Goal: Task Accomplishment & Management: Manage account settings

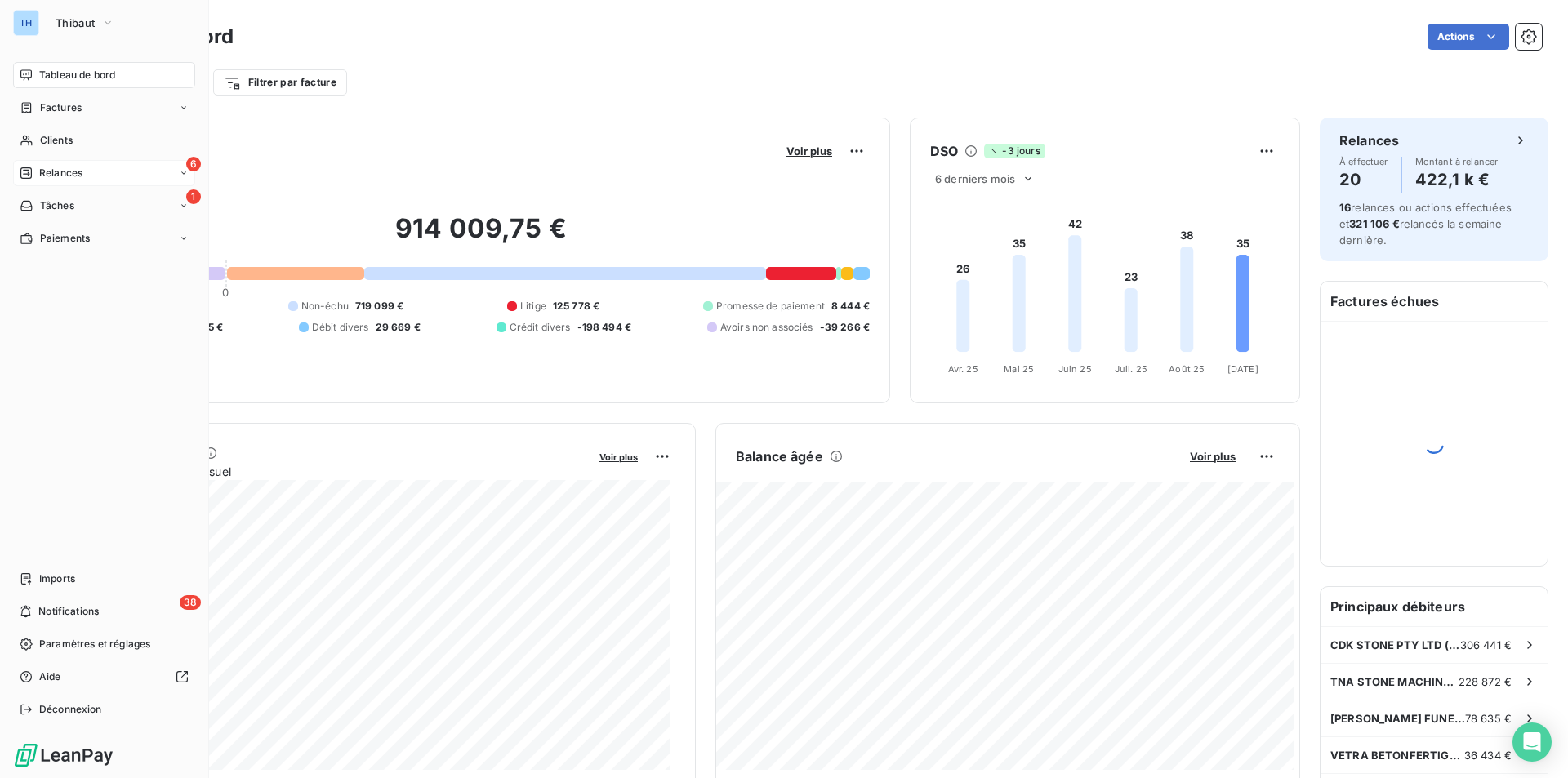
click at [67, 175] on span "Relances" at bounding box center [61, 173] width 43 height 15
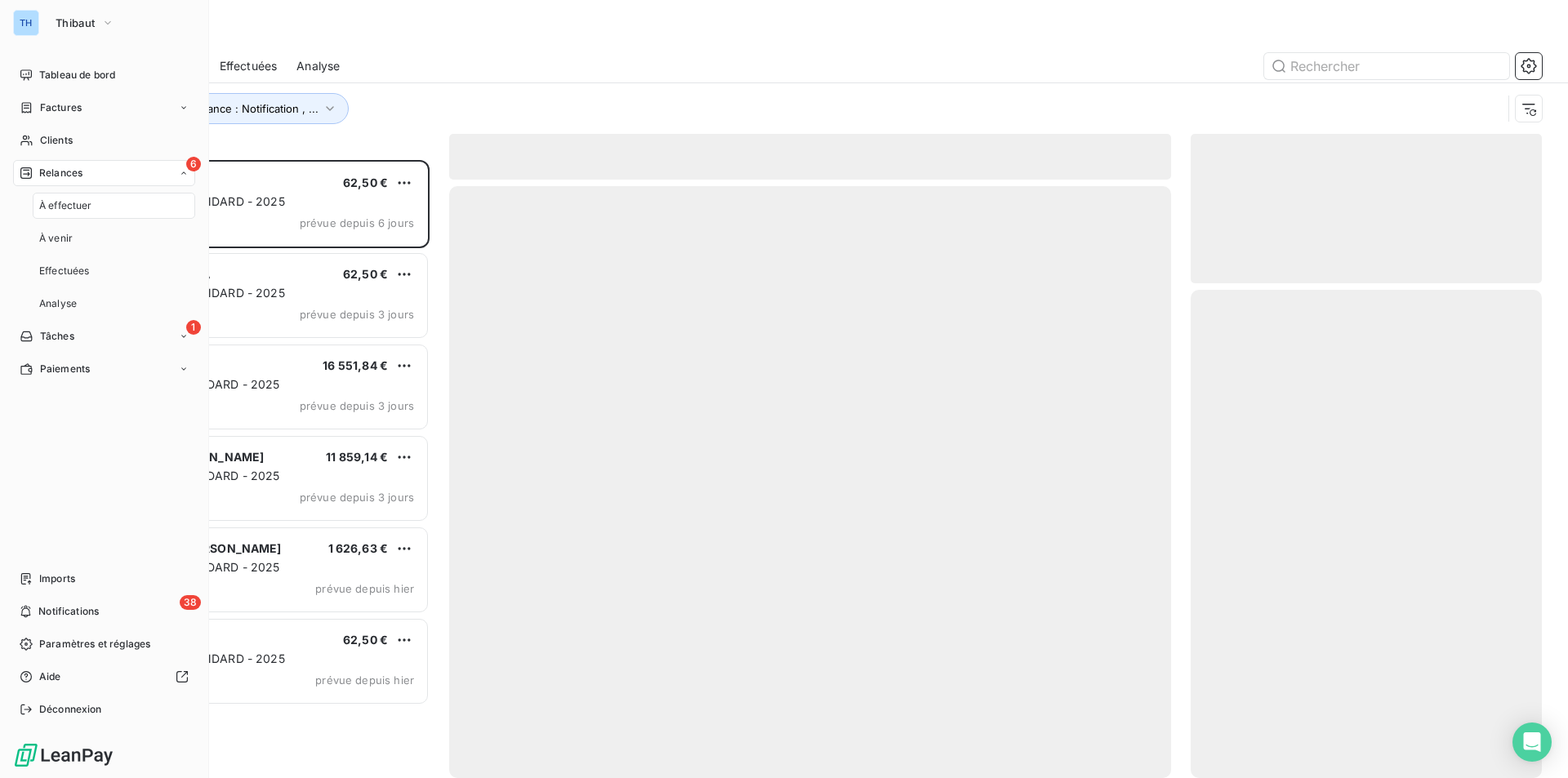
scroll to position [606, 339]
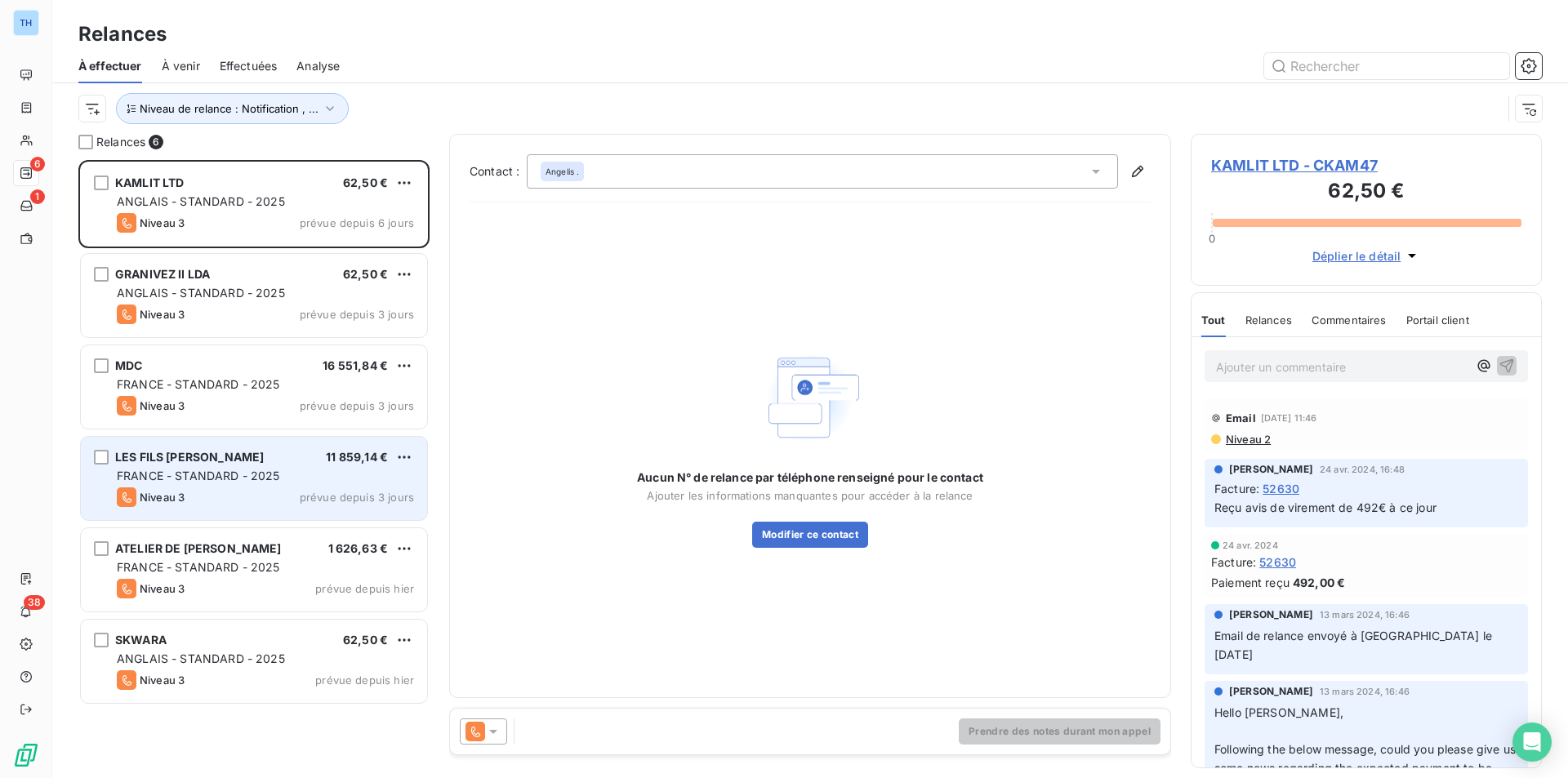
click at [383, 497] on span "prévue depuis 3 jours" at bounding box center [356, 497] width 114 height 13
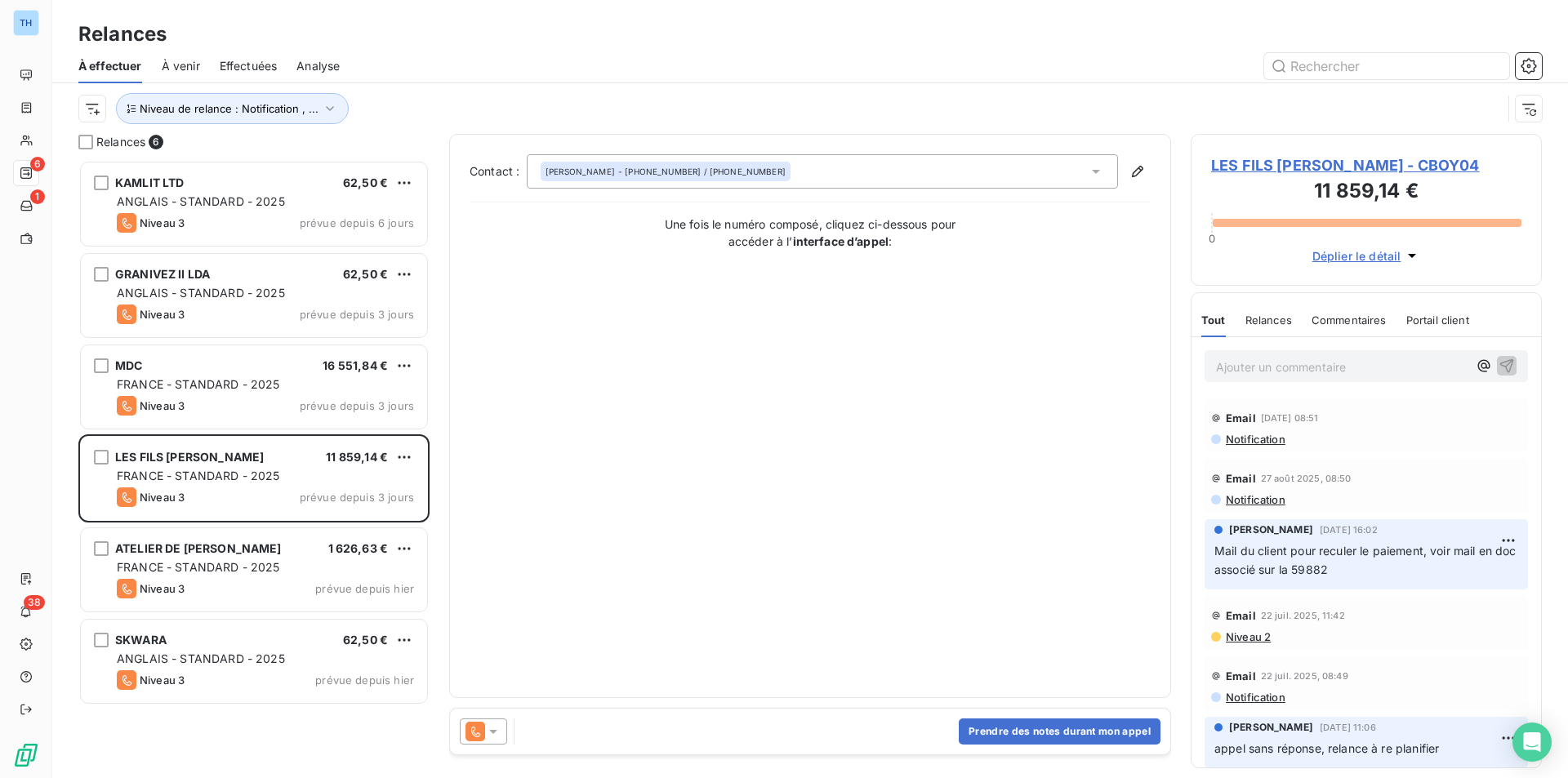
click at [1322, 166] on span "LES FILS DE BOYER RENE - CBOY04" at bounding box center [1367, 166] width 311 height 22
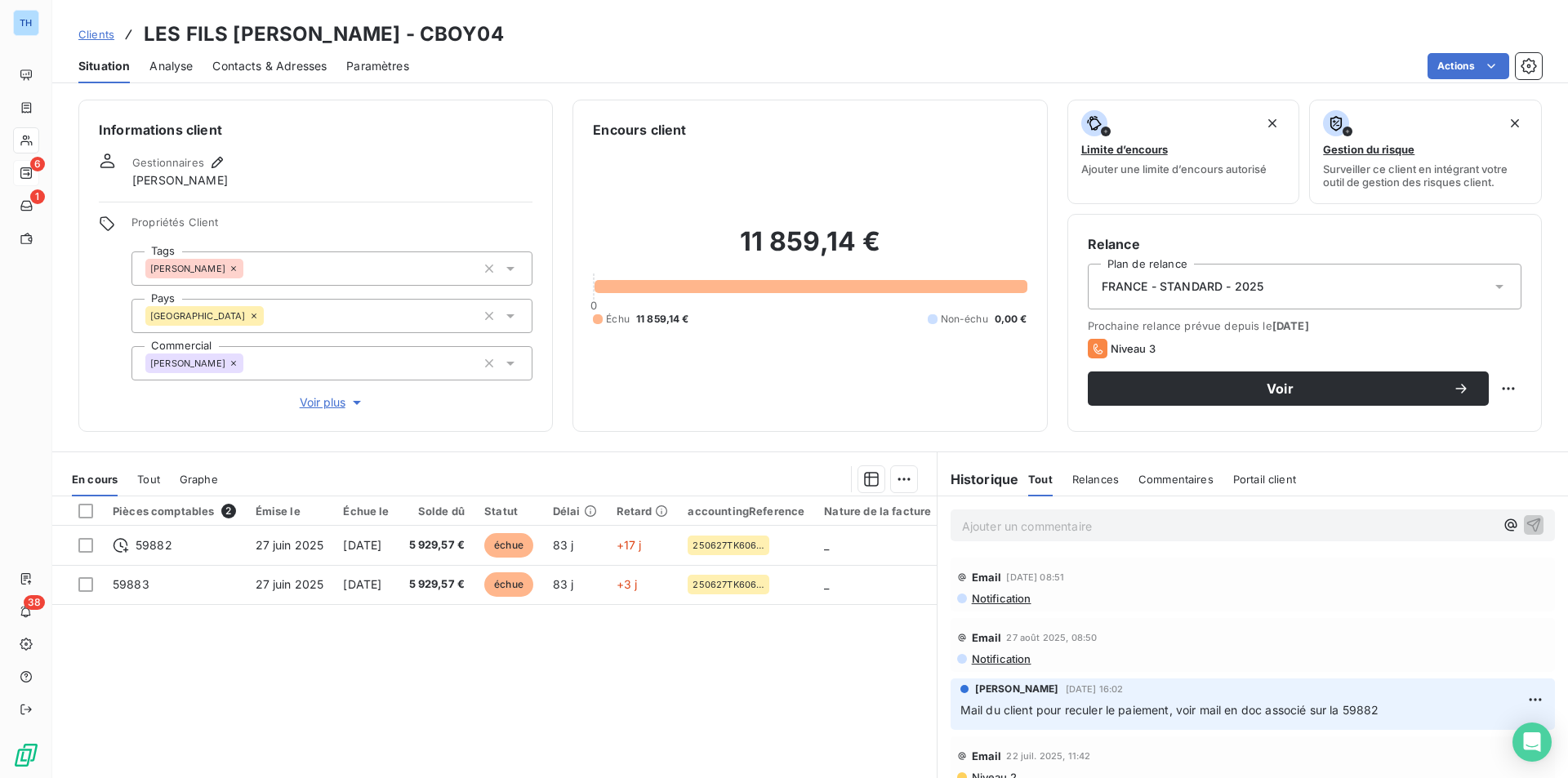
click at [224, 681] on div "Pièces comptables 2 Émise le Échue le Solde dû Statut Délai Retard accountingRe…" at bounding box center [494, 654] width 884 height 314
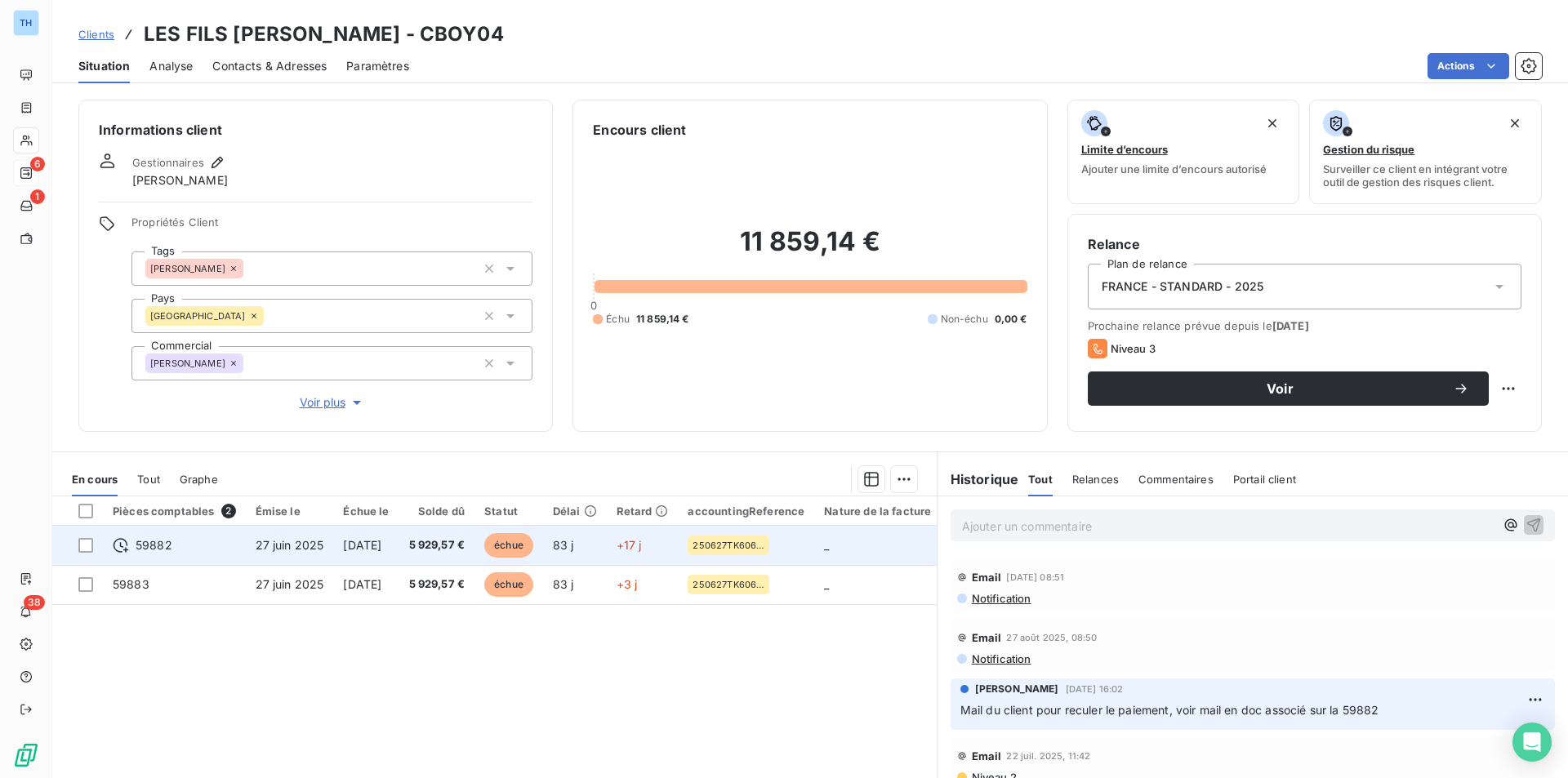
click at [311, 548] on span "27 juin 2025" at bounding box center [289, 544] width 68 height 14
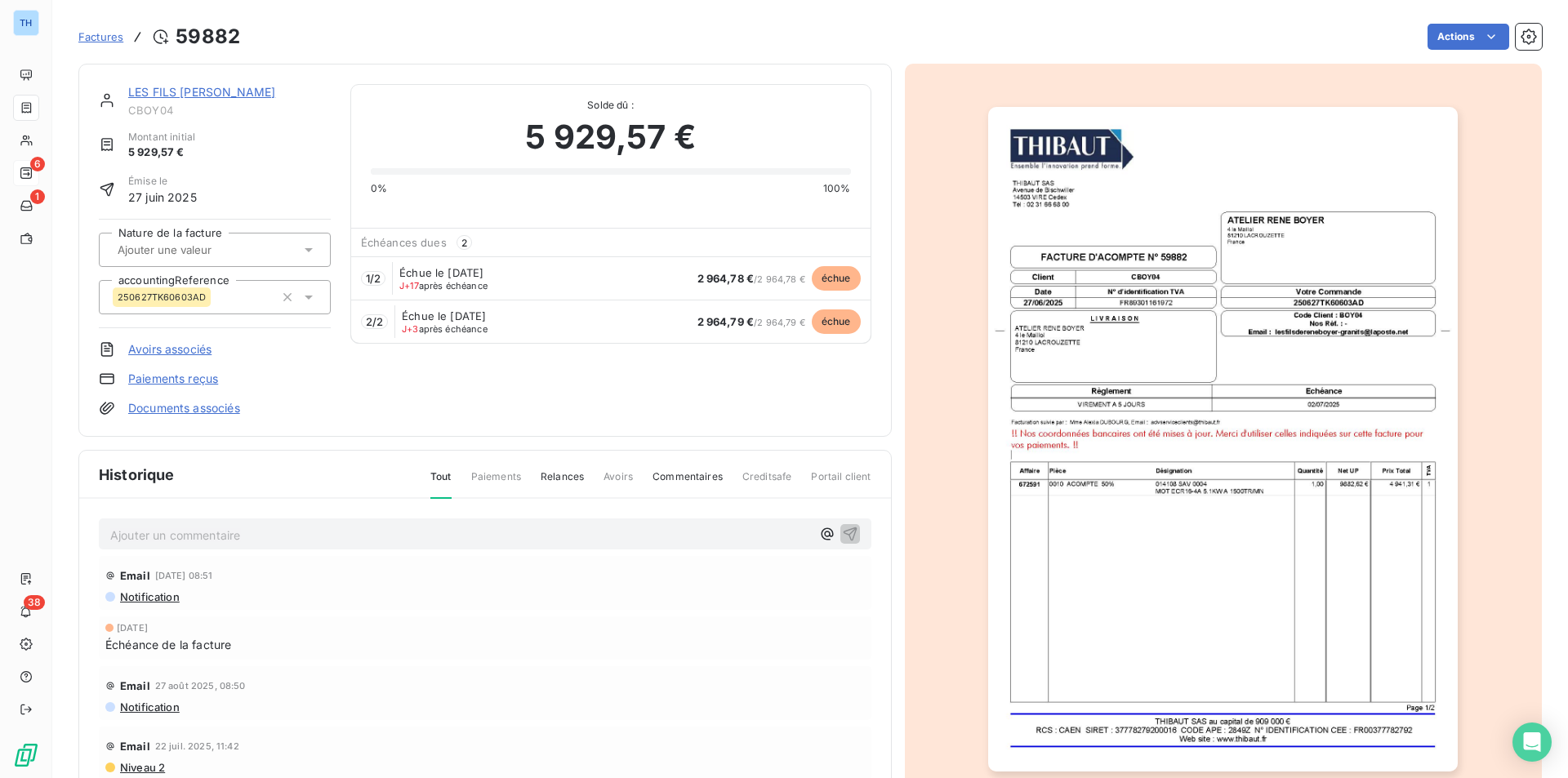
click at [167, 402] on link "Documents associés" at bounding box center [184, 408] width 112 height 16
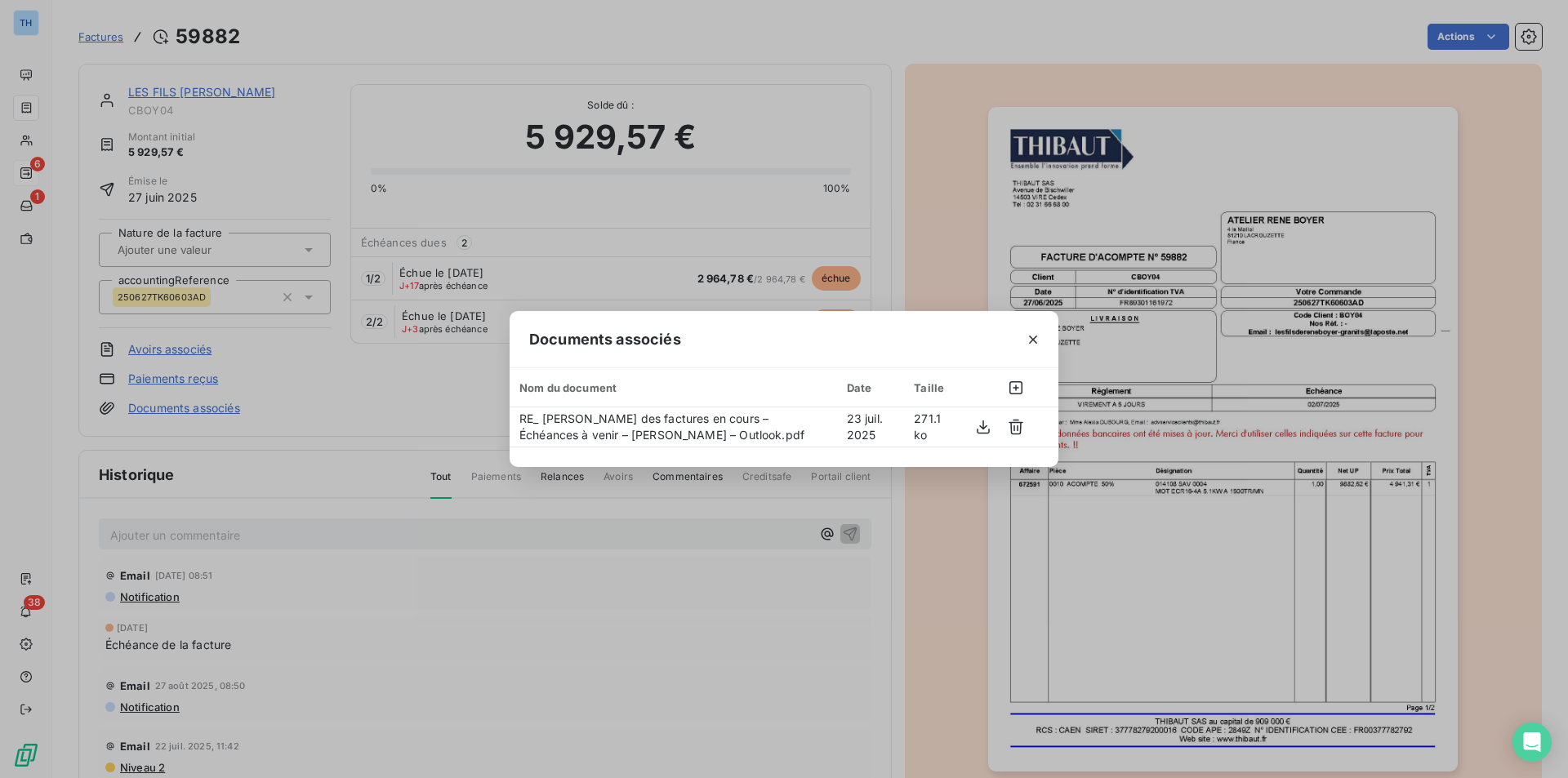
click at [395, 409] on div "Documents associés Nom du document Date Taille RE_ THIBAUT - Suivi des factures…" at bounding box center [784, 389] width 1568 height 778
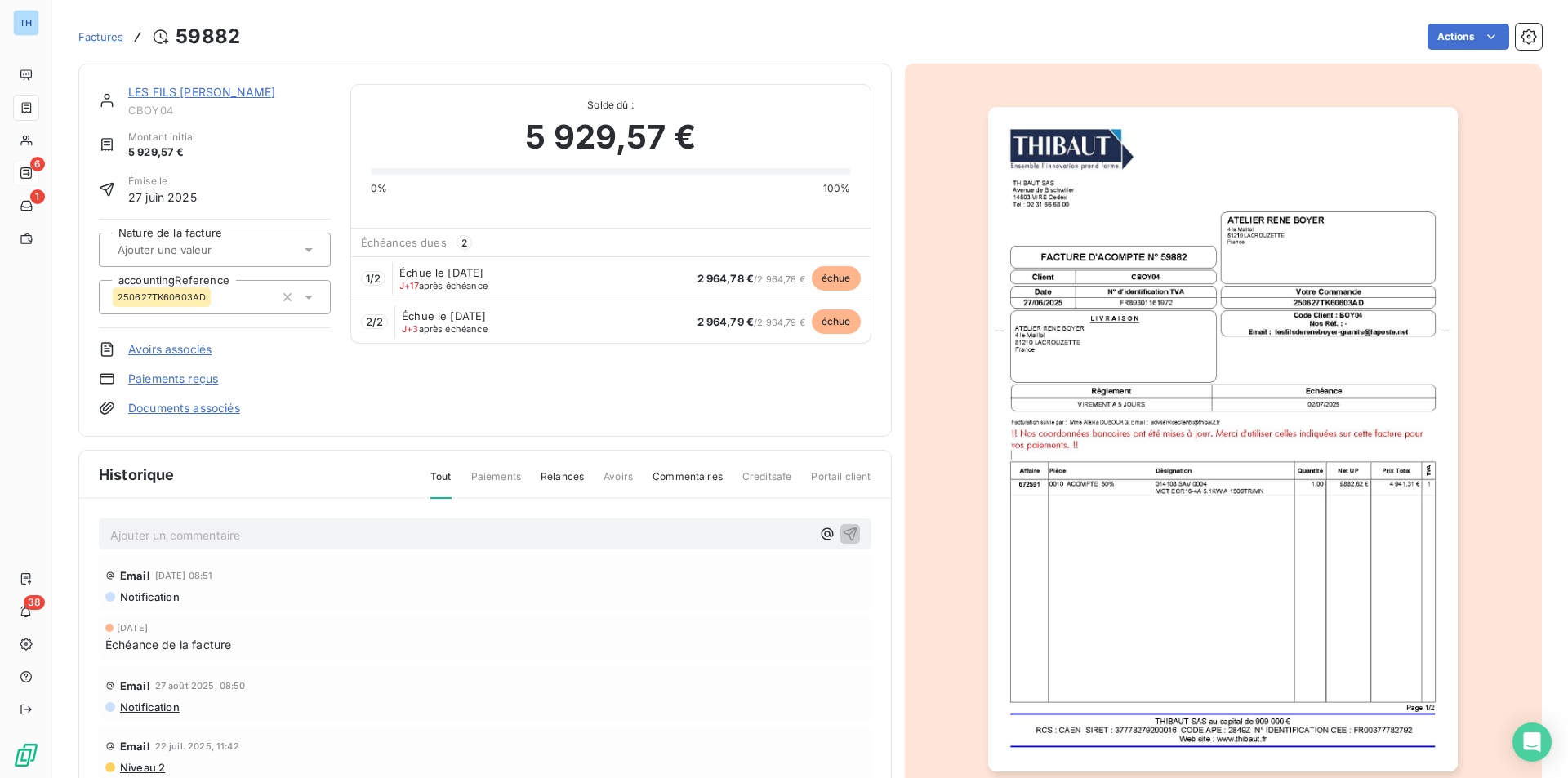
click at [213, 89] on link "LES FILS [PERSON_NAME]" at bounding box center [201, 92] width 147 height 14
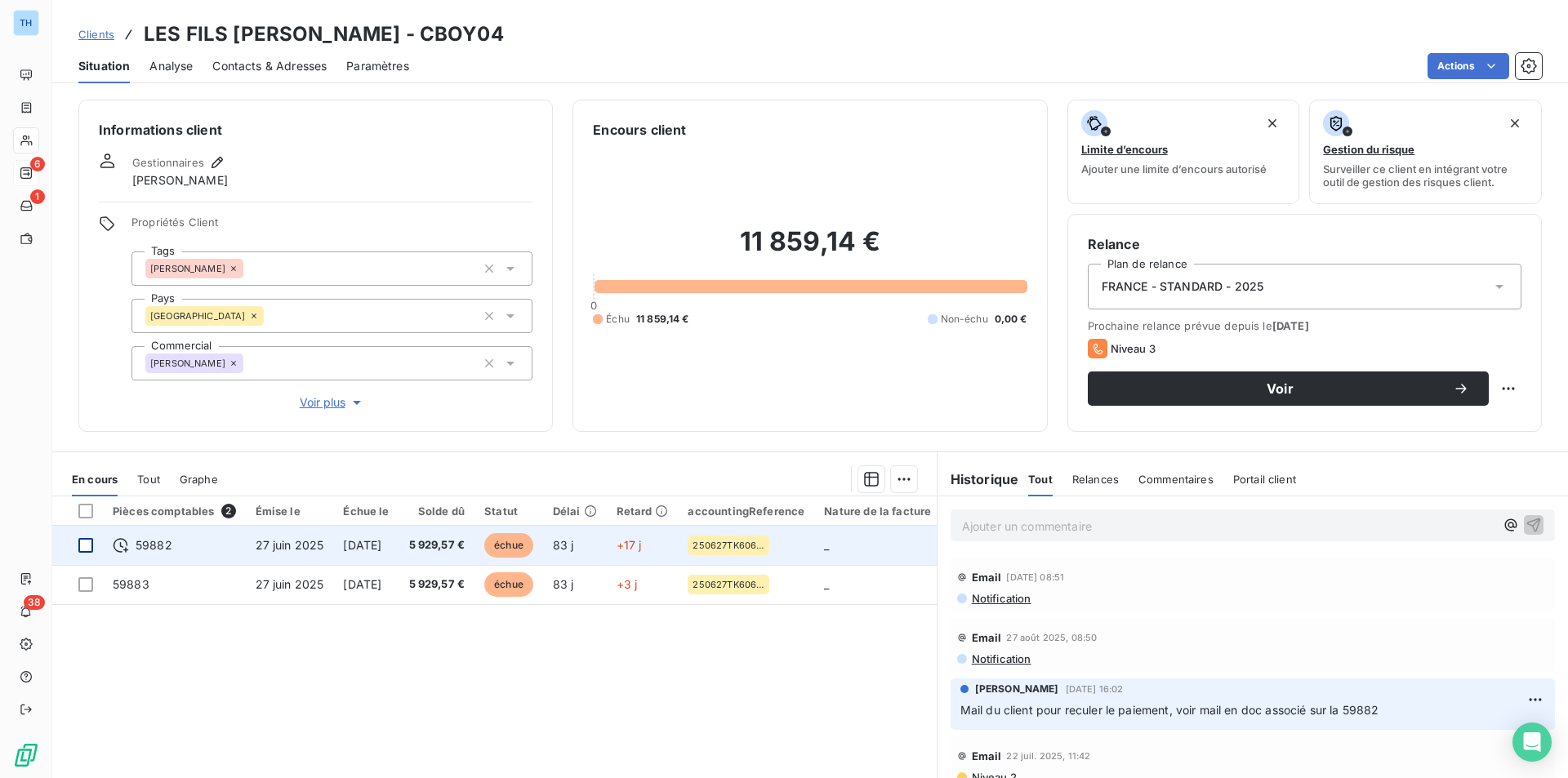
click at [87, 545] on div at bounding box center [86, 545] width 15 height 15
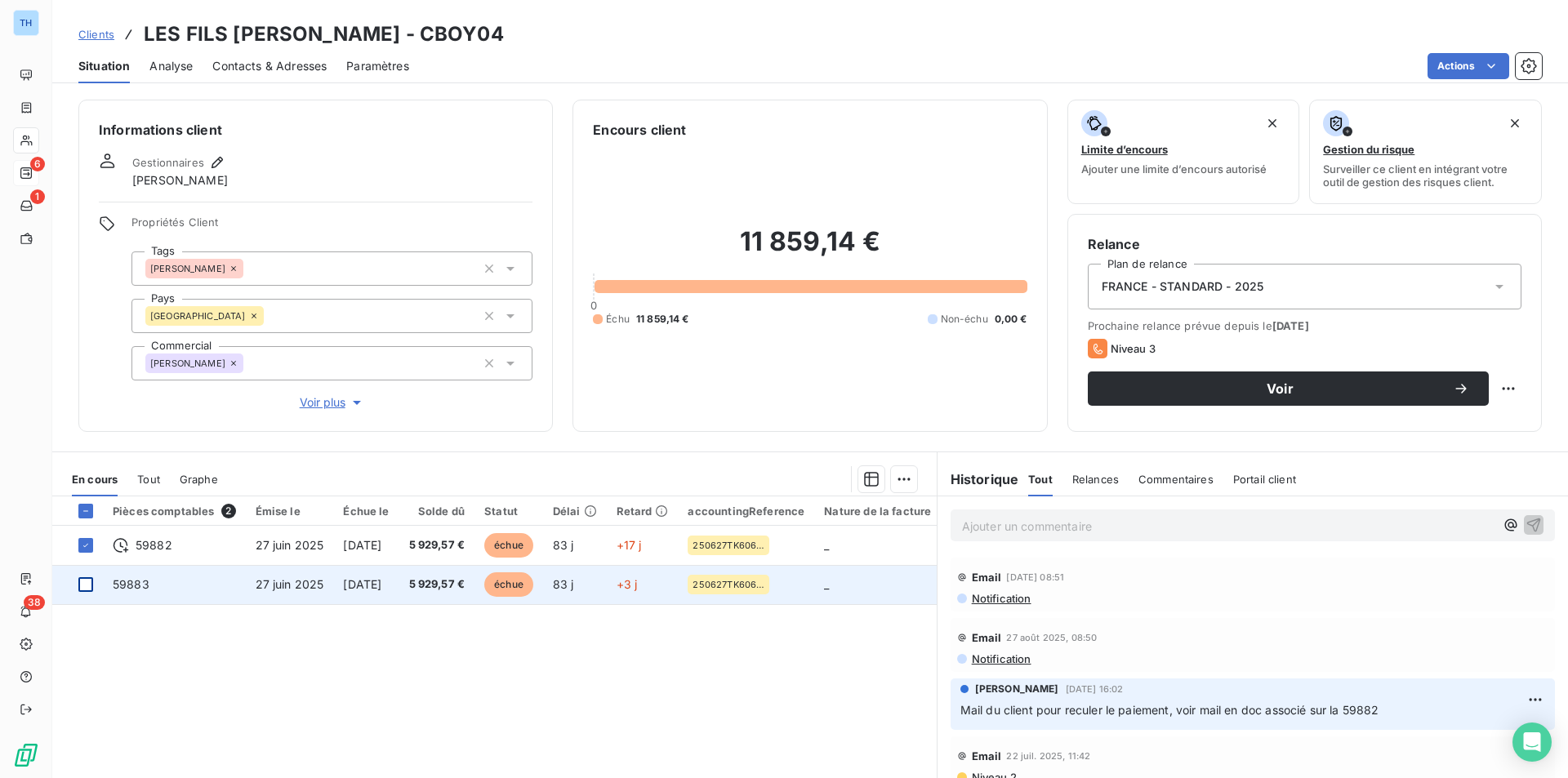
click at [87, 584] on div at bounding box center [86, 584] width 15 height 15
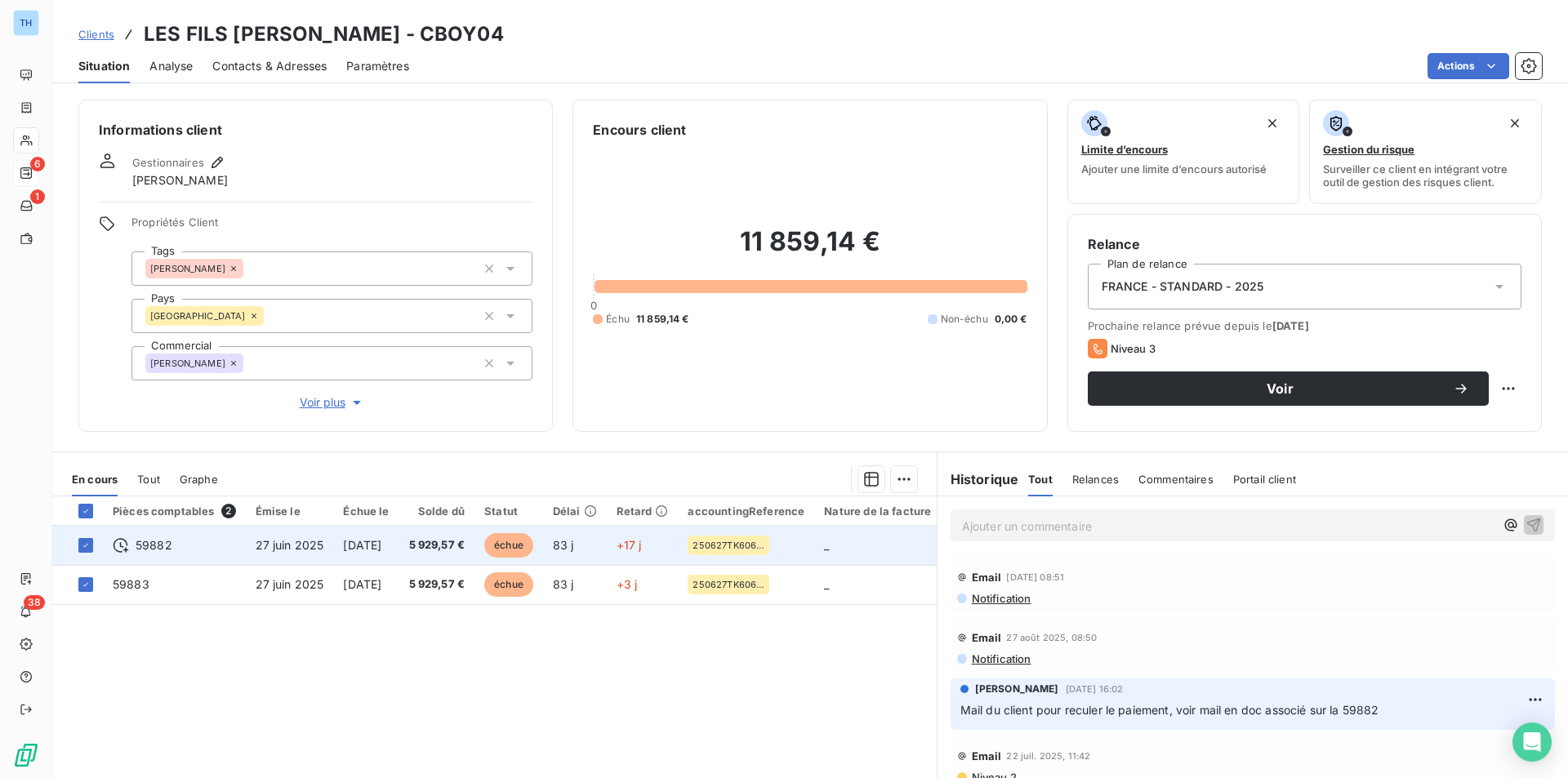
click at [263, 543] on span "27 juin 2025" at bounding box center [289, 544] width 68 height 14
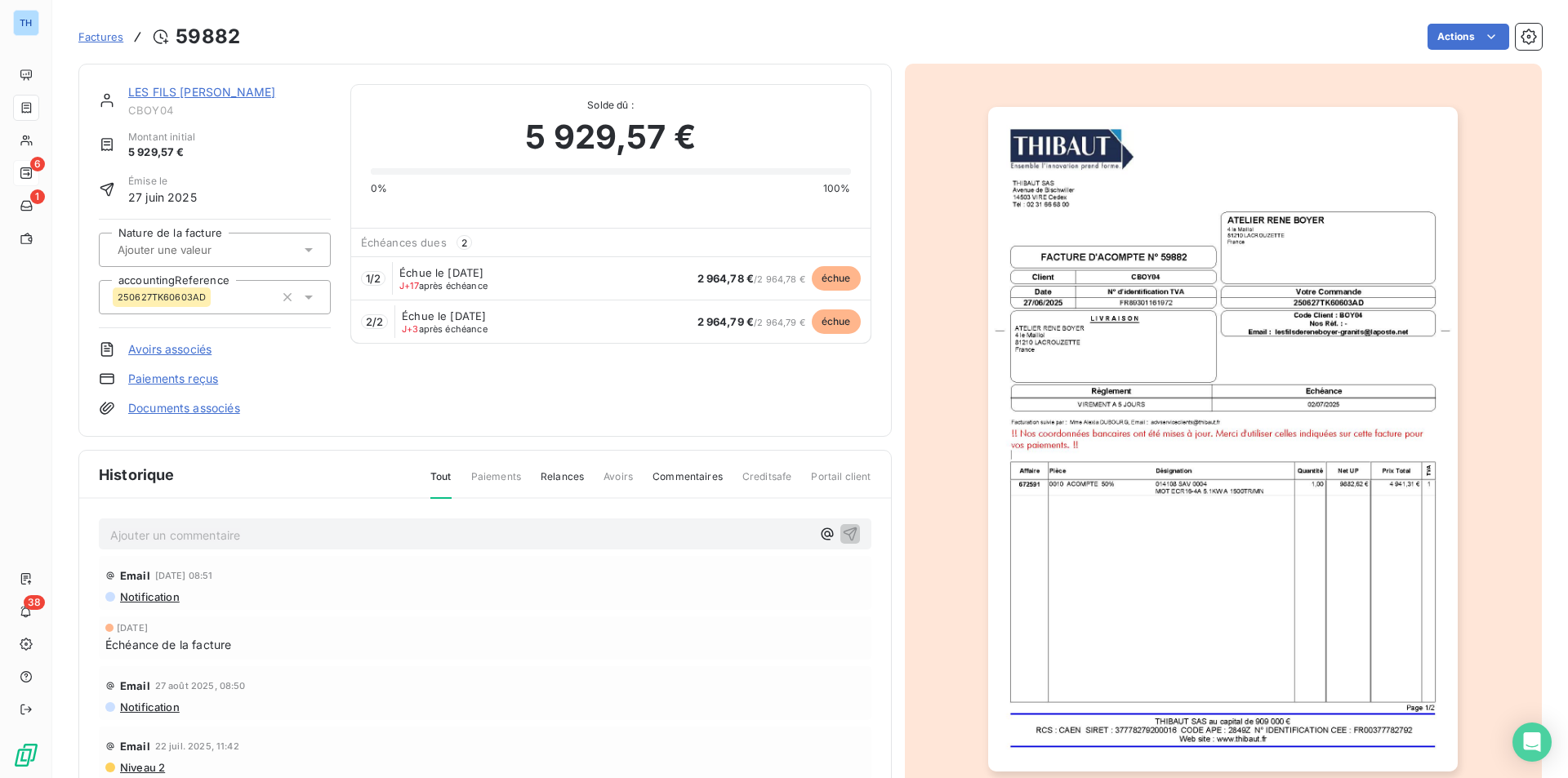
click at [196, 409] on link "Documents associés" at bounding box center [184, 408] width 112 height 16
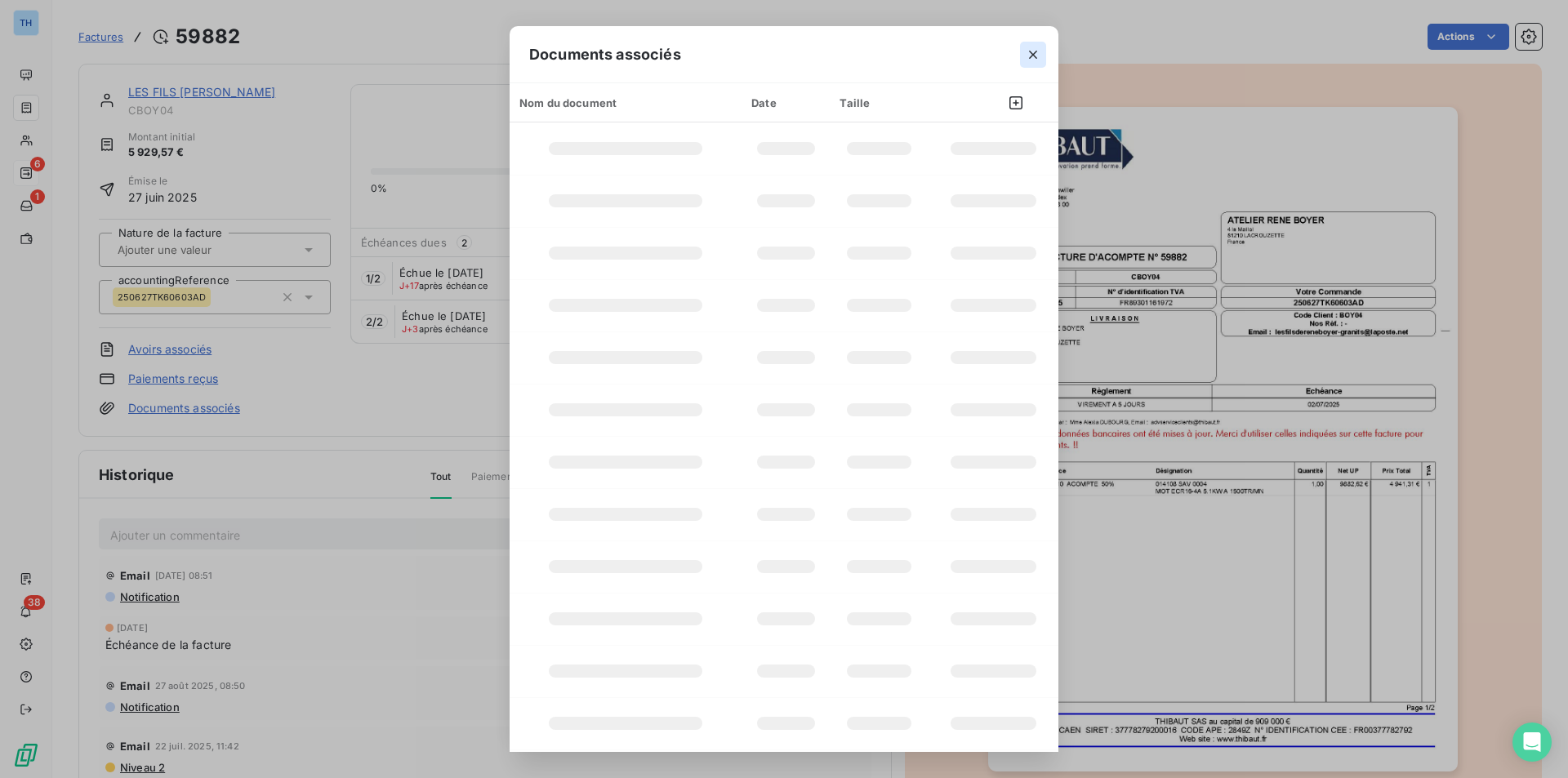
click at [1028, 55] on icon "button" at bounding box center [1033, 54] width 16 height 16
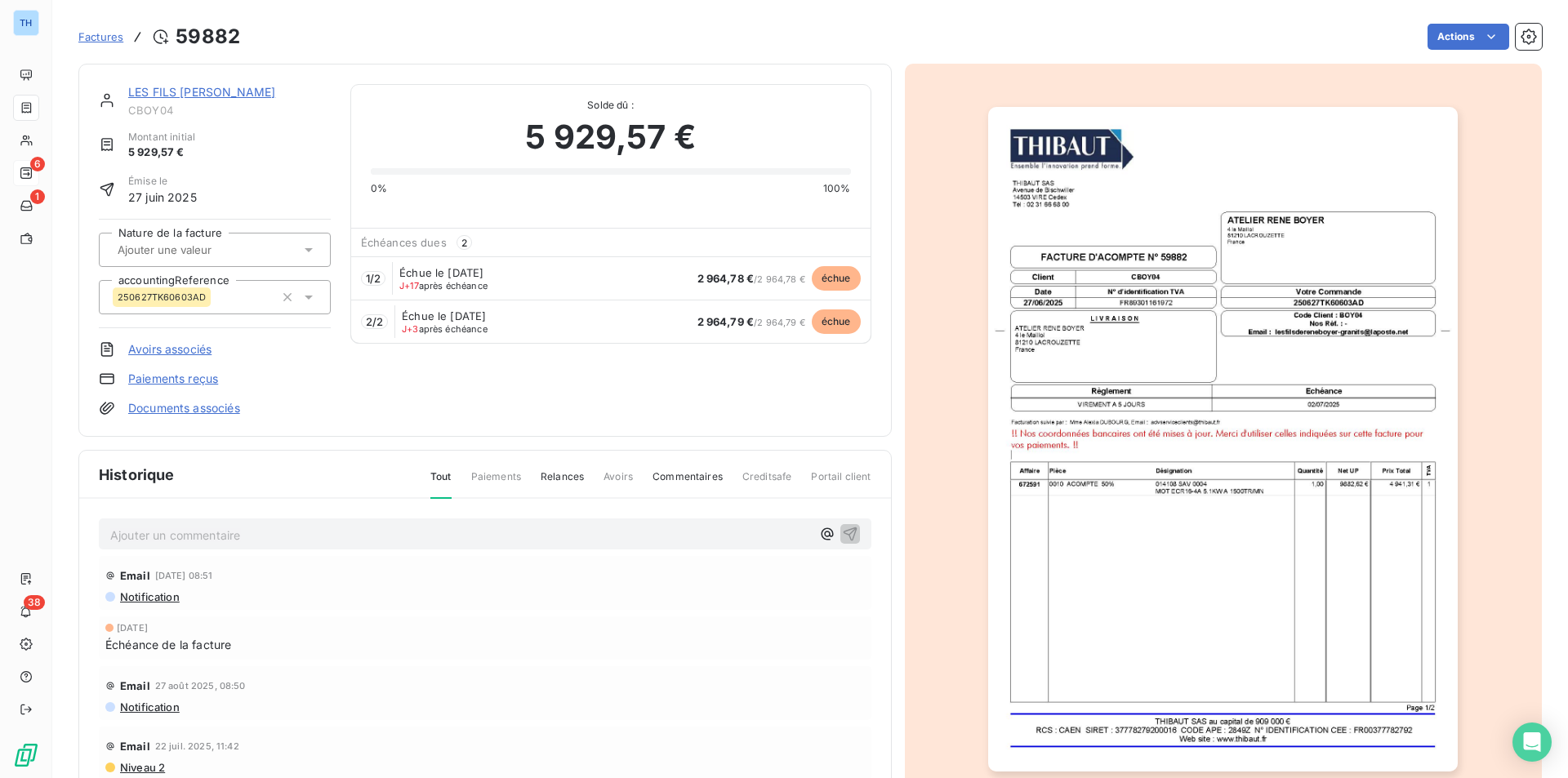
click at [231, 90] on link "LES FILS [PERSON_NAME]" at bounding box center [201, 92] width 147 height 14
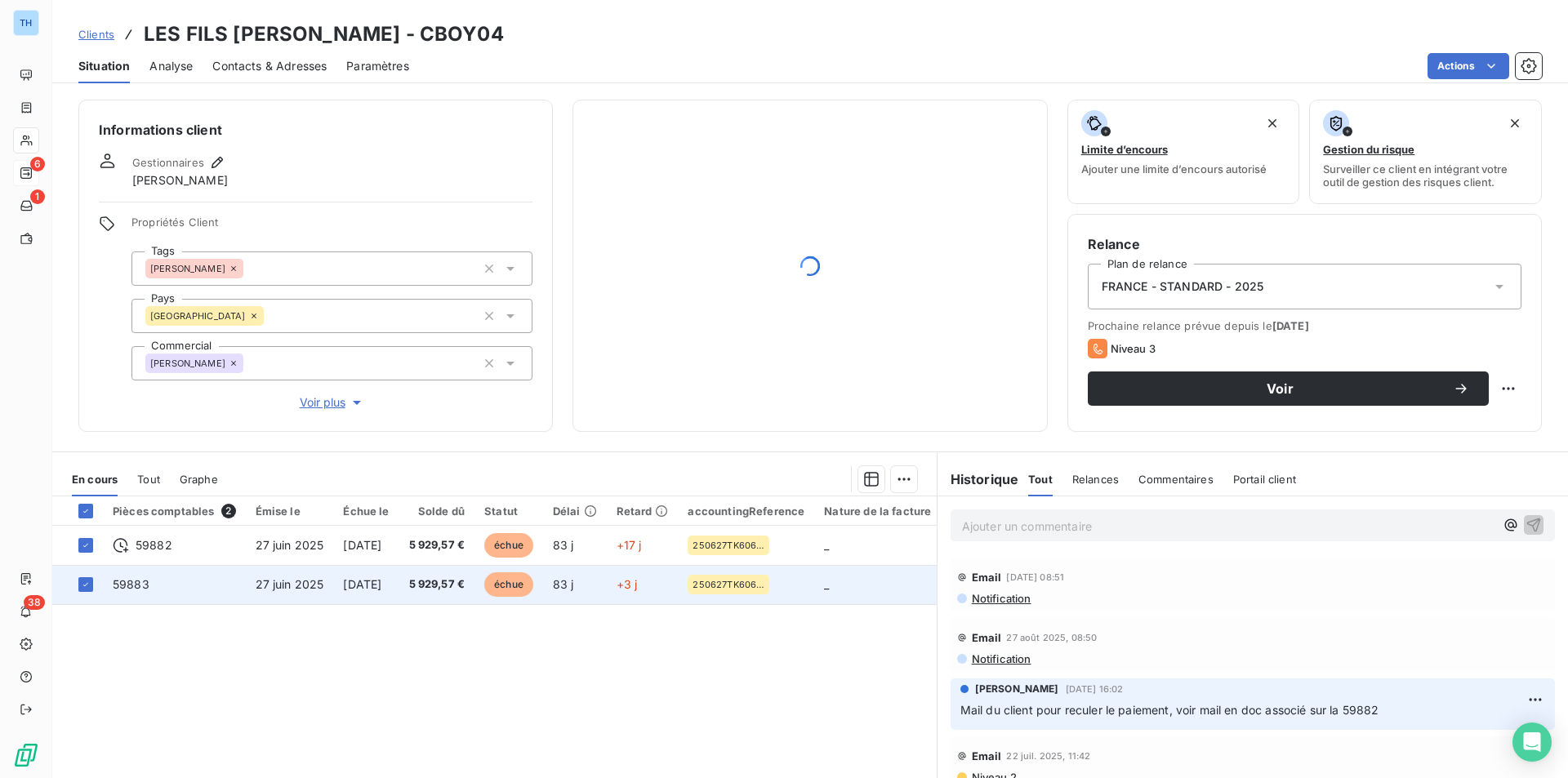
click at [331, 588] on td "27 juin 2025" at bounding box center [290, 584] width 88 height 39
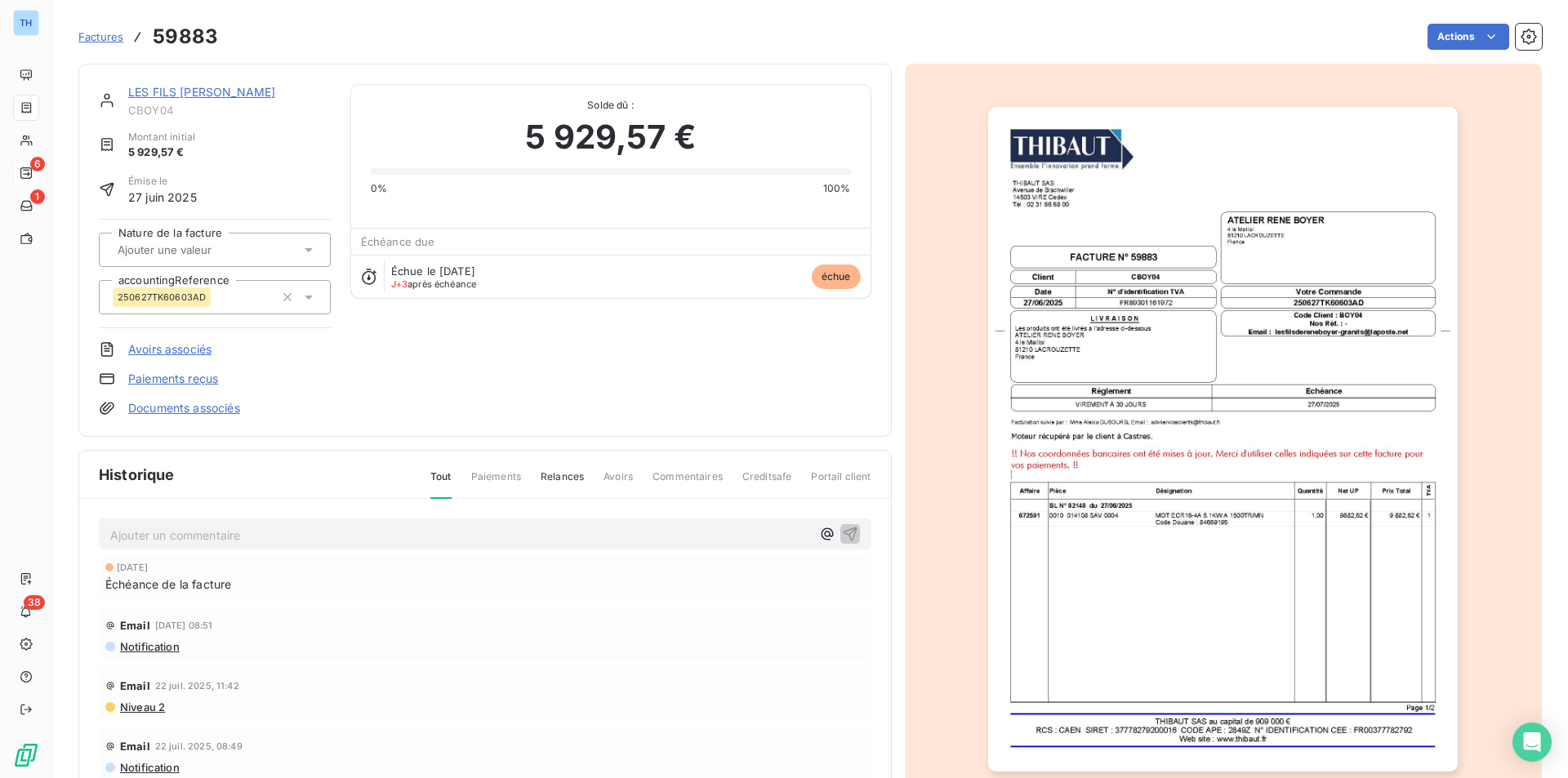
click at [138, 408] on link "Documents associés" at bounding box center [184, 408] width 112 height 16
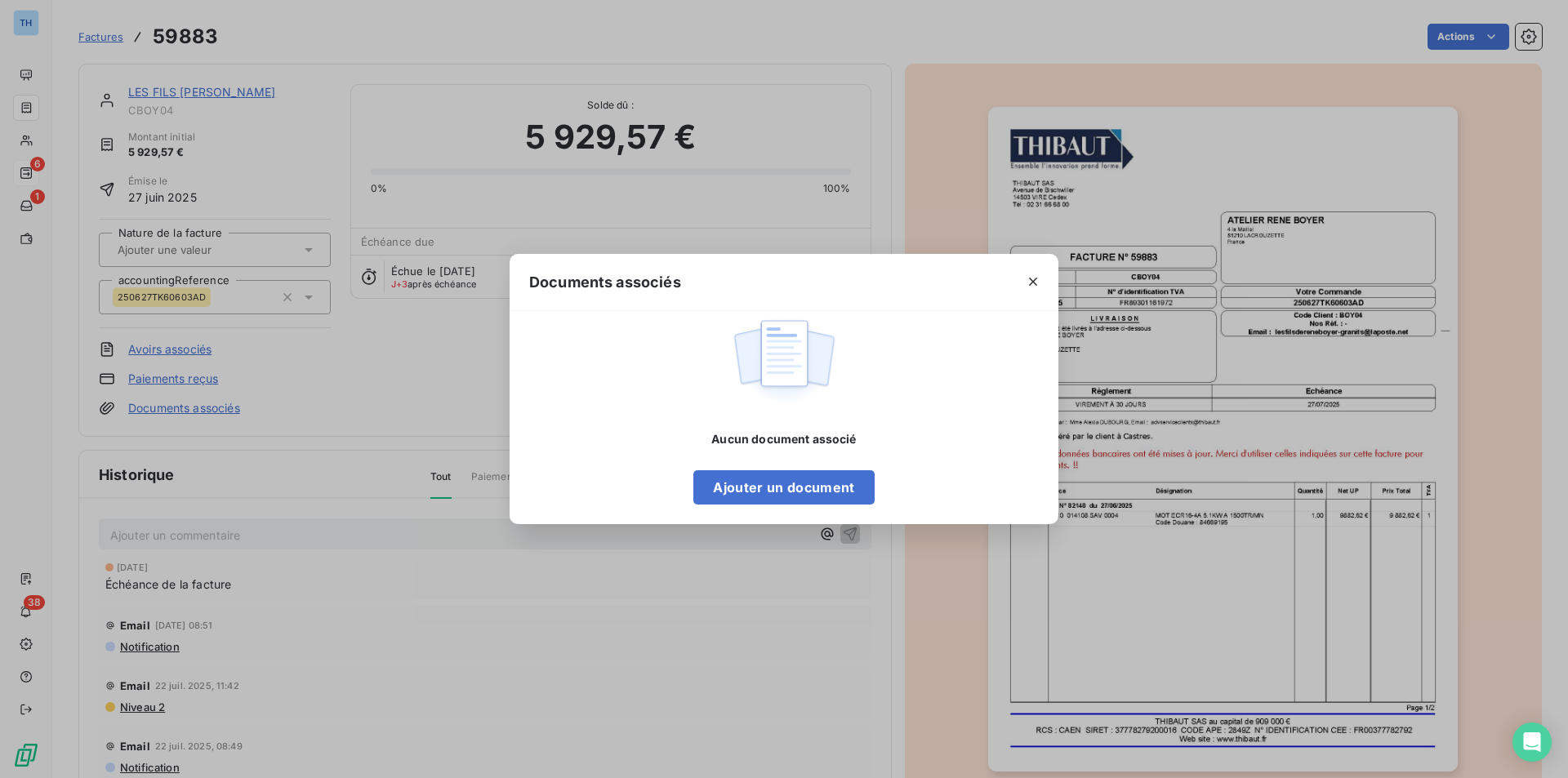
drag, startPoint x: 1032, startPoint y: 280, endPoint x: 1004, endPoint y: 288, distance: 29.1
click at [1032, 280] on icon "button" at bounding box center [1033, 281] width 16 height 16
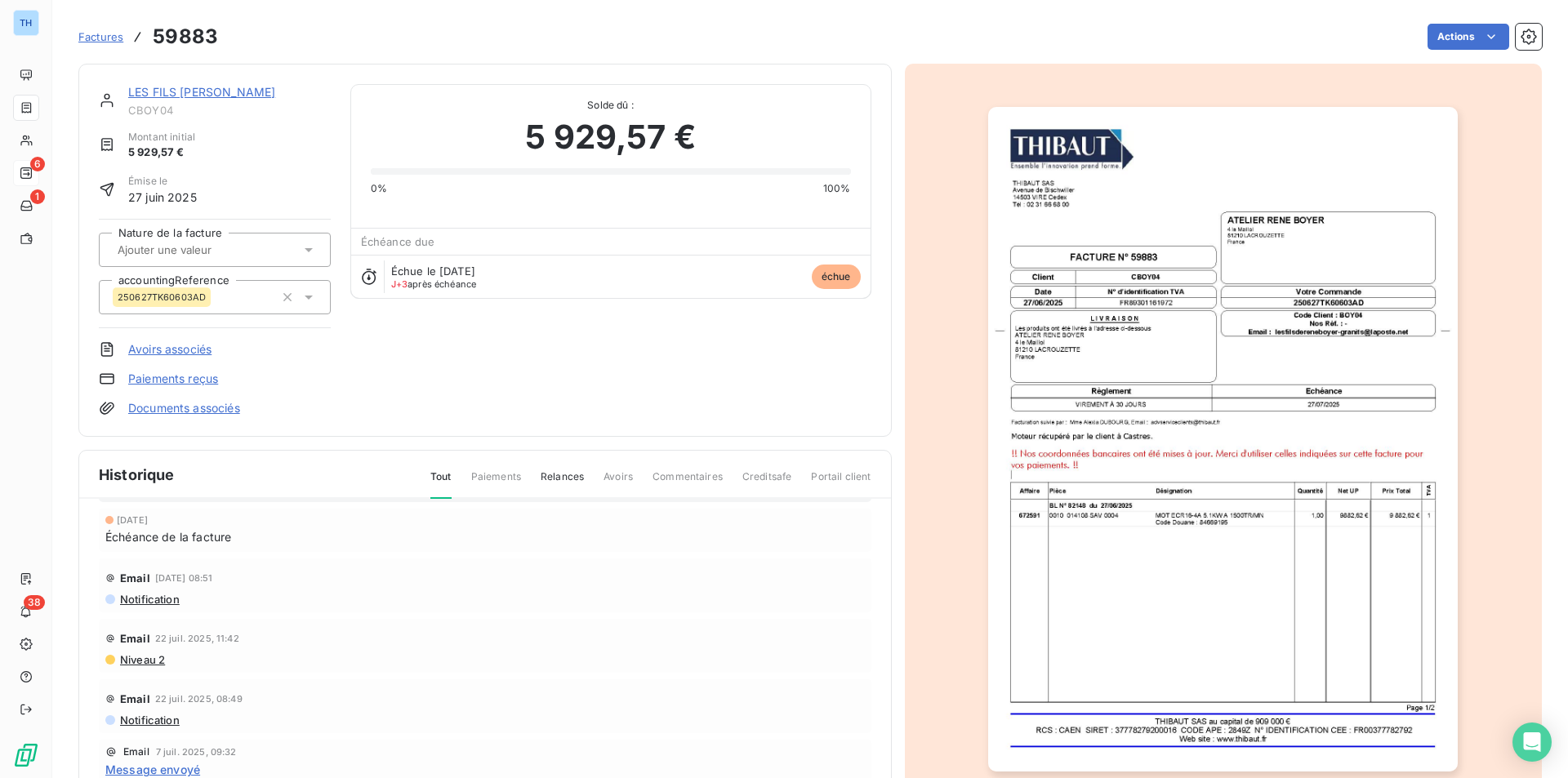
scroll to position [70, 0]
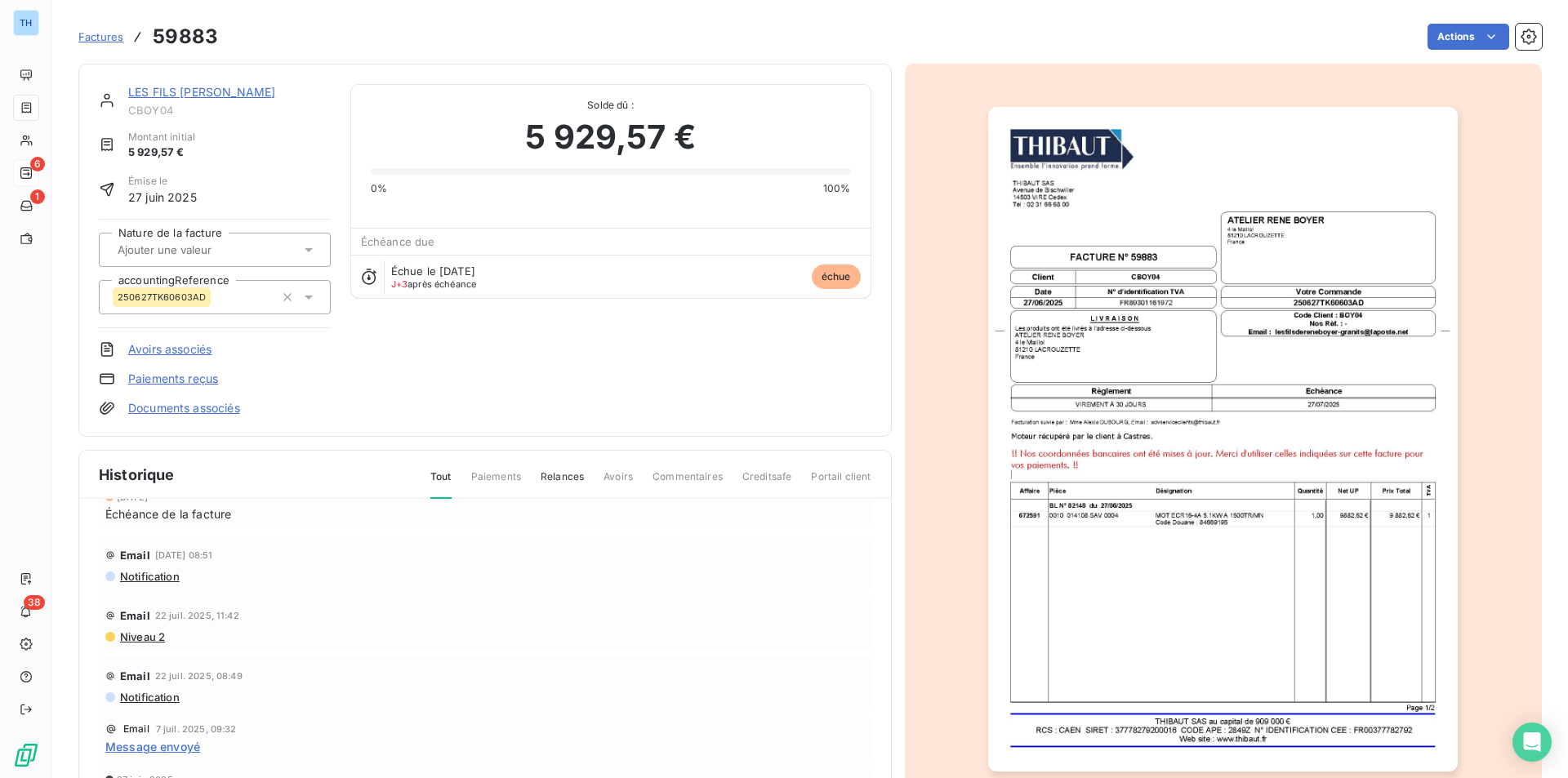
click at [167, 747] on span "Message envoyé" at bounding box center [152, 746] width 94 height 17
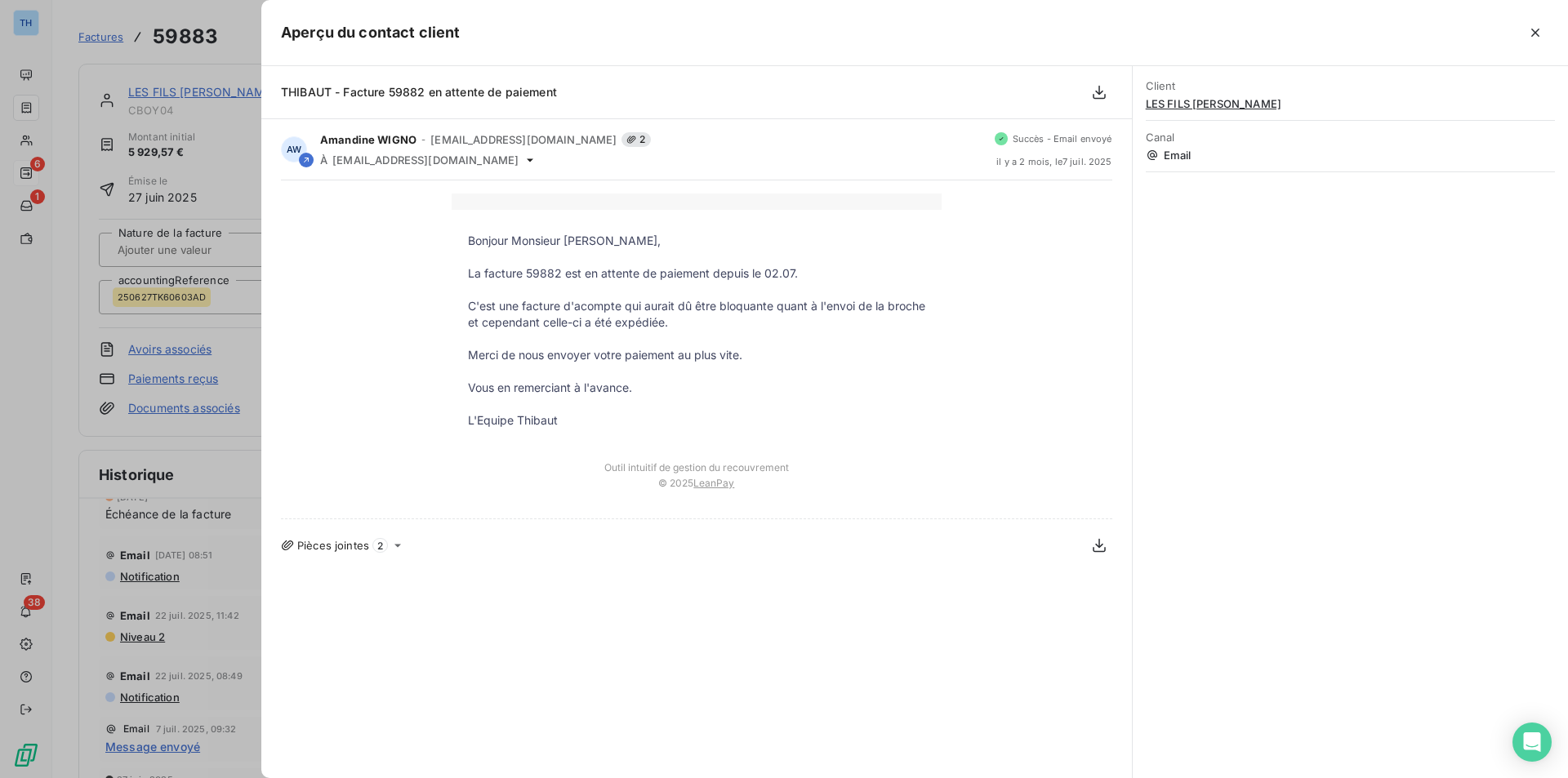
drag, startPoint x: 1538, startPoint y: 34, endPoint x: 1454, endPoint y: 32, distance: 84.0
click at [1538, 34] on icon "button" at bounding box center [1535, 32] width 16 height 16
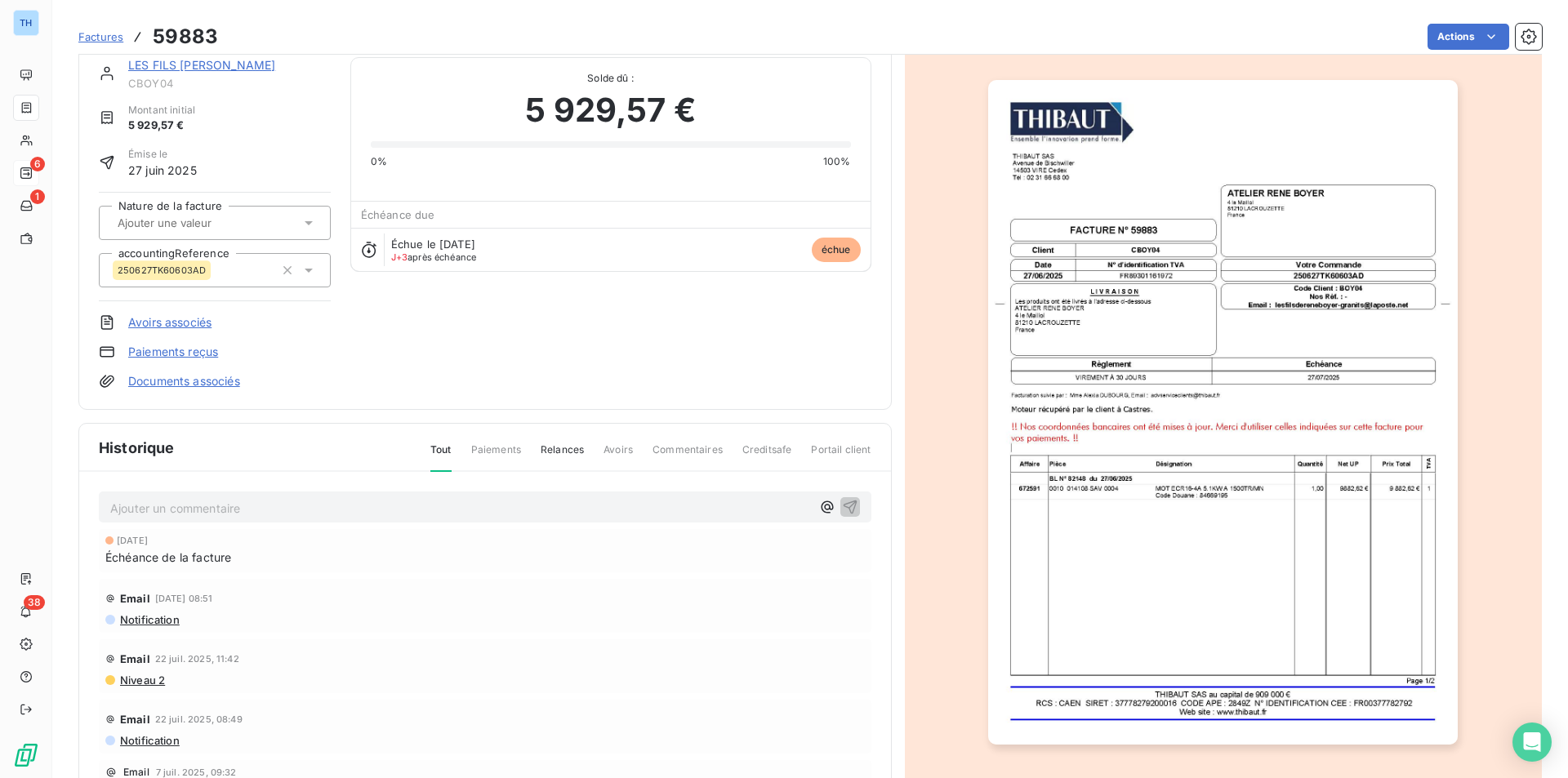
scroll to position [0, 0]
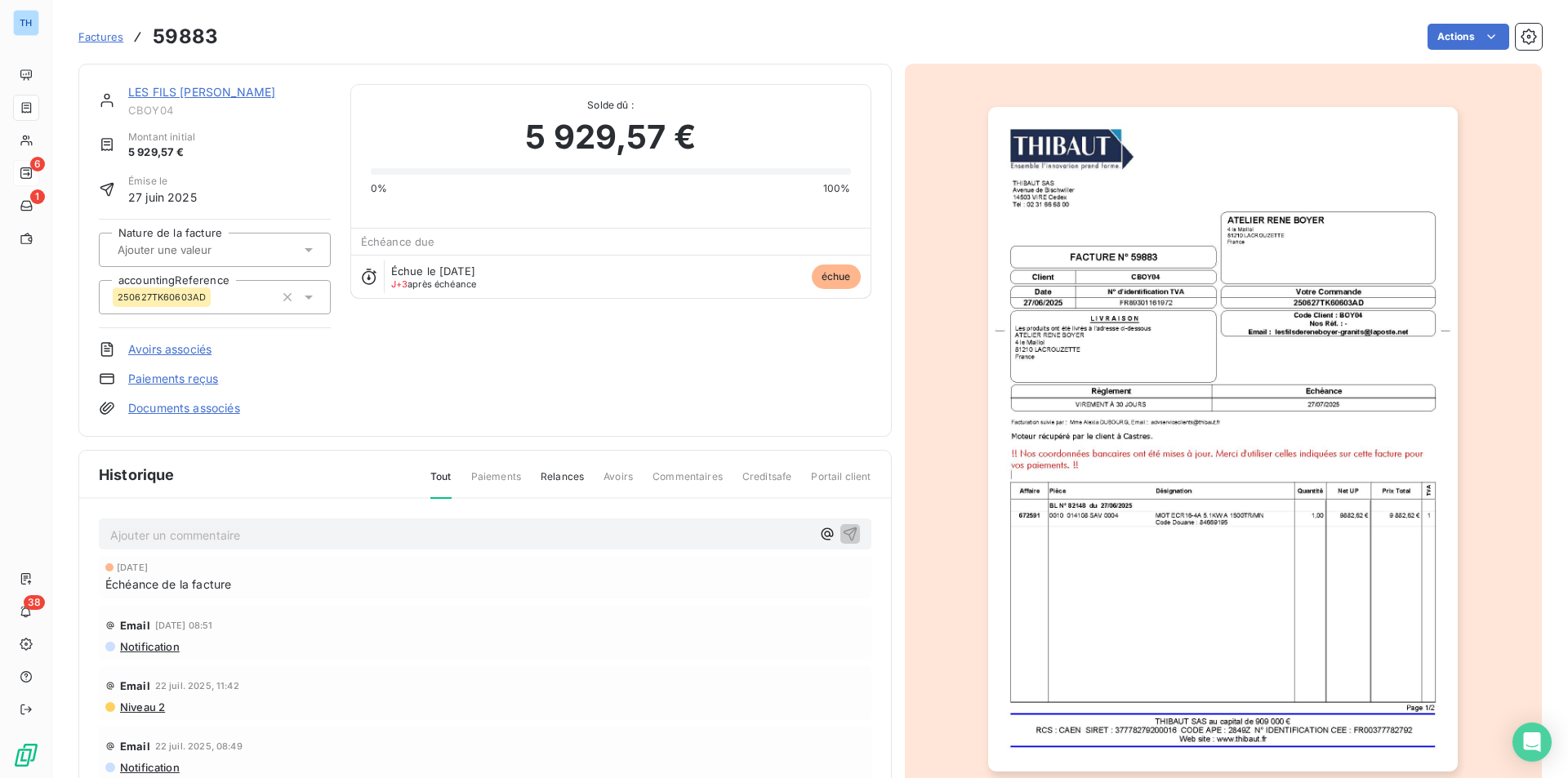
click at [211, 90] on link "LES FILS [PERSON_NAME]" at bounding box center [201, 92] width 147 height 14
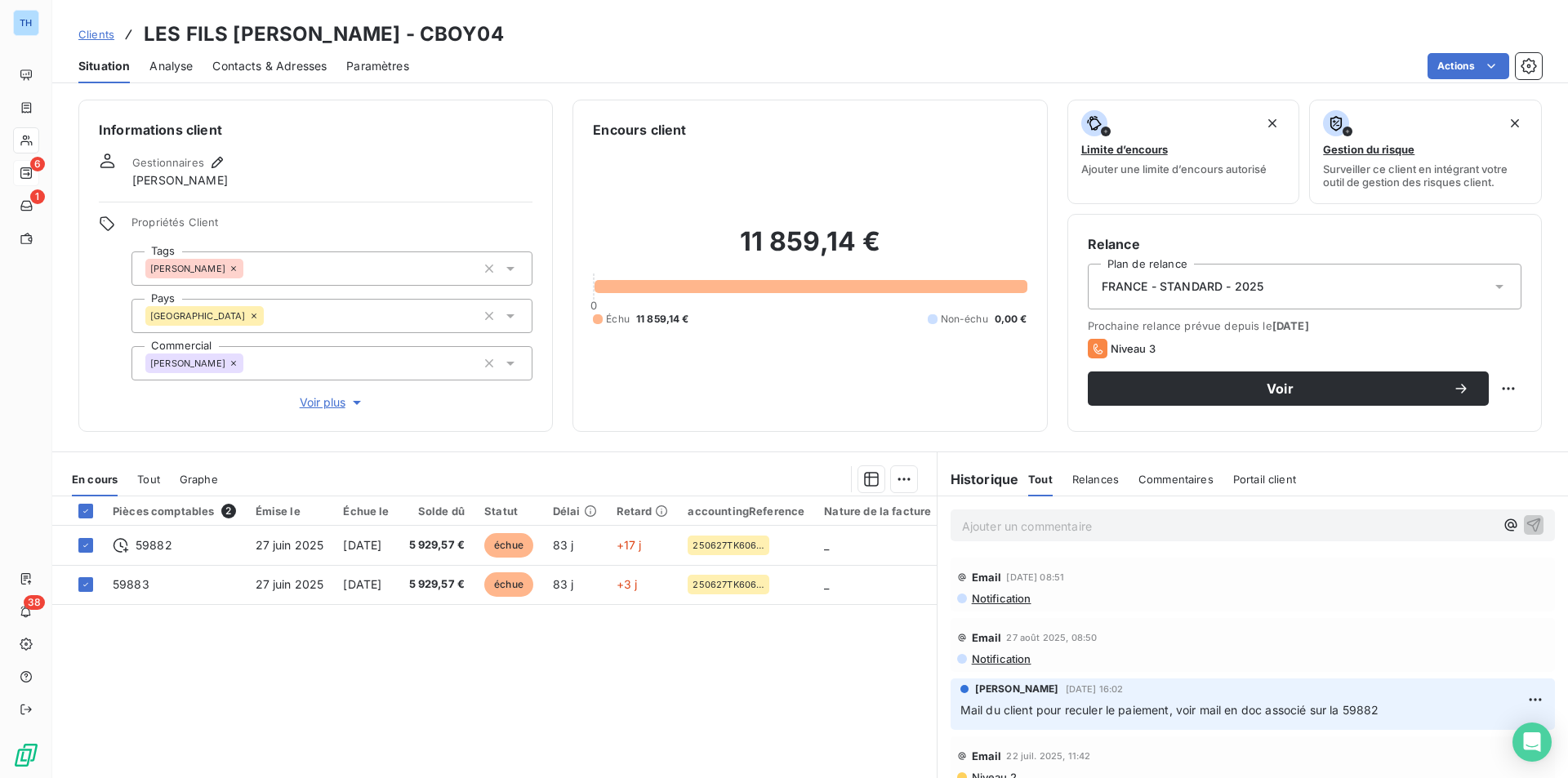
drag, startPoint x: 1032, startPoint y: 537, endPoint x: 1099, endPoint y: 500, distance: 76.5
click at [1032, 537] on div "Ajouter un commentaire ﻿" at bounding box center [1253, 526] width 604 height 32
drag, startPoint x: 1140, startPoint y: 517, endPoint x: 1149, endPoint y: 521, distance: 9.8
click at [1140, 517] on p "Ajouter un commentaire ﻿" at bounding box center [1227, 526] width 532 height 21
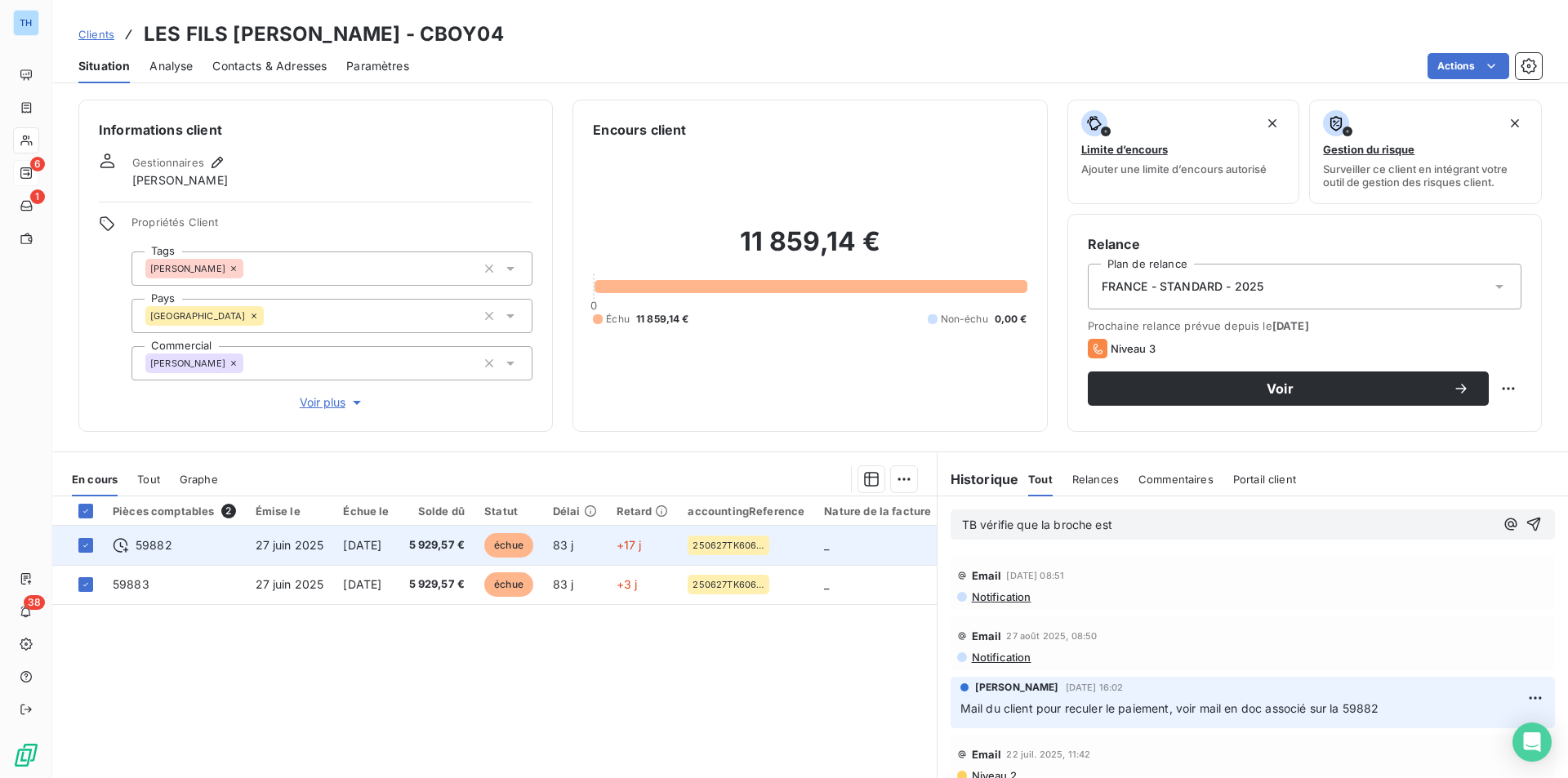
click at [382, 547] on span "1 sept. 2025" at bounding box center [362, 544] width 38 height 14
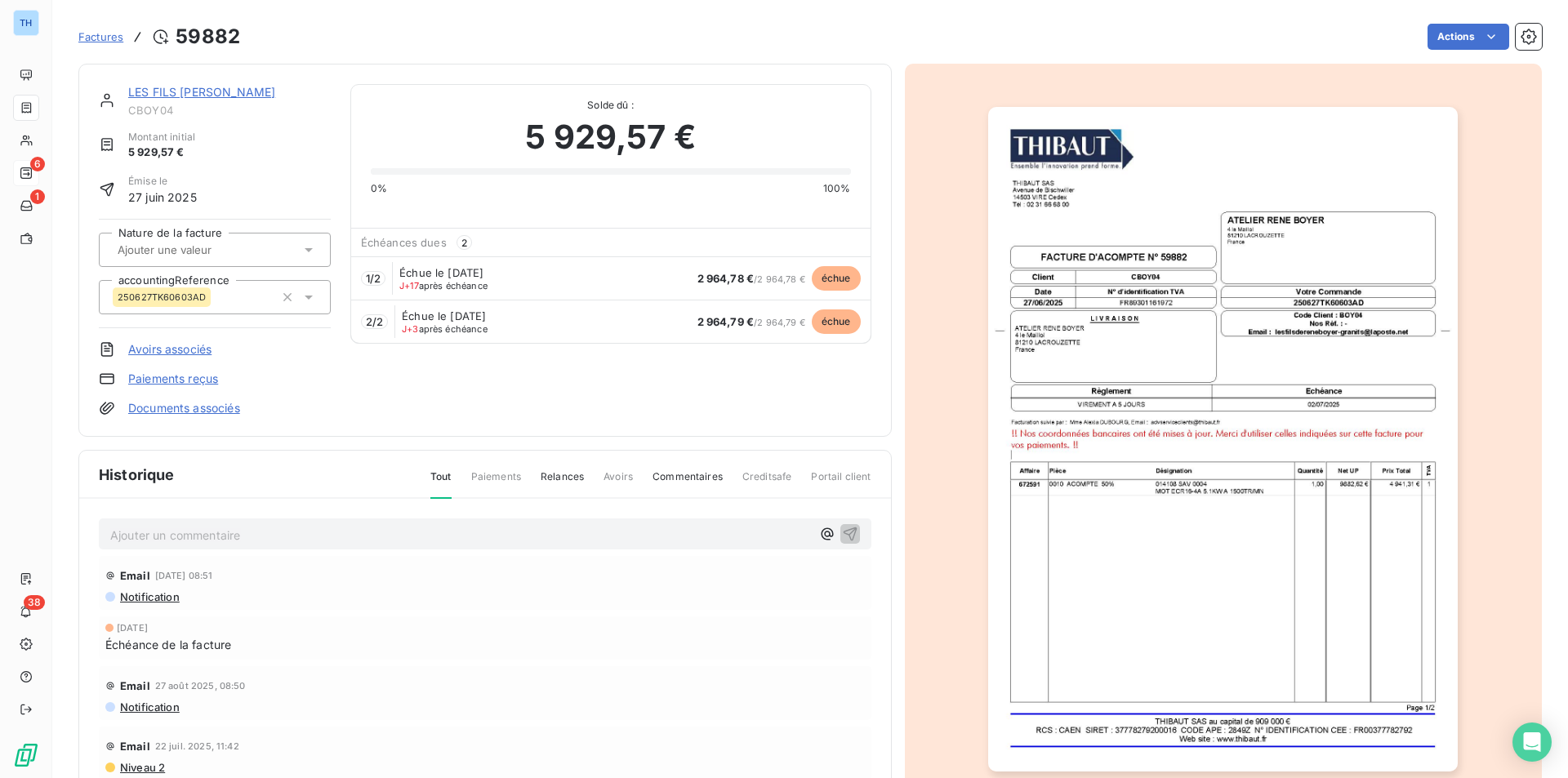
click at [1120, 558] on img "button" at bounding box center [1223, 439] width 470 height 665
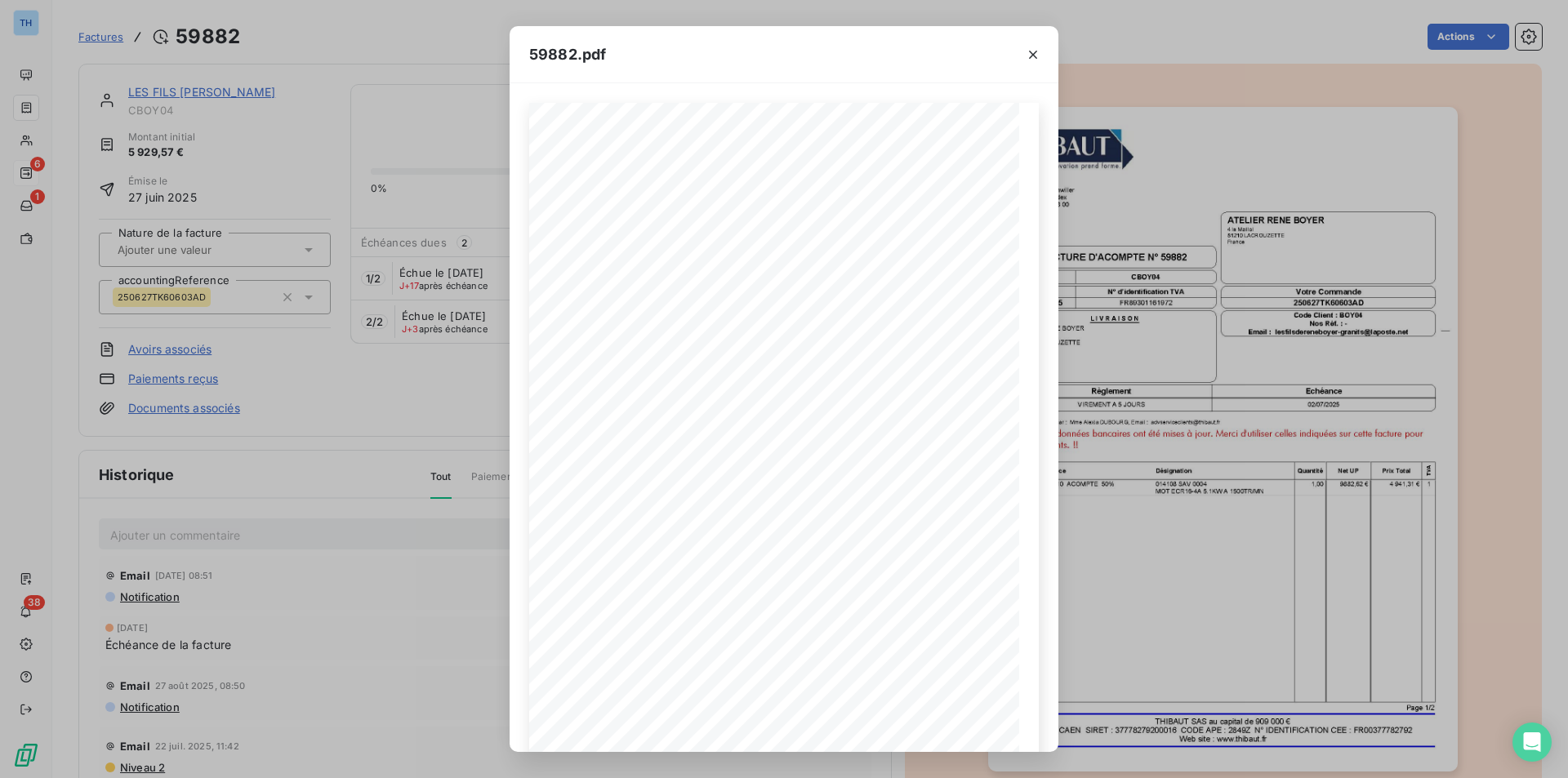
click at [390, 610] on div "59882.pdf THIBAUT SAS Avenue de Bischwiller 14503 VIRE Cedex TÈl : 02 31 66 68 …" at bounding box center [784, 389] width 1568 height 778
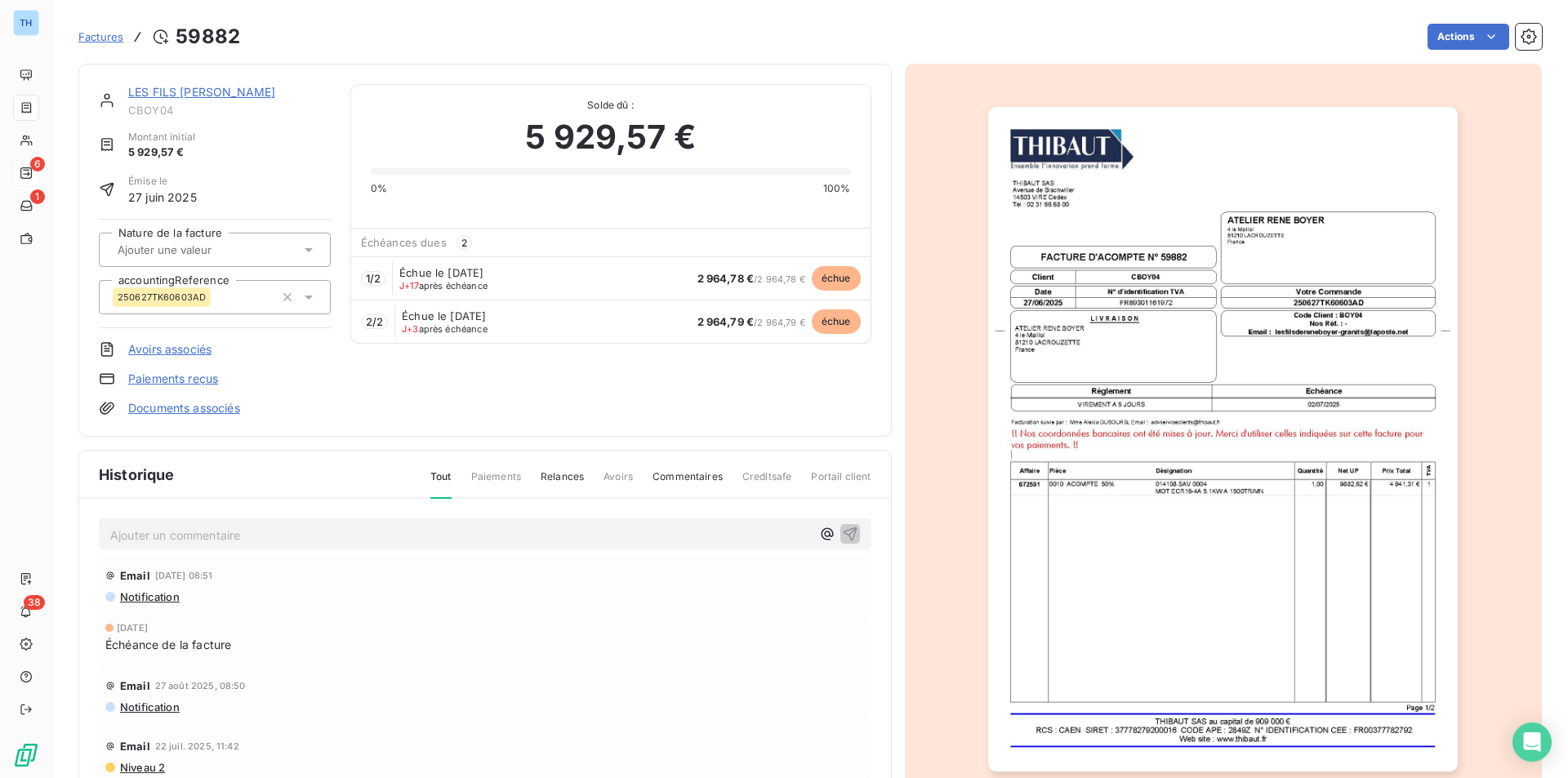
click at [331, 646] on div "Échéance de la facture" at bounding box center [486, 644] width 760 height 17
click at [169, 89] on link "LES FILS [PERSON_NAME]" at bounding box center [201, 92] width 147 height 14
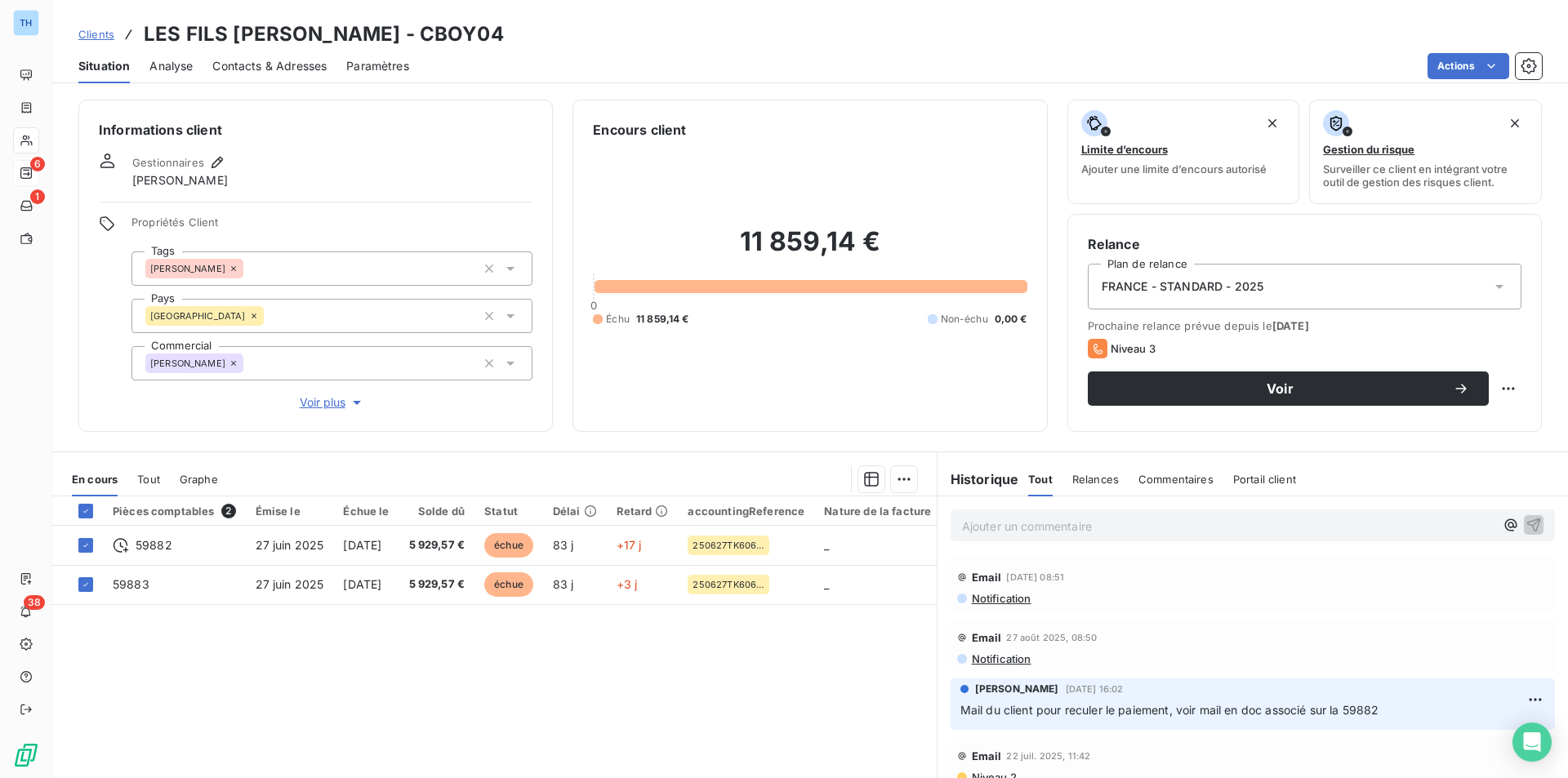
click at [1141, 525] on p "Ajouter un commentaire ﻿" at bounding box center [1227, 526] width 532 height 21
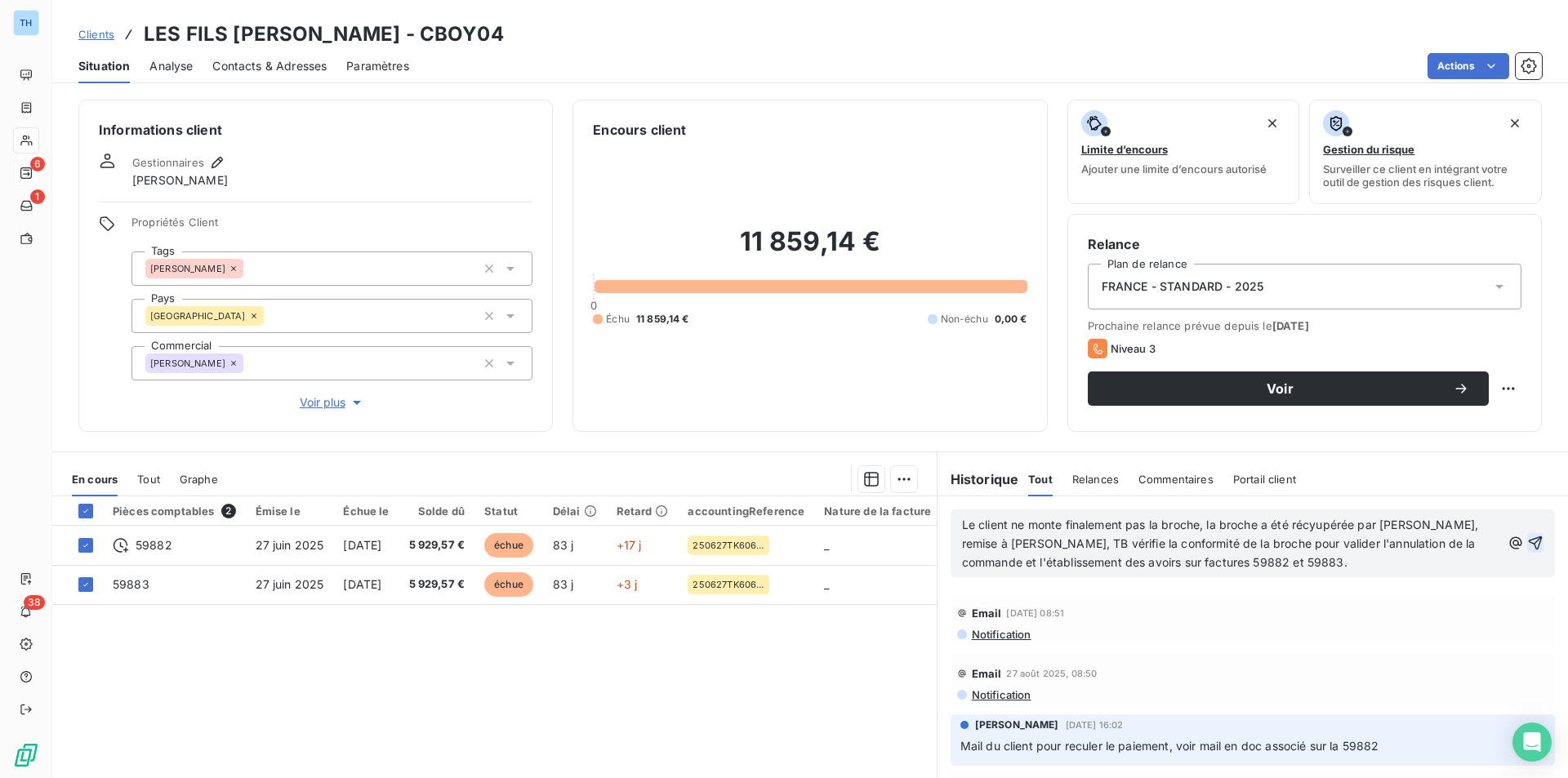
click at [1529, 545] on icon "button" at bounding box center [1535, 543] width 14 height 14
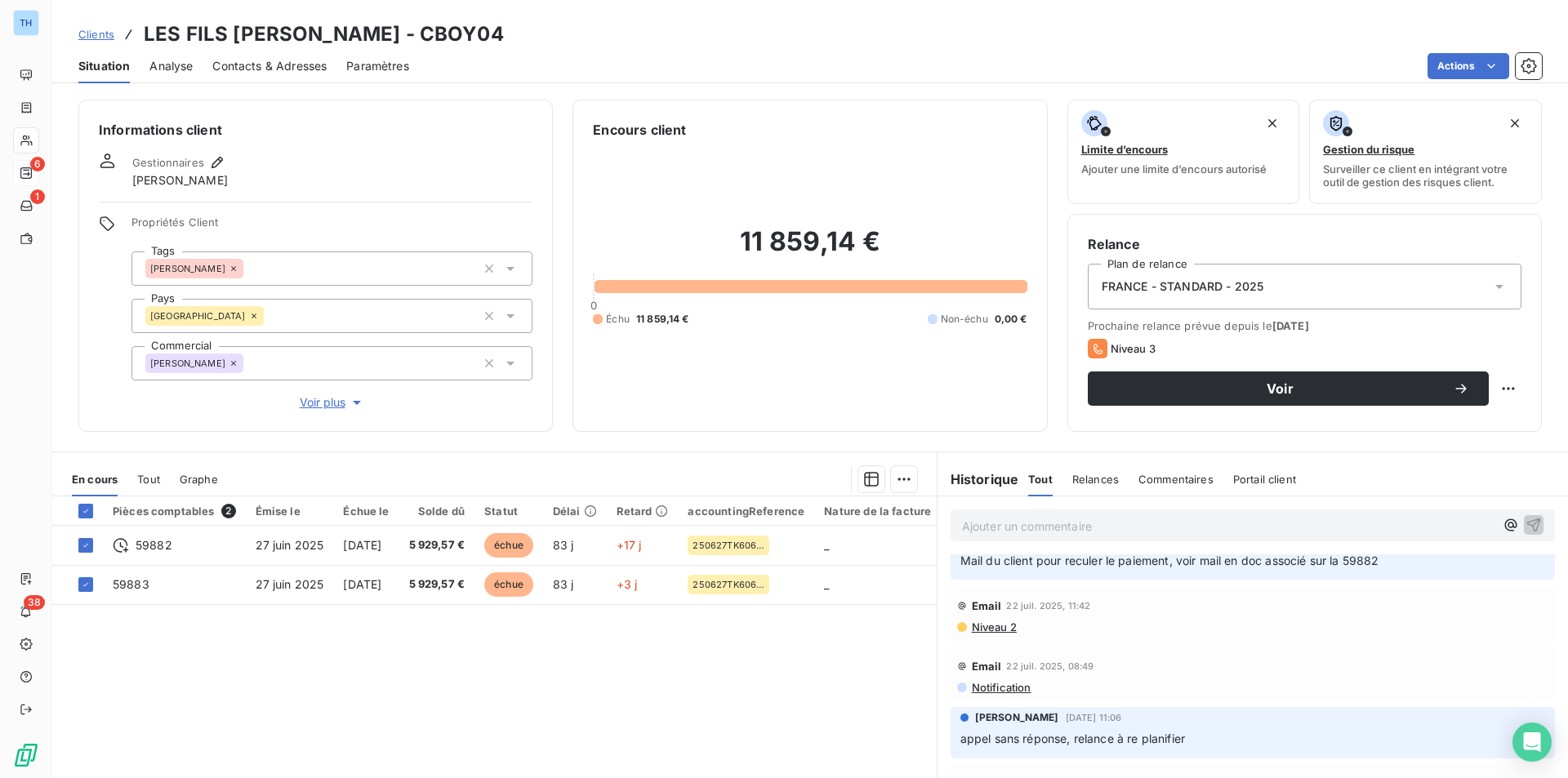
scroll to position [164, 0]
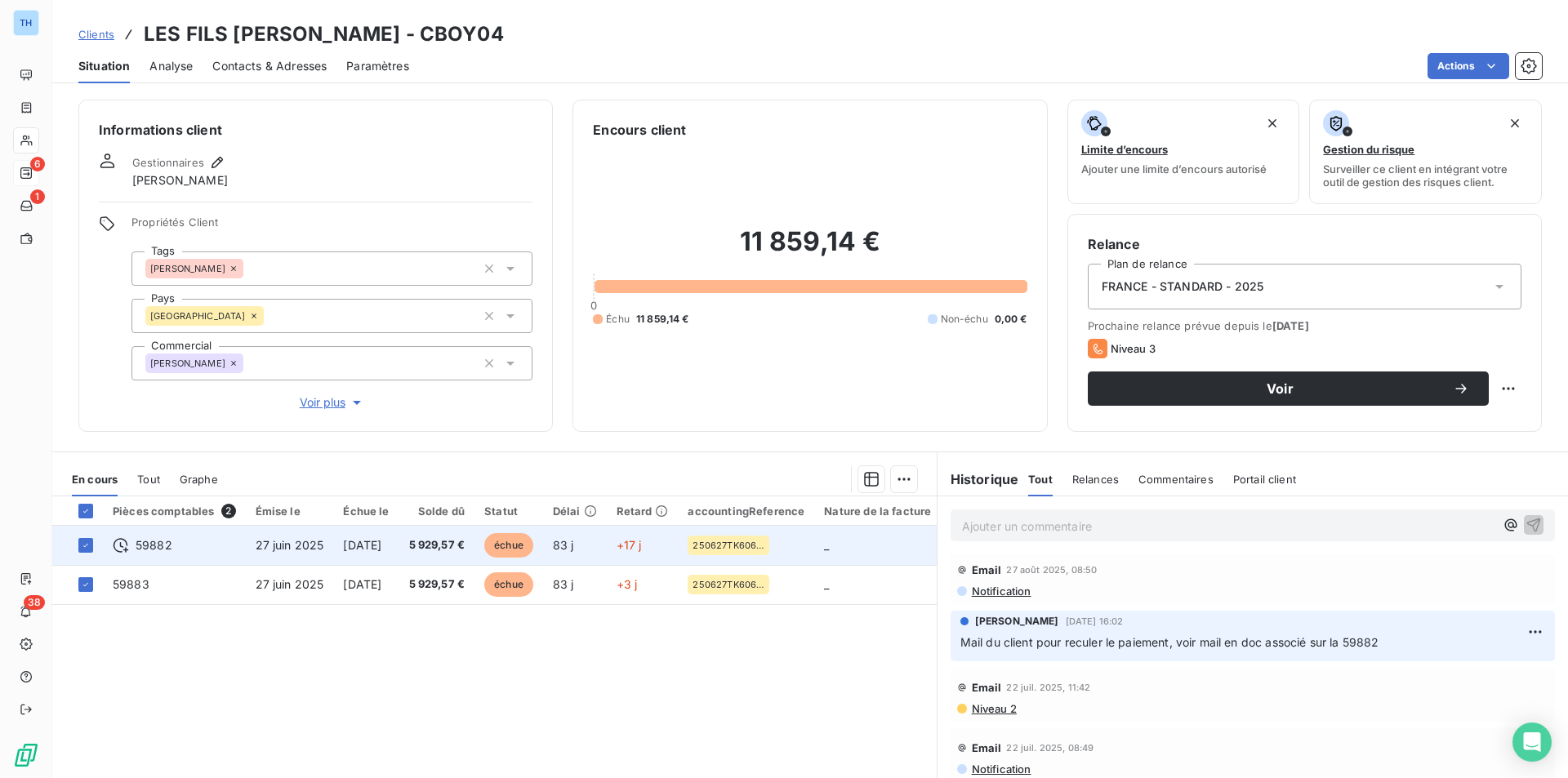
click at [183, 533] on td "59882" at bounding box center [174, 545] width 143 height 39
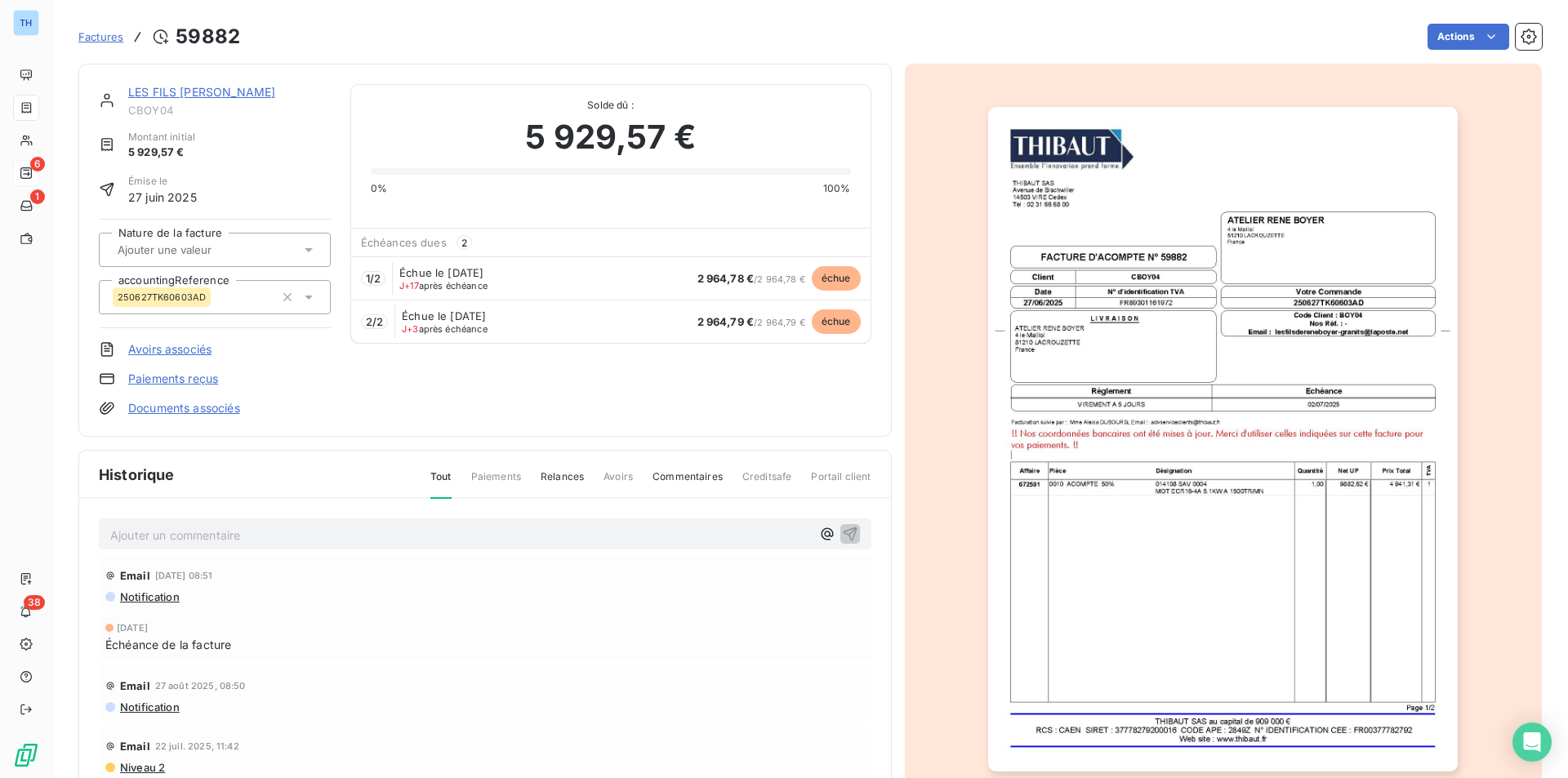
click at [187, 402] on link "Documents associés" at bounding box center [184, 408] width 112 height 16
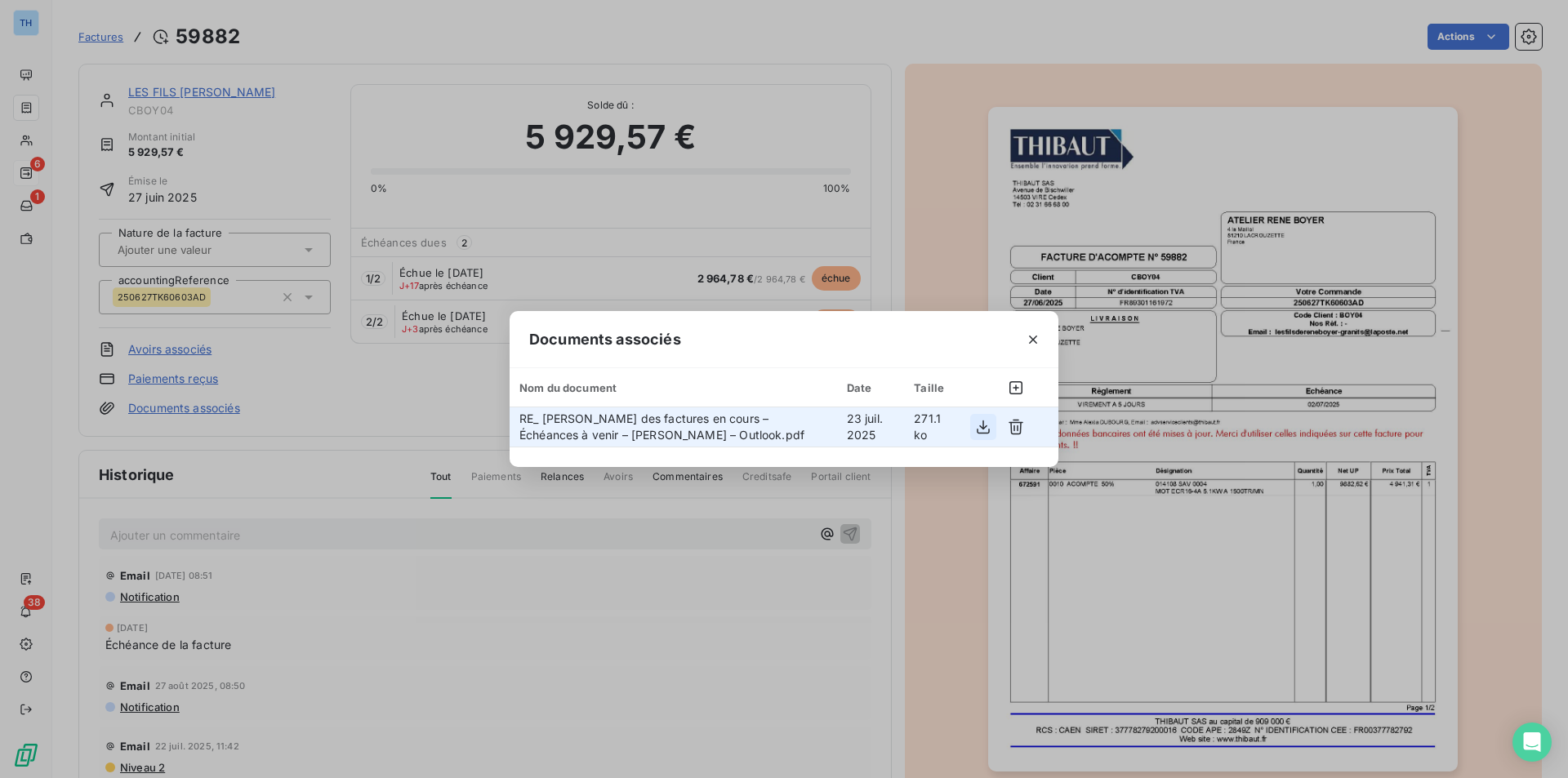
click at [973, 429] on button "button" at bounding box center [983, 427] width 26 height 26
drag, startPoint x: 1032, startPoint y: 334, endPoint x: 1007, endPoint y: 334, distance: 25.0
click at [1032, 334] on icon "button" at bounding box center [1033, 339] width 16 height 16
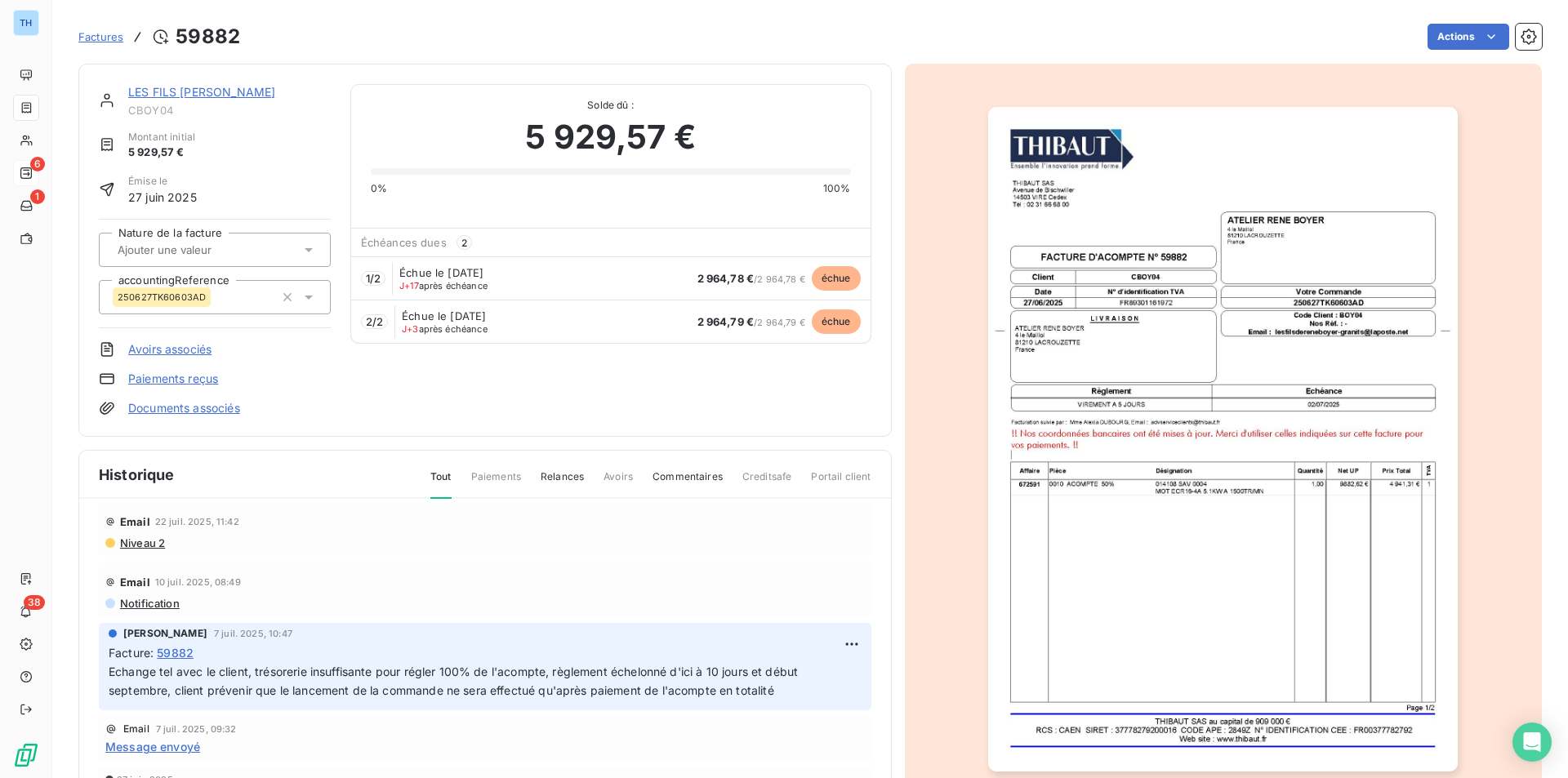
scroll to position [79, 0]
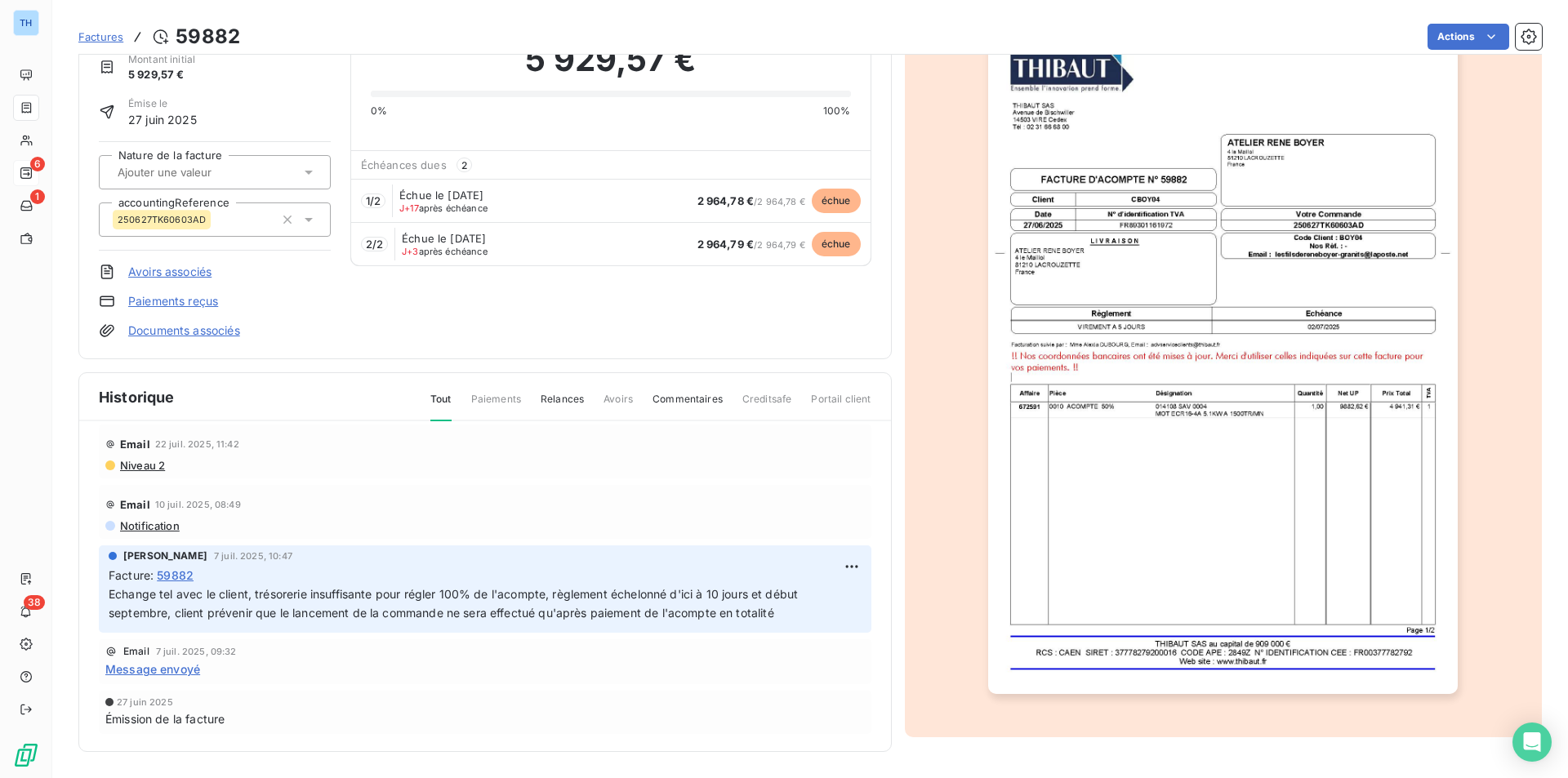
click at [161, 673] on span "Message envoyé" at bounding box center [152, 669] width 94 height 17
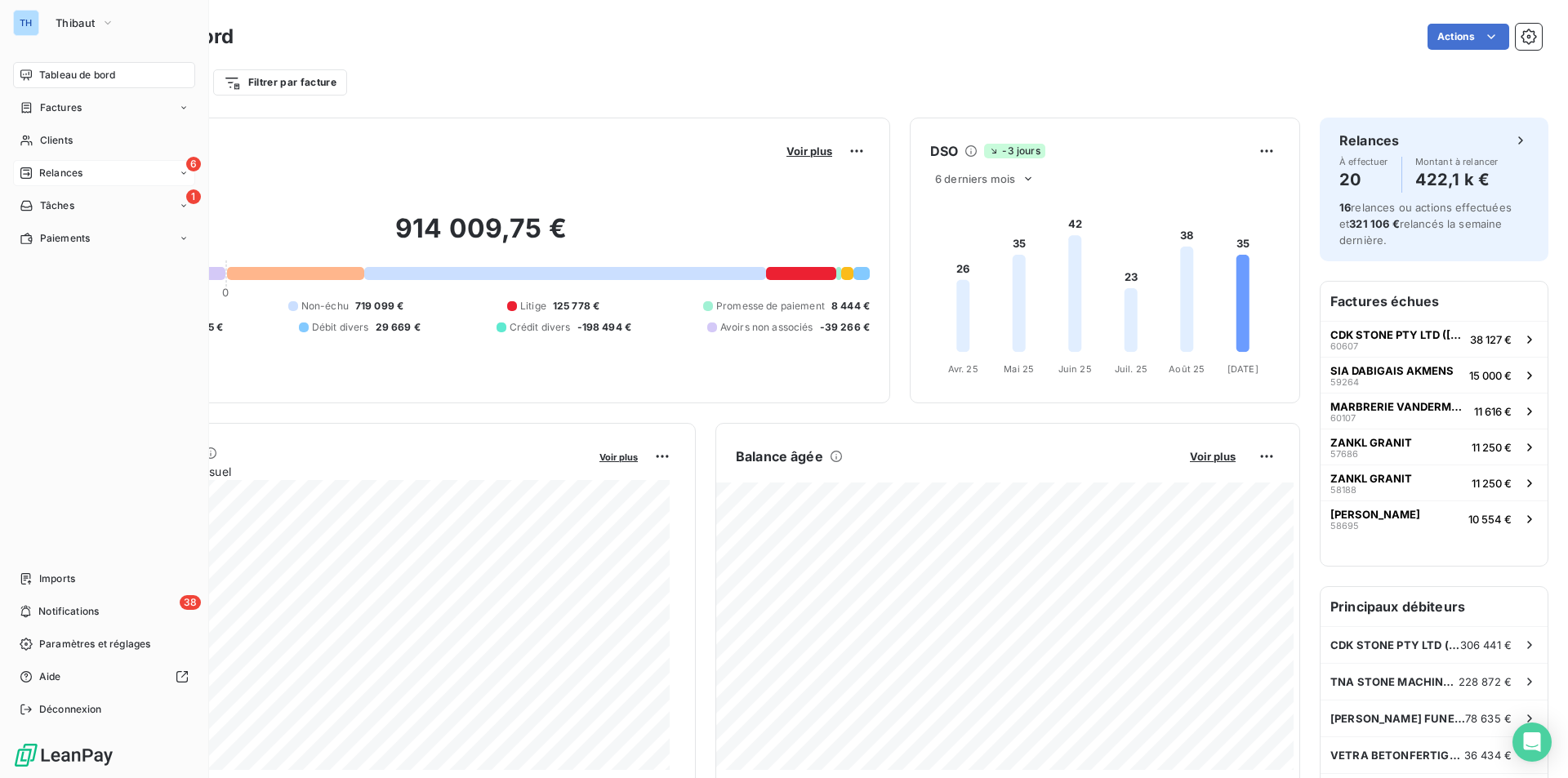
click at [56, 170] on span "Relances" at bounding box center [61, 173] width 43 height 15
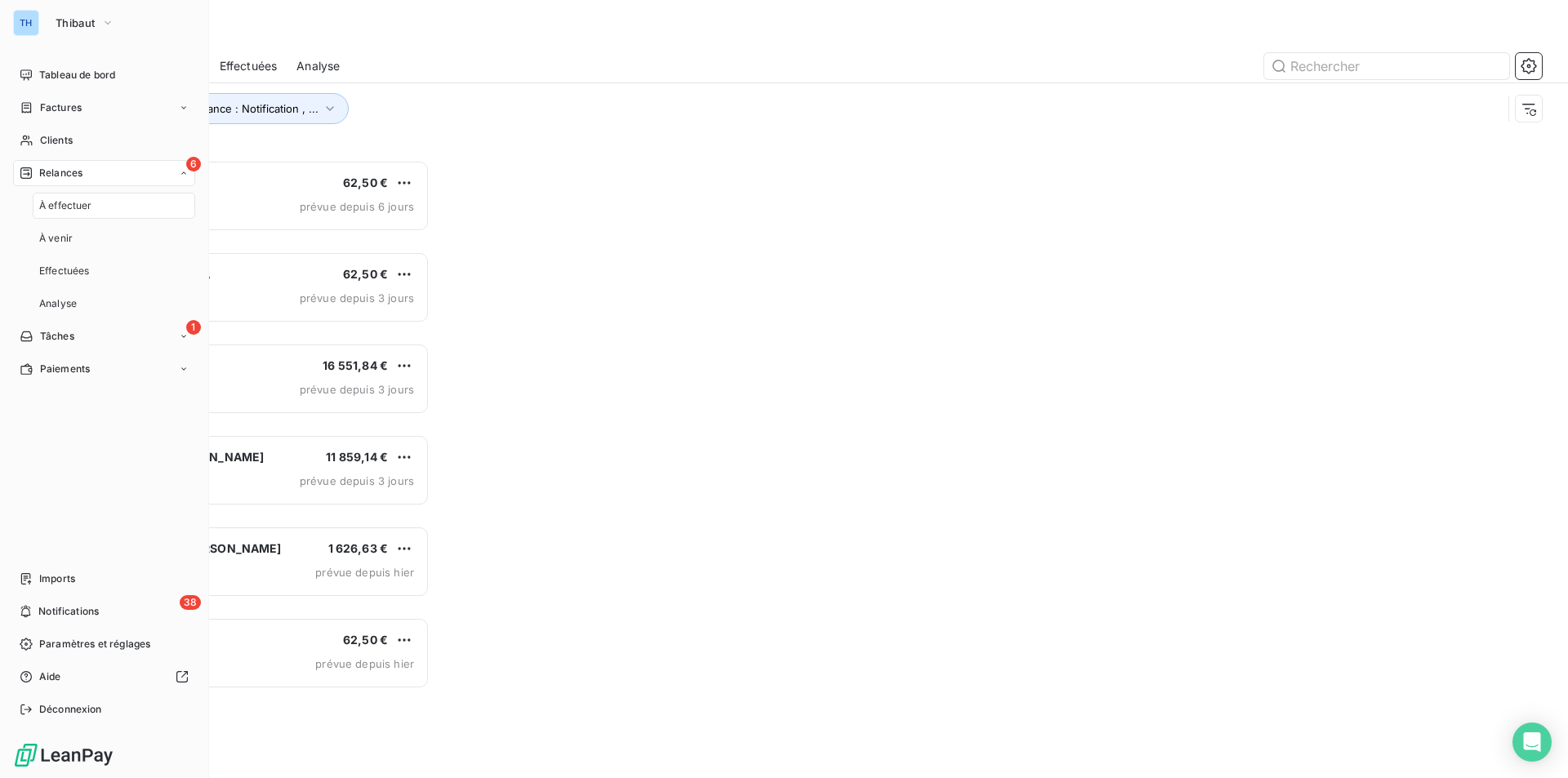
scroll to position [606, 339]
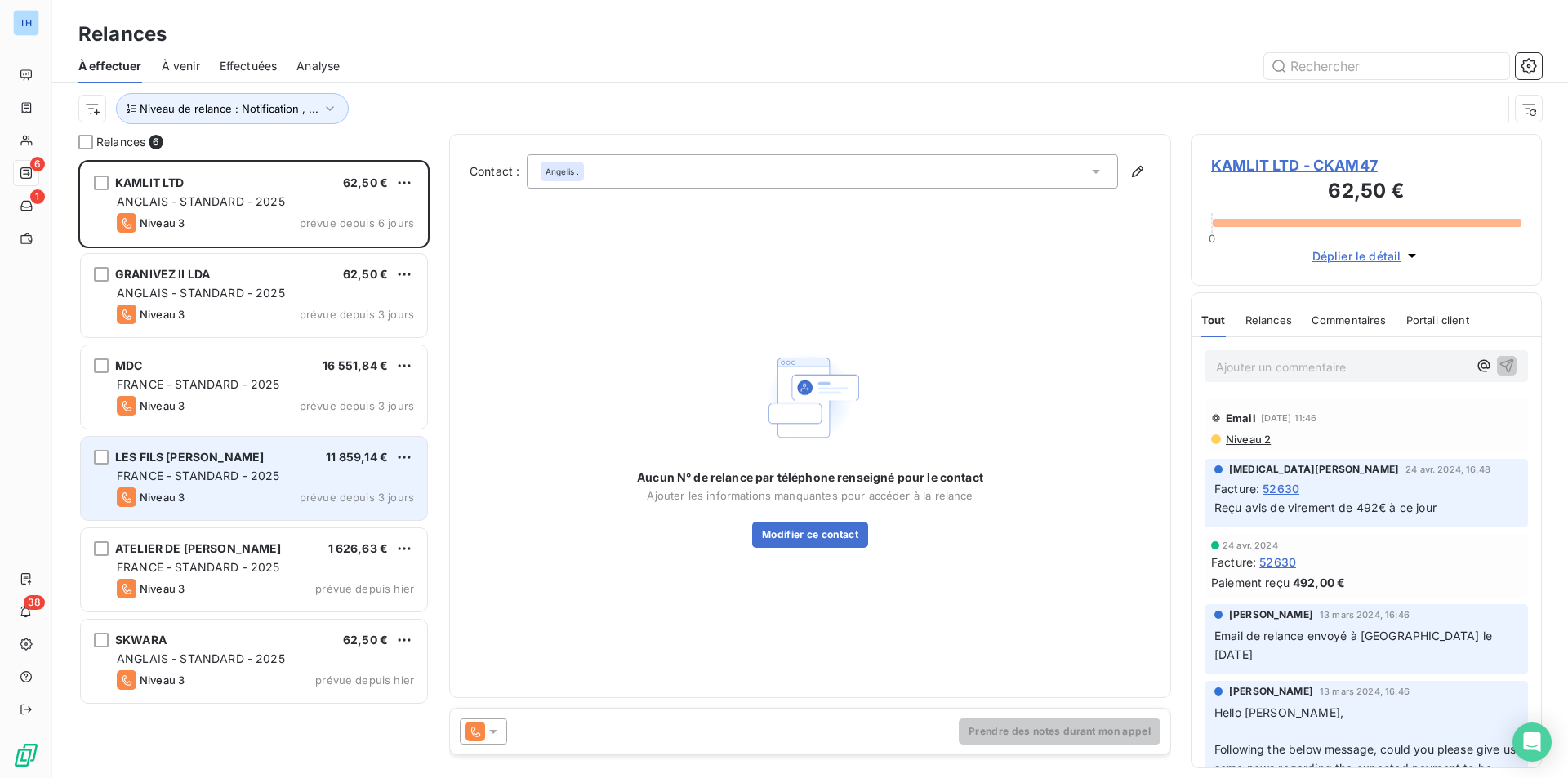
click at [317, 485] on div "LES FILS DE BOYER RENE 11 859,14 € FRANCE - STANDARD - 2025 Niveau 3 prévue dep…" at bounding box center [254, 478] width 346 height 83
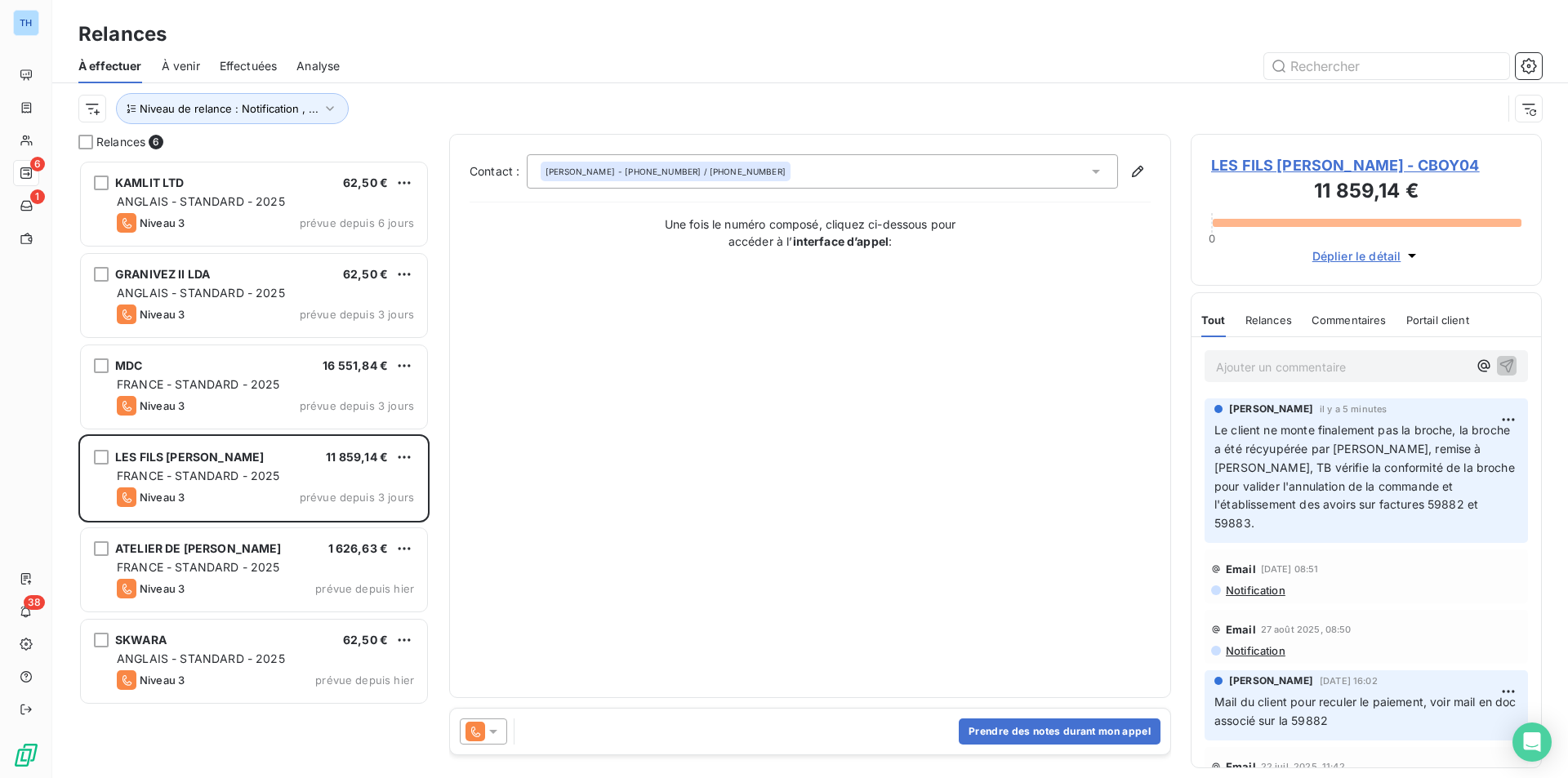
click at [1404, 164] on span "LES FILS DE BOYER RENE - CBOY04" at bounding box center [1367, 166] width 311 height 22
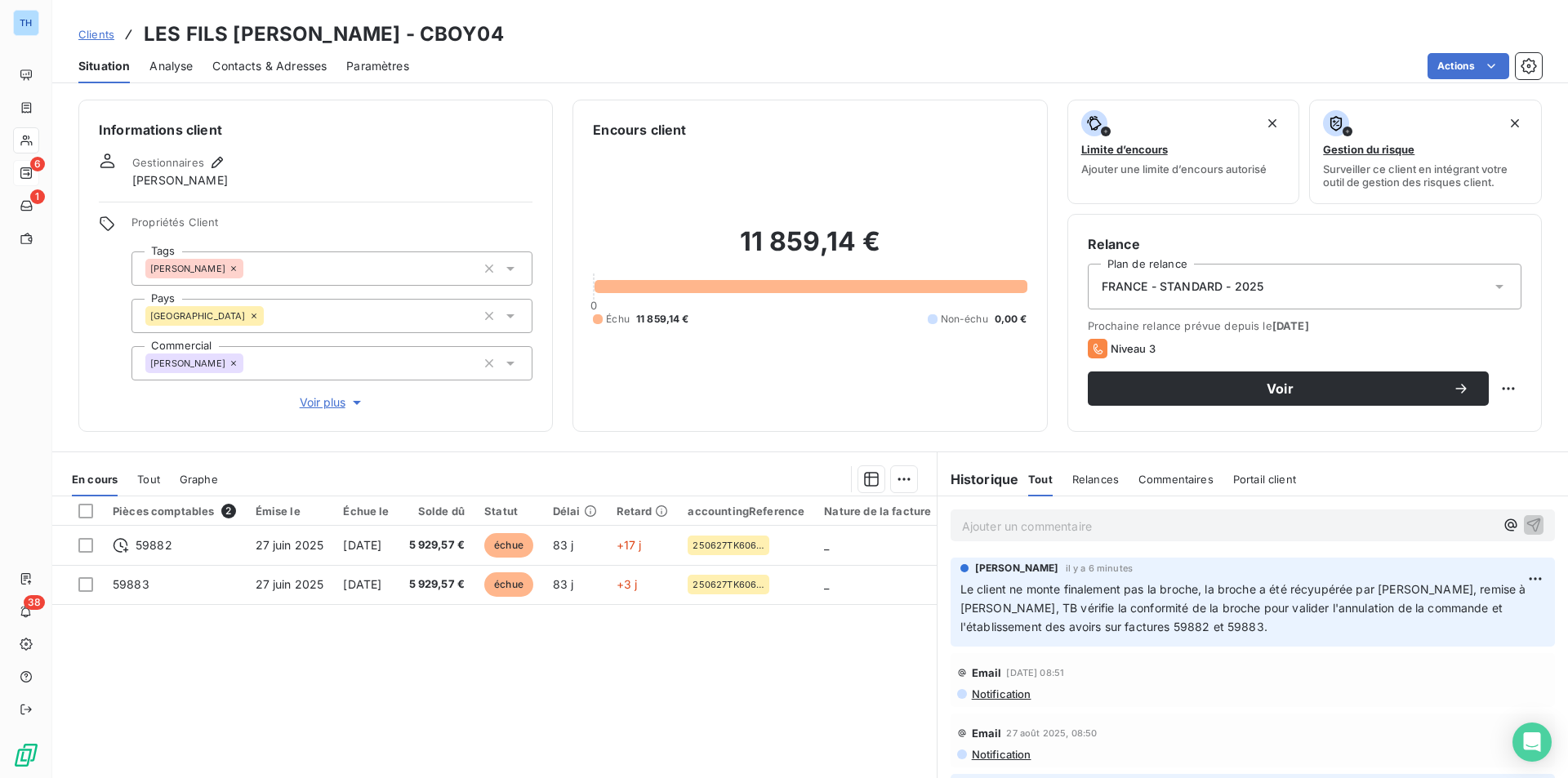
click at [1135, 526] on p "Ajouter un commentaire ﻿" at bounding box center [1227, 526] width 532 height 21
click at [1528, 526] on icon "button" at bounding box center [1534, 524] width 14 height 14
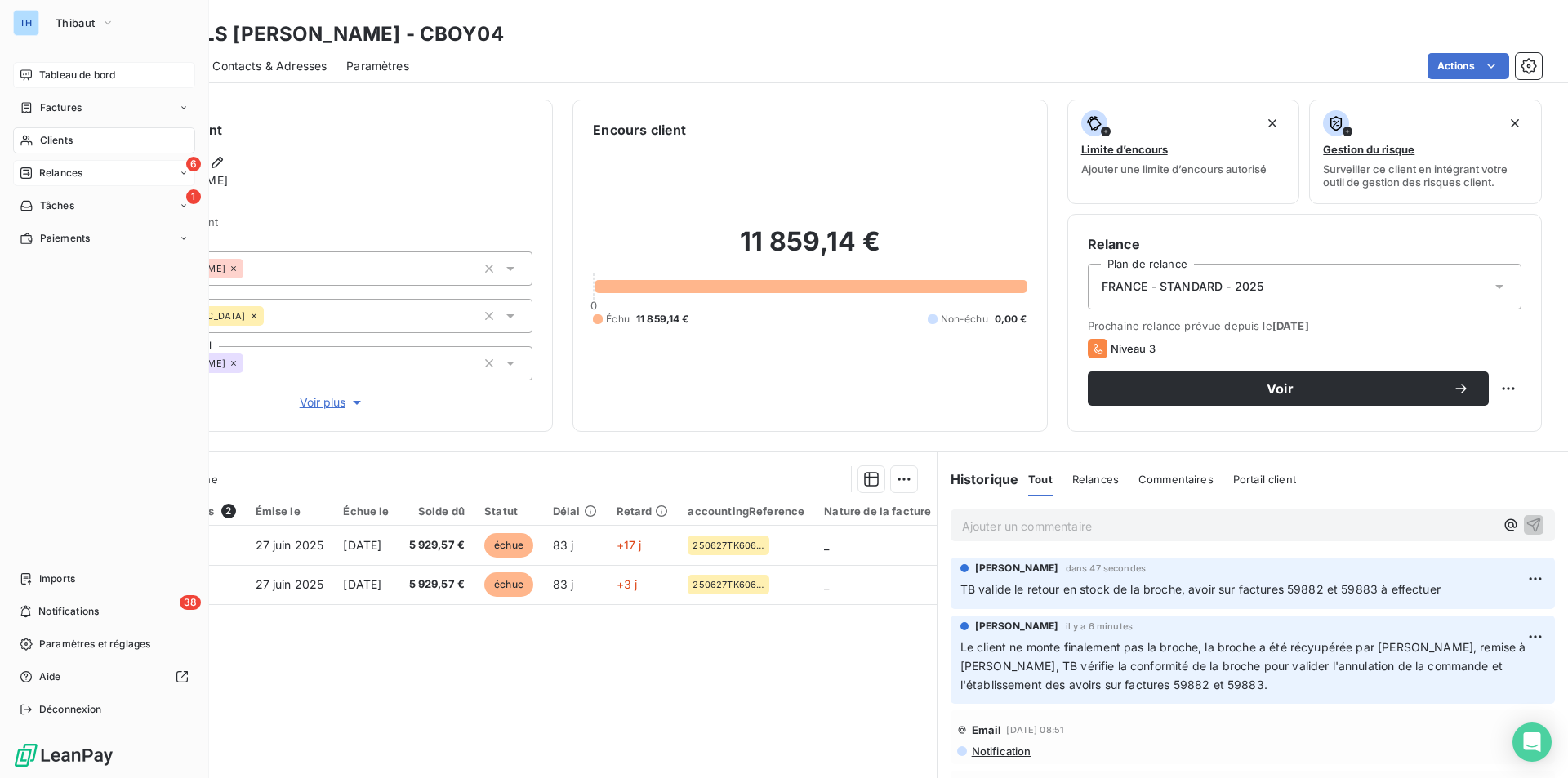
click at [48, 75] on span "Tableau de bord" at bounding box center [77, 75] width 76 height 15
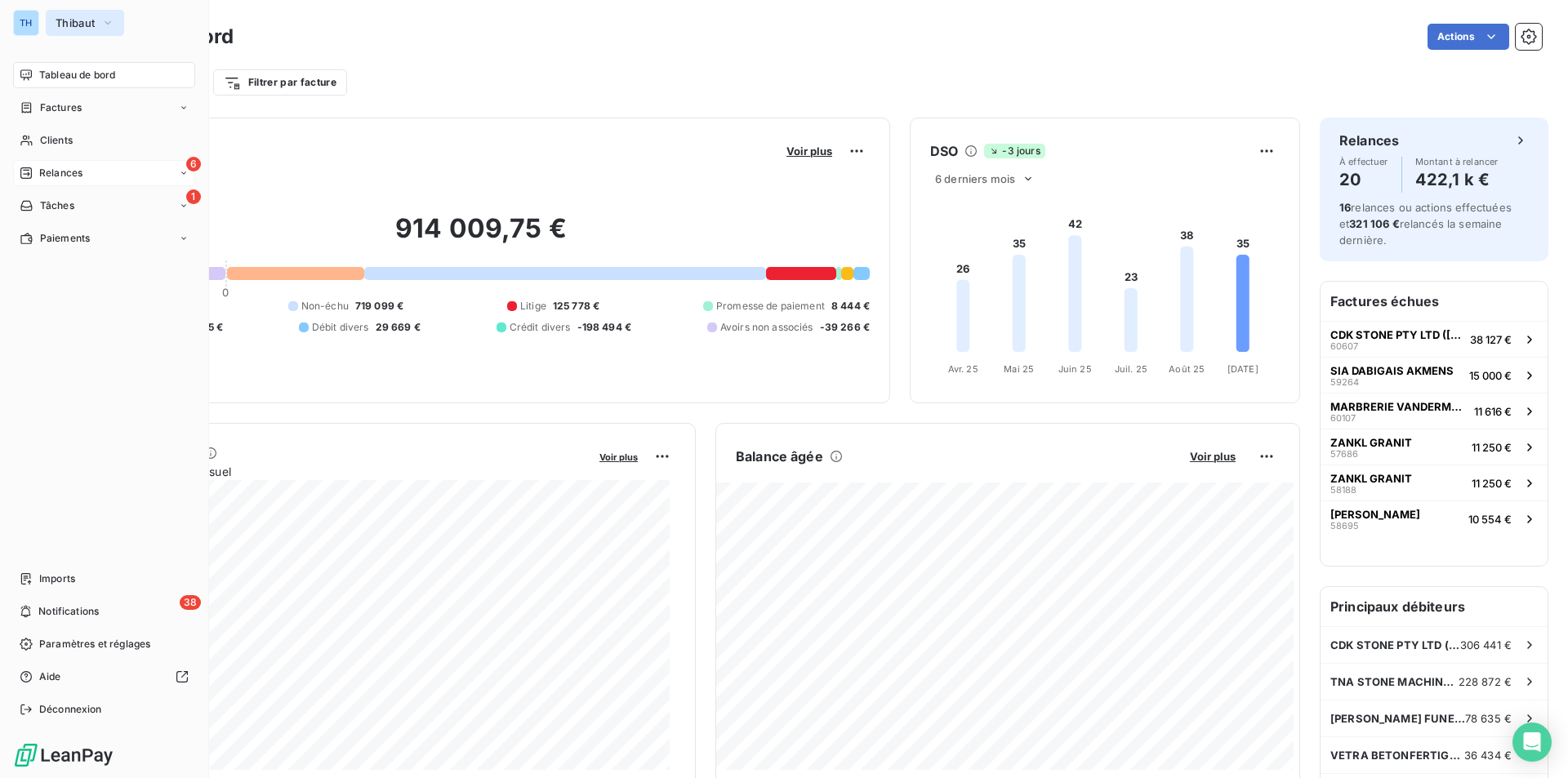
click at [80, 21] on span "Thibaut" at bounding box center [75, 22] width 39 height 13
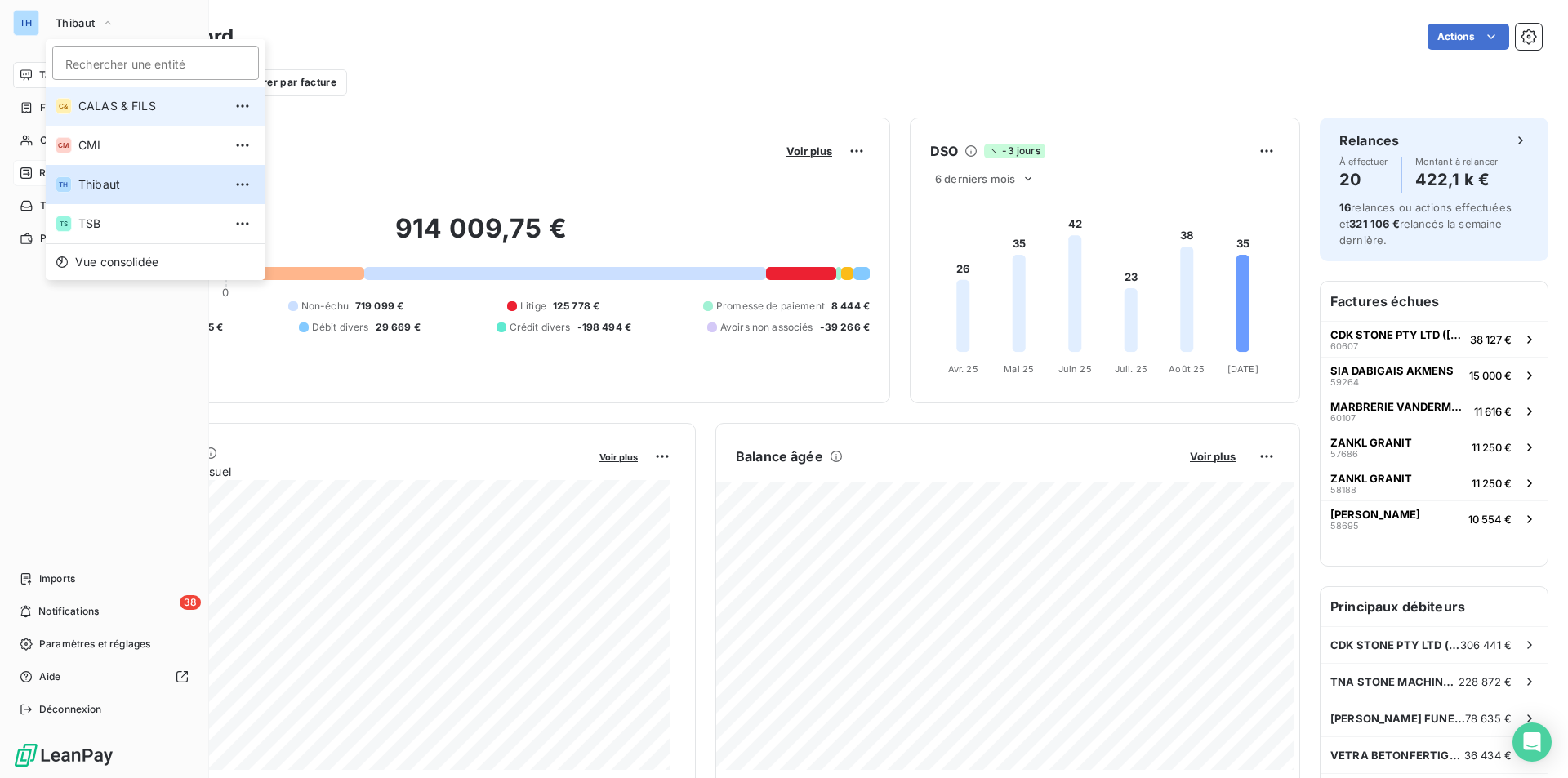
click at [99, 98] on span "CALAS & FILS" at bounding box center [151, 106] width 145 height 16
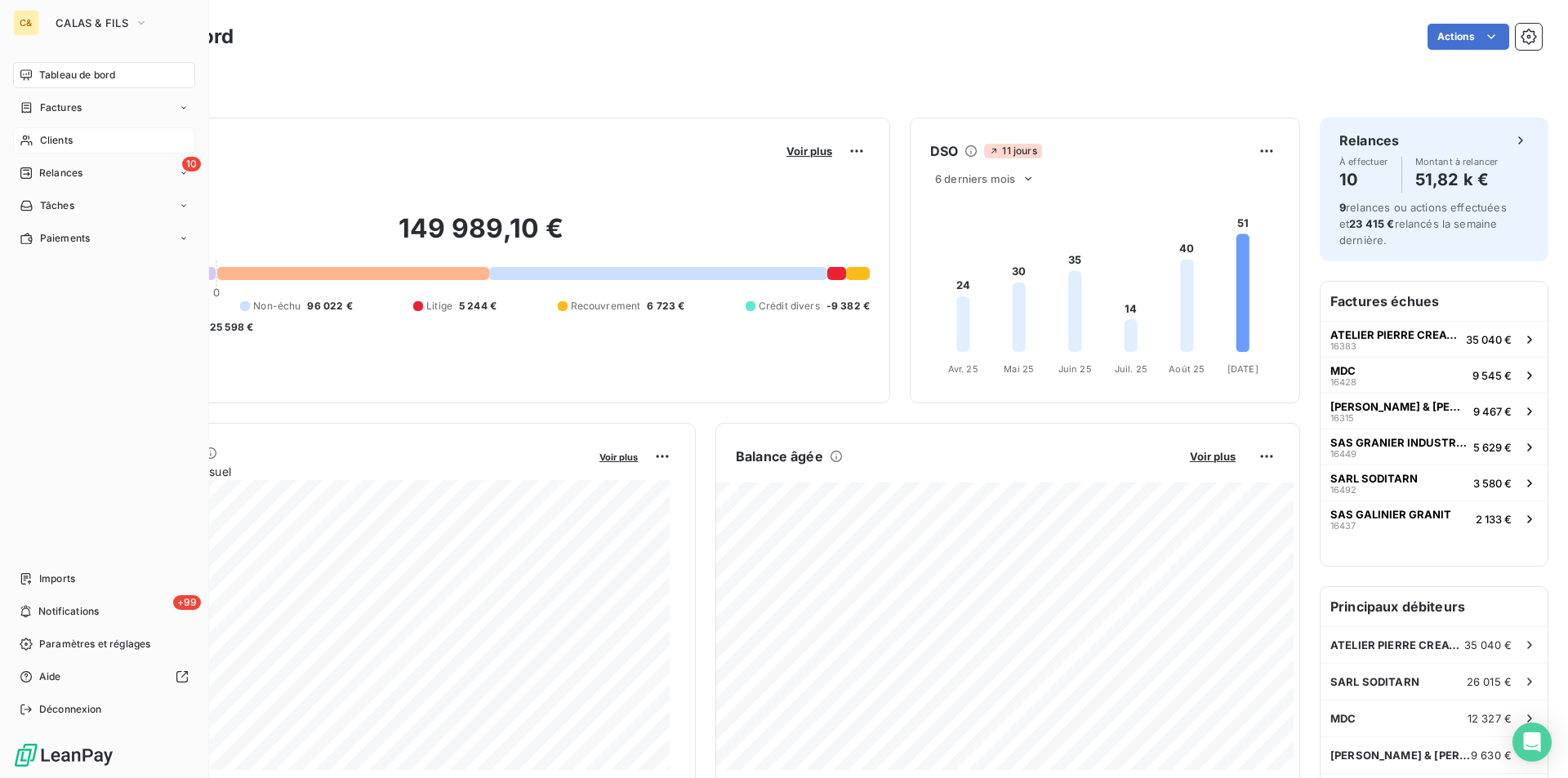
click at [52, 141] on span "Clients" at bounding box center [56, 140] width 33 height 15
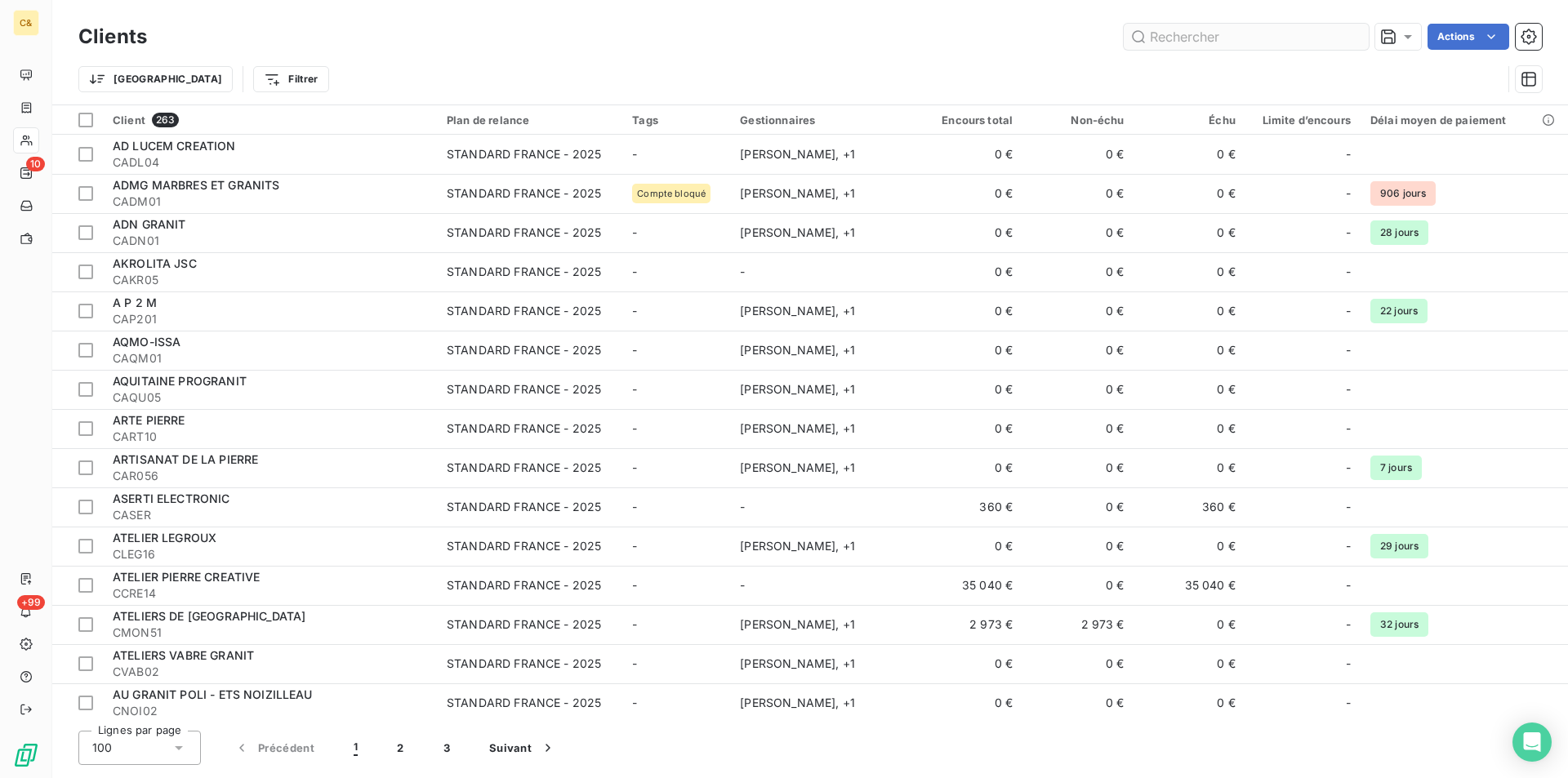
click at [1185, 43] on input "text" at bounding box center [1246, 36] width 245 height 26
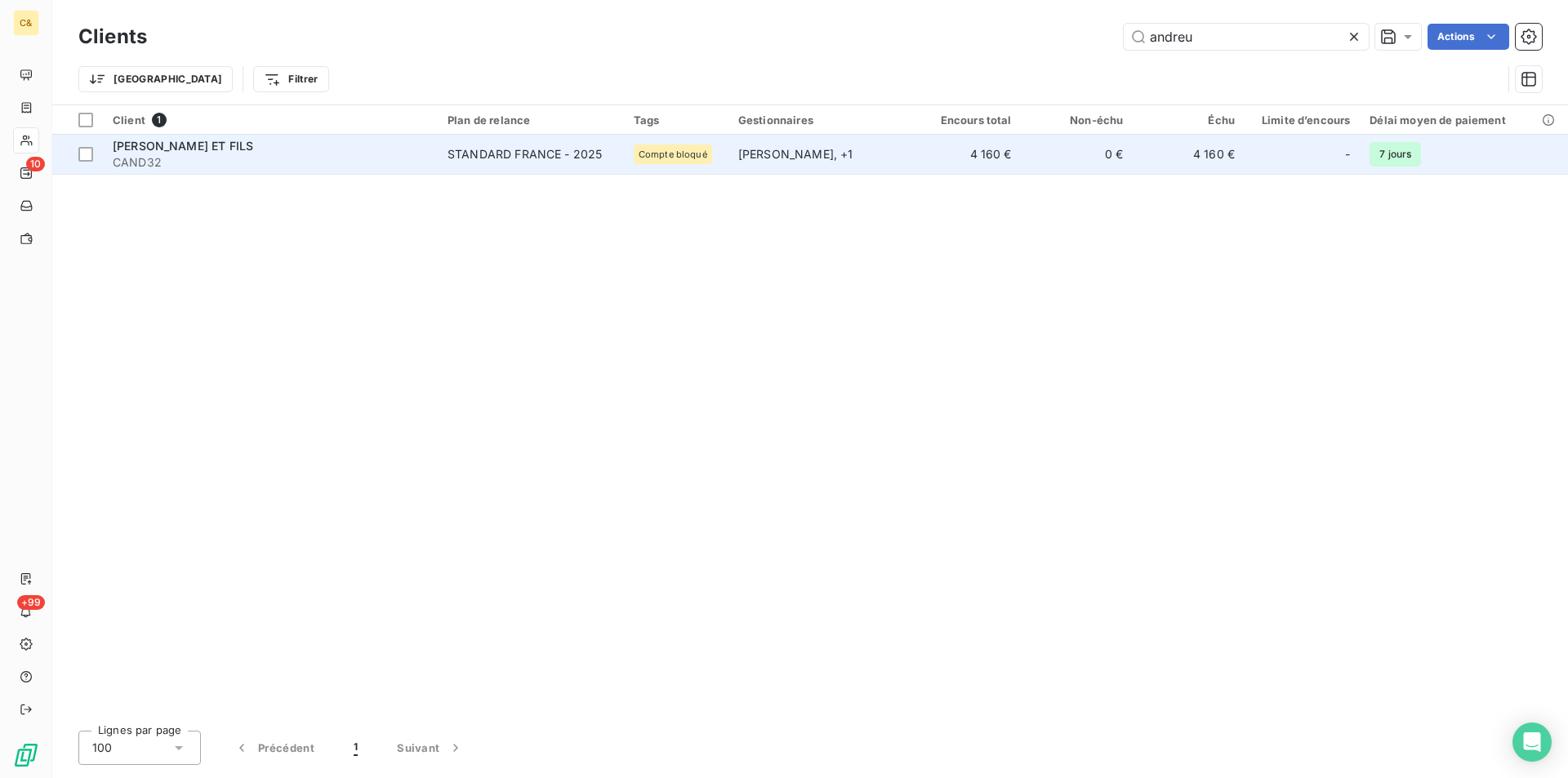
type input "andreu"
click at [859, 155] on div "NICOLAS CASSAN , + 1" at bounding box center [819, 153] width 162 height 16
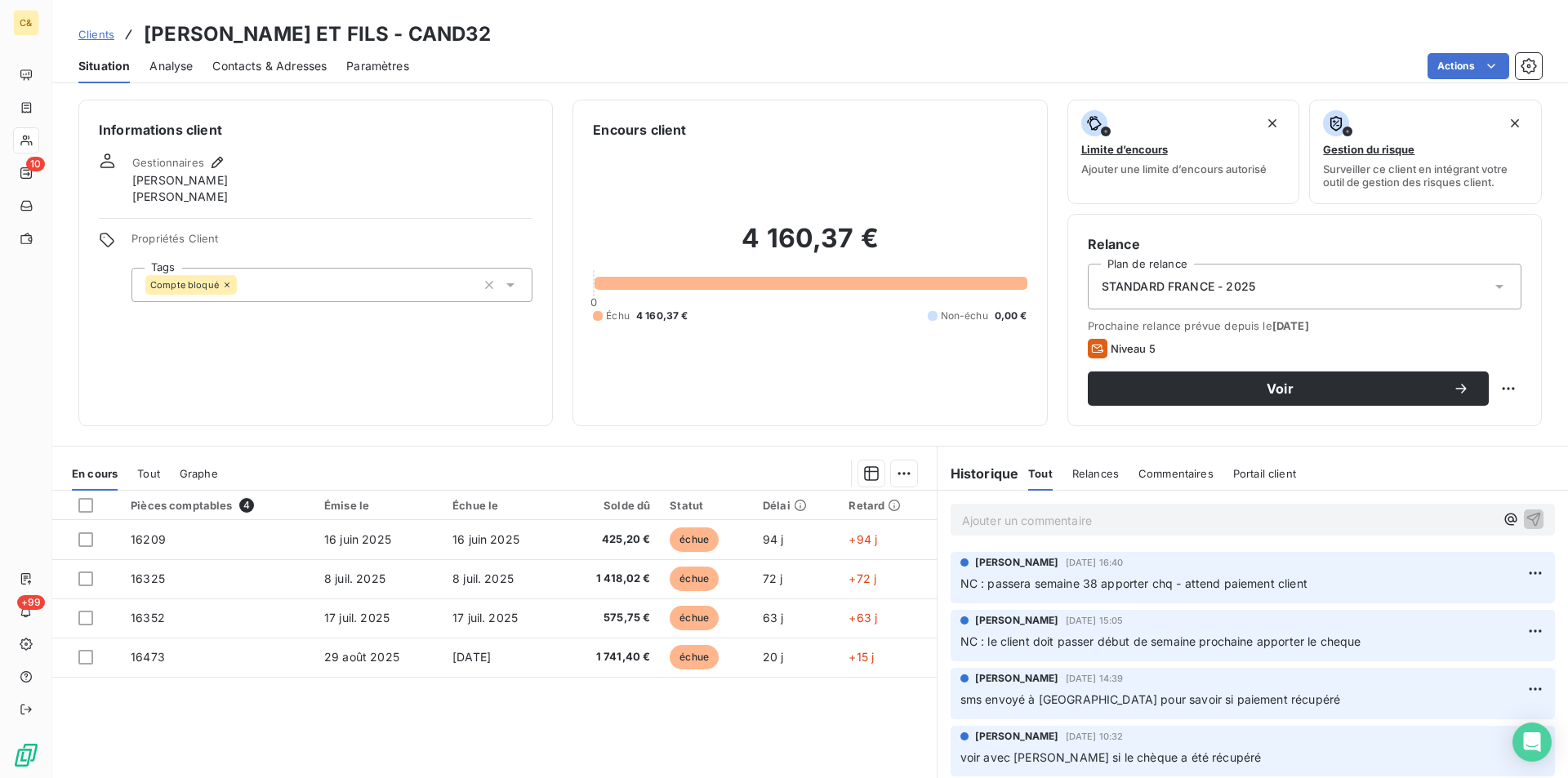
click at [1033, 524] on p "Ajouter un commentaire ﻿" at bounding box center [1227, 521] width 532 height 21
click at [790, 361] on div "4 160,37 € 0 Échu 4 160,37 € Non-échu 0,00 €" at bounding box center [810, 272] width 434 height 267
click at [1526, 516] on icon "button" at bounding box center [1533, 518] width 16 height 16
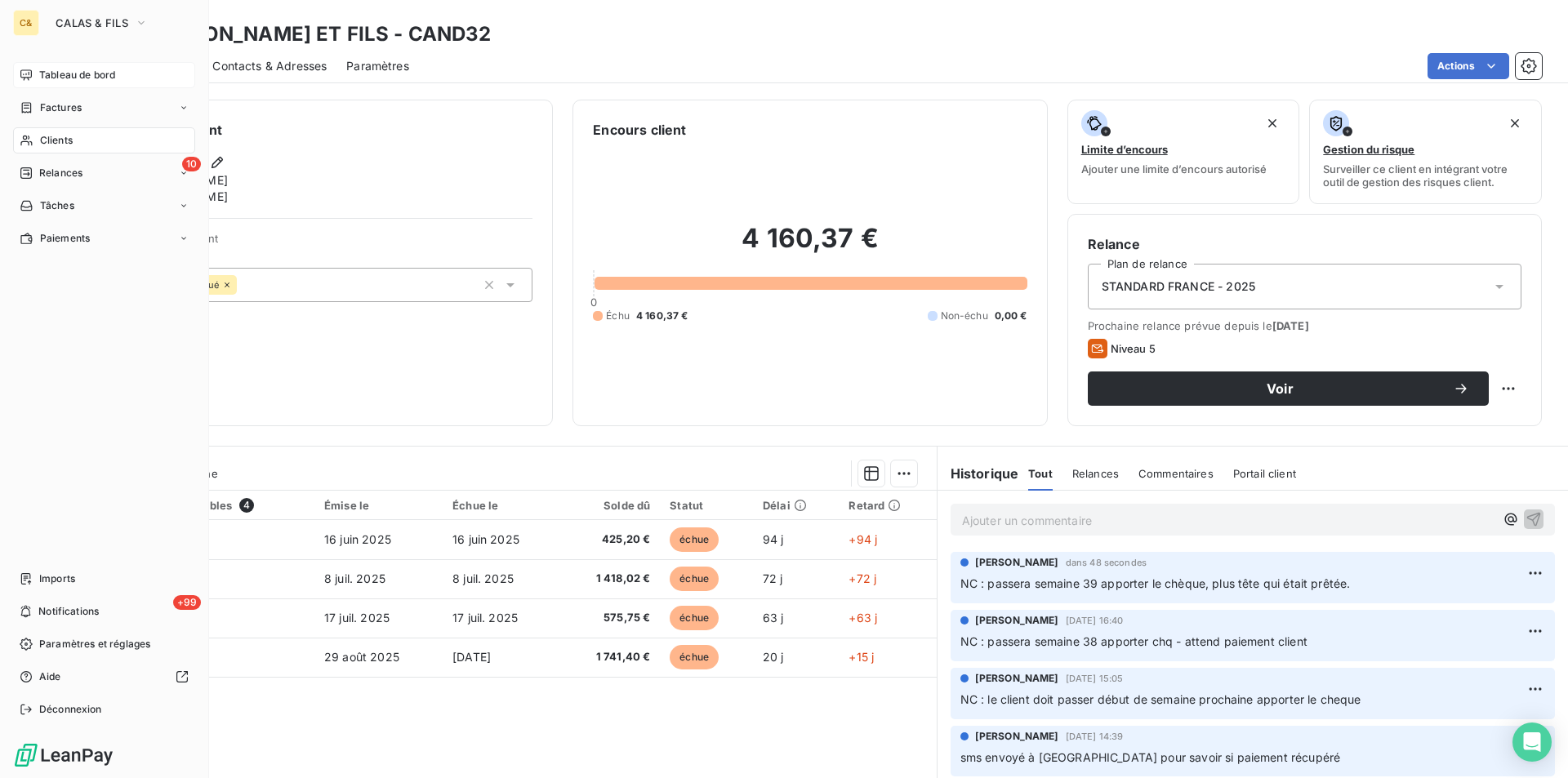
click at [61, 74] on span "Tableau de bord" at bounding box center [77, 75] width 76 height 15
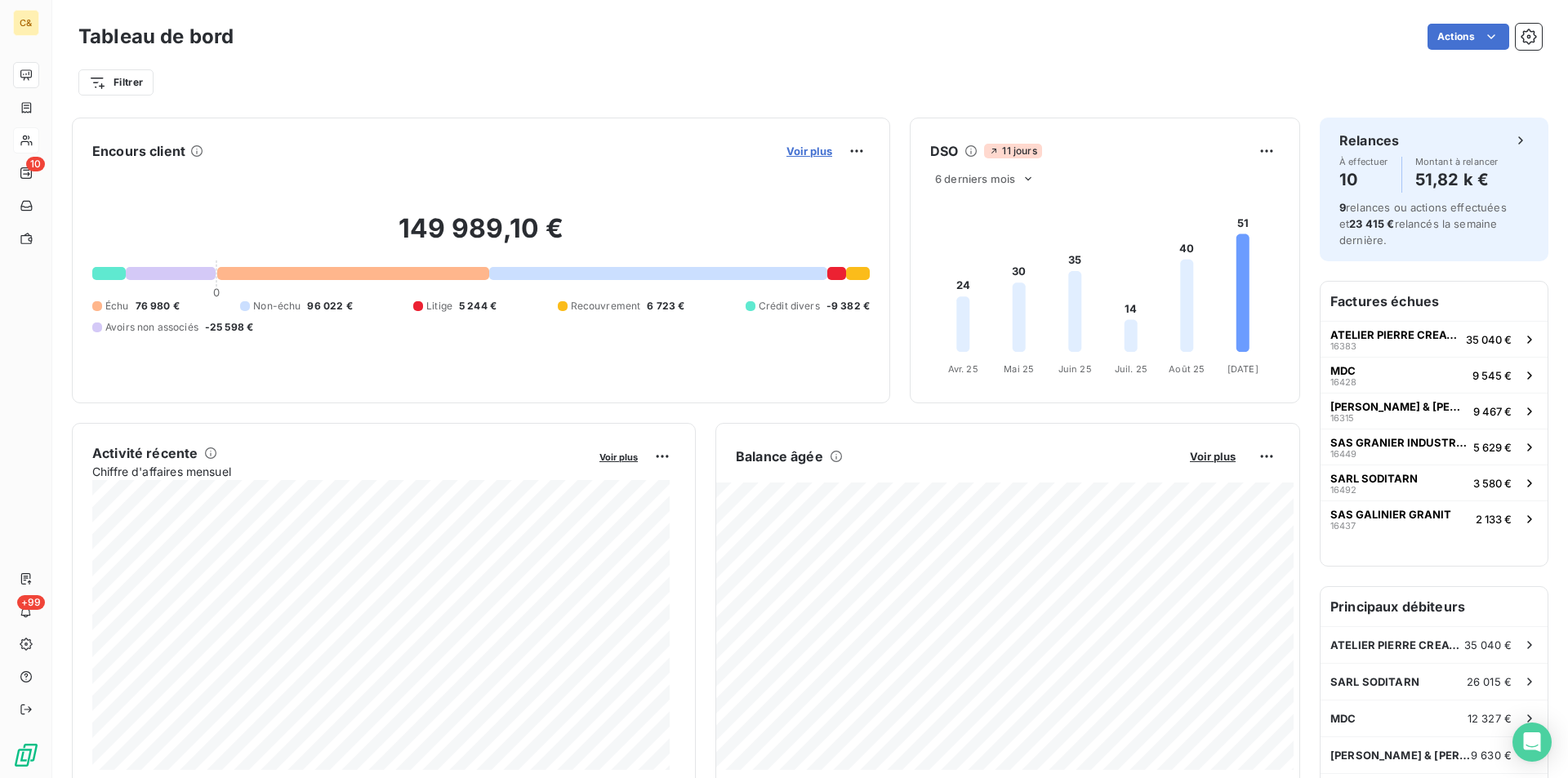
click at [791, 145] on span "Voir plus" at bounding box center [809, 151] width 46 height 13
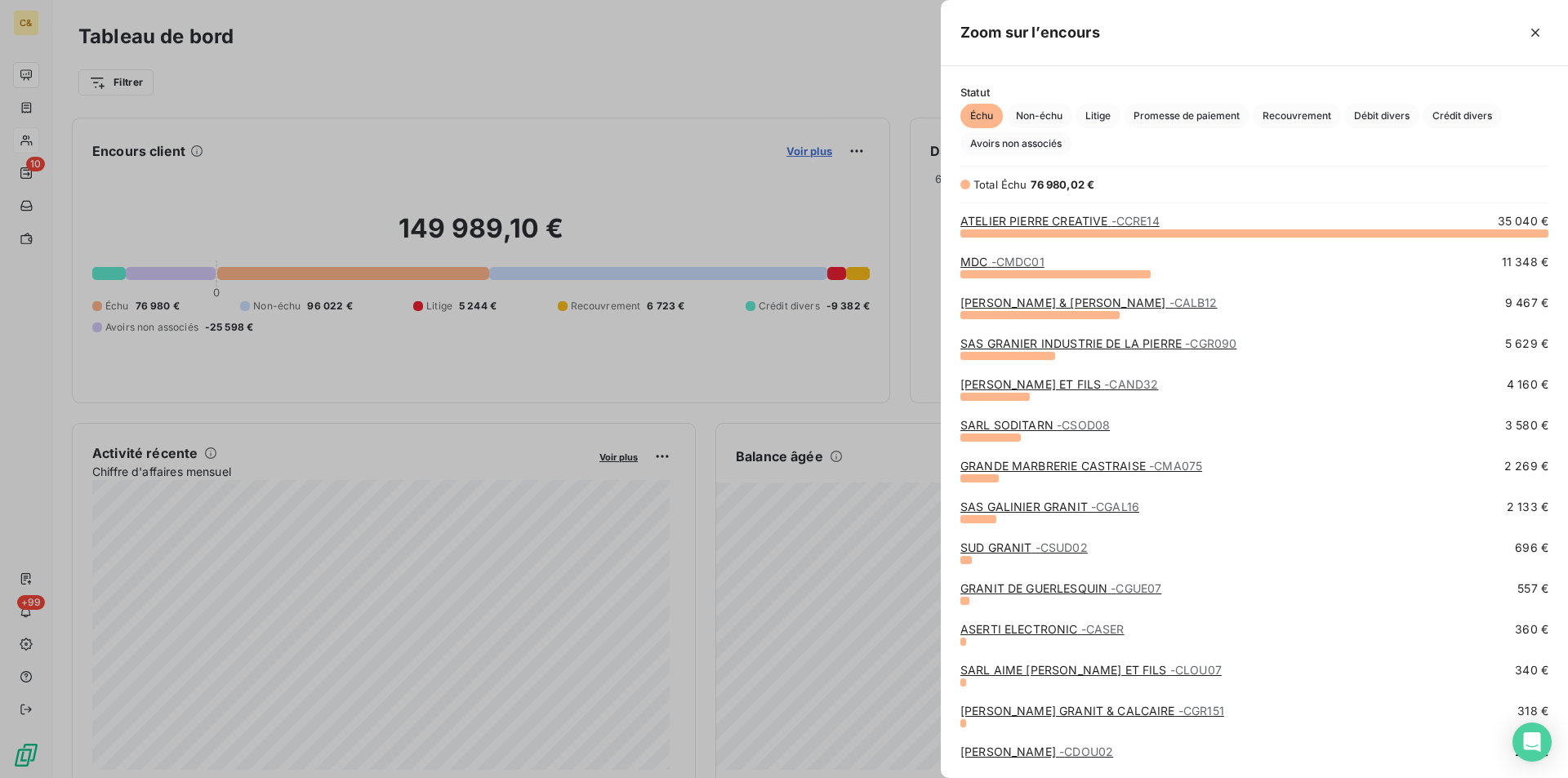
scroll to position [533, 615]
click at [35, 142] on div at bounding box center [784, 389] width 1568 height 778
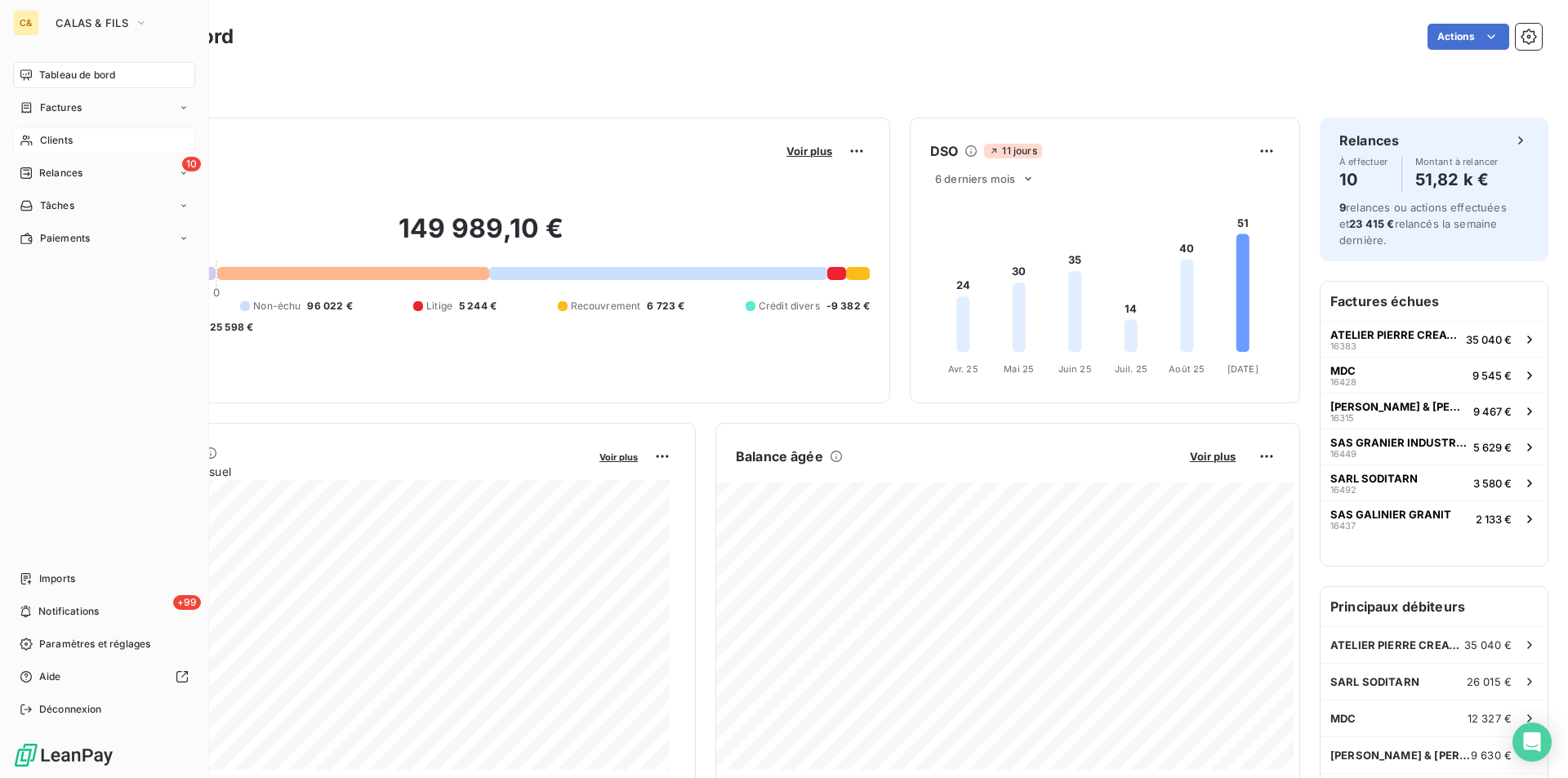
click at [54, 137] on span "Clients" at bounding box center [56, 140] width 33 height 15
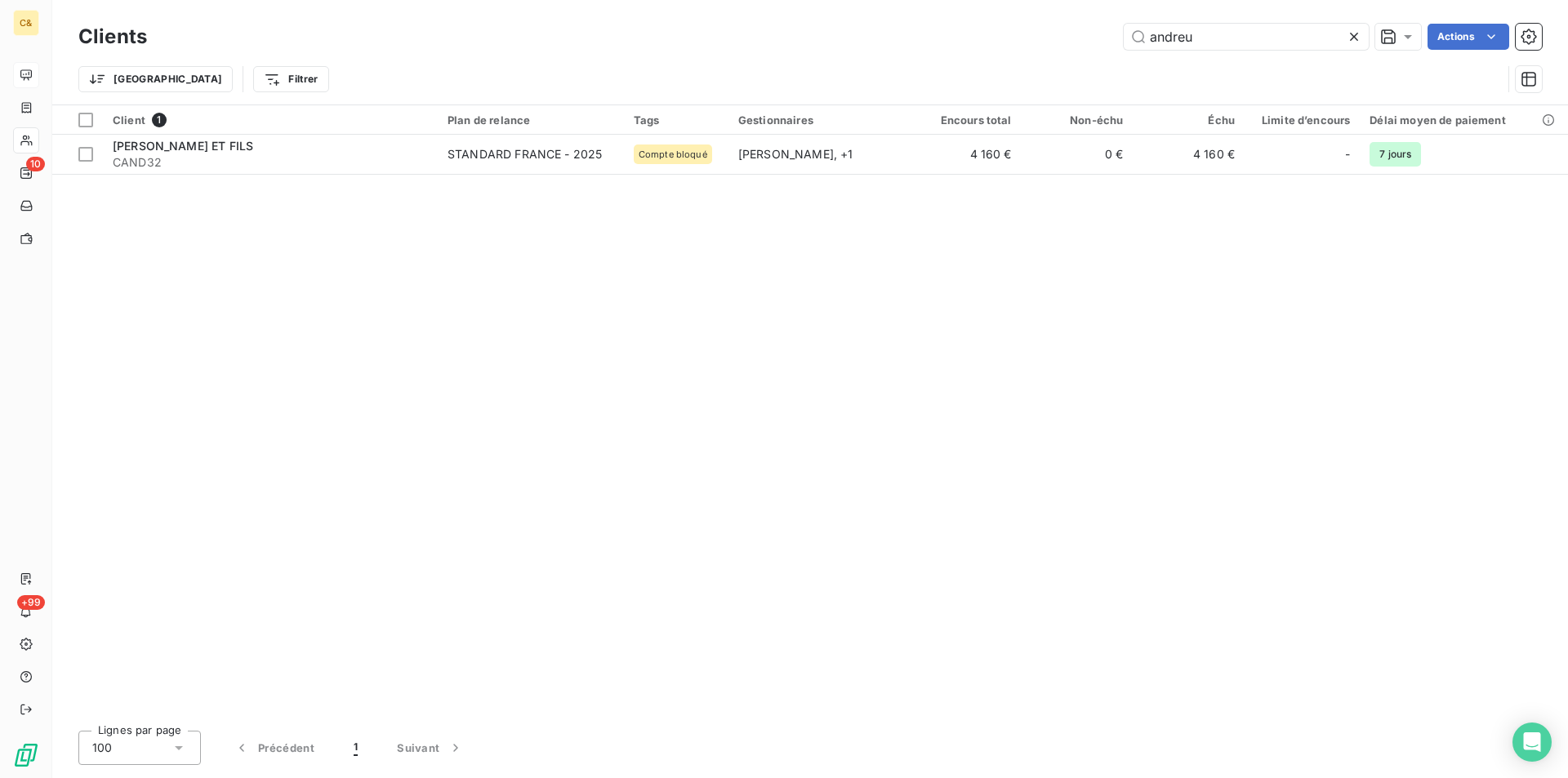
drag, startPoint x: 1247, startPoint y: 27, endPoint x: 994, endPoint y: 20, distance: 253.1
click at [994, 20] on div "Clients andreu Actions" at bounding box center [810, 36] width 1463 height 35
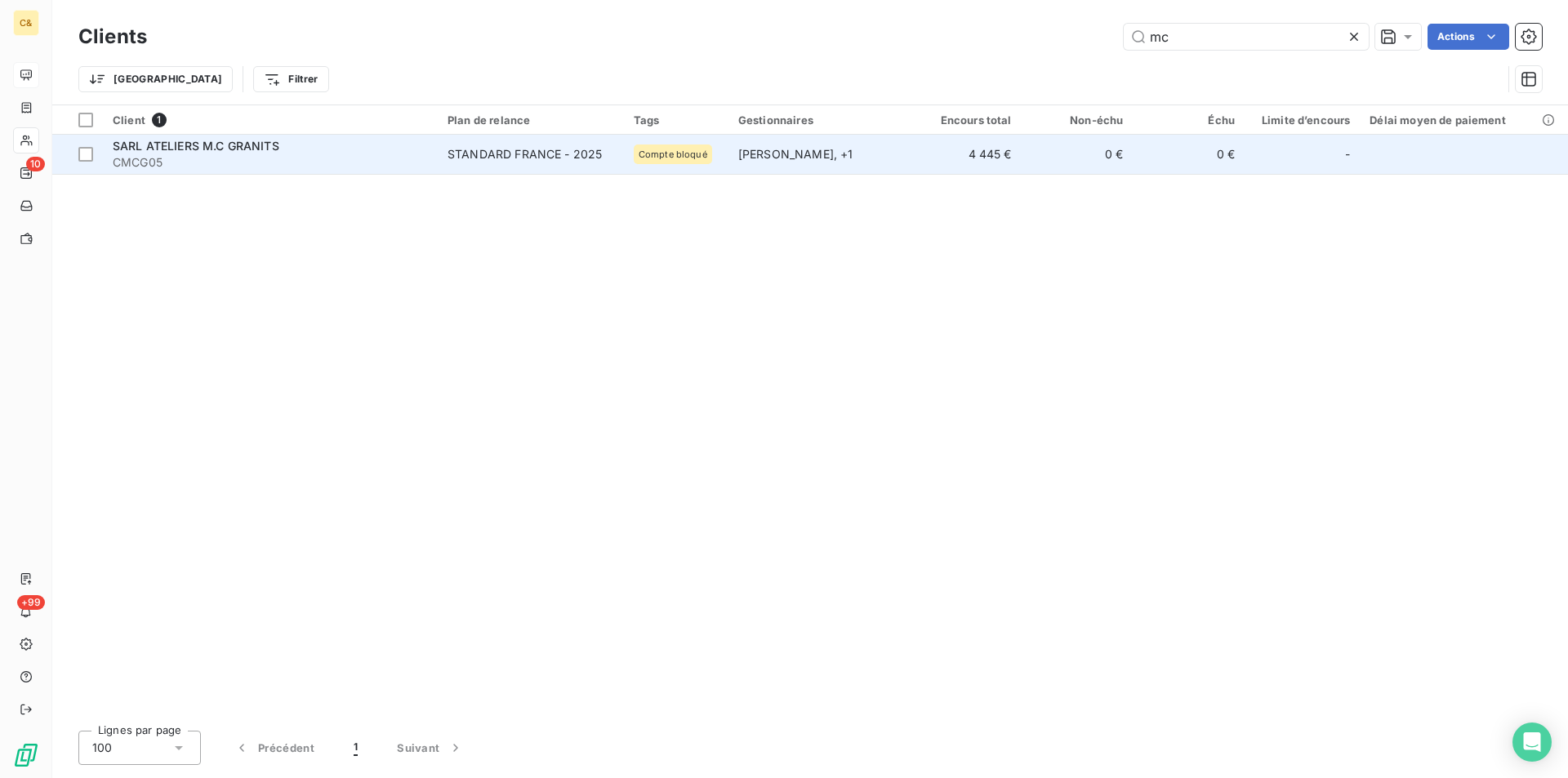
type input "mc"
click at [239, 147] on span "SARL ATELIERS M.C GRANITS" at bounding box center [196, 145] width 167 height 14
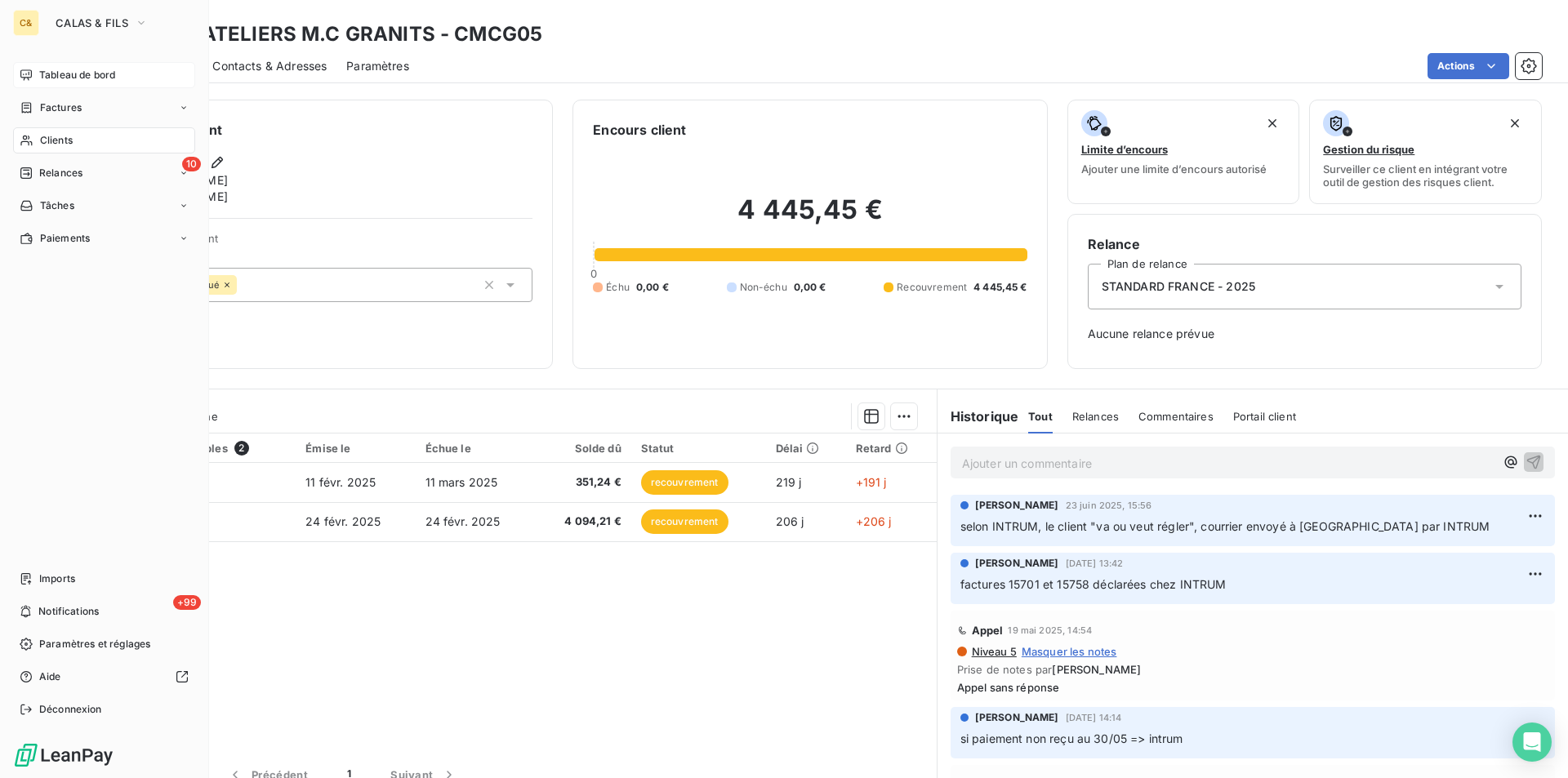
click at [46, 138] on span "Clients" at bounding box center [56, 140] width 33 height 15
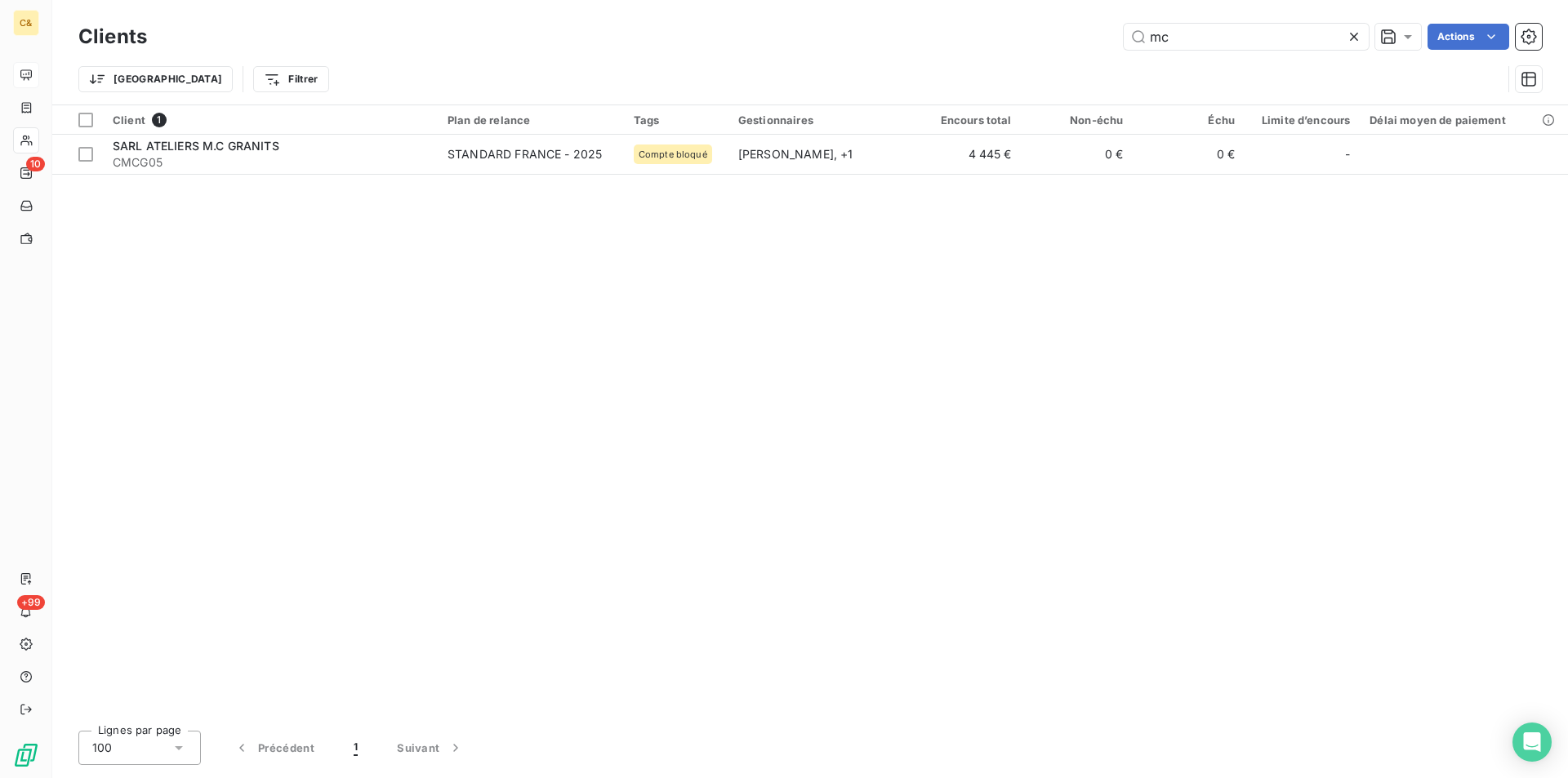
click at [1352, 30] on icon at bounding box center [1354, 36] width 16 height 16
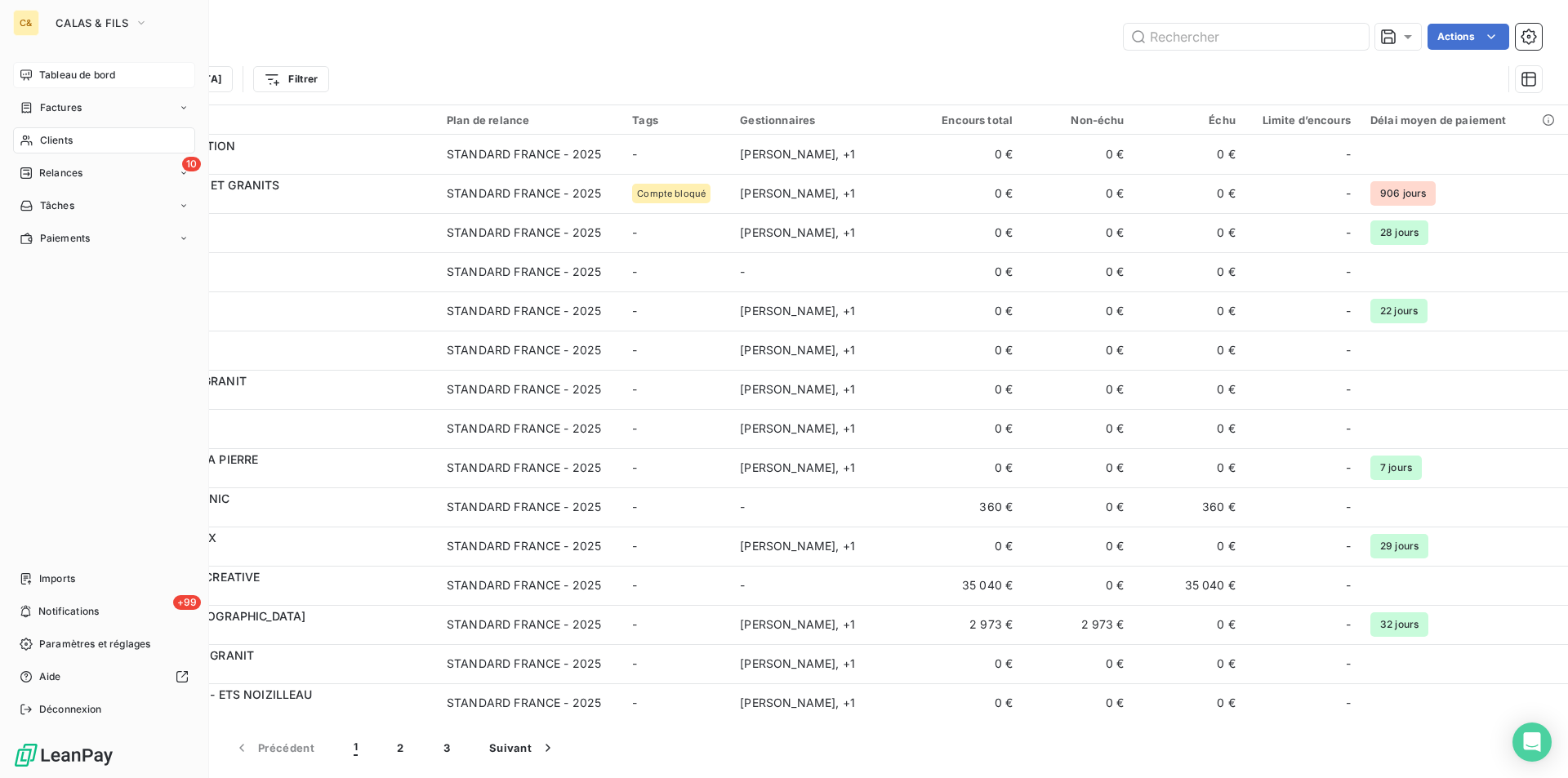
click at [51, 140] on span "Clients" at bounding box center [56, 140] width 33 height 15
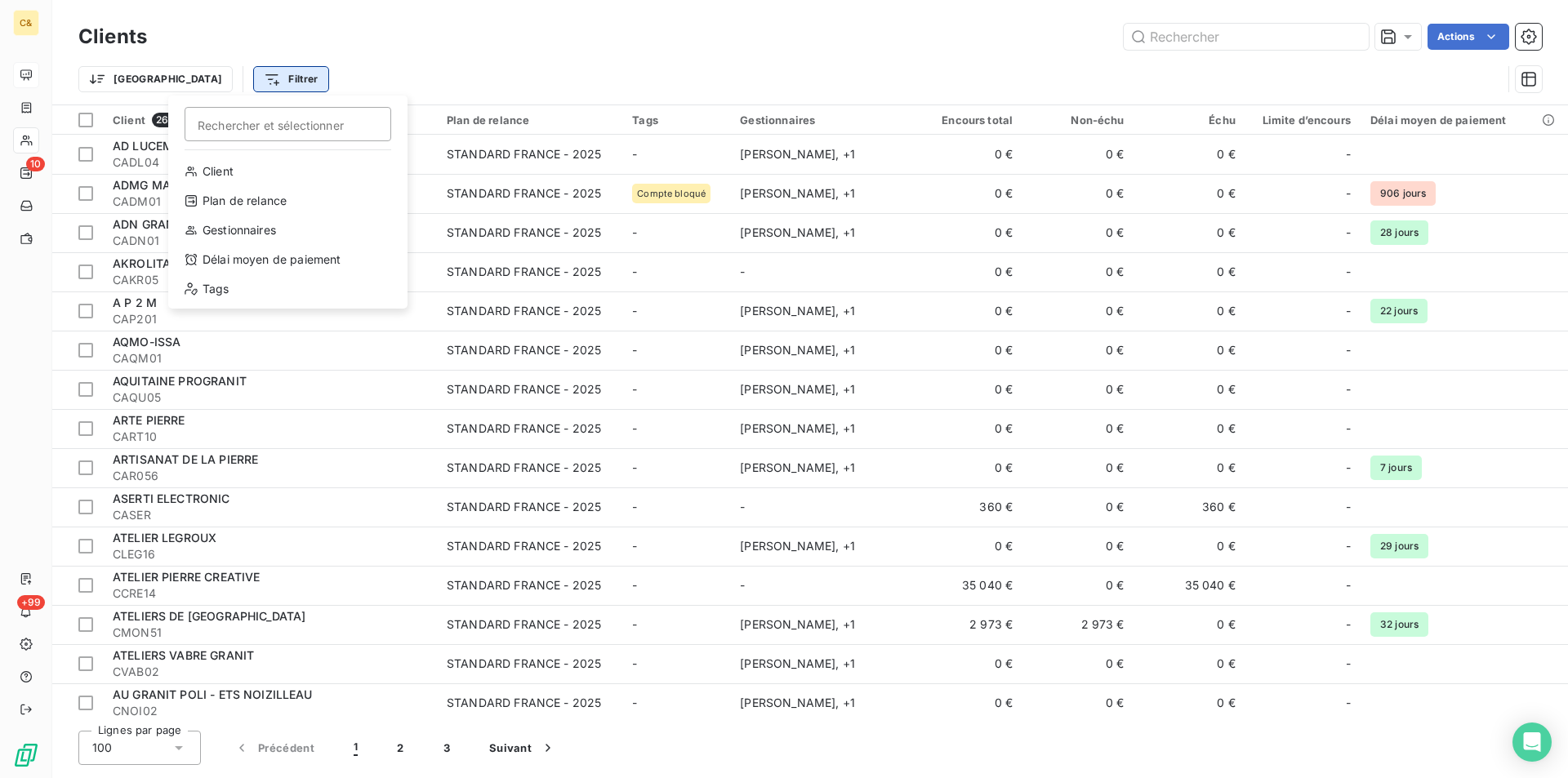
click at [219, 77] on html "C& 10 +99 Clients Actions Trier Filtrer Rechercher et sélectionner Client Plan …" at bounding box center [784, 389] width 1568 height 778
click at [222, 290] on div "Tags" at bounding box center [288, 289] width 226 height 26
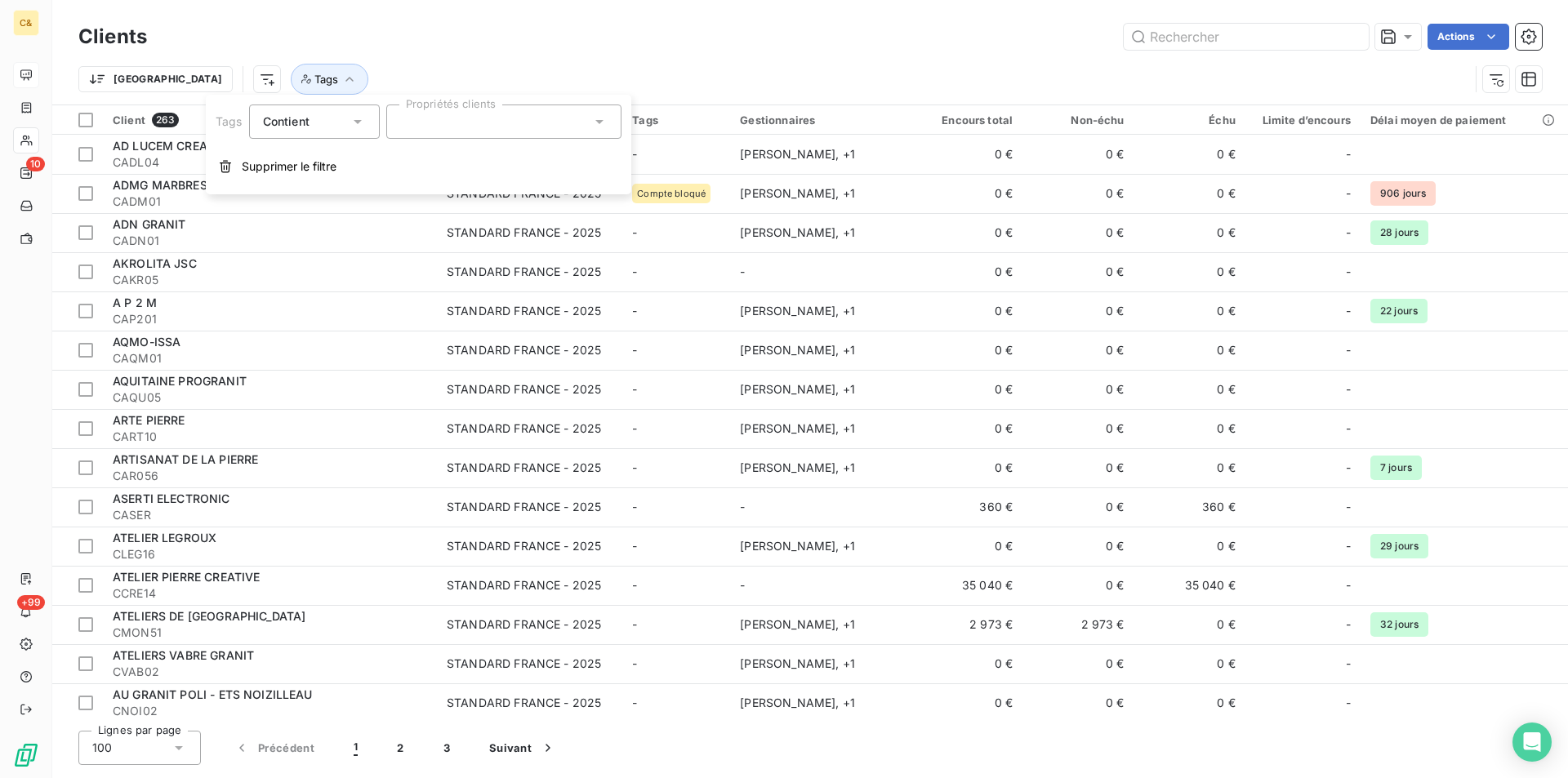
click at [538, 122] on div at bounding box center [503, 122] width 235 height 35
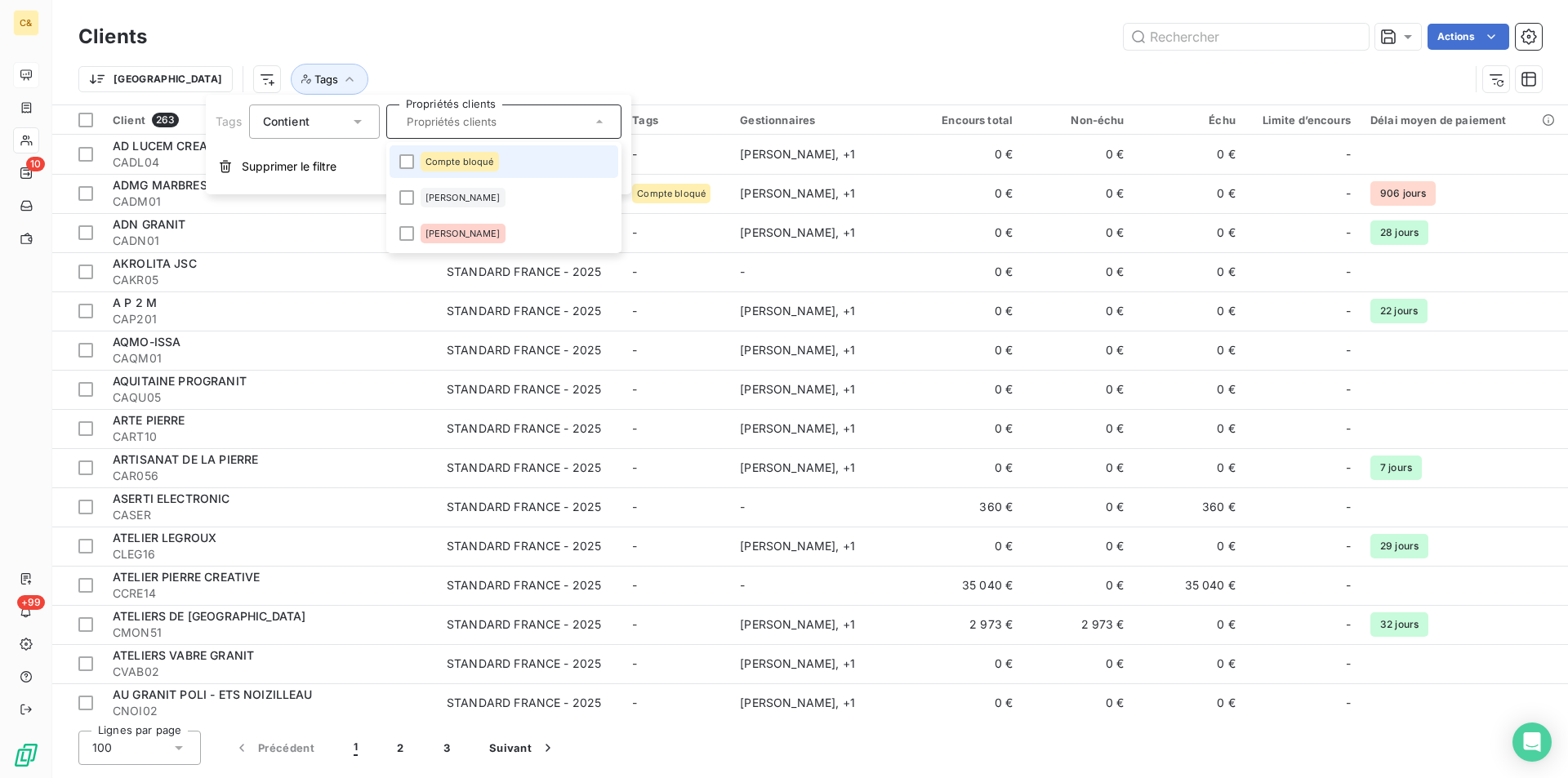
click at [472, 159] on span "Compte bloqué" at bounding box center [459, 162] width 68 height 9
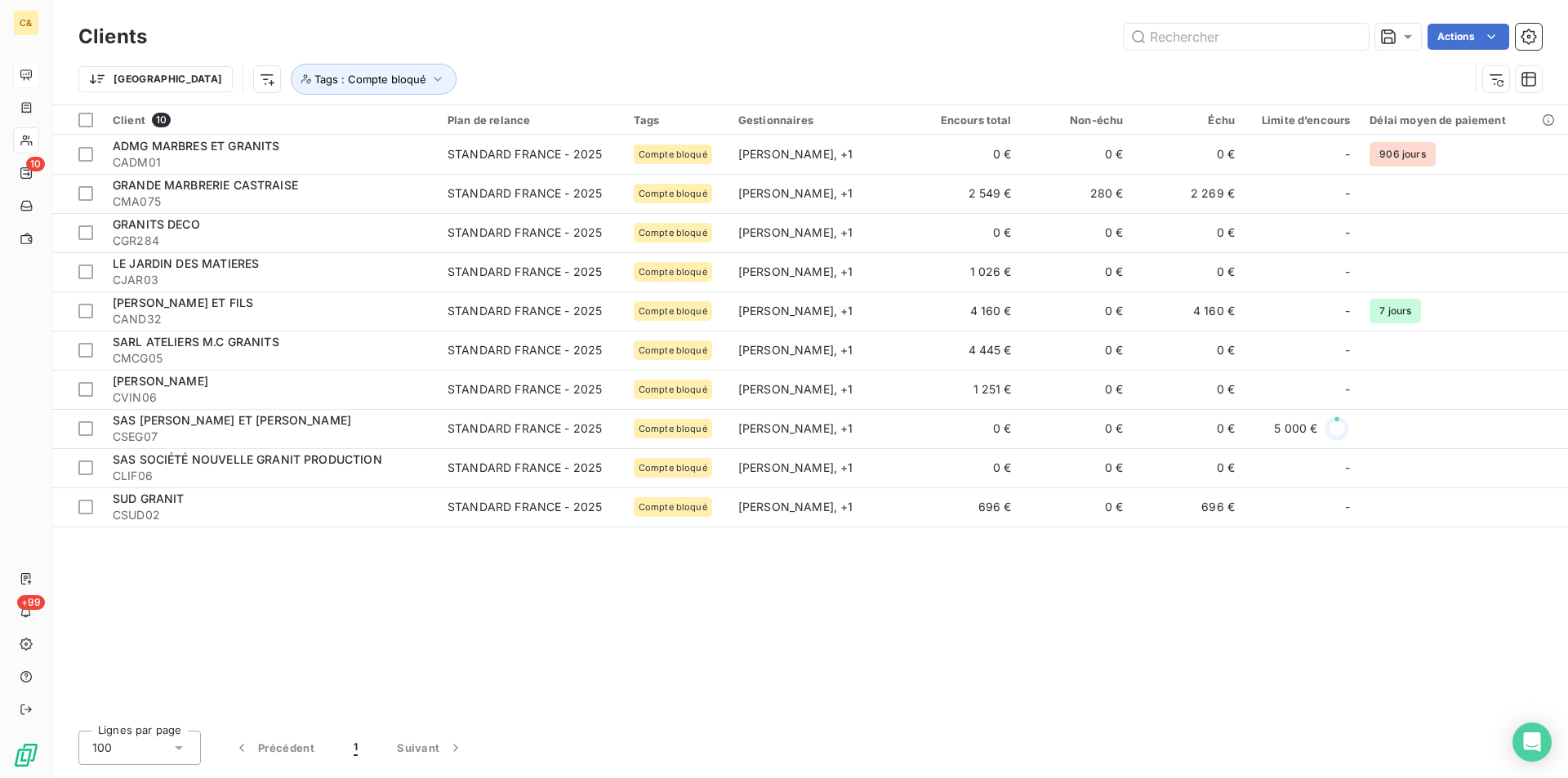
click at [397, 569] on div "Client 10 Plan de relance Tags Gestionnaires Encours total Non-échu Échu Limite…" at bounding box center [810, 411] width 1516 height 612
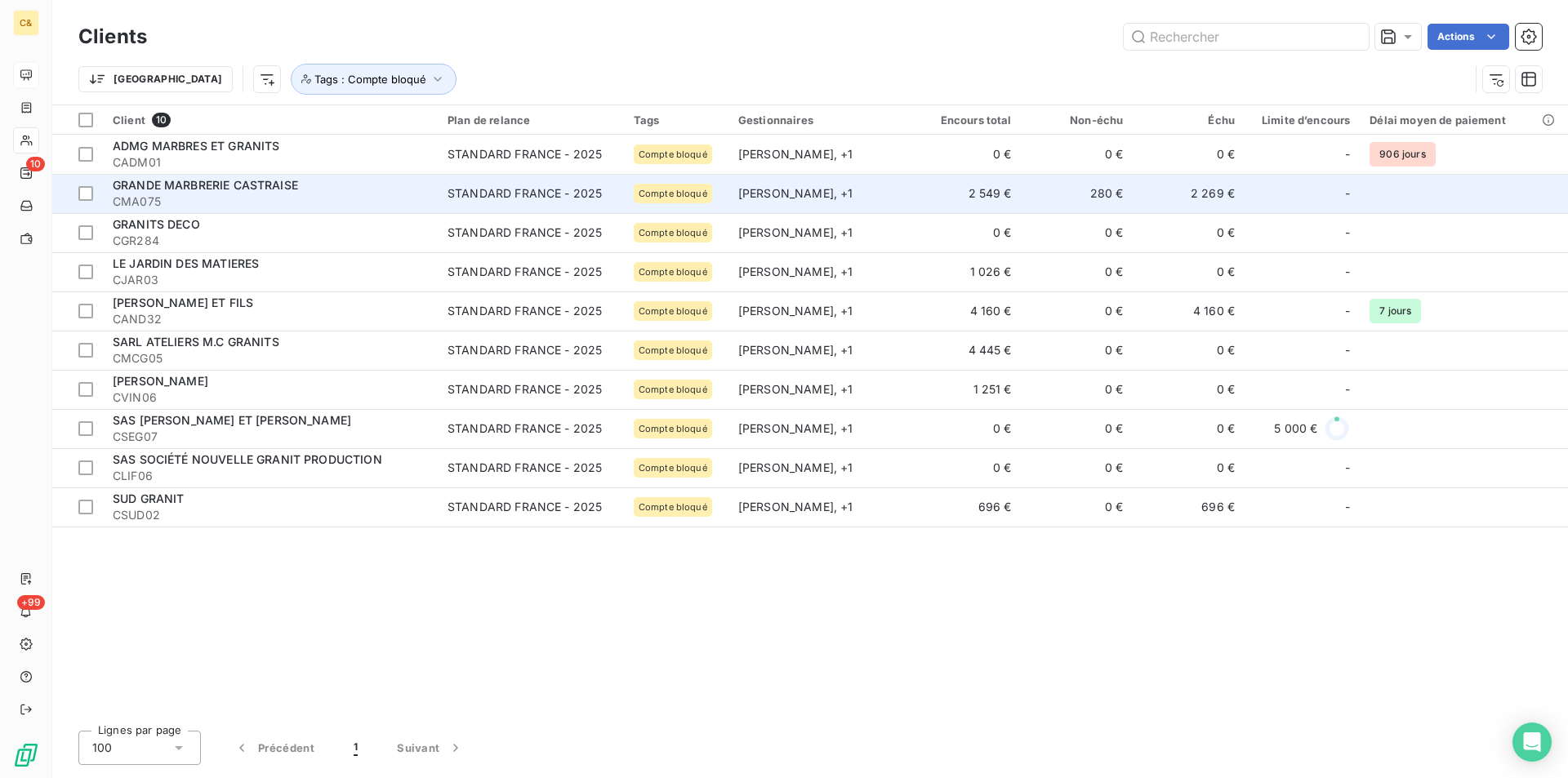
click at [331, 191] on div "GRANDE MARBRERIE CASTRAISE" at bounding box center [269, 184] width 315 height 16
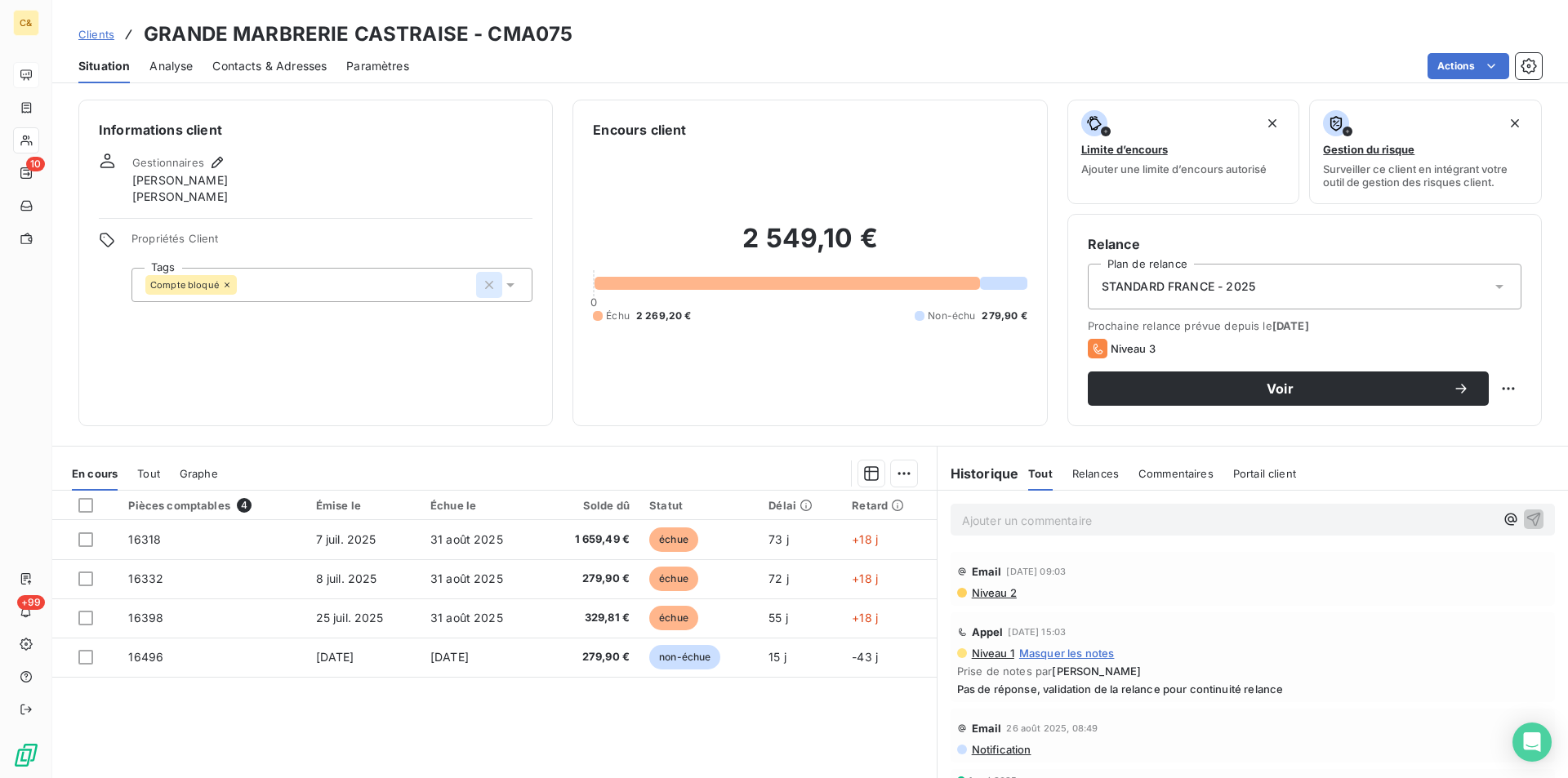
click at [481, 284] on icon "button" at bounding box center [488, 284] width 16 height 16
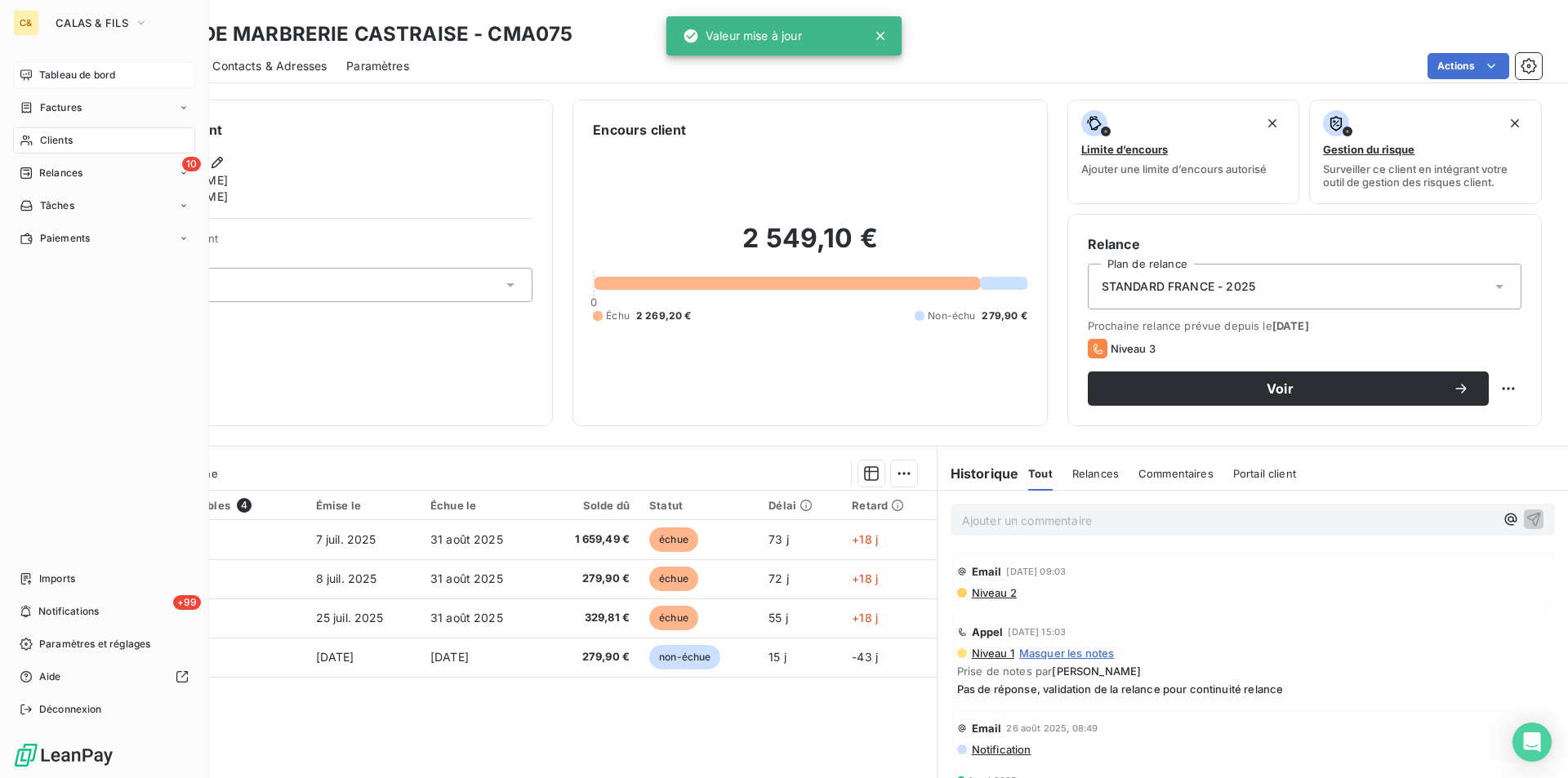
click at [65, 138] on span "Clients" at bounding box center [56, 140] width 33 height 15
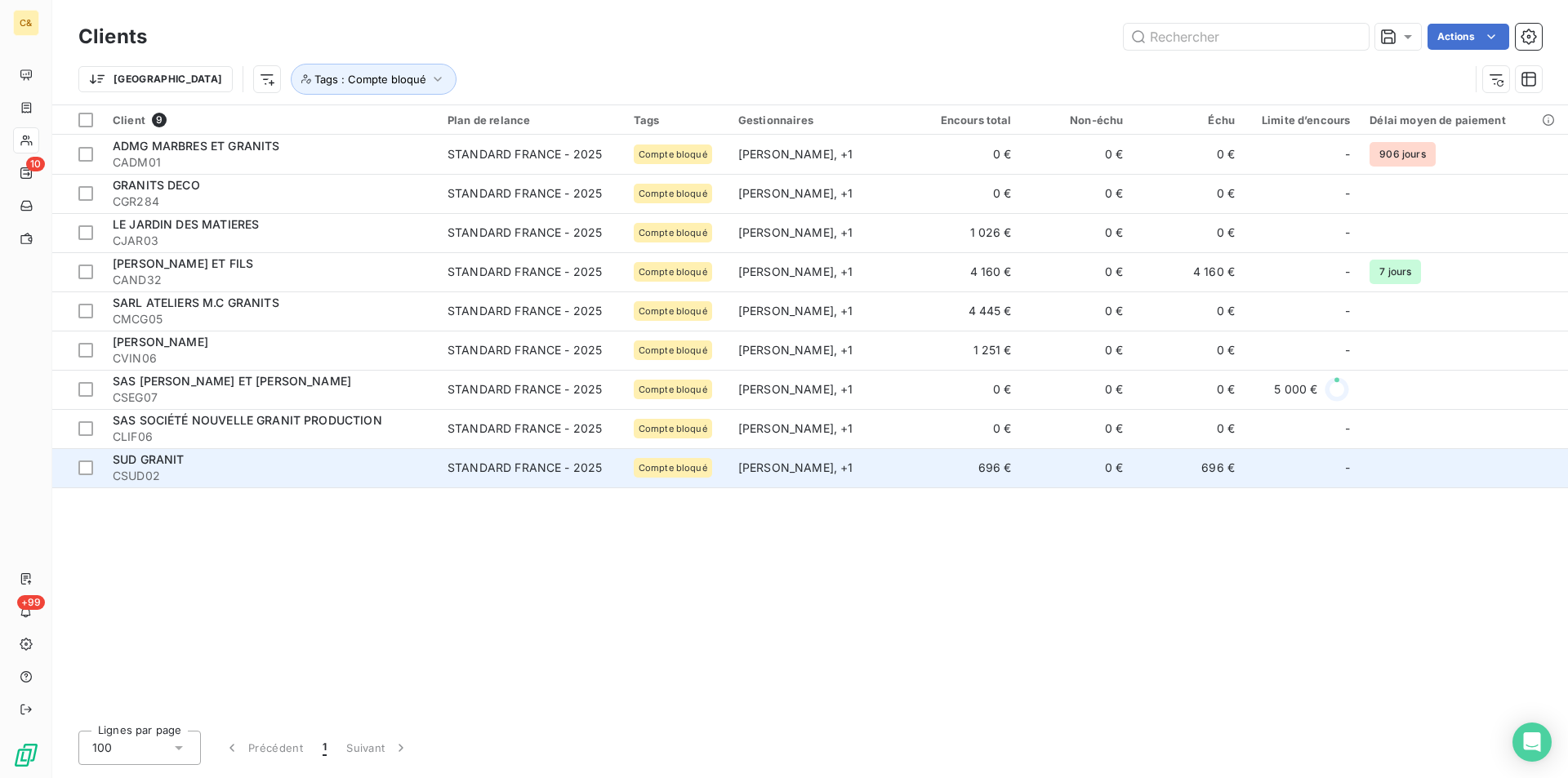
click at [249, 475] on span "CSUD02" at bounding box center [269, 475] width 315 height 16
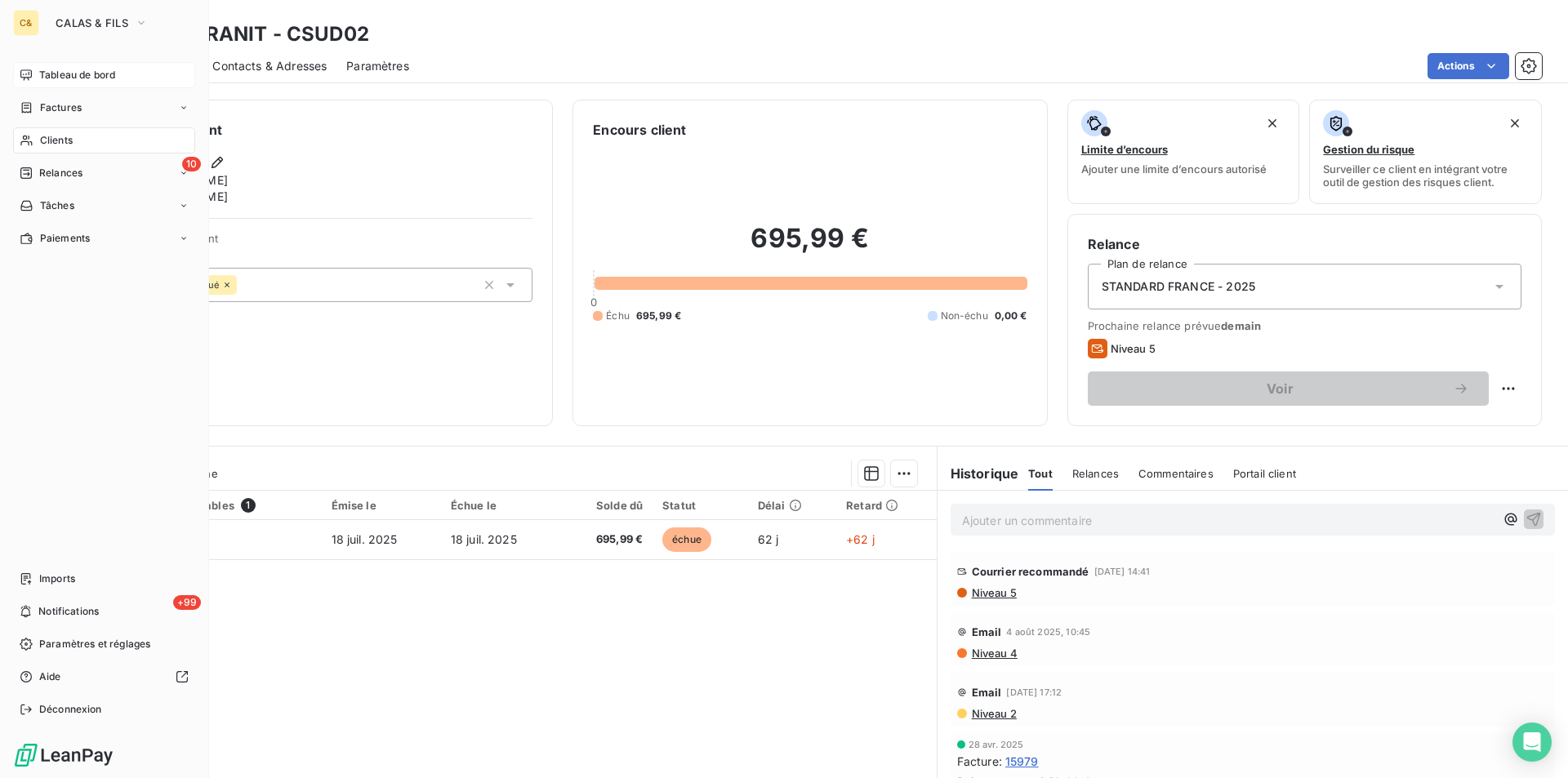
click at [67, 74] on span "Tableau de bord" at bounding box center [77, 75] width 76 height 15
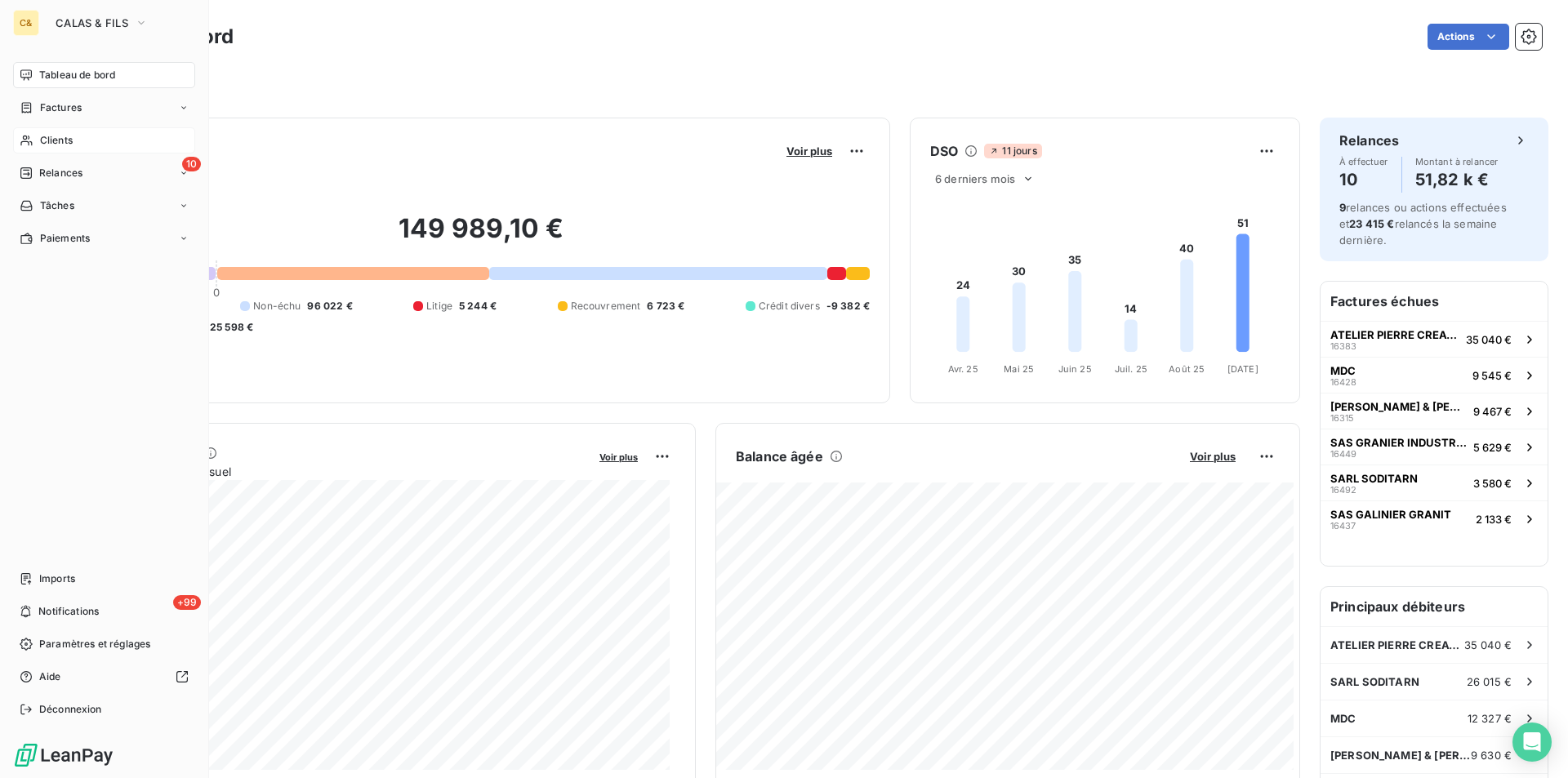
click at [74, 138] on div "Clients" at bounding box center [104, 140] width 182 height 26
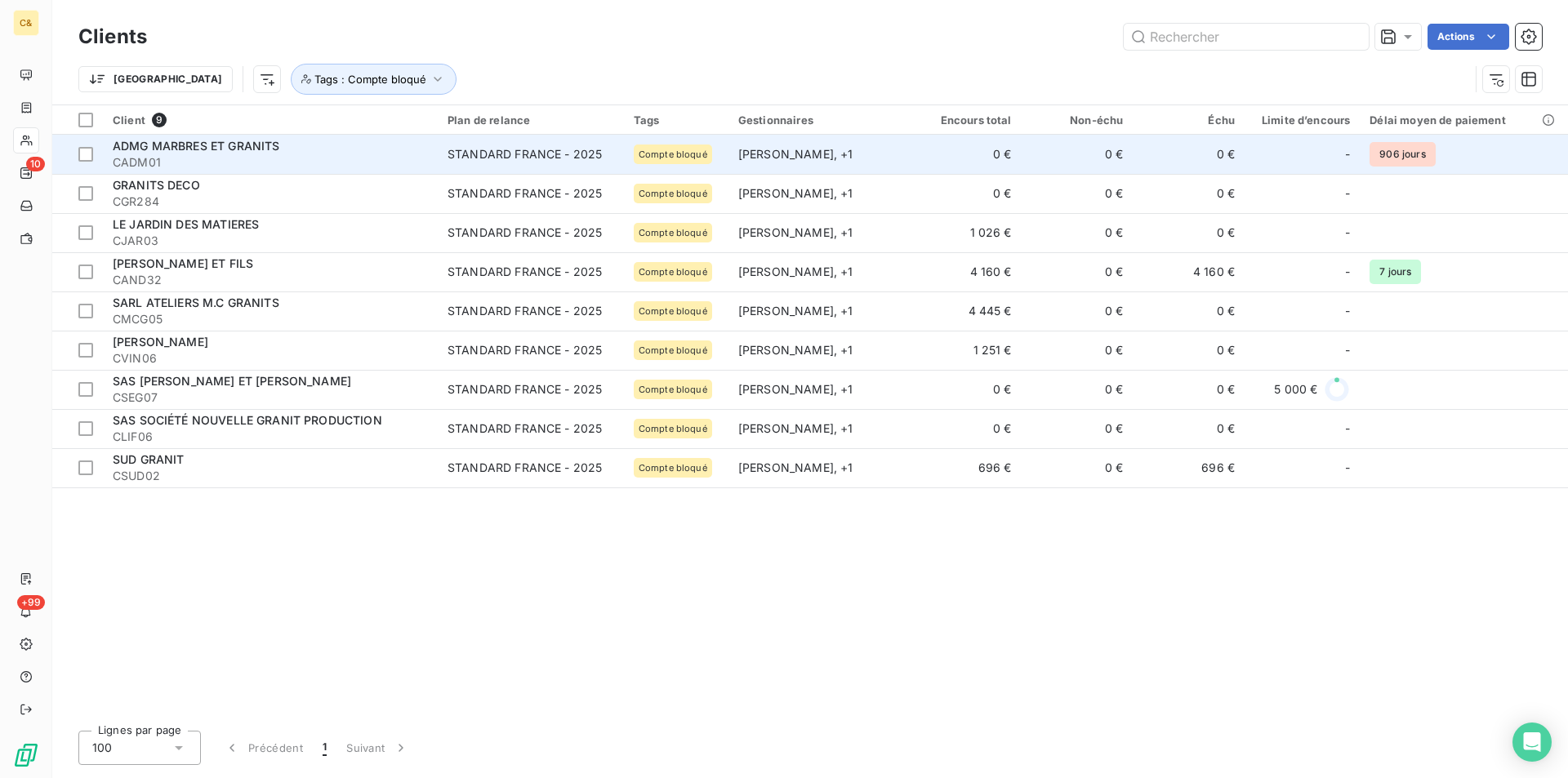
click at [192, 148] on span "ADMG MARBRES ET GRANITS" at bounding box center [196, 145] width 167 height 14
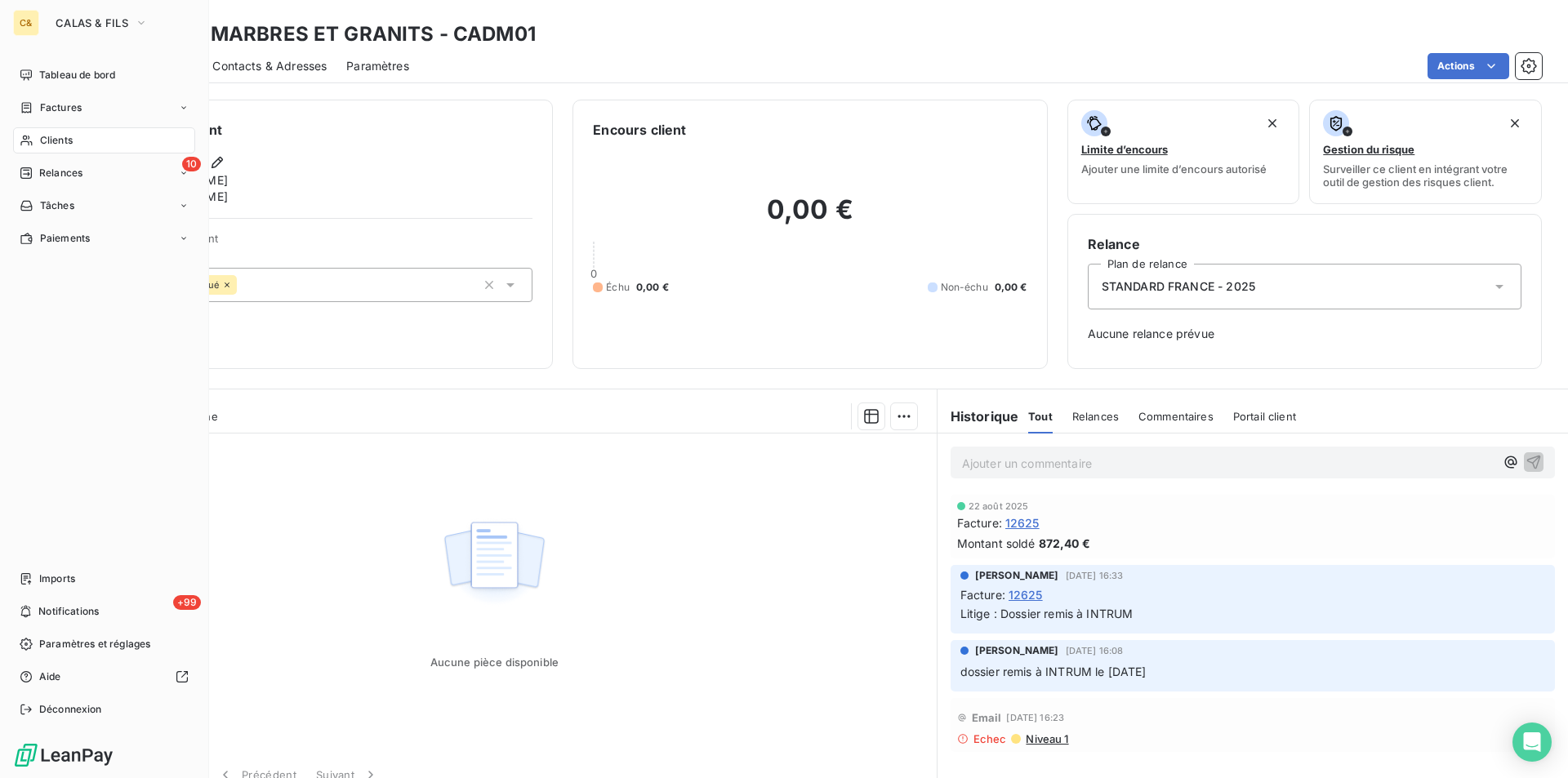
click at [53, 138] on span "Clients" at bounding box center [56, 140] width 33 height 15
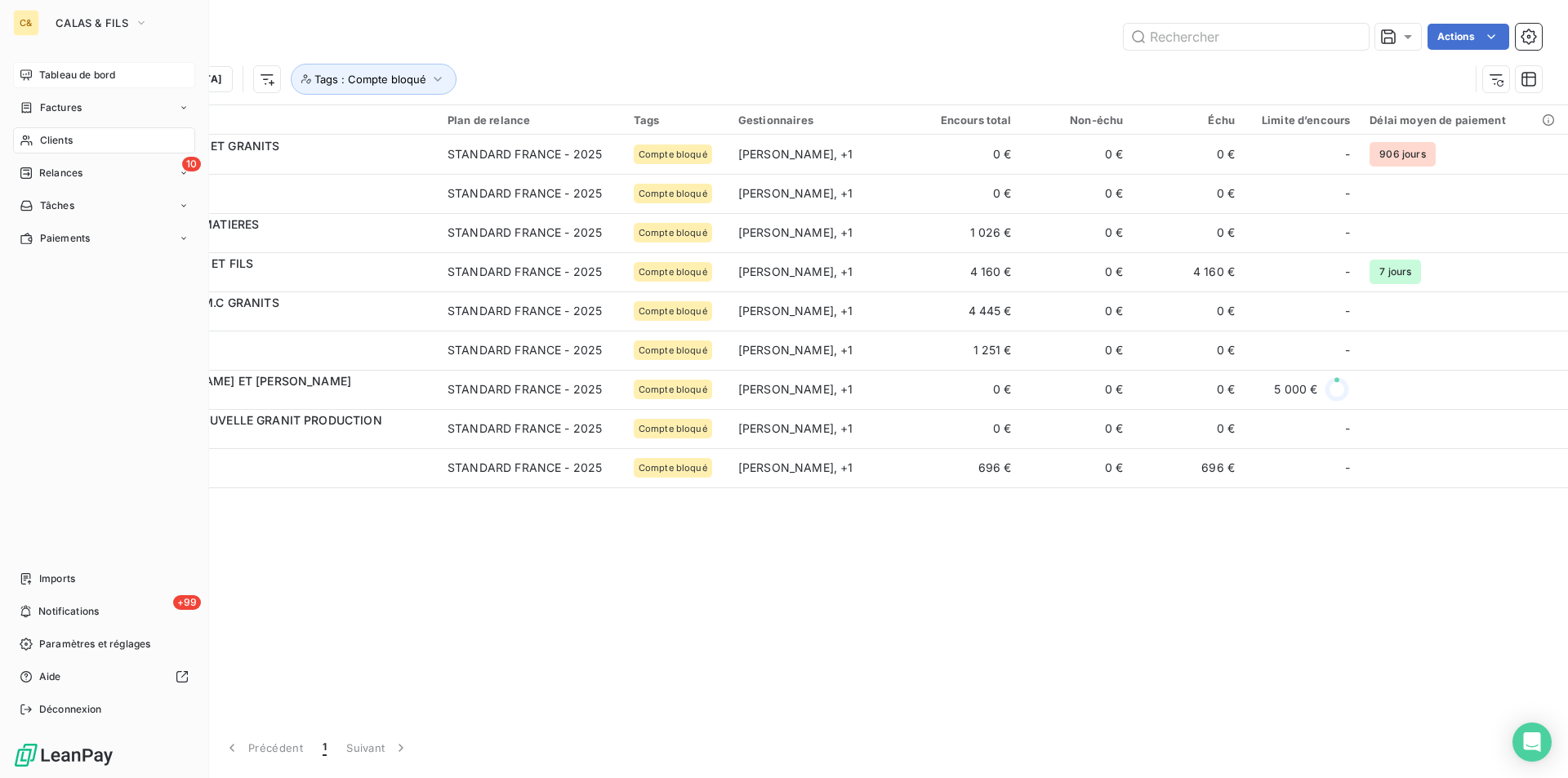
click at [79, 78] on span "Tableau de bord" at bounding box center [77, 75] width 76 height 15
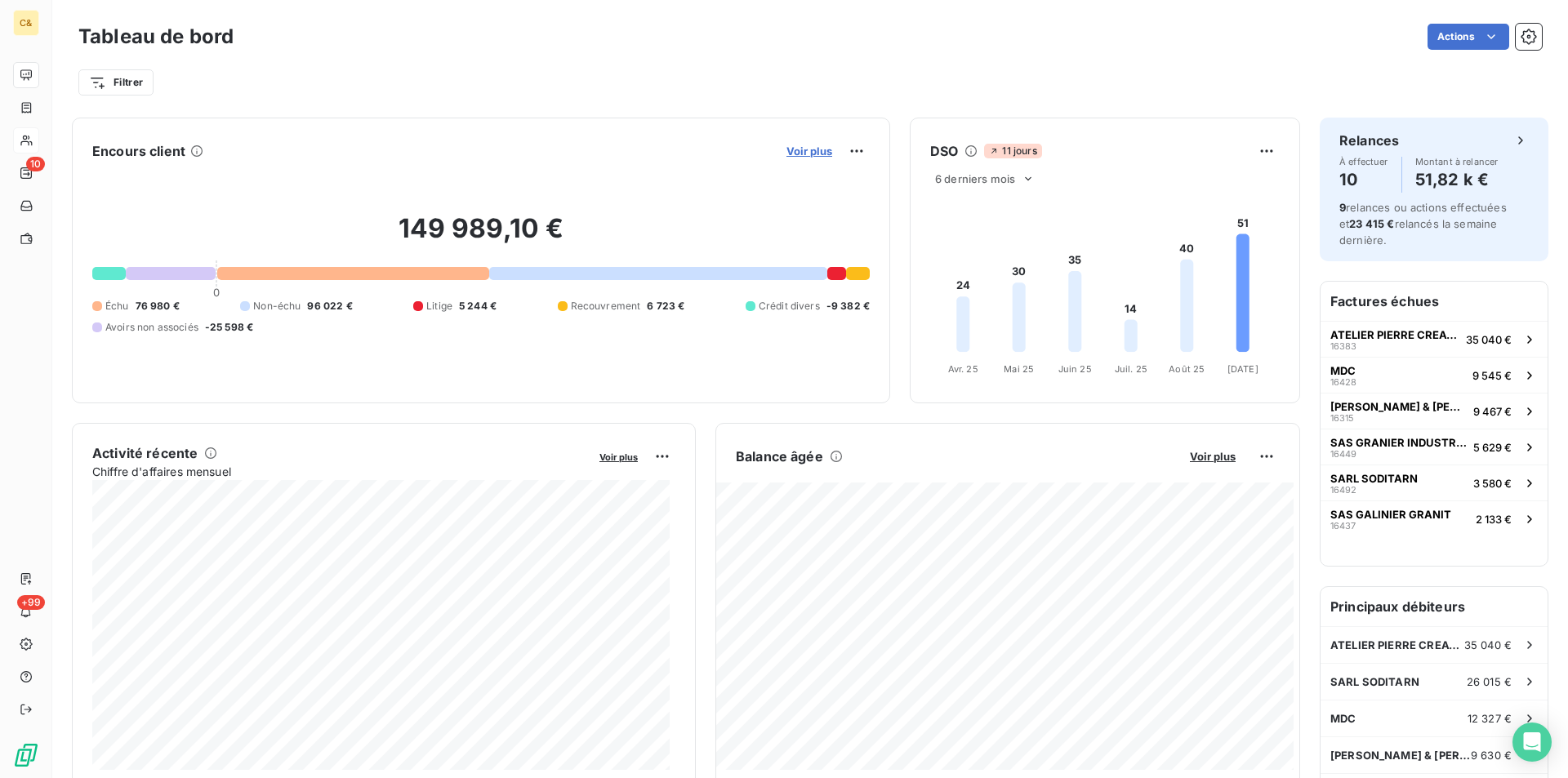
click at [788, 155] on span "Voir plus" at bounding box center [809, 151] width 46 height 13
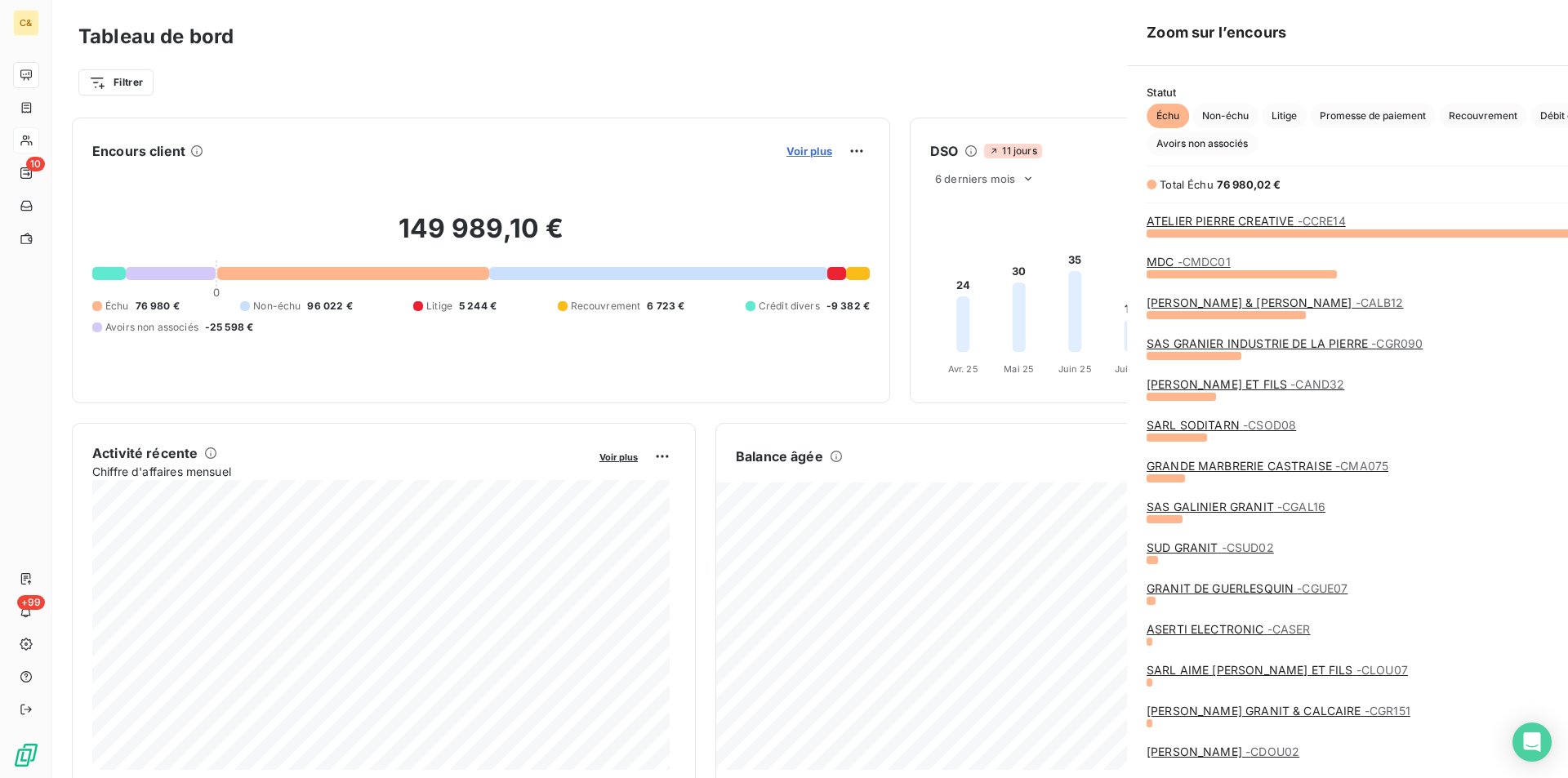
scroll to position [533, 615]
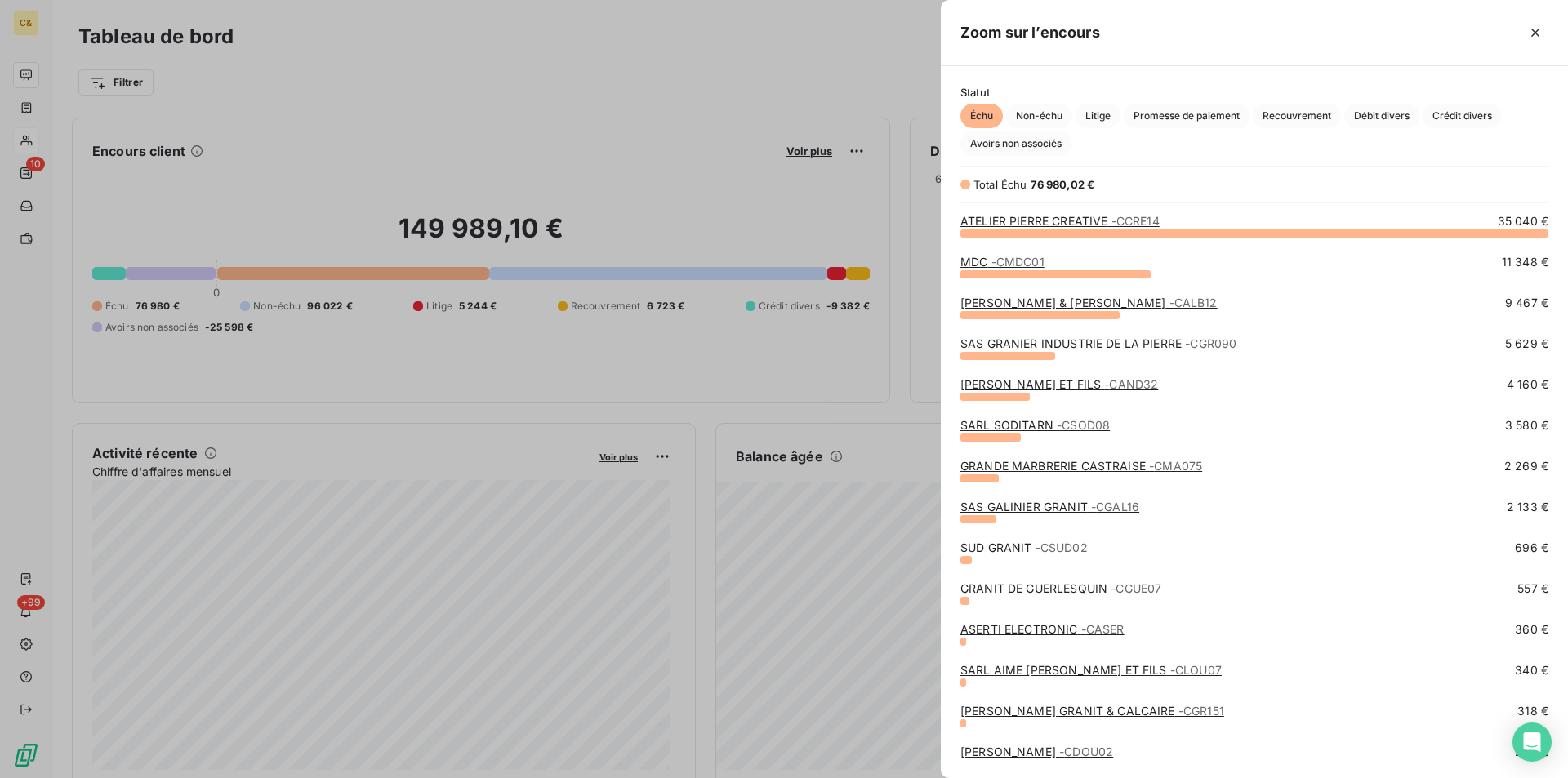
click at [1048, 344] on link "SAS GRANIER INDUSTRIE DE LA PIERRE - CGR090" at bounding box center [1098, 343] width 276 height 14
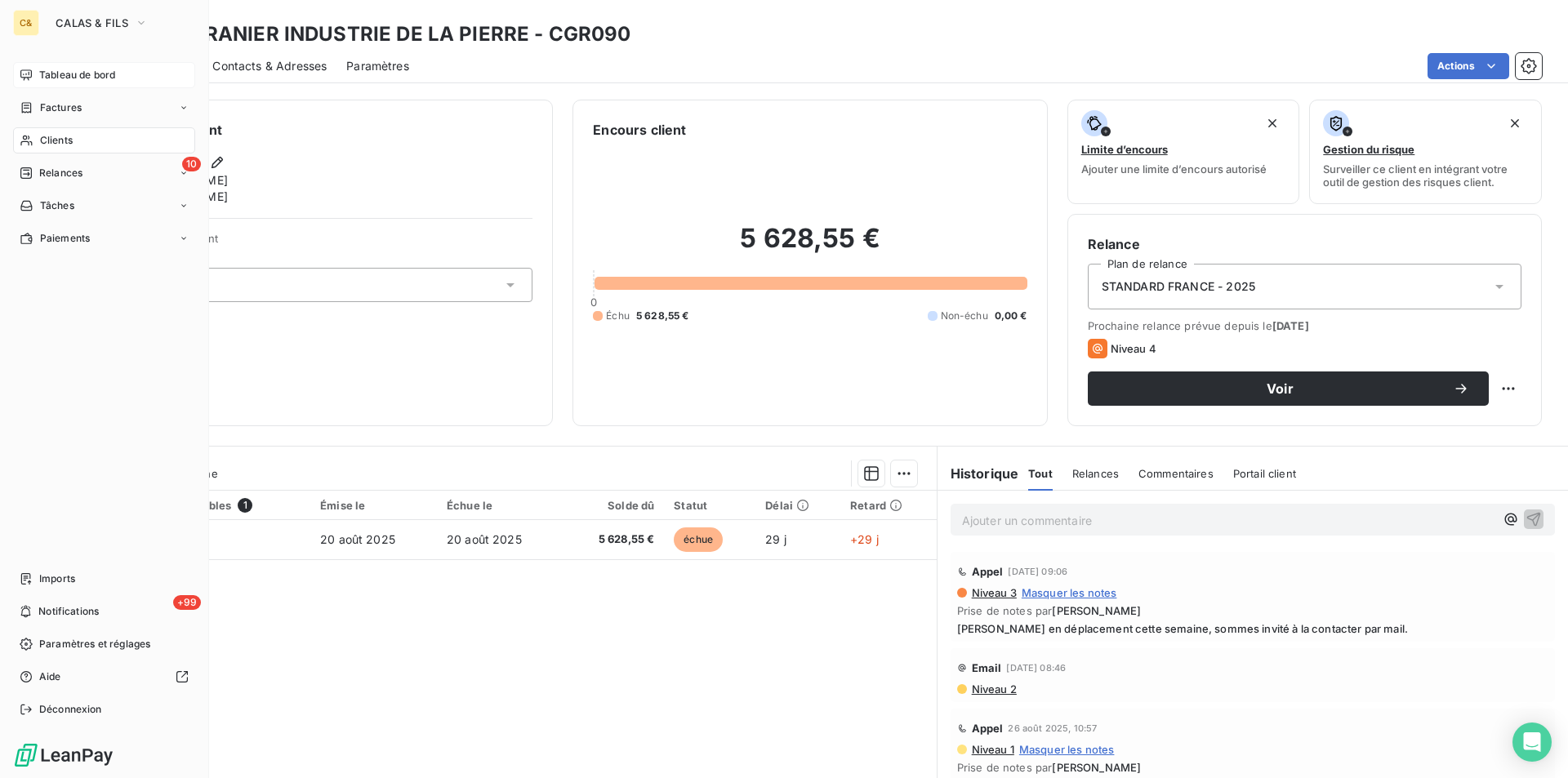
click at [88, 72] on span "Tableau de bord" at bounding box center [77, 75] width 76 height 15
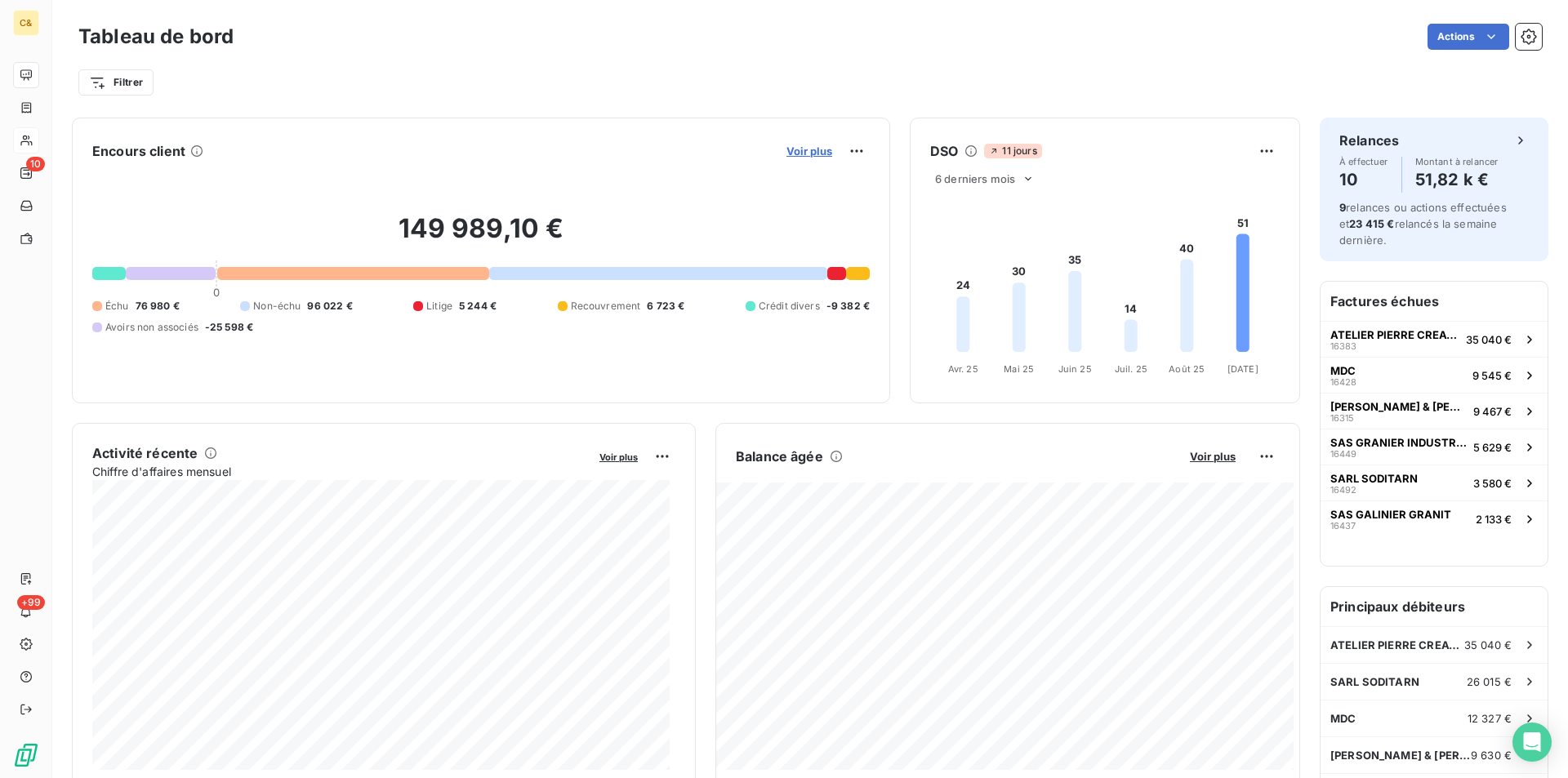
click at [801, 151] on span "Voir plus" at bounding box center [809, 151] width 46 height 13
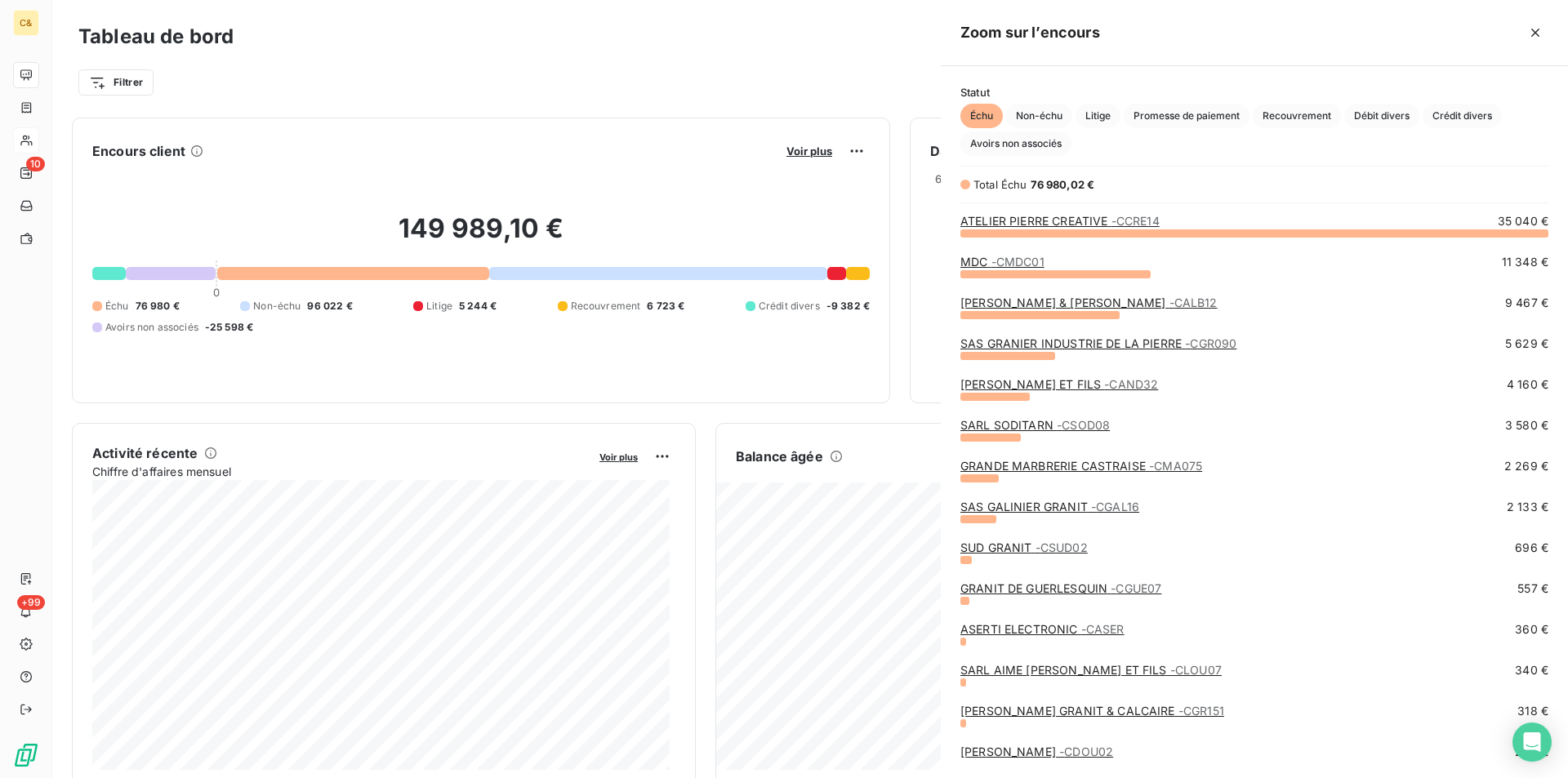
scroll to position [766, 615]
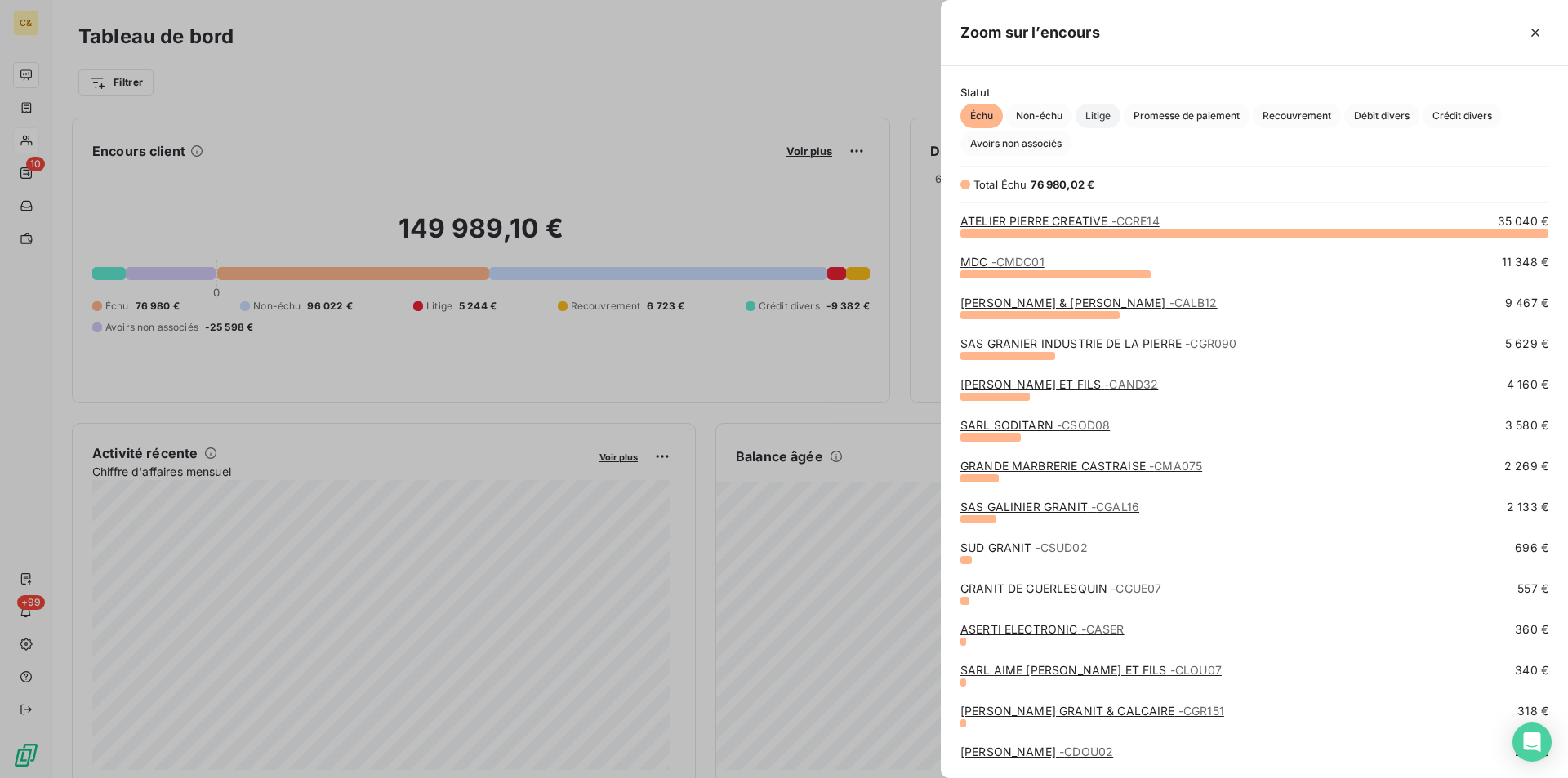
click at [1094, 112] on span "Litige" at bounding box center [1098, 116] width 45 height 24
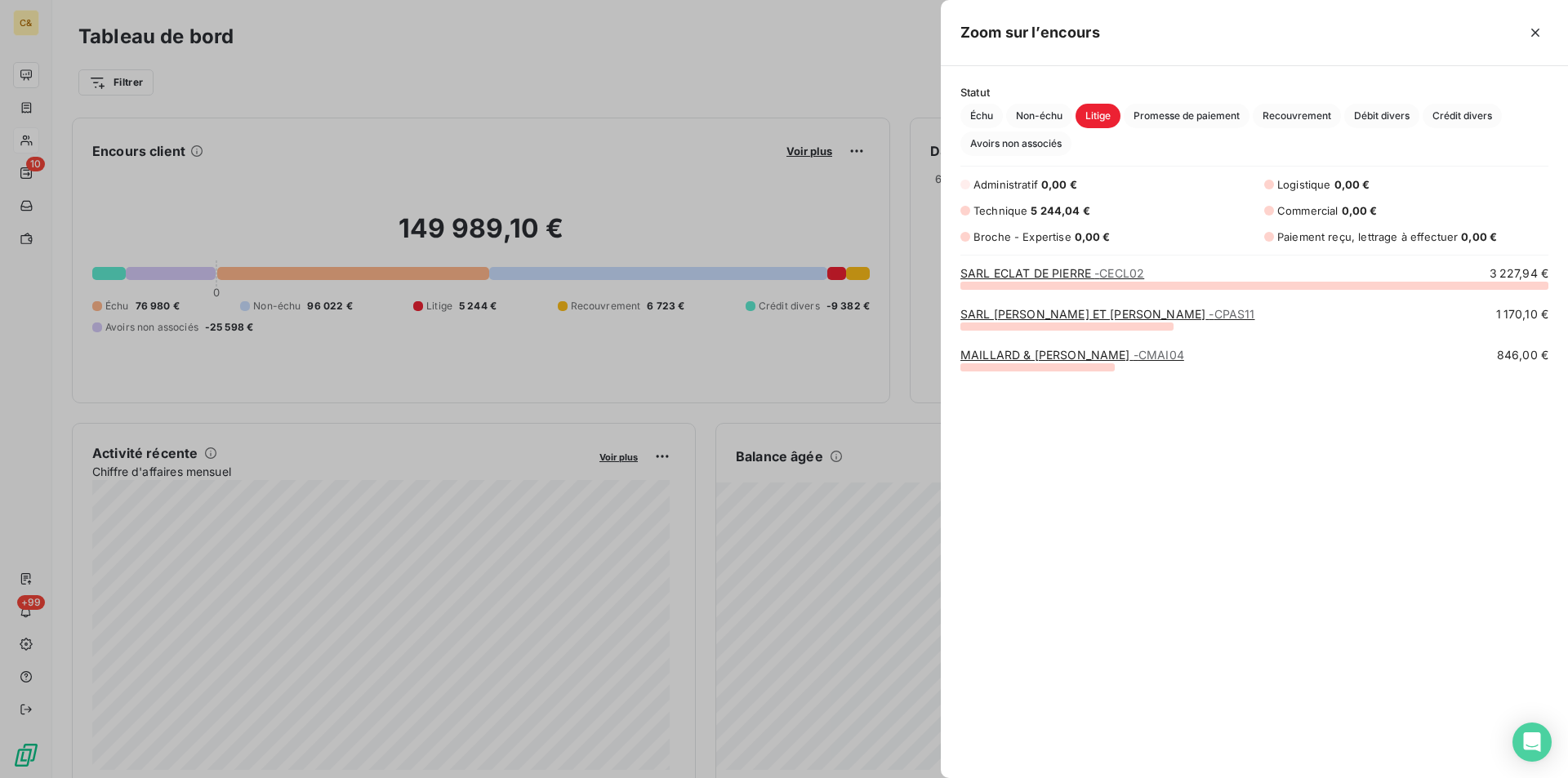
scroll to position [481, 615]
click at [35, 22] on div at bounding box center [784, 389] width 1568 height 778
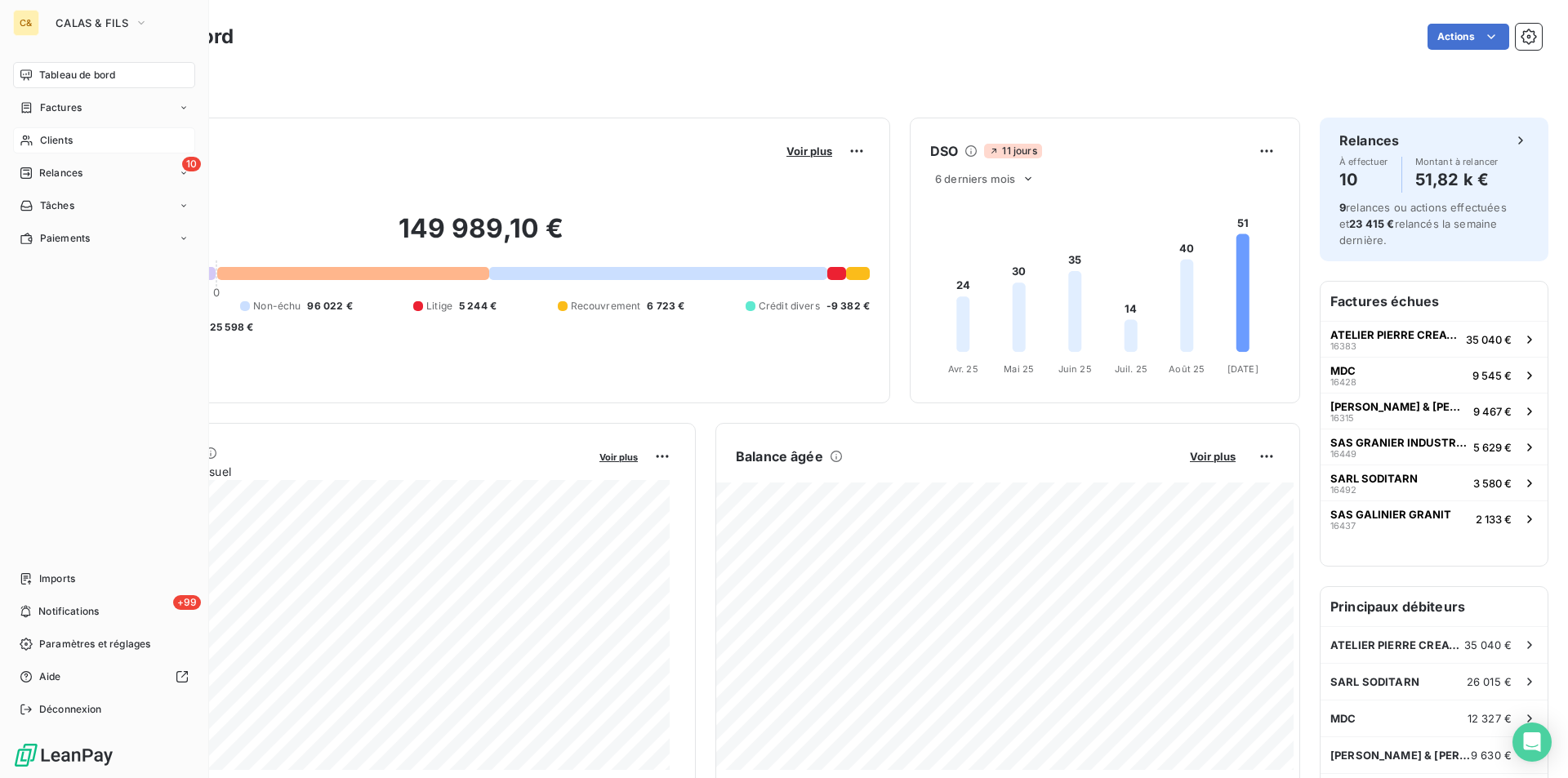
click at [35, 22] on div "C&" at bounding box center [26, 22] width 26 height 26
click at [87, 17] on span "CALAS & FILS" at bounding box center [92, 22] width 73 height 13
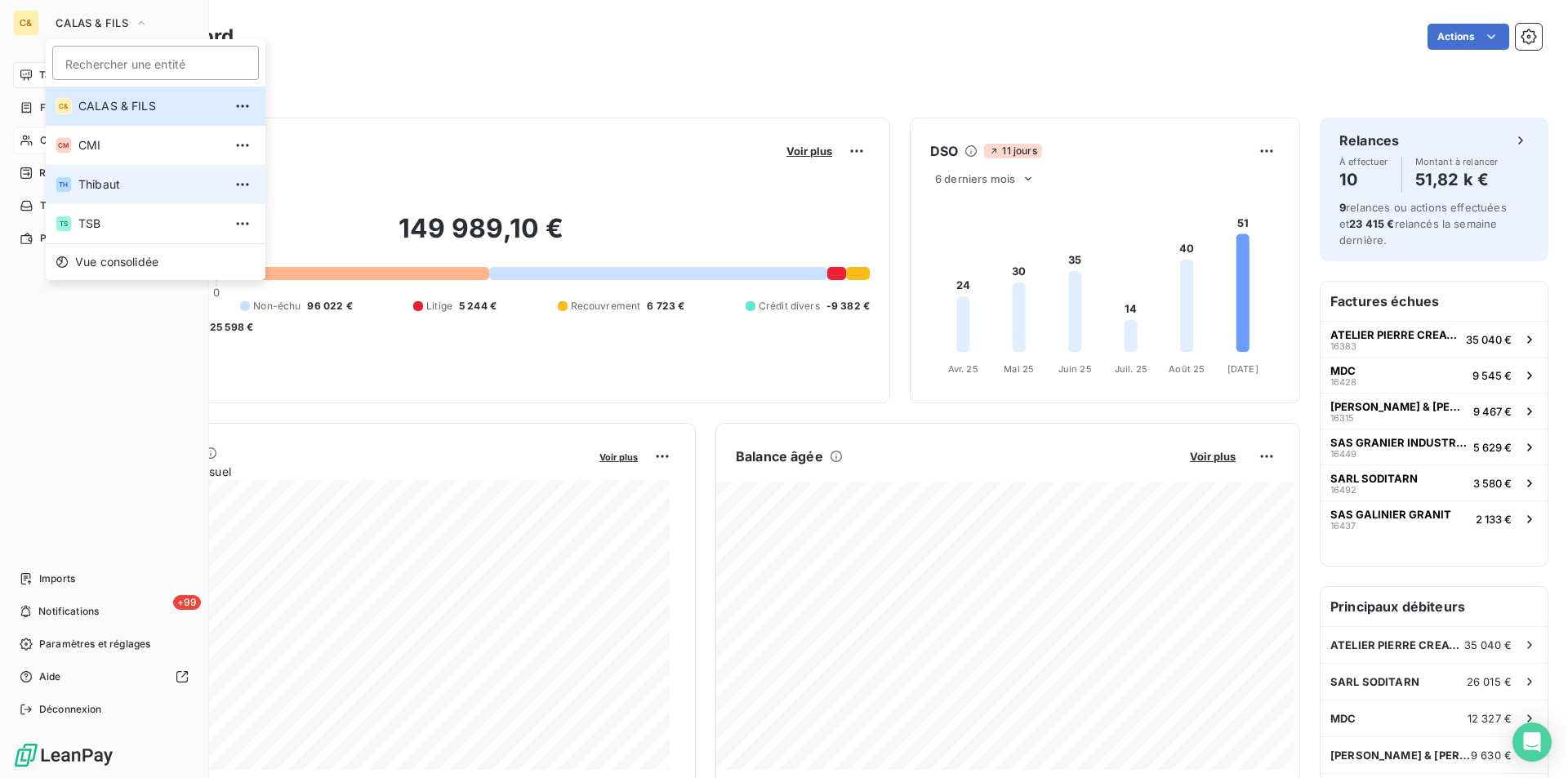
click at [122, 187] on span "Thibaut" at bounding box center [151, 184] width 145 height 16
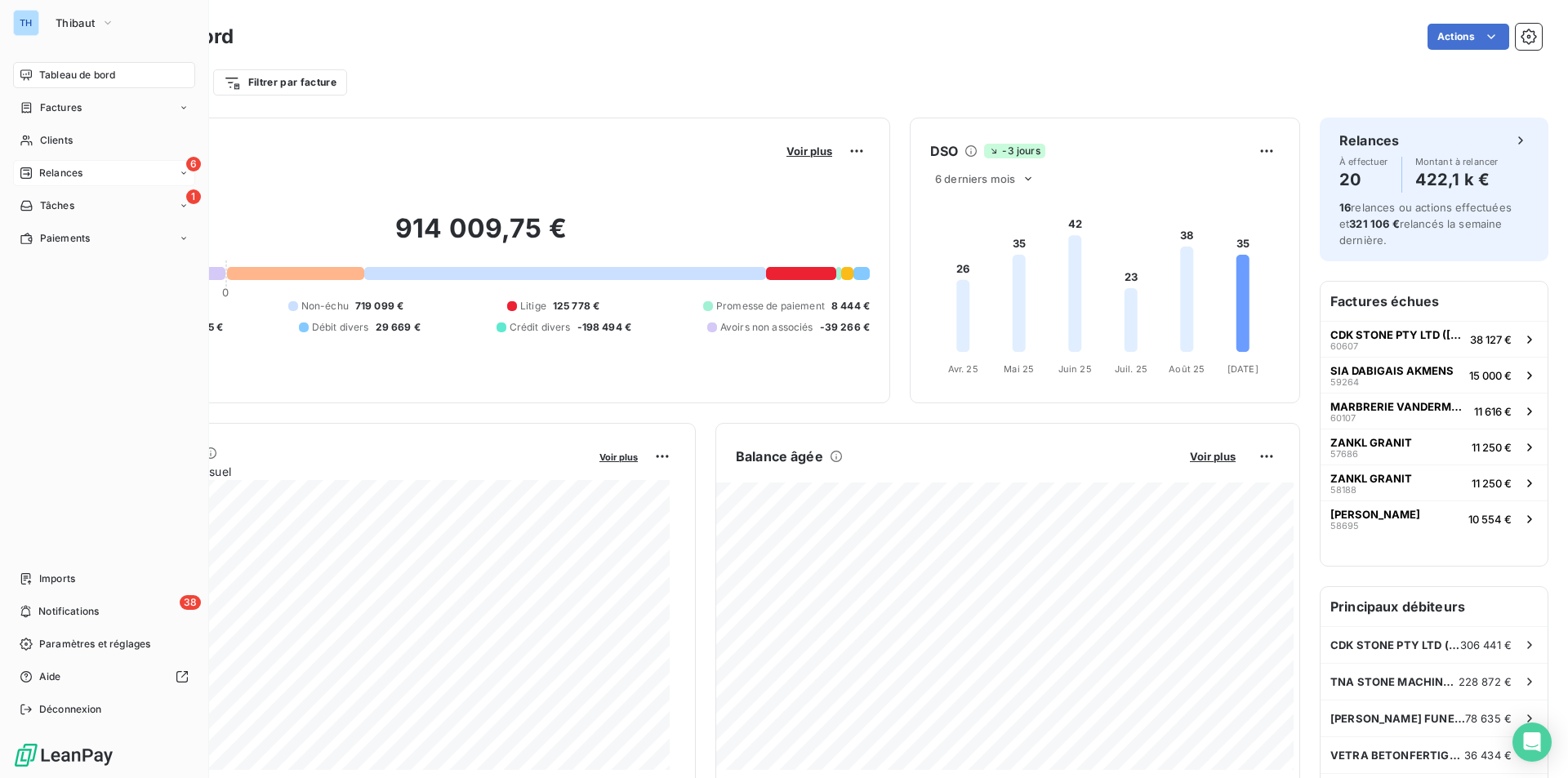
click at [61, 172] on span "Relances" at bounding box center [61, 173] width 43 height 15
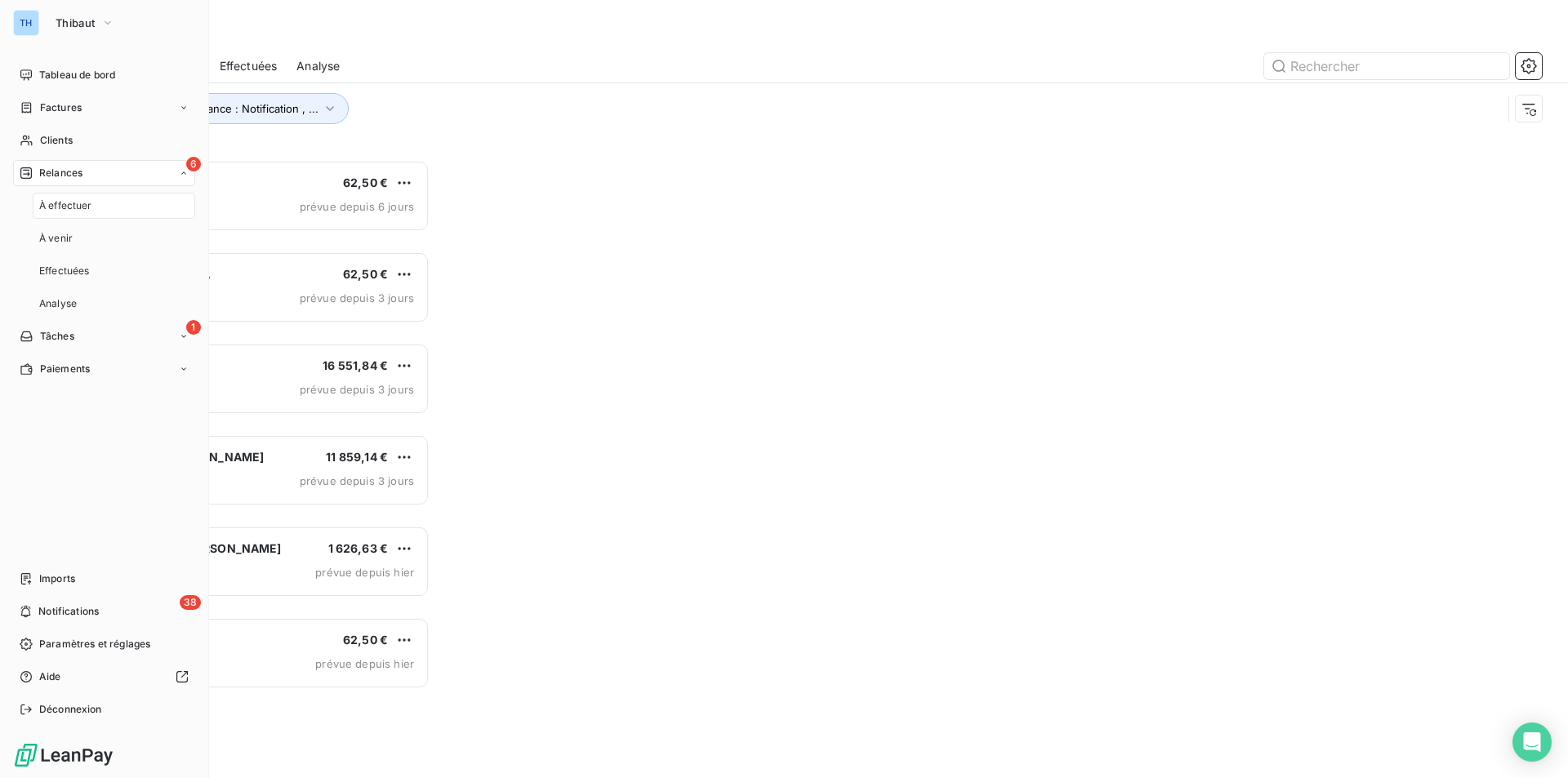
scroll to position [606, 339]
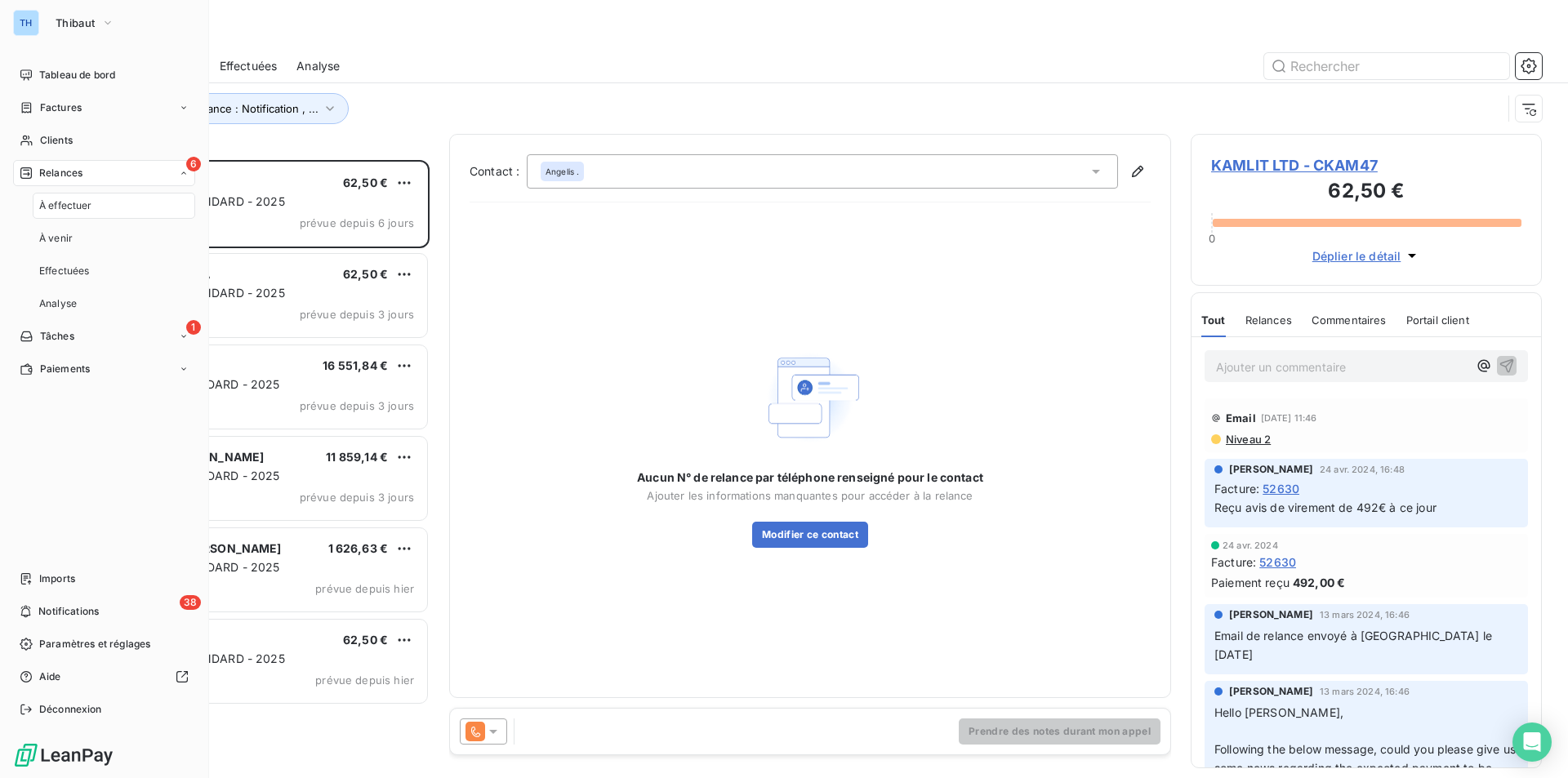
click at [67, 198] on span "À effectuer" at bounding box center [65, 206] width 53 height 15
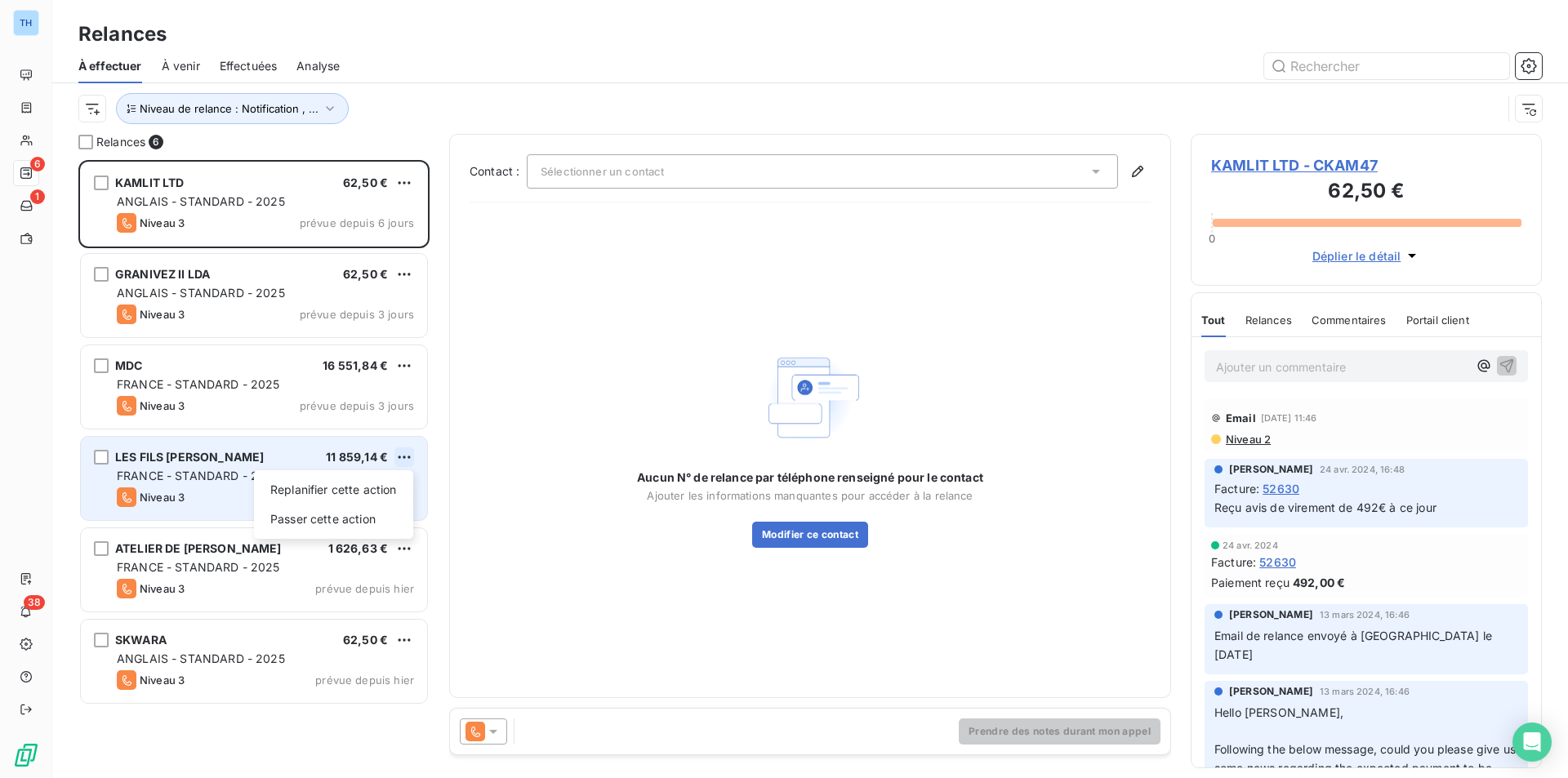
click at [399, 456] on html "TH 6 1 38 Relances À effectuer À venir Effectuées Analyse Niveau de relance : N…" at bounding box center [784, 389] width 1568 height 778
click at [389, 485] on div "Replanifier cette action" at bounding box center [333, 490] width 146 height 26
select select "8"
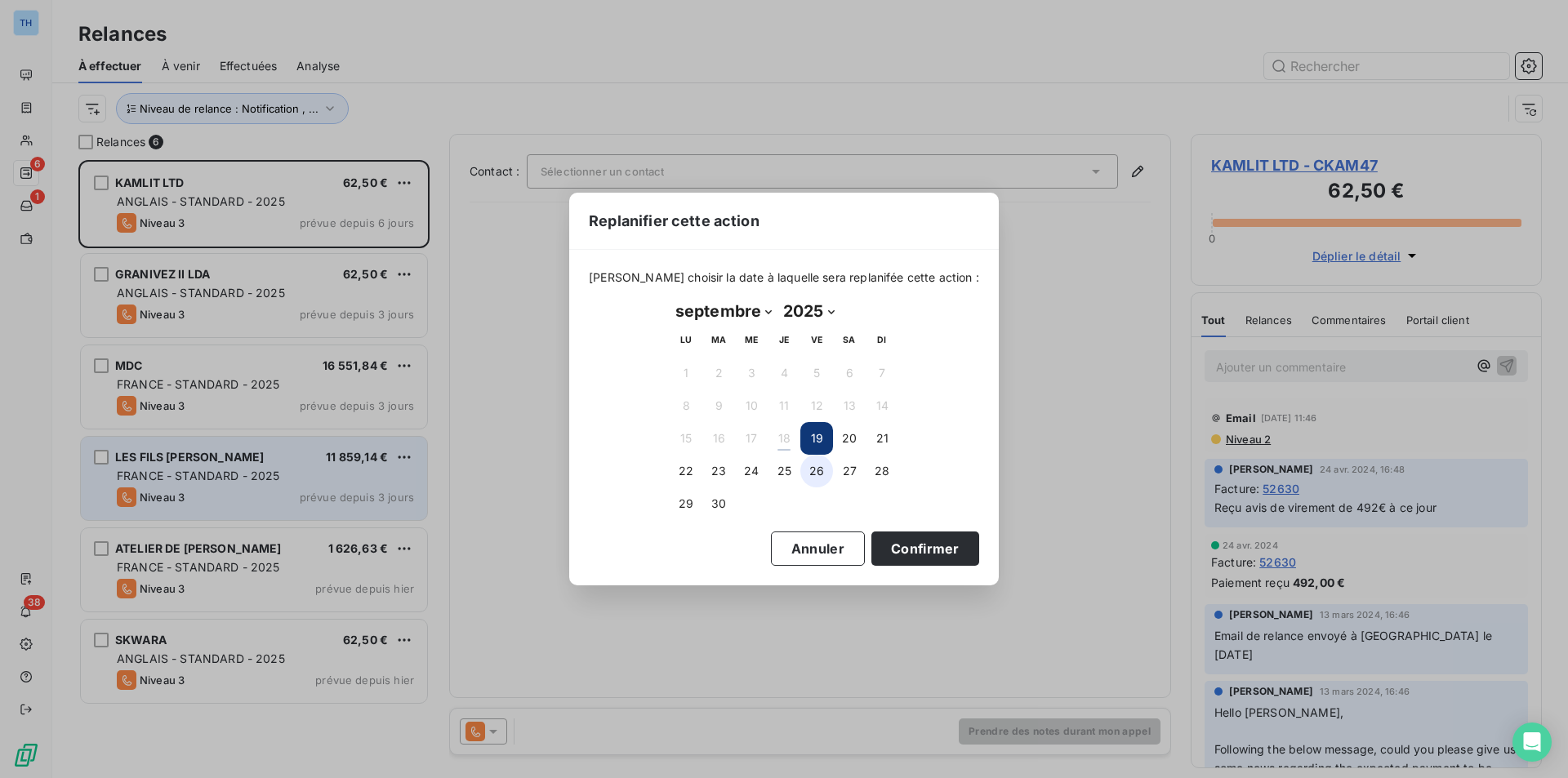
click at [820, 466] on button "26" at bounding box center [817, 470] width 33 height 33
click at [910, 536] on button "Confirmer" at bounding box center [925, 548] width 108 height 35
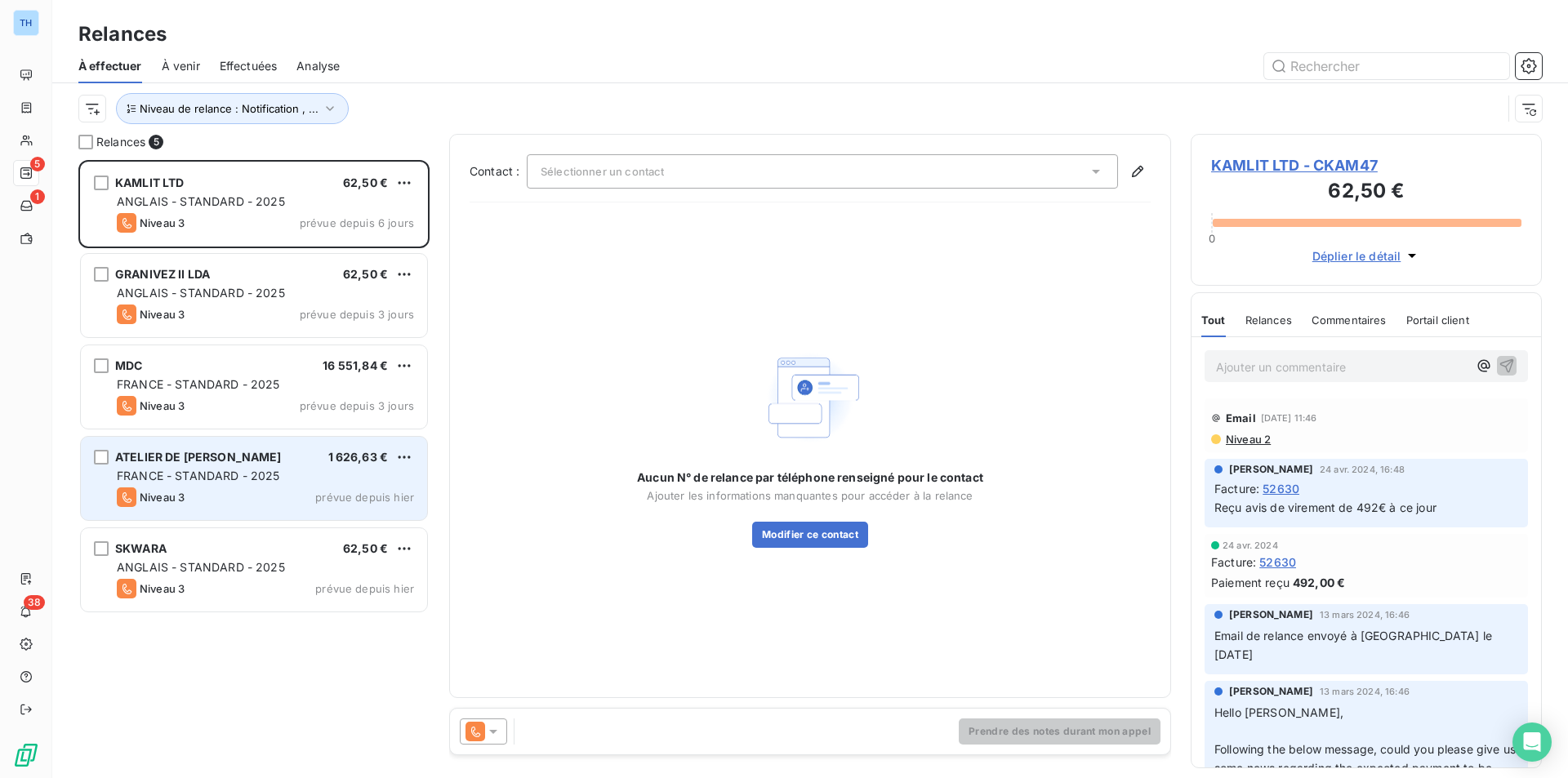
click at [298, 471] on div "FRANCE - STANDARD - 2025" at bounding box center [266, 475] width 298 height 16
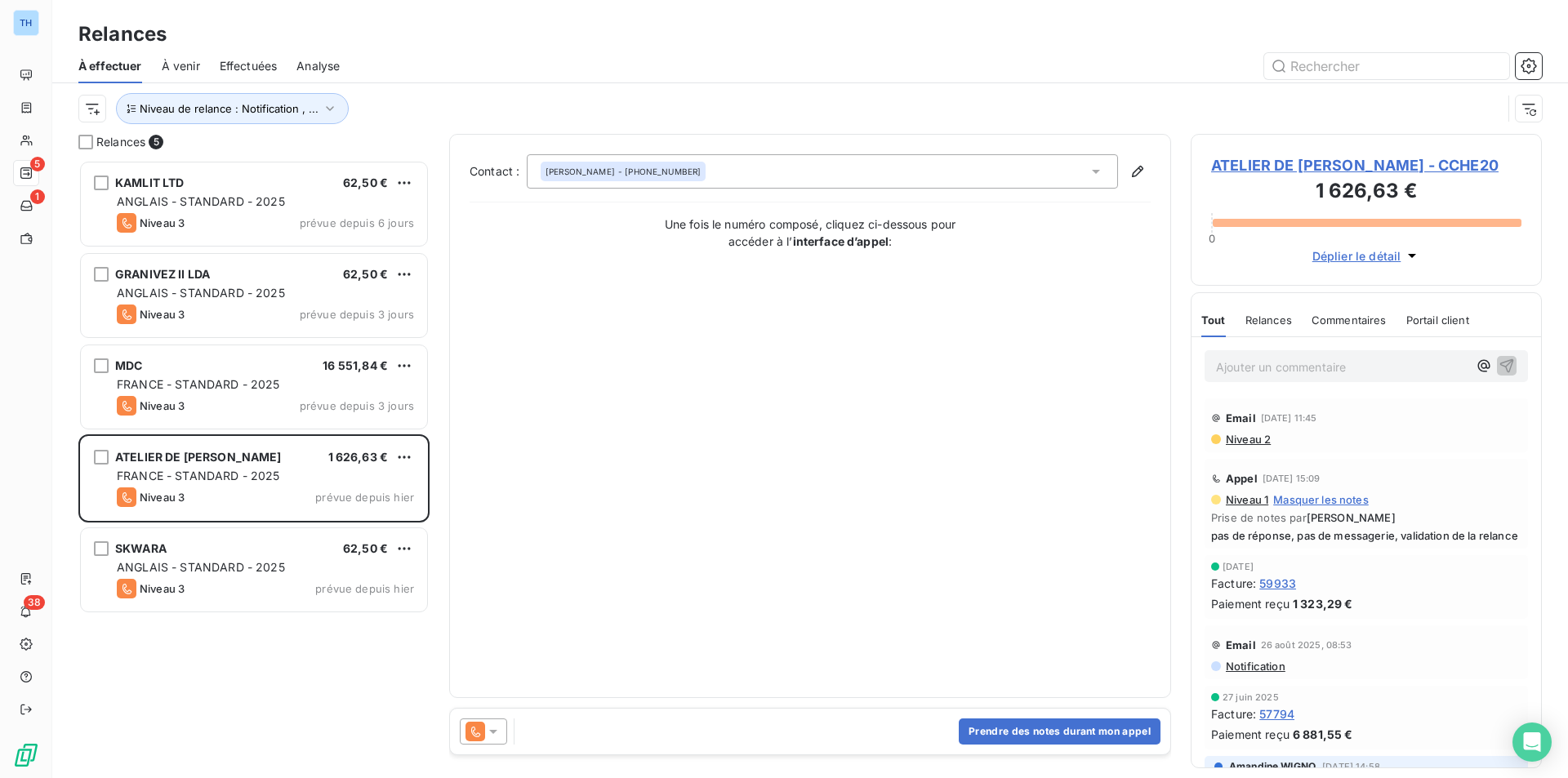
click at [1285, 162] on span "ATELIER DE [PERSON_NAME] - CCHE20" at bounding box center [1367, 166] width 311 height 22
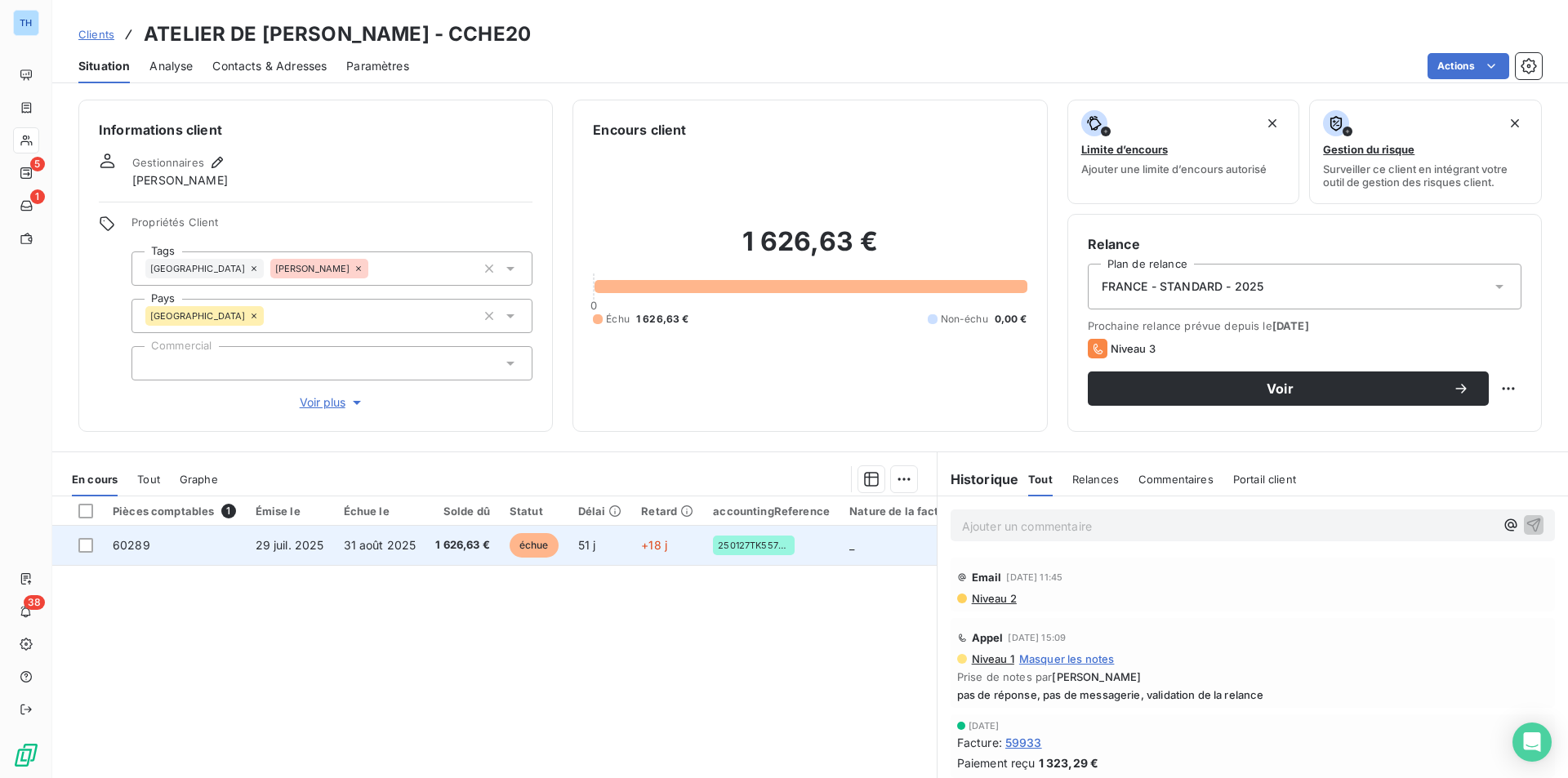
click at [448, 550] on span "1 626,63 €" at bounding box center [462, 544] width 54 height 16
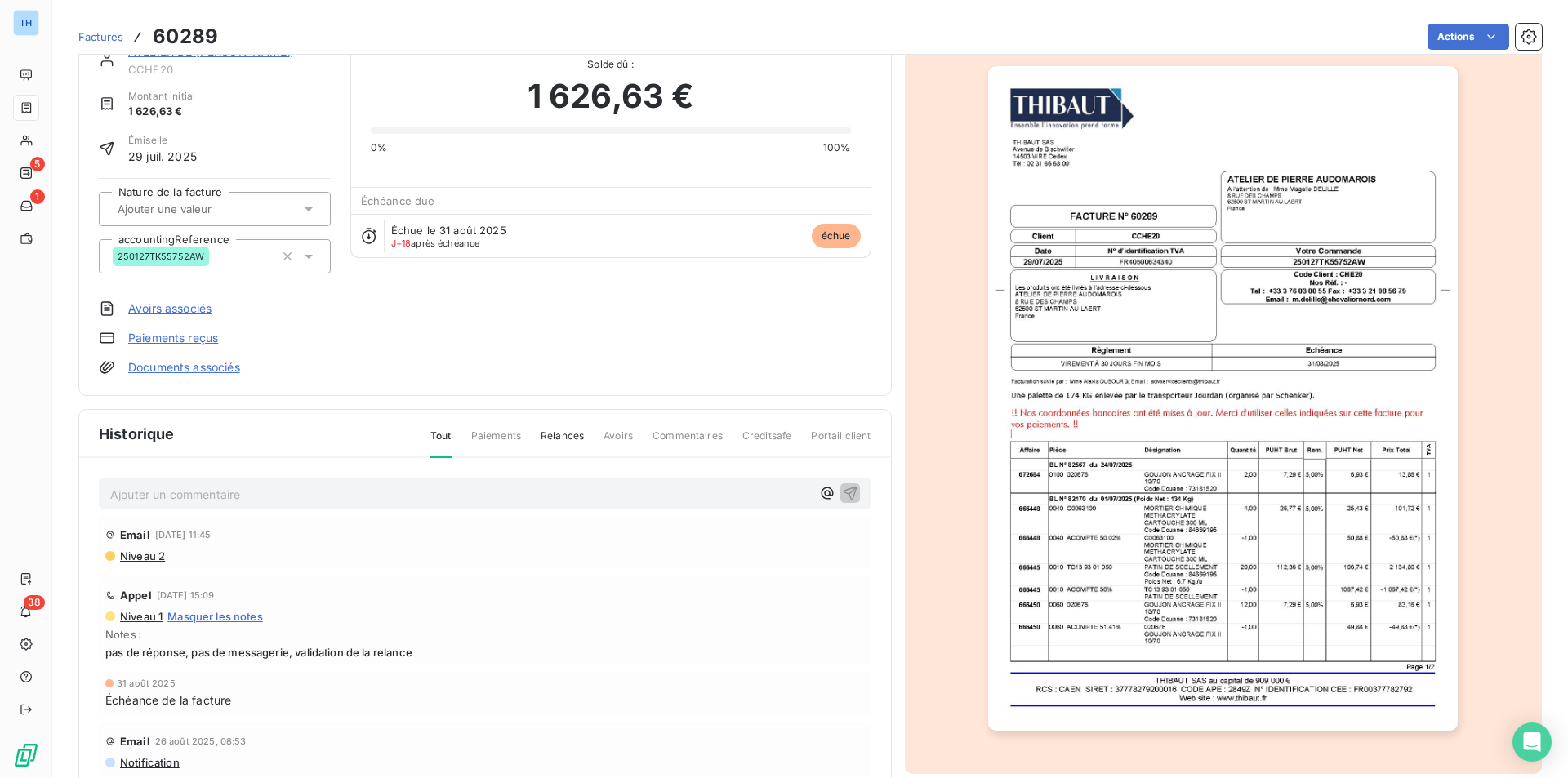
scroll to position [79, 0]
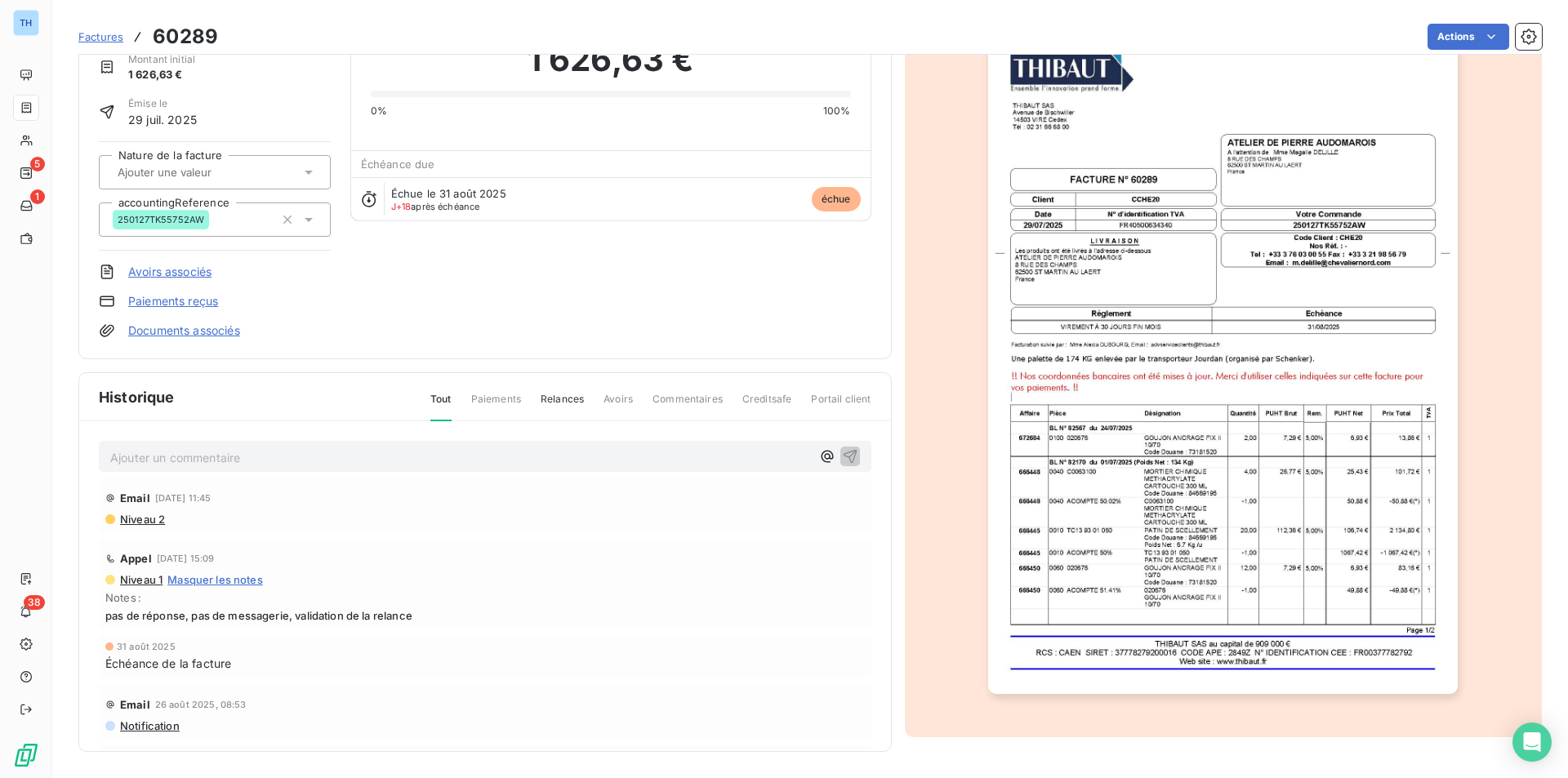
click at [1256, 497] on img "button" at bounding box center [1223, 361] width 470 height 665
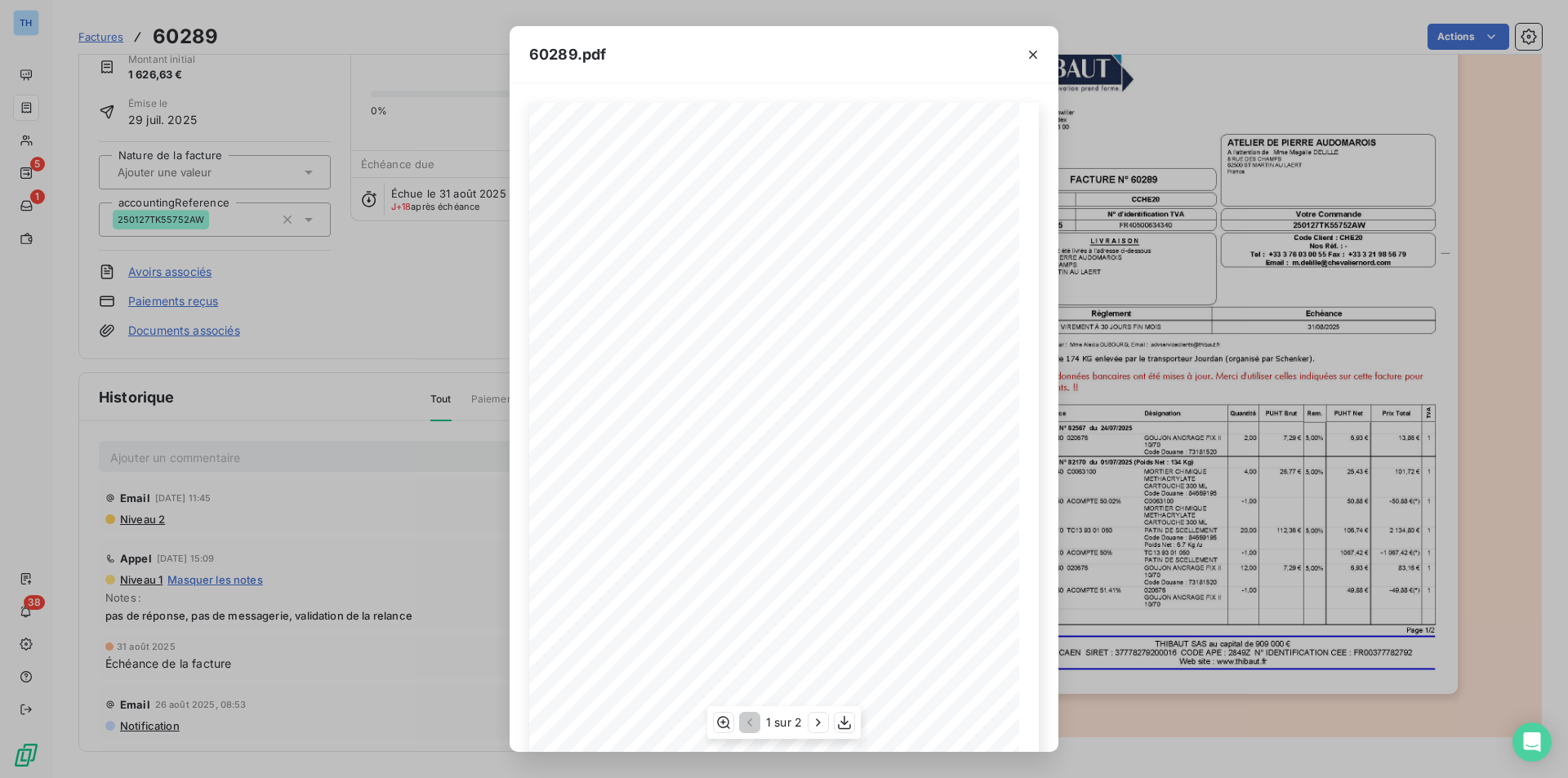
scroll to position [63, 0]
click at [820, 726] on icon "button" at bounding box center [818, 722] width 16 height 16
click at [750, 719] on icon "button" at bounding box center [748, 723] width 5 height 8
drag, startPoint x: 1040, startPoint y: 45, endPoint x: 1026, endPoint y: 49, distance: 14.6
click at [1040, 45] on button "button" at bounding box center [1033, 55] width 26 height 26
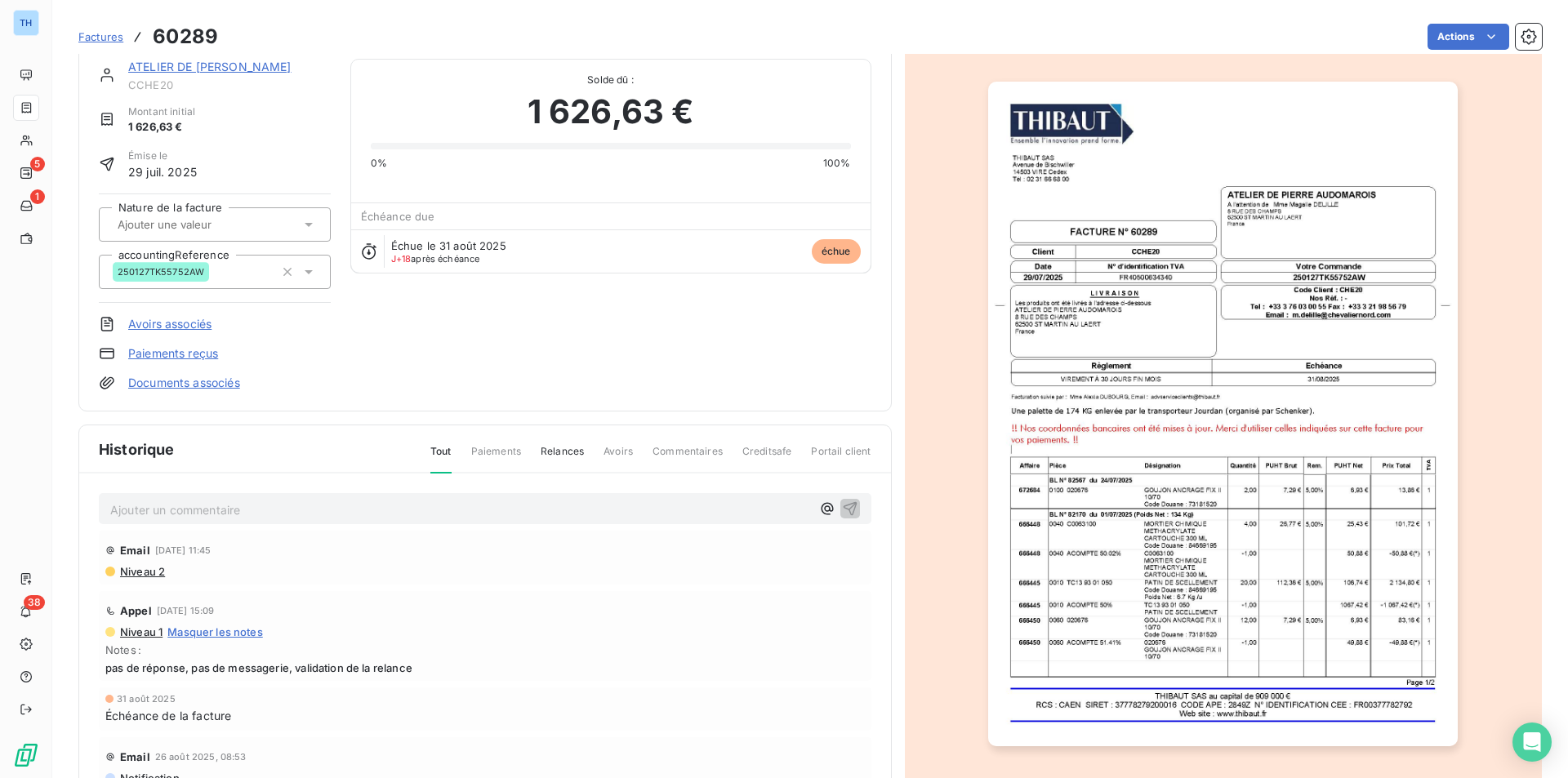
scroll to position [0, 0]
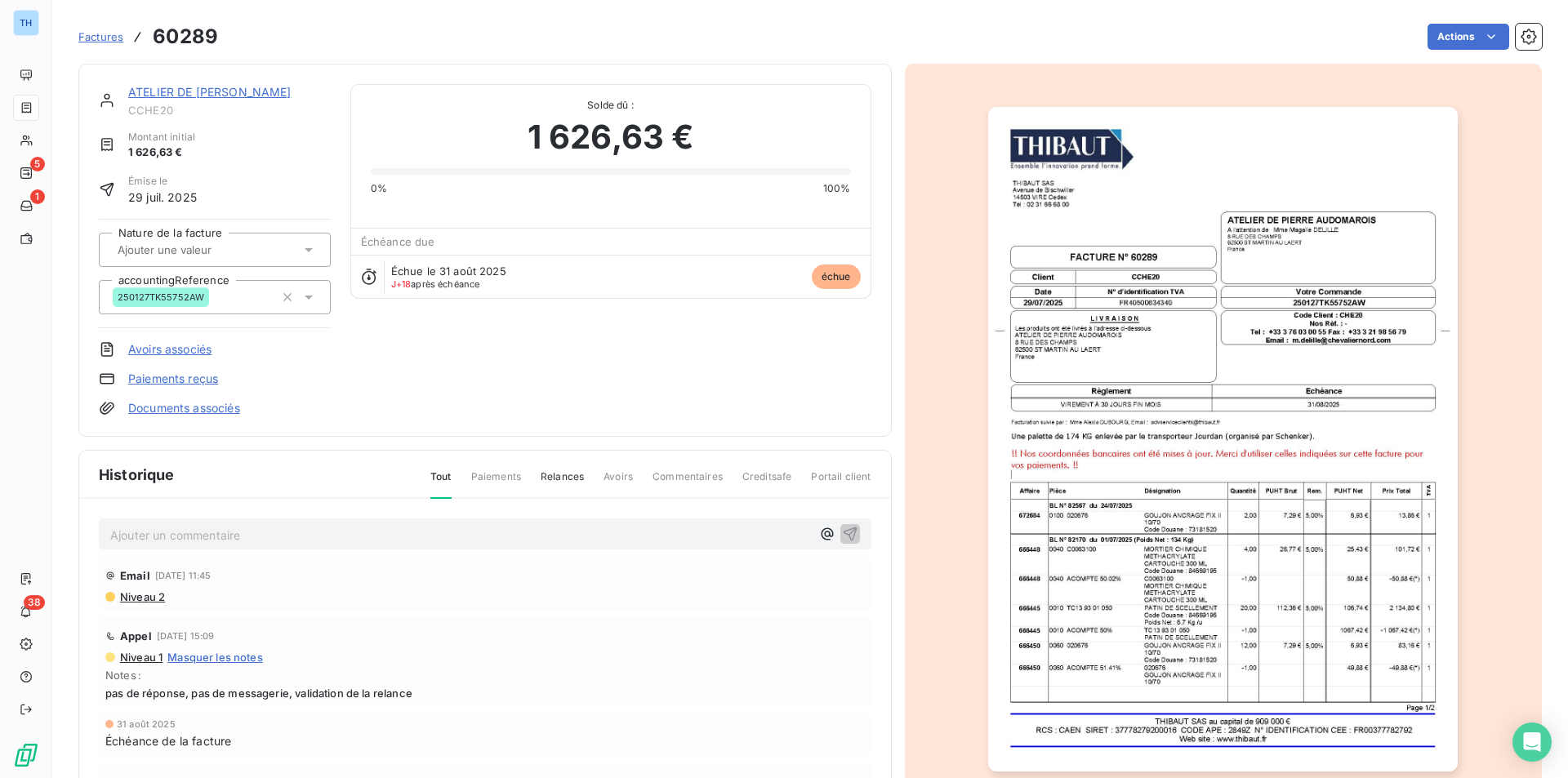
click at [277, 94] on link "ATELIER DE [PERSON_NAME]" at bounding box center [210, 92] width 164 height 14
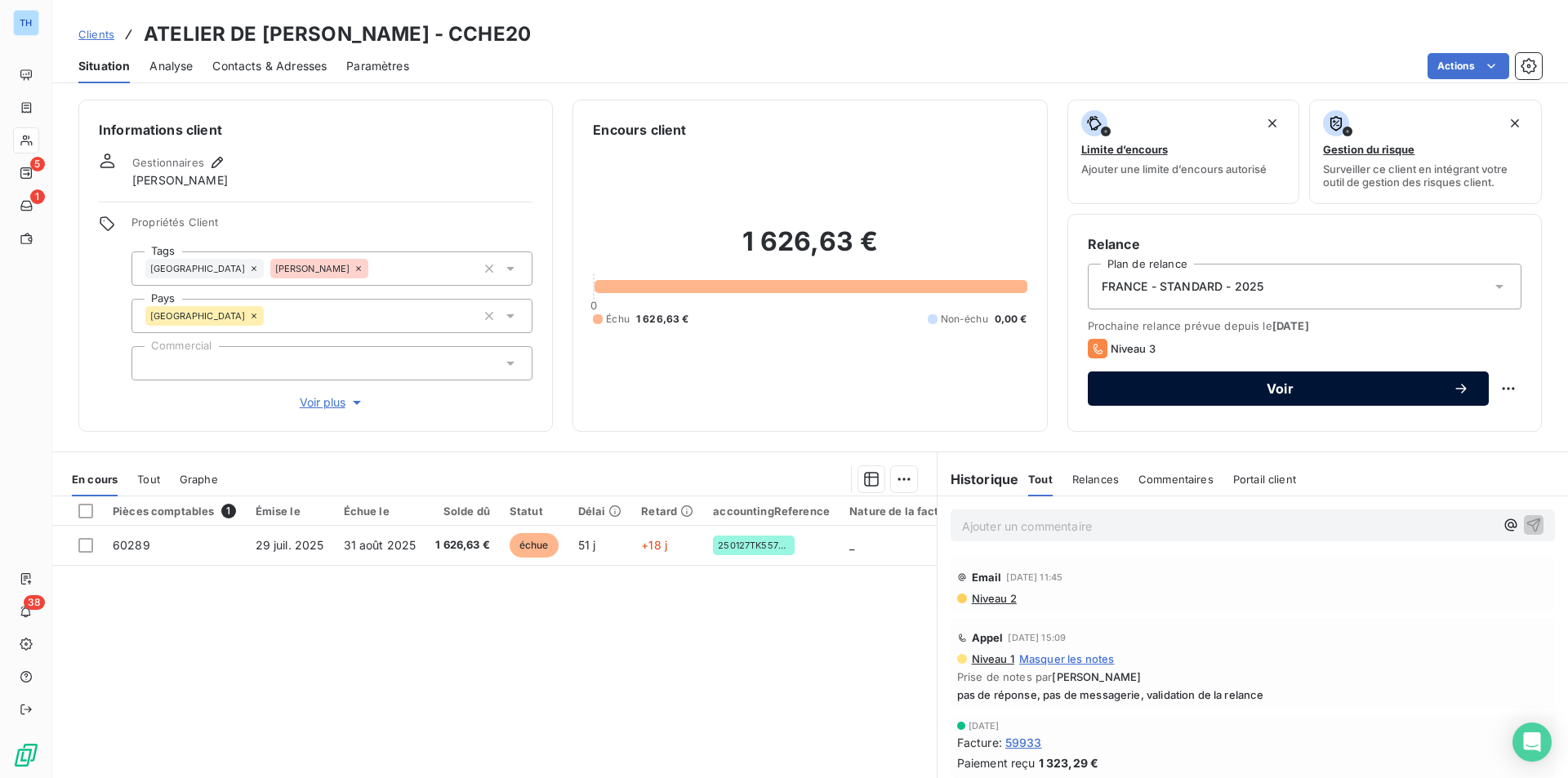
click at [1294, 385] on span "Voir" at bounding box center [1280, 389] width 345 height 13
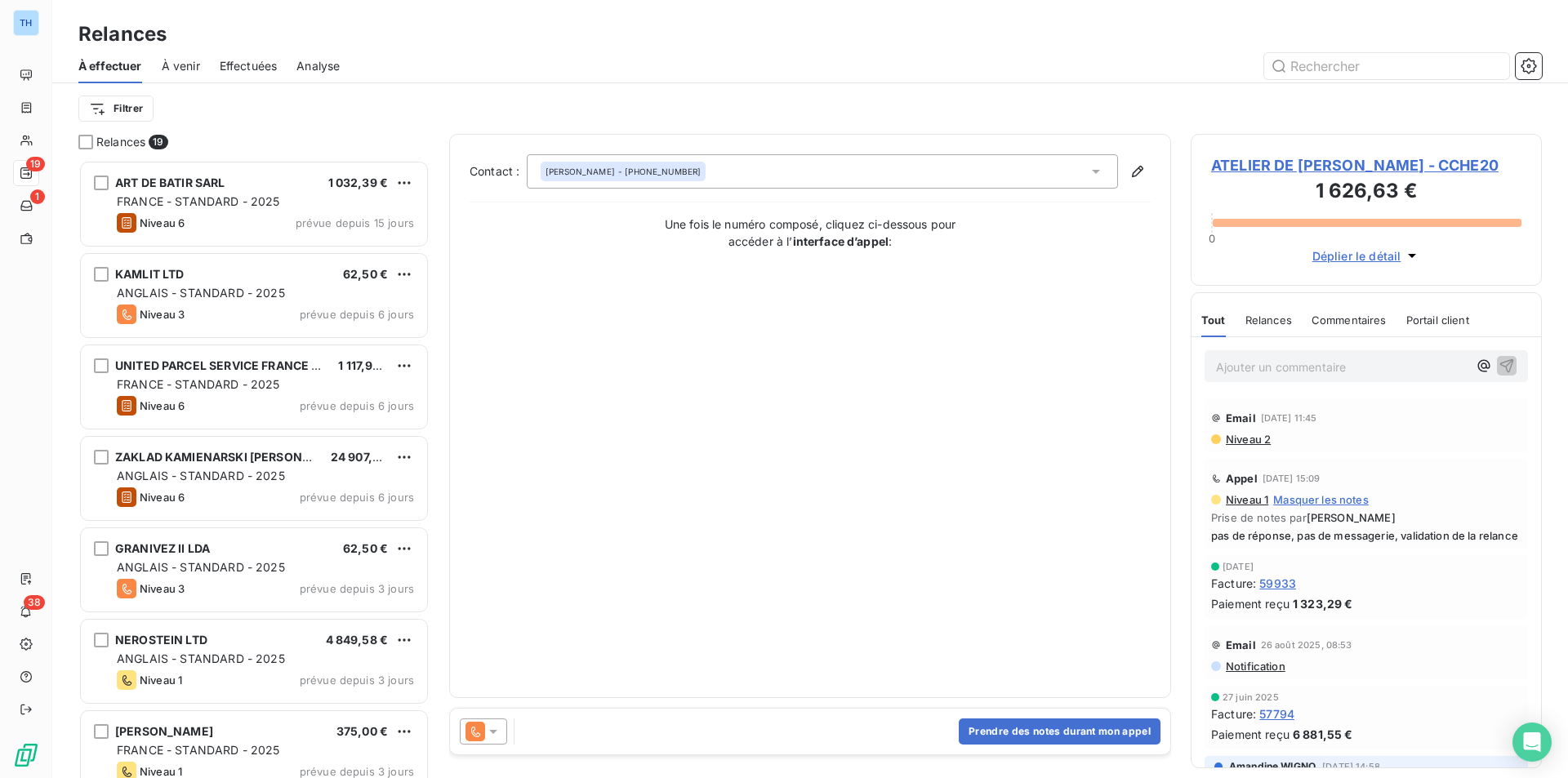
scroll to position [606, 339]
click at [1037, 735] on button "Prendre des notes durant mon appel" at bounding box center [1060, 731] width 202 height 26
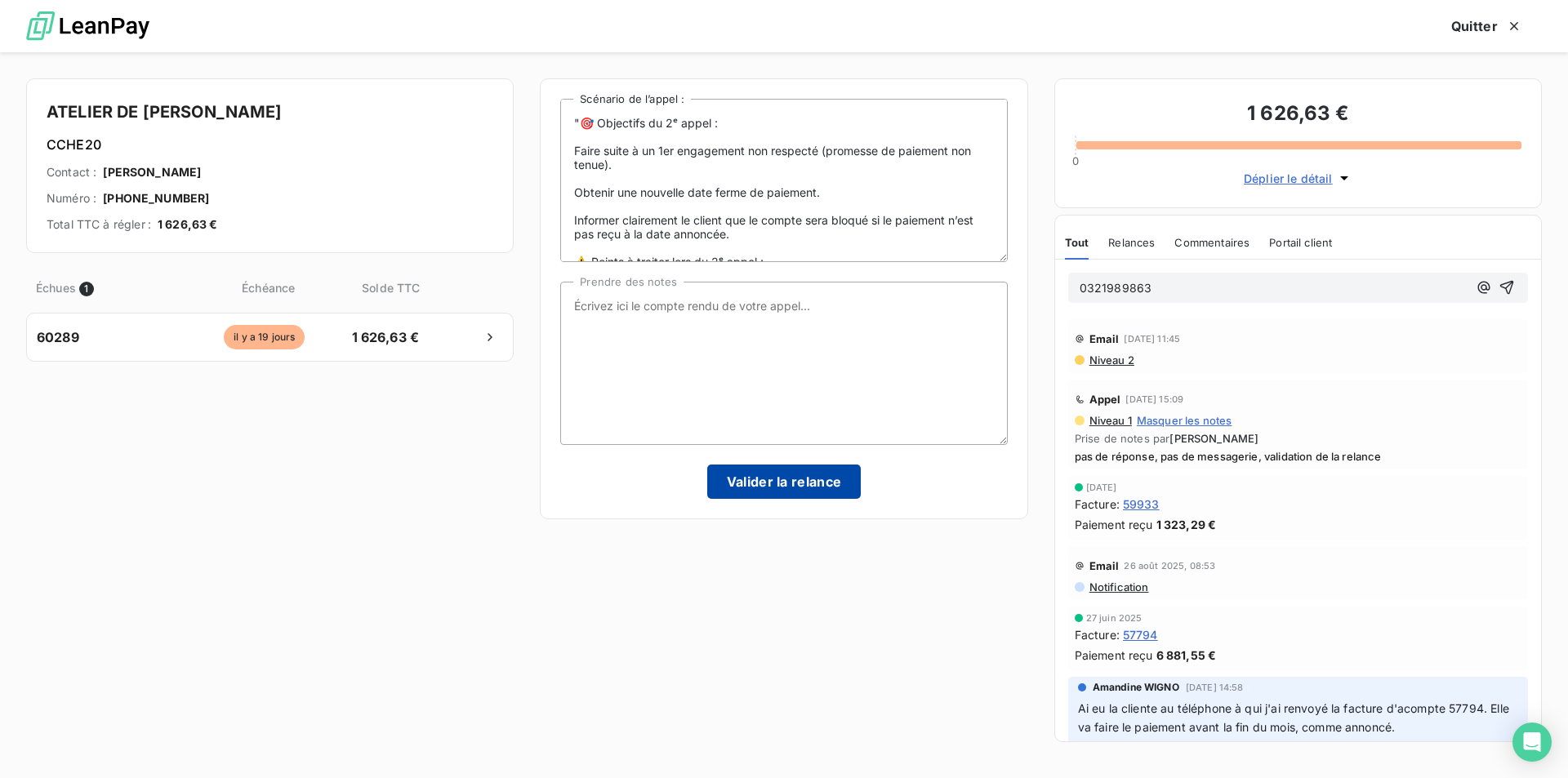
click at [773, 485] on button "Valider la relance" at bounding box center [784, 482] width 154 height 35
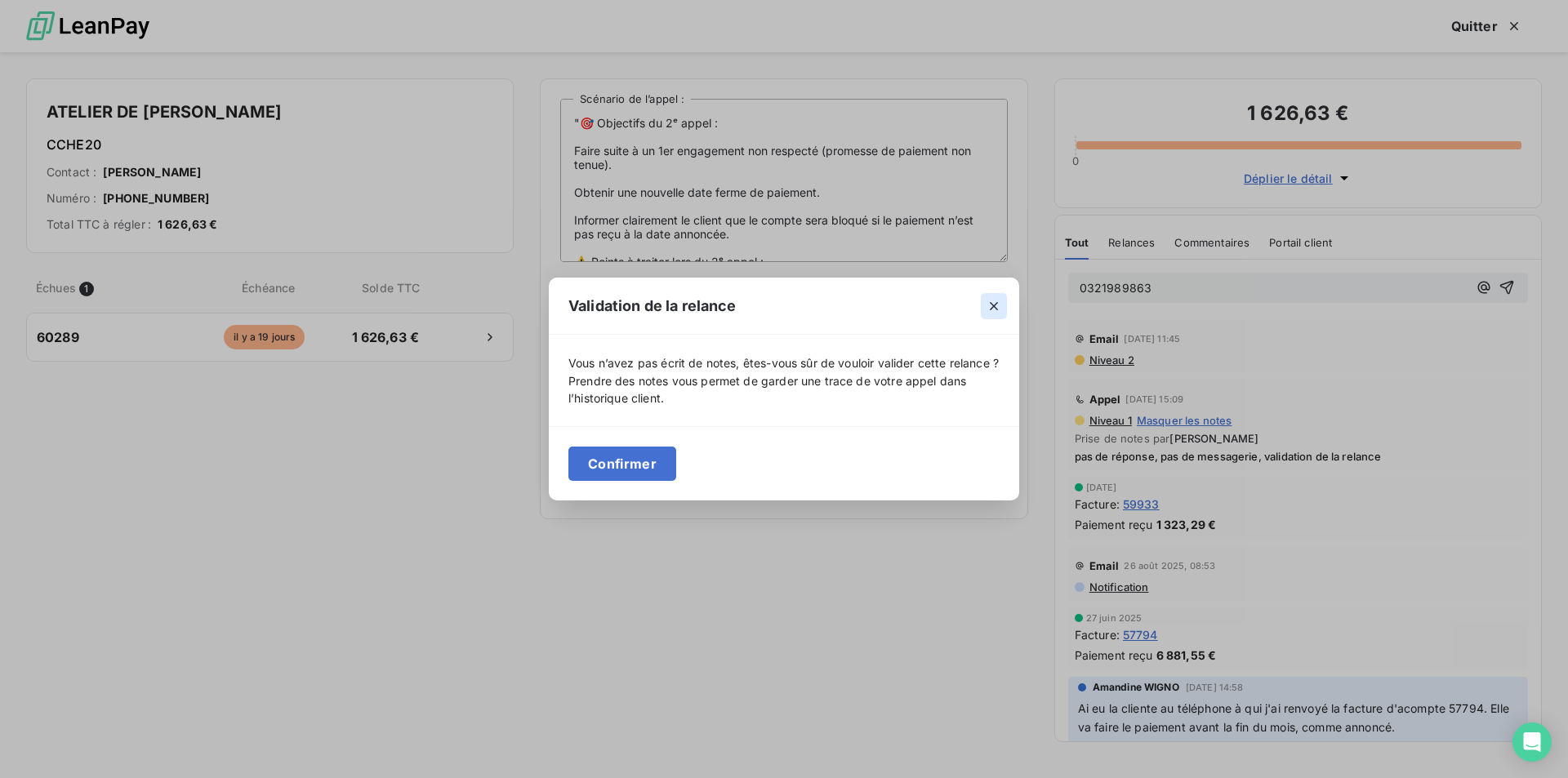
click at [991, 302] on icon "button" at bounding box center [994, 306] width 8 height 8
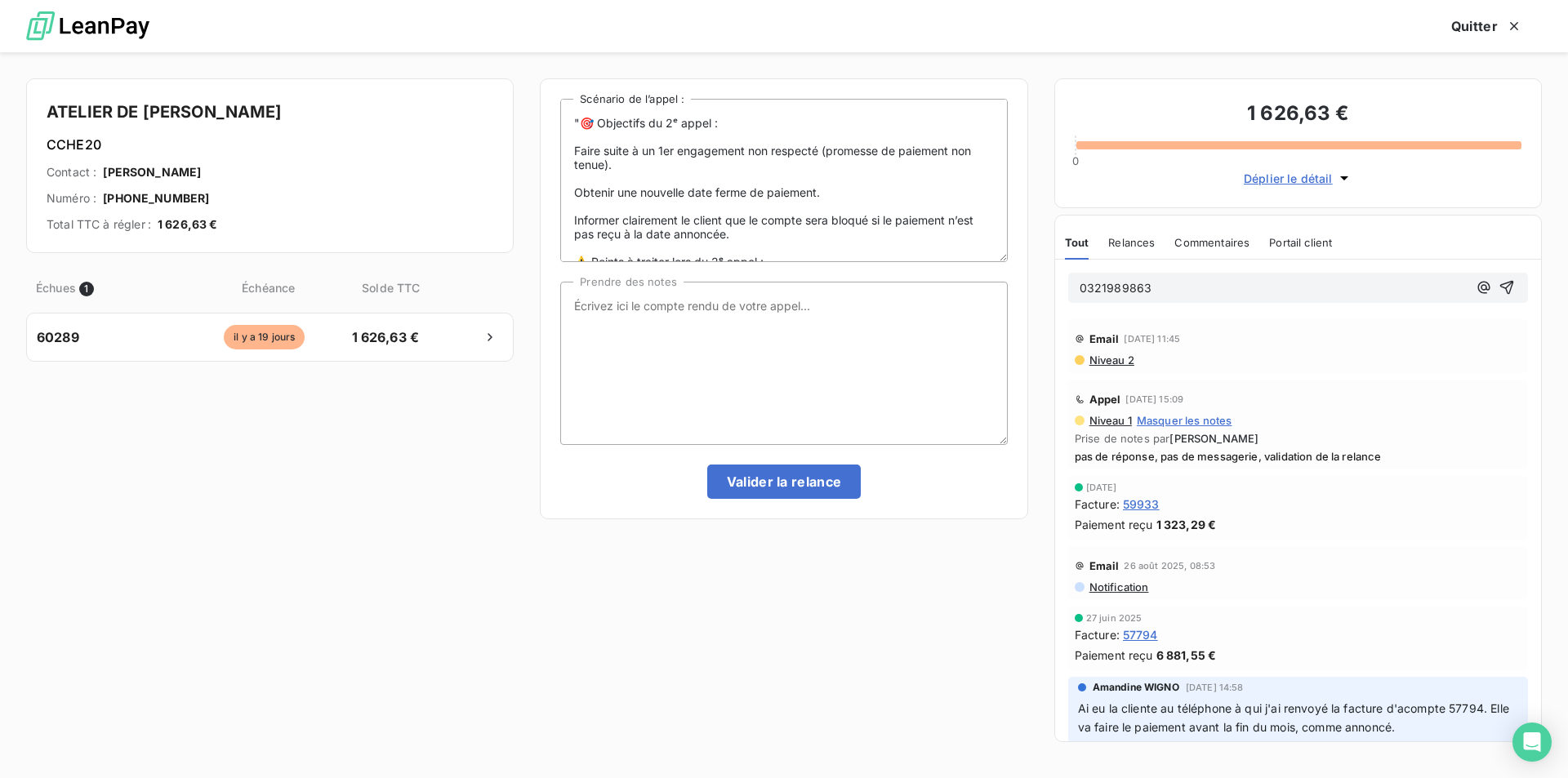
click at [230, 531] on div "Échues 1 Échéance Solde TTC 60289 [DATE] 1 626,63 €" at bounding box center [269, 507] width 487 height 489
click at [1308, 181] on span "Déplier le détail" at bounding box center [1288, 179] width 89 height 17
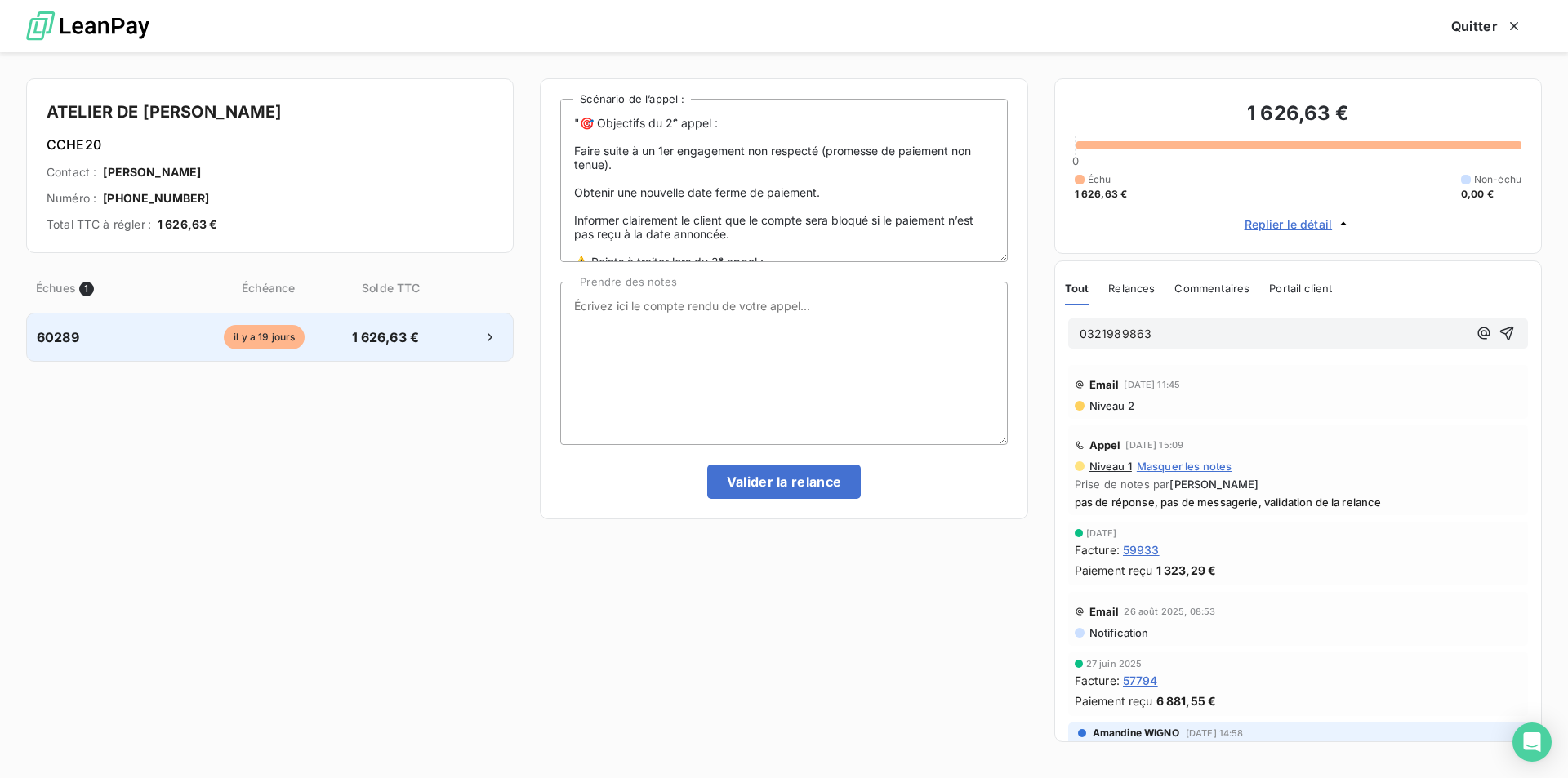
click at [361, 348] on div "60289 [DATE] 1 626,63 €" at bounding box center [269, 337] width 487 height 49
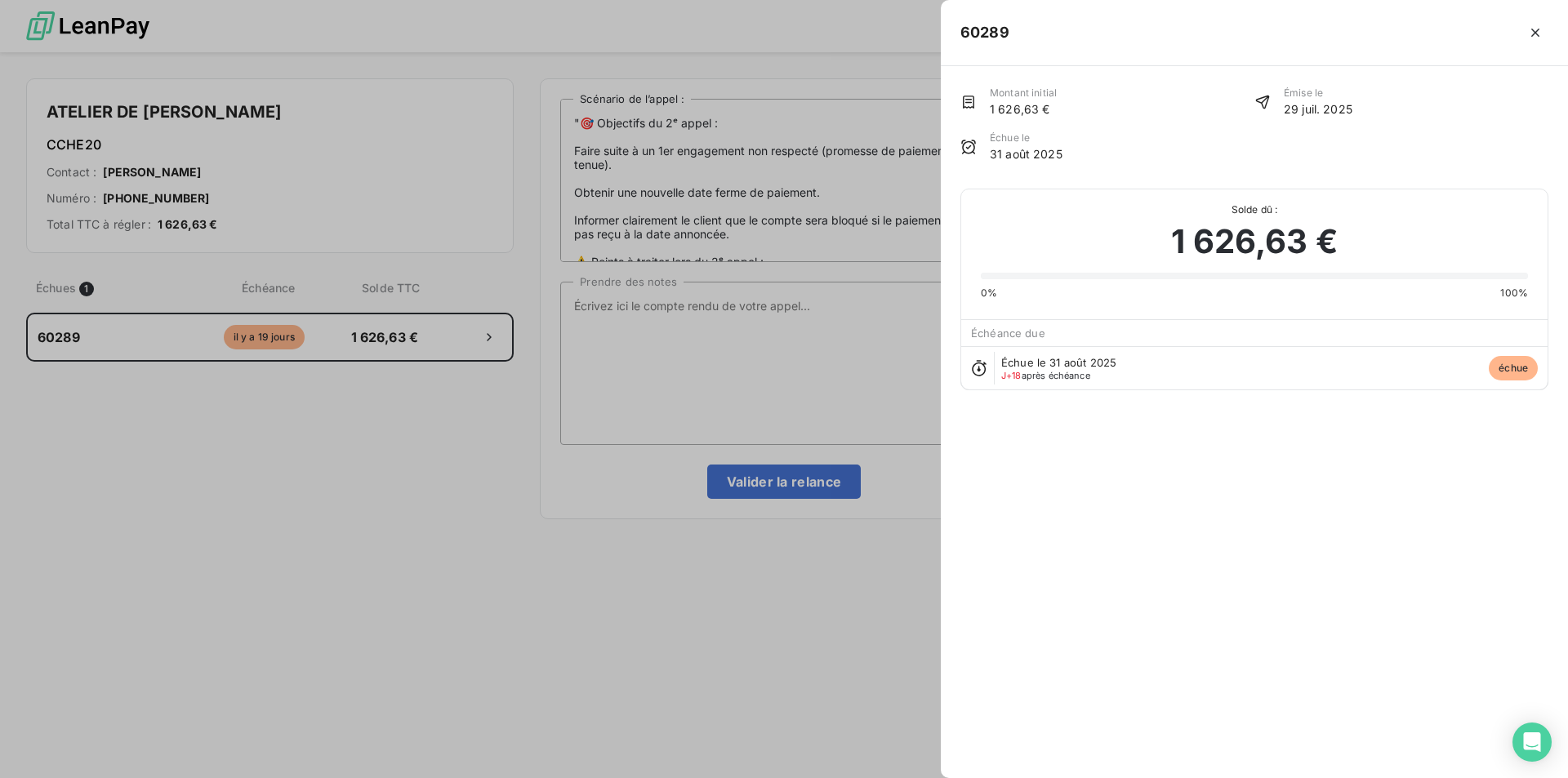
click at [239, 340] on div at bounding box center [784, 389] width 1568 height 778
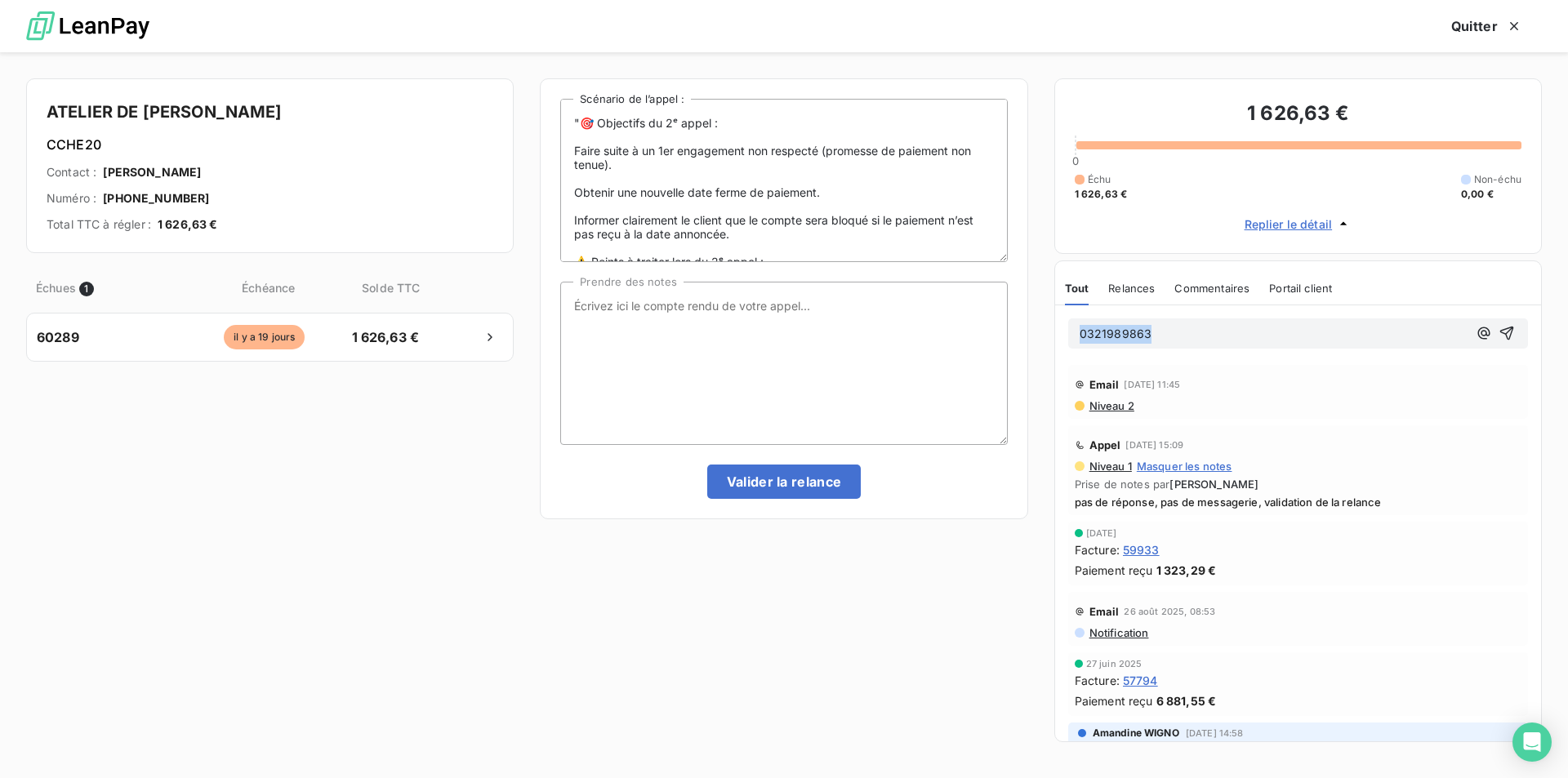
drag, startPoint x: 1182, startPoint y: 331, endPoint x: 1009, endPoint y: 330, distance: 173.0
click at [1009, 330] on div "ATELIER DE [PERSON_NAME] CCHE20 Contact : [PERSON_NAME] Numéro : [PHONE_NUMBER]…" at bounding box center [784, 415] width 1568 height 726
click at [765, 305] on textarea "Prendre des notes" at bounding box center [784, 363] width 447 height 164
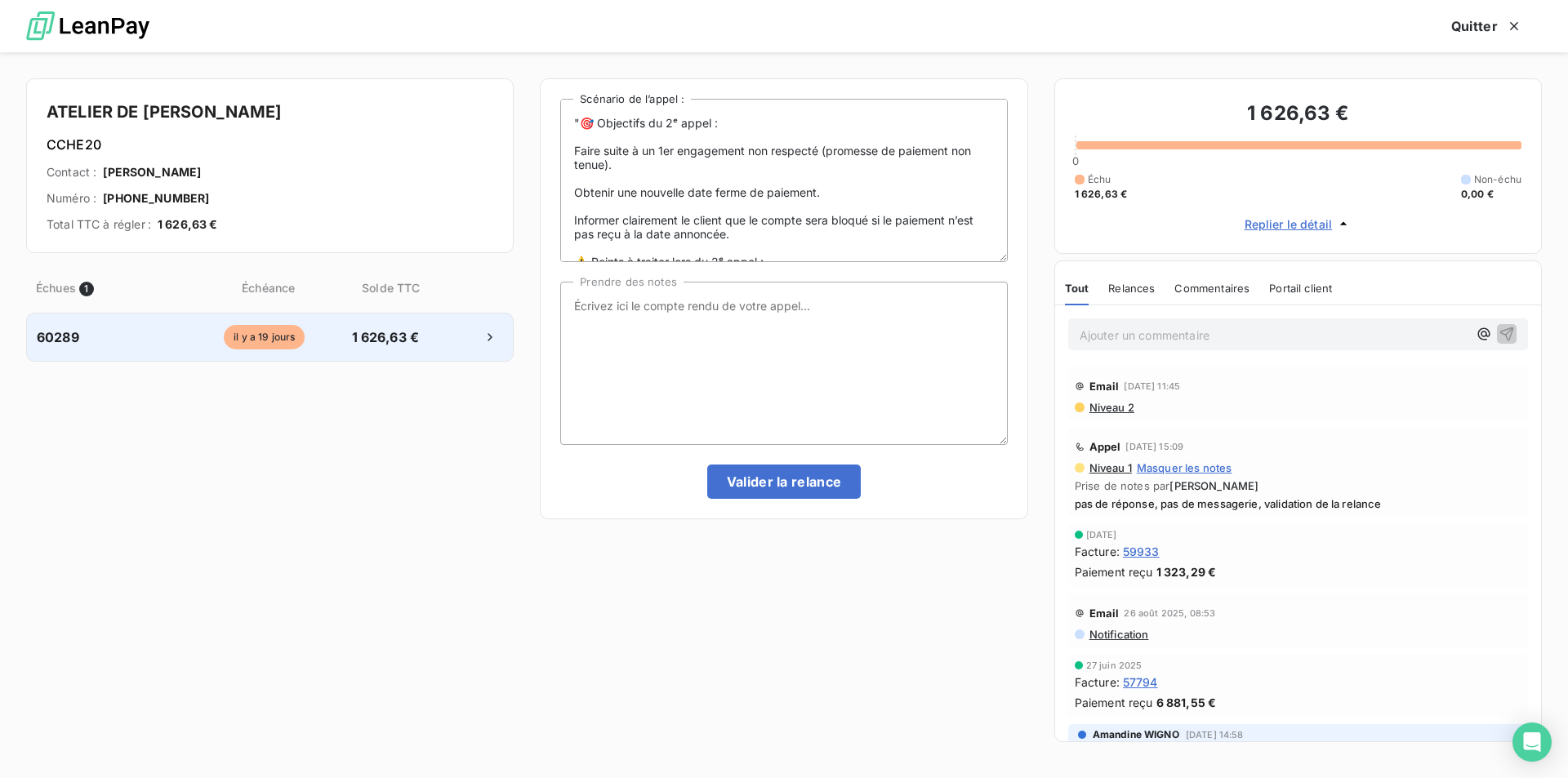
click at [440, 326] on div at bounding box center [467, 338] width 72 height 26
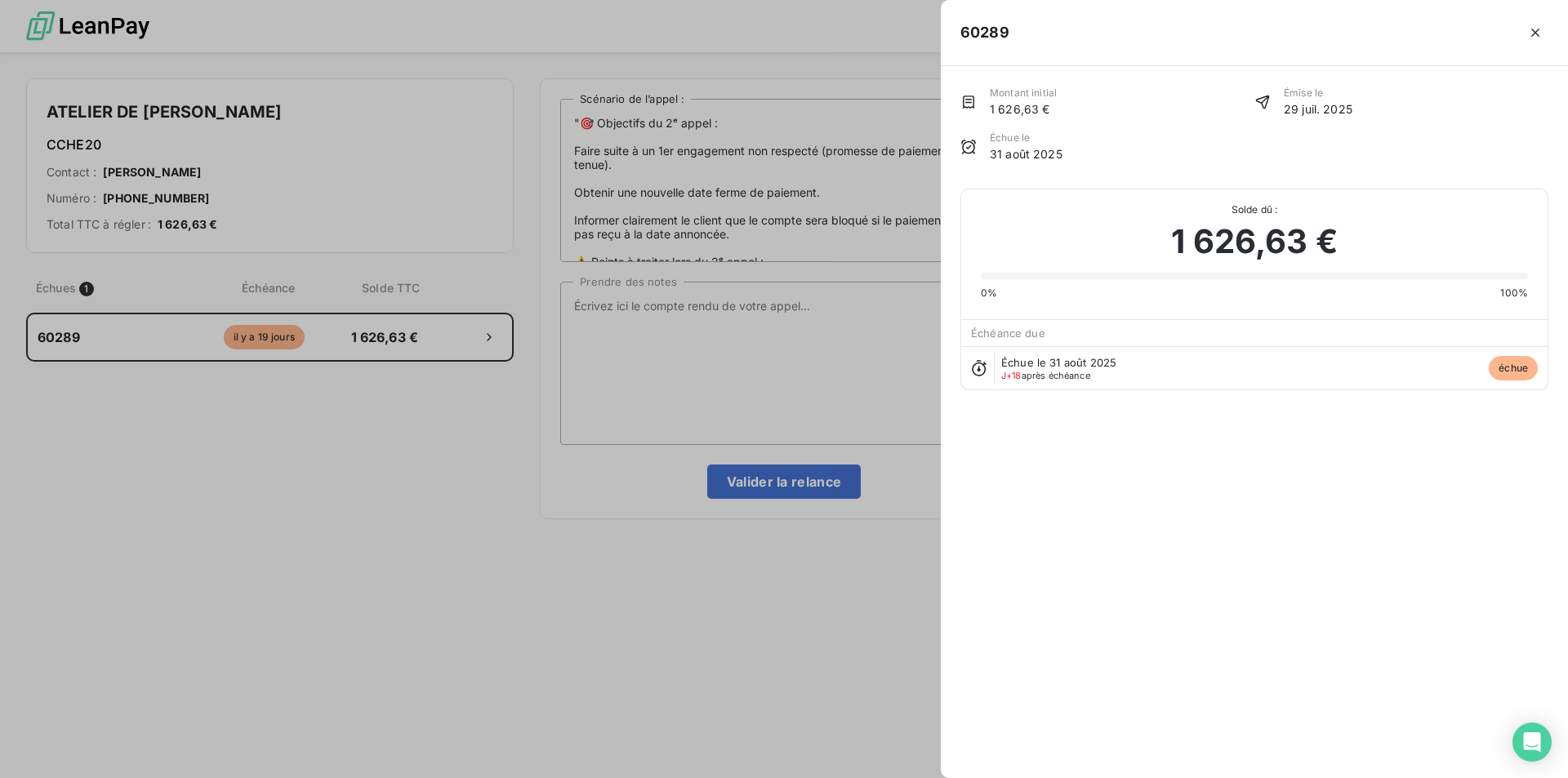
drag, startPoint x: 1539, startPoint y: 25, endPoint x: 1515, endPoint y: 25, distance: 24.0
click at [1539, 25] on icon "button" at bounding box center [1535, 32] width 16 height 16
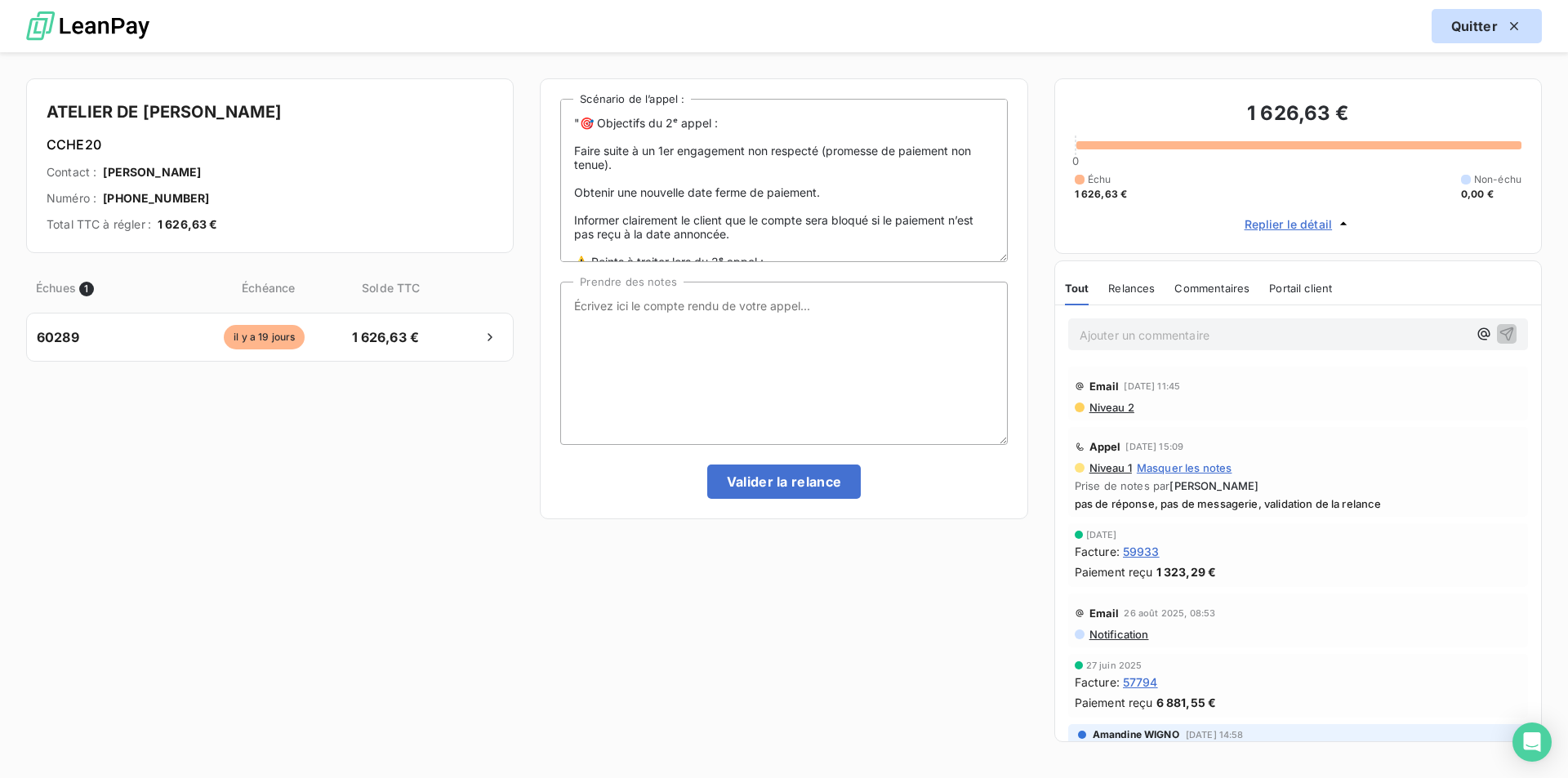
click at [1476, 21] on button "Quitter" at bounding box center [1487, 26] width 110 height 35
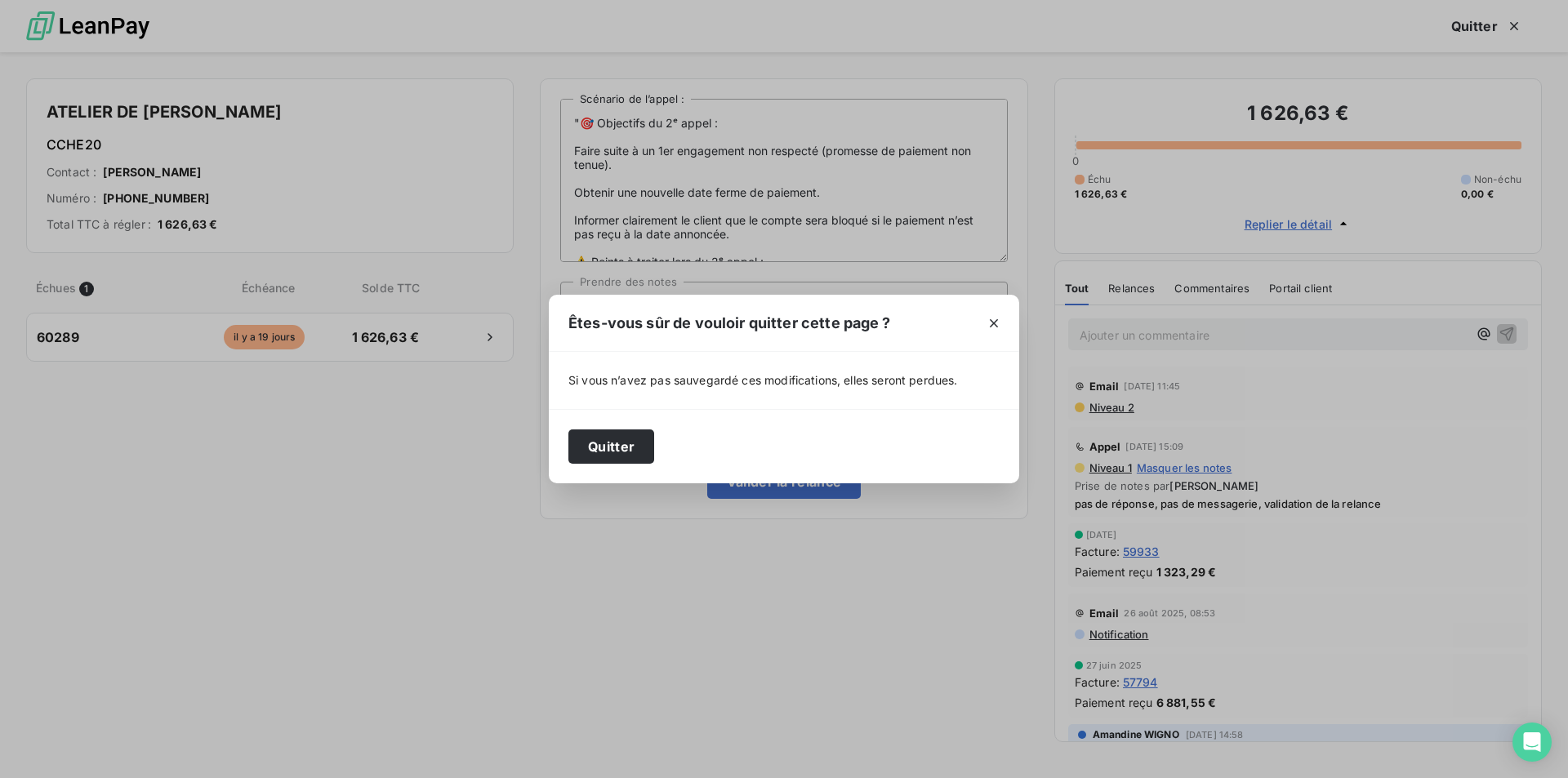
drag, startPoint x: 601, startPoint y: 440, endPoint x: 1284, endPoint y: 269, distance: 704.1
click at [601, 440] on button "Quitter" at bounding box center [612, 446] width 86 height 35
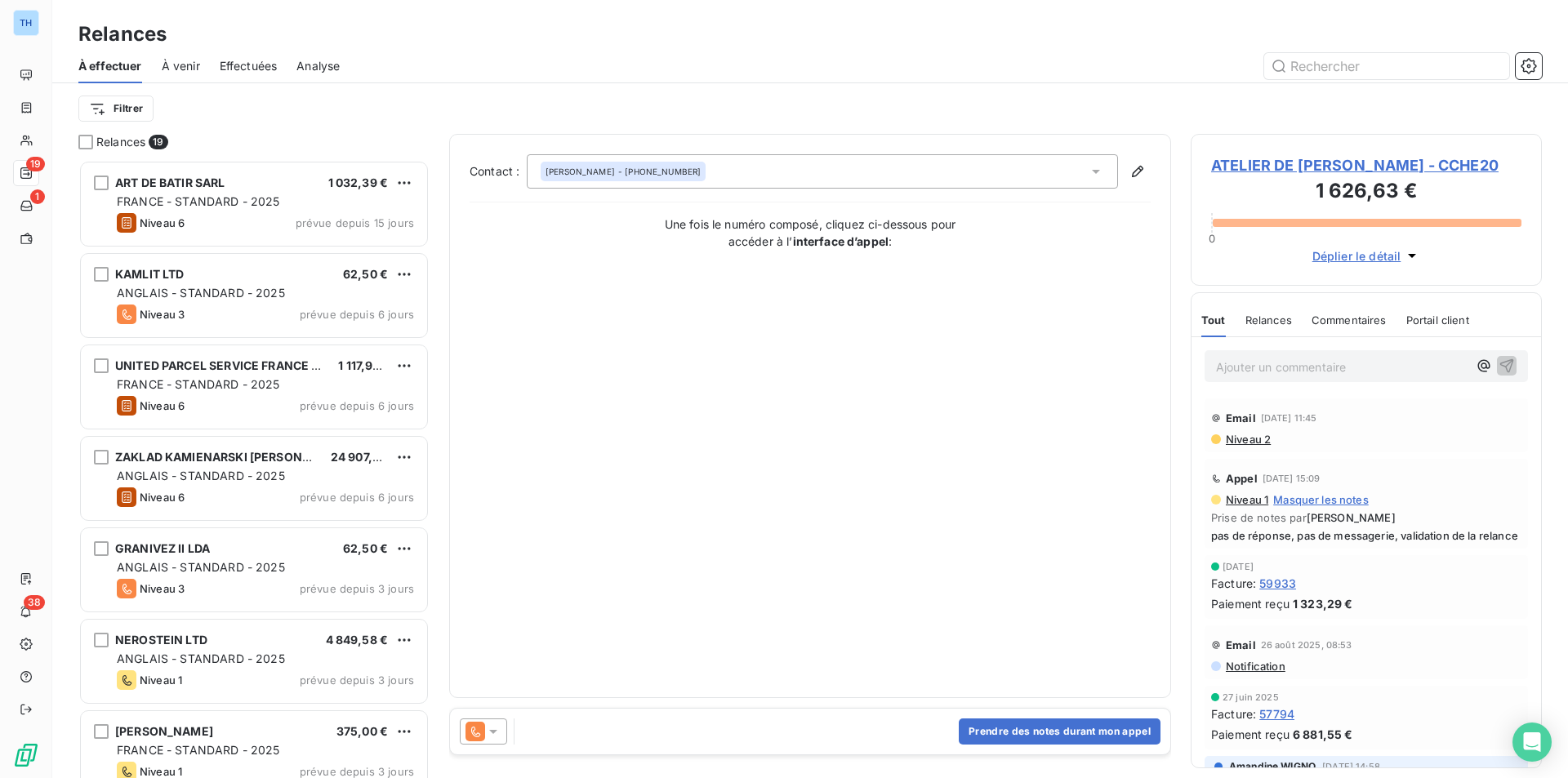
click at [1284, 168] on span "ATELIER DE [PERSON_NAME] - CCHE20" at bounding box center [1367, 166] width 311 height 22
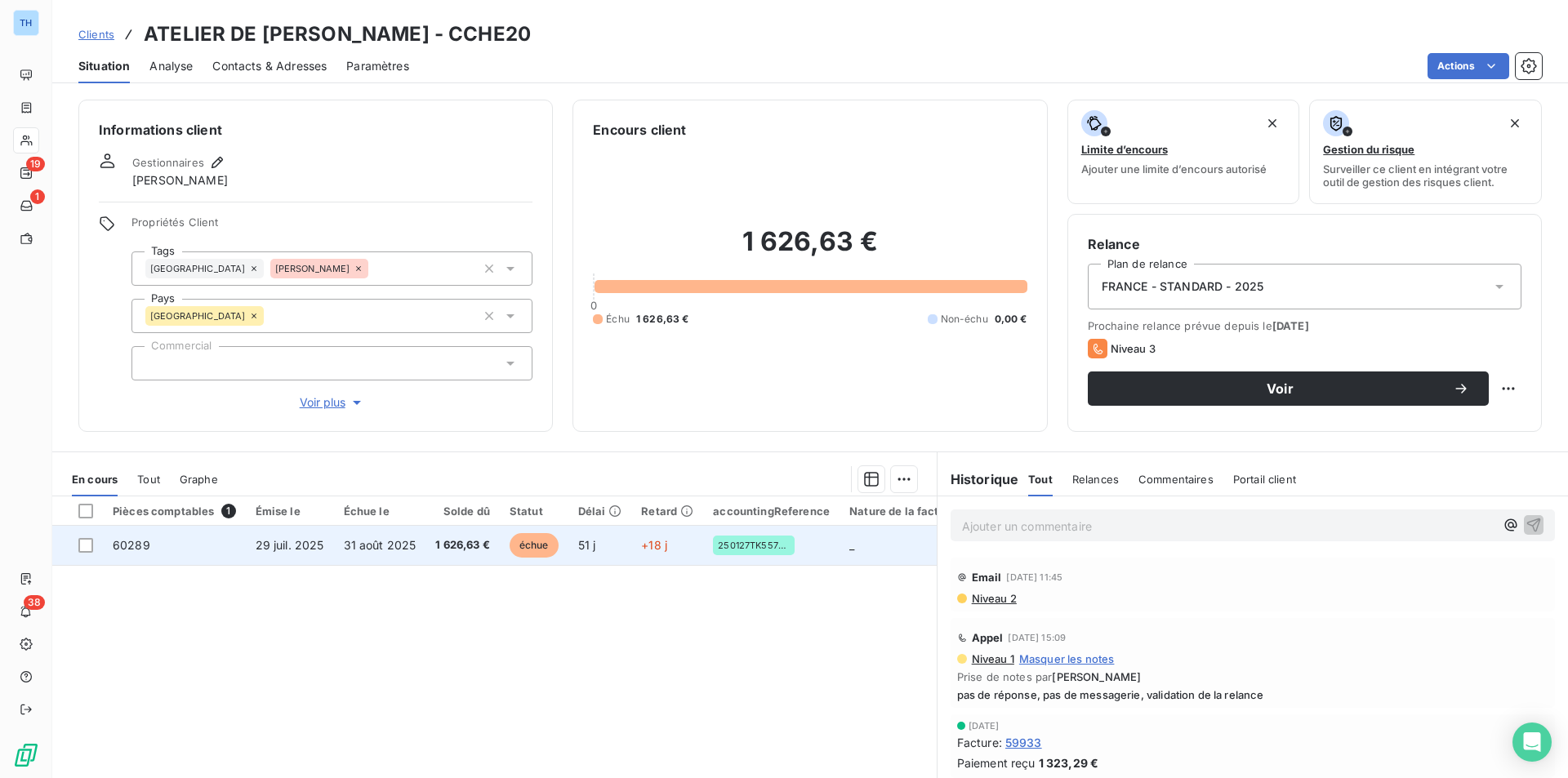
click at [451, 551] on span "1 626,63 €" at bounding box center [462, 544] width 54 height 16
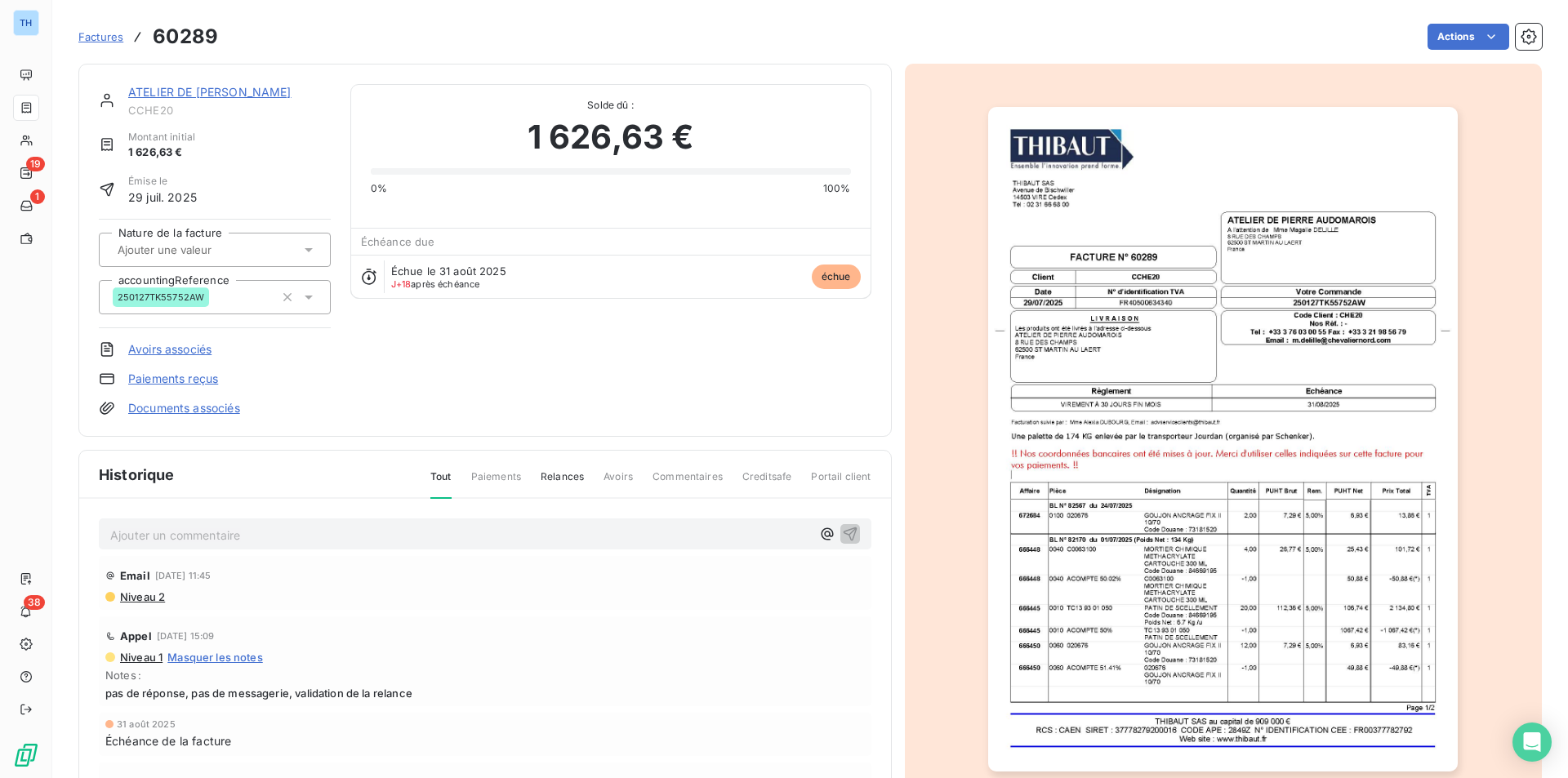
click at [451, 551] on div "Ajouter un commentaire ﻿ Email [DATE] 11:45 Niveau 2 Appel [DATE] 15:09 Niveau …" at bounding box center [486, 687] width 812 height 378
click at [1130, 556] on img "button" at bounding box center [1223, 439] width 470 height 665
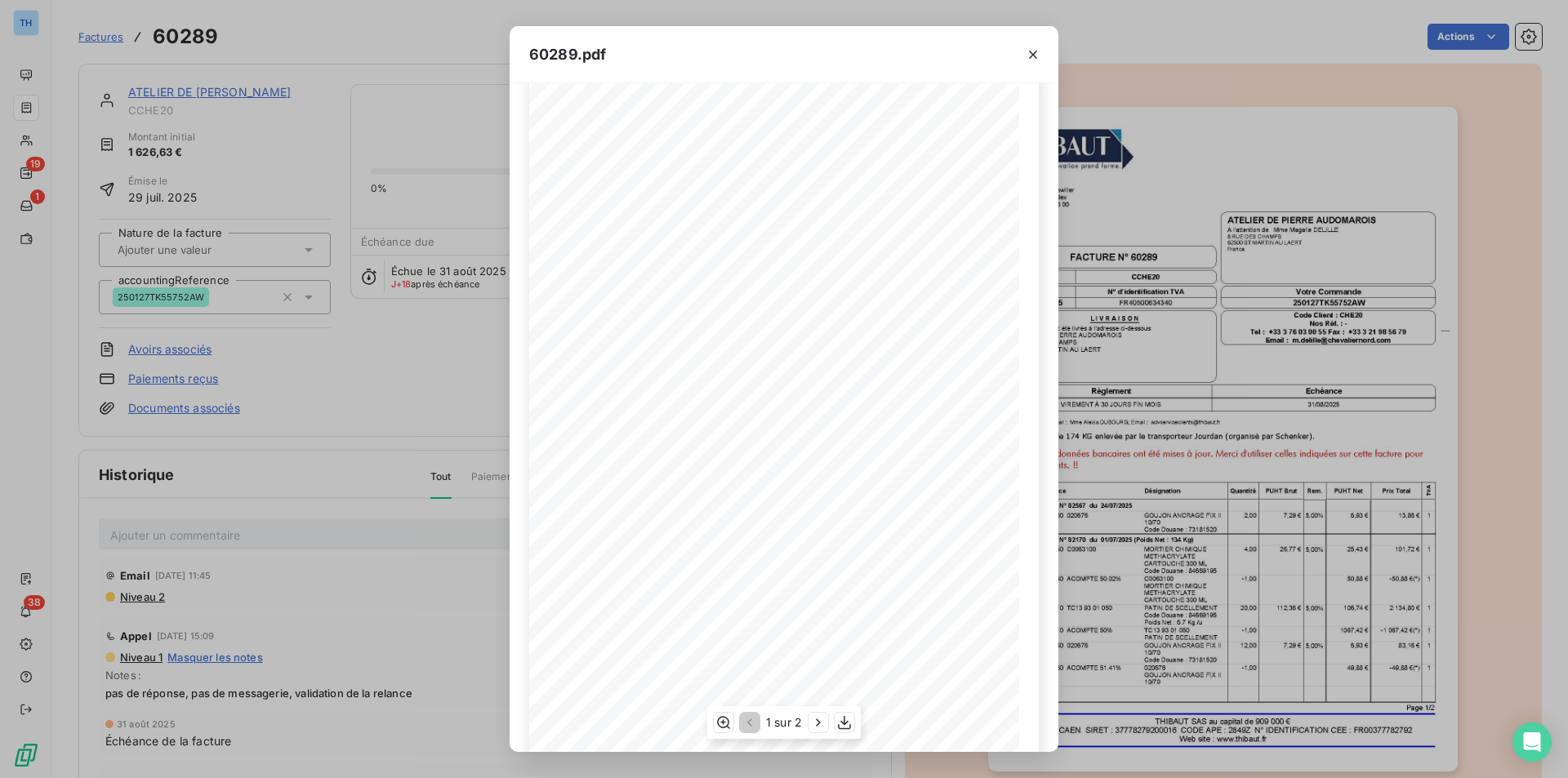
scroll to position [63, 0]
click at [819, 720] on icon "button" at bounding box center [818, 722] width 16 height 16
click at [325, 606] on div "60289.pdf THIBAUT [GEOGRAPHIC_DATA] 14503 VIRE Cedex TÈl : 02 31 66 68 00 Rem. …" at bounding box center [784, 389] width 1568 height 778
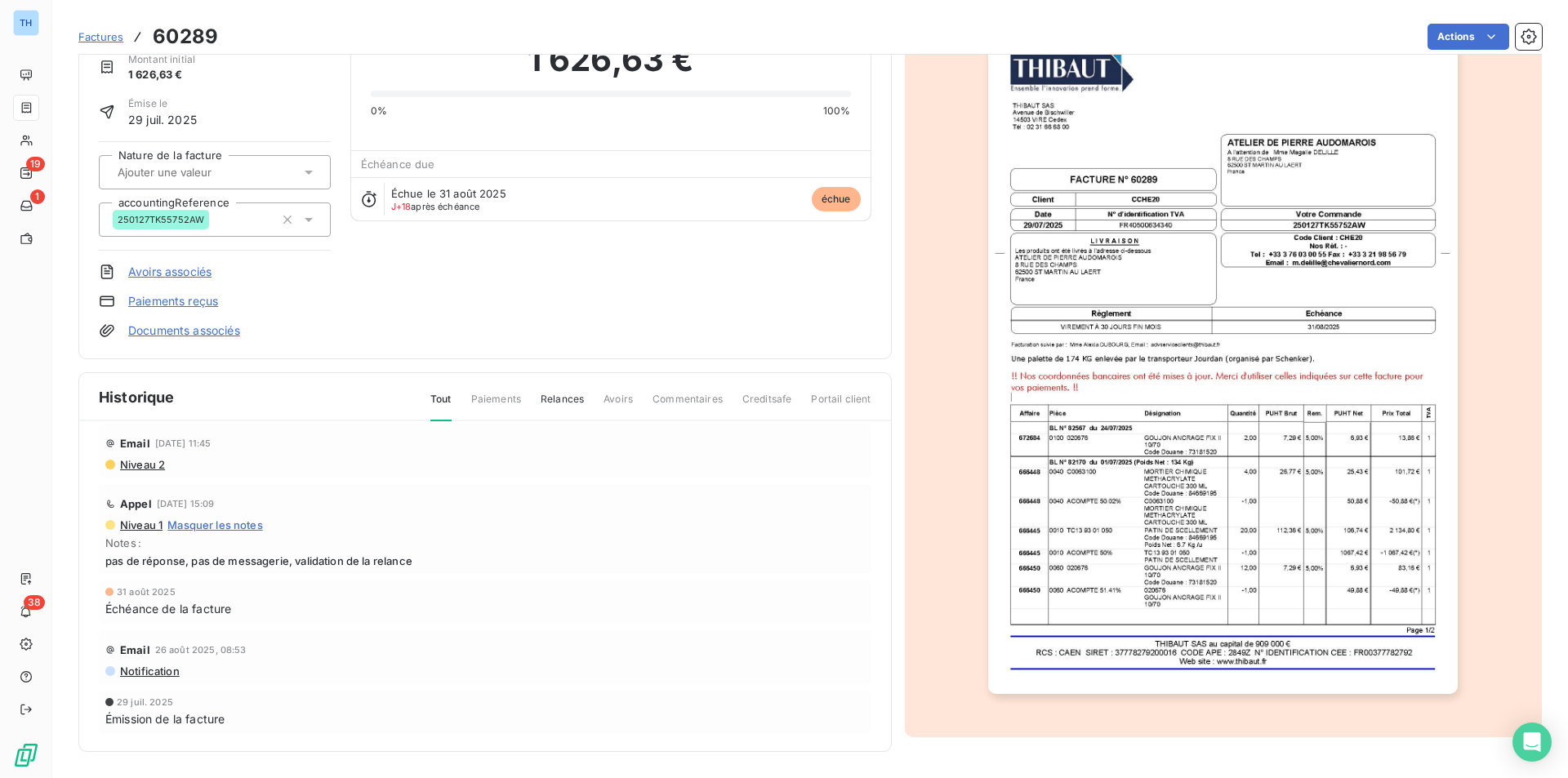
scroll to position [0, 0]
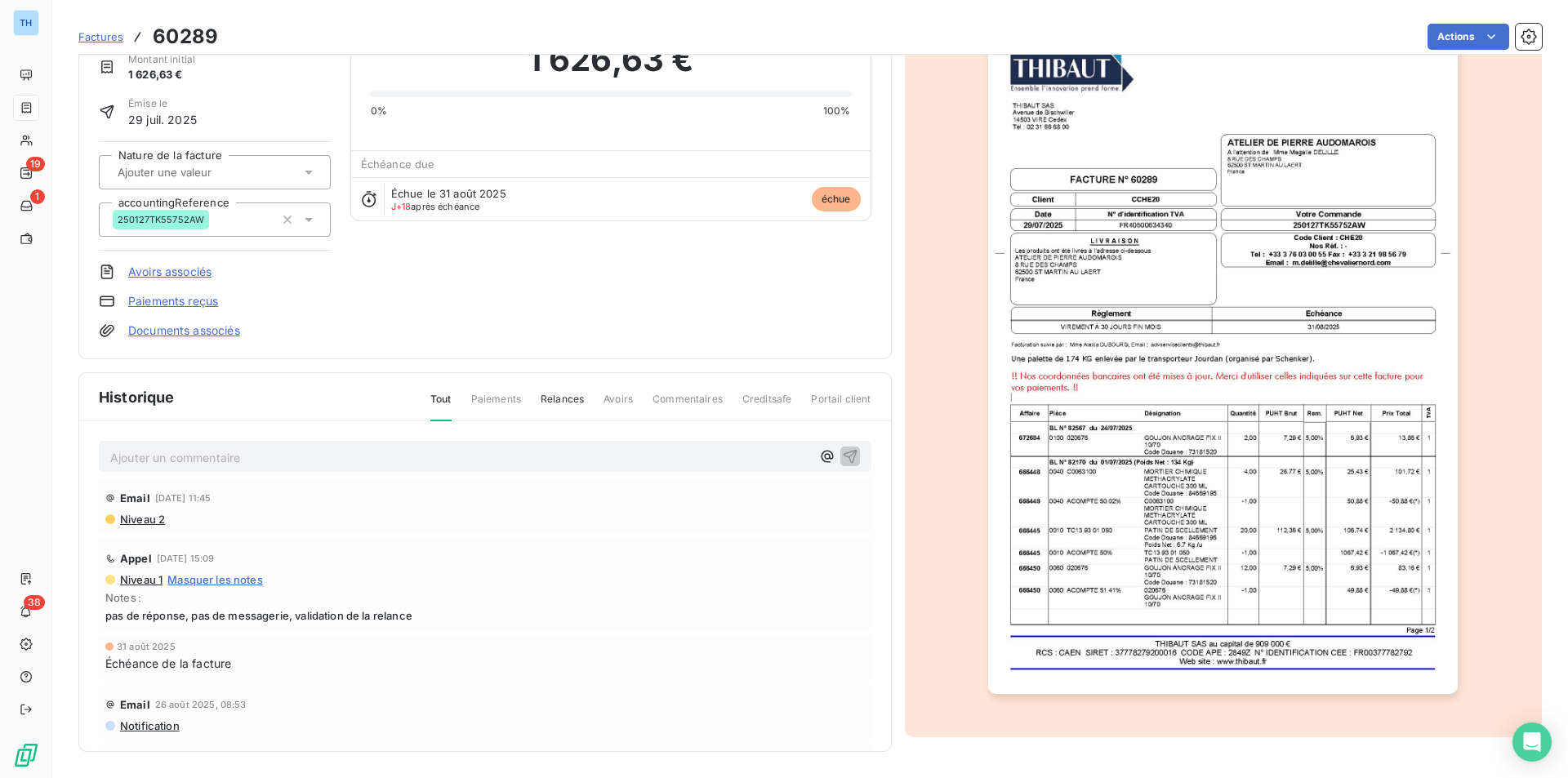
click at [1082, 537] on img "button" at bounding box center [1223, 361] width 470 height 665
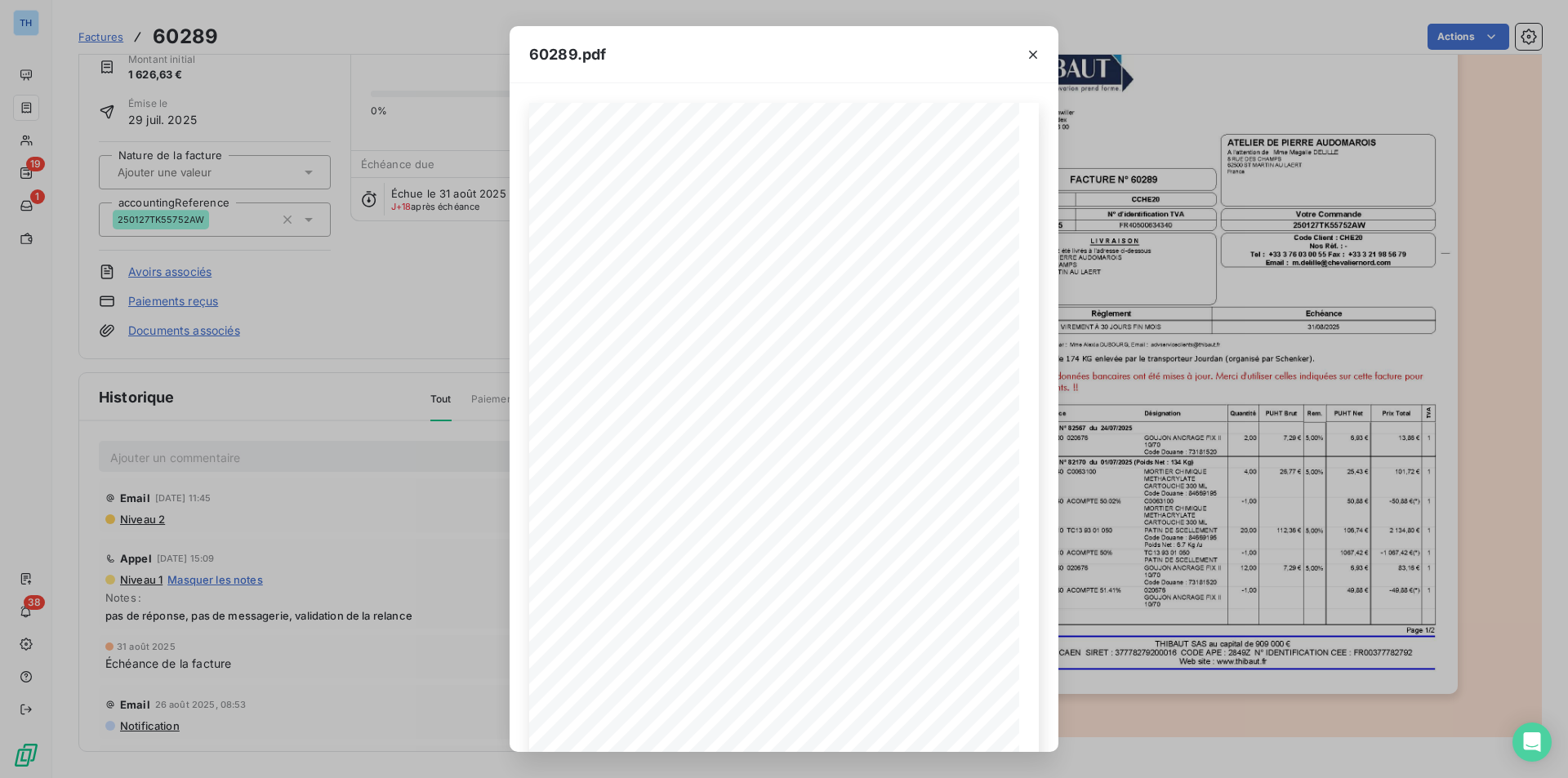
click at [432, 540] on div "60289.pdf THIBAUT [GEOGRAPHIC_DATA] 14503 VIRE Cedex TÈl : 02 31 66 68 00 FACTU…" at bounding box center [784, 389] width 1568 height 778
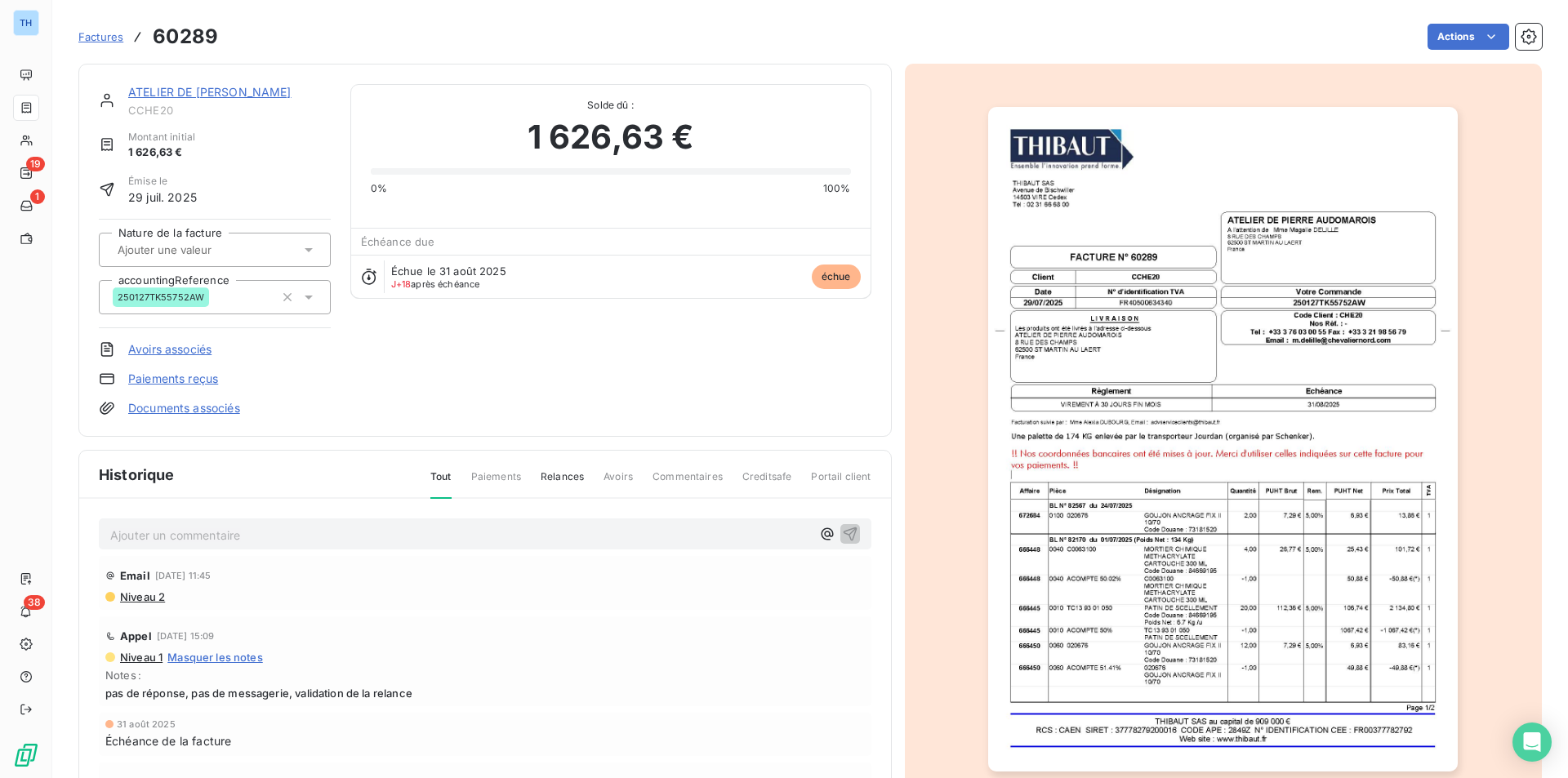
click at [1051, 469] on img "button" at bounding box center [1223, 439] width 470 height 665
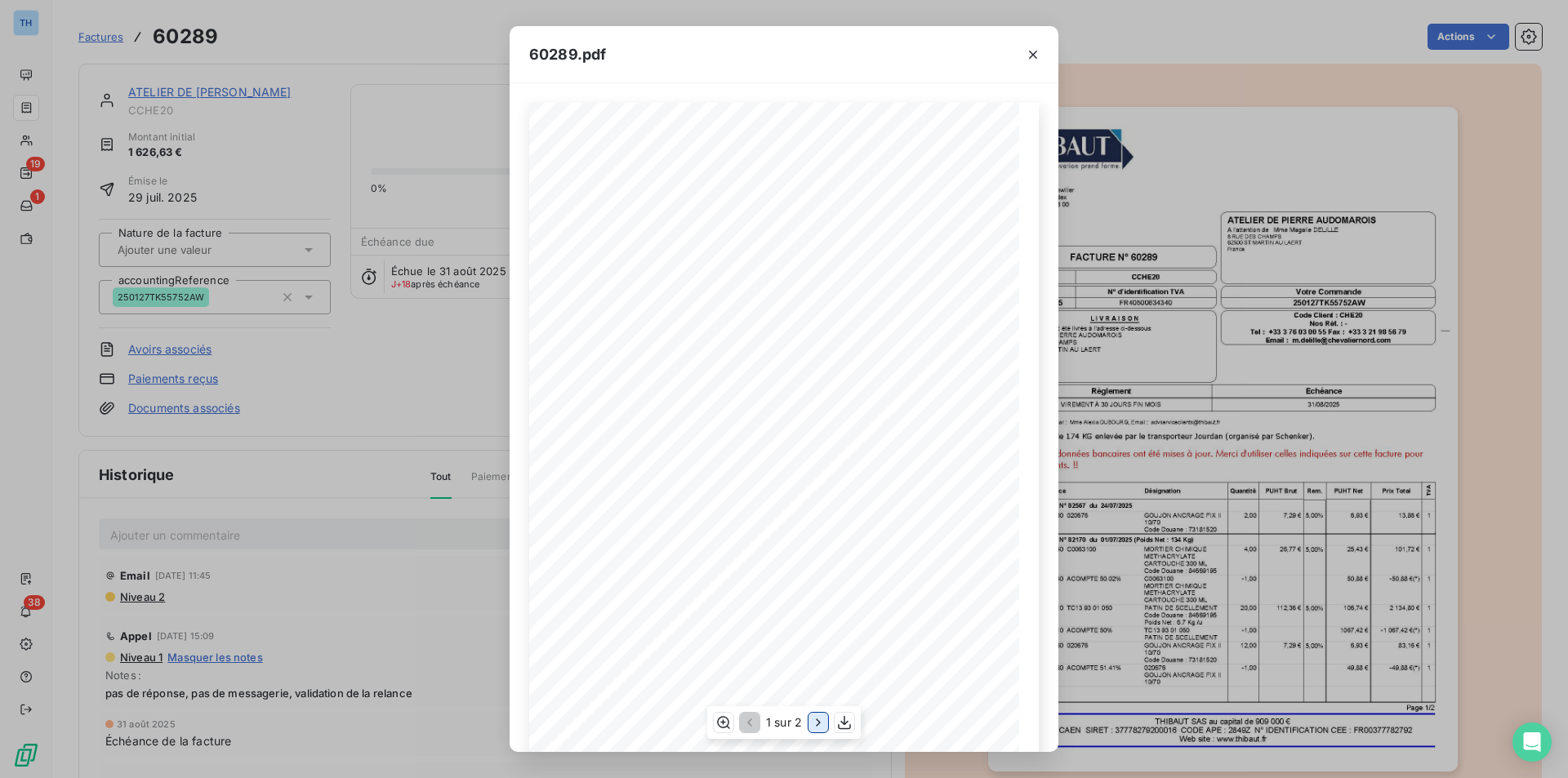
click at [817, 718] on icon "button" at bounding box center [818, 722] width 16 height 16
click at [748, 728] on icon "button" at bounding box center [748, 722] width 16 height 16
click at [822, 717] on icon "button" at bounding box center [818, 722] width 16 height 16
click at [321, 468] on div "60289.pdf THIBAUT [GEOGRAPHIC_DATA] 14503 VIRE Cedex TÈl : 02 31 66 68 00 Rem. …" at bounding box center [784, 389] width 1568 height 778
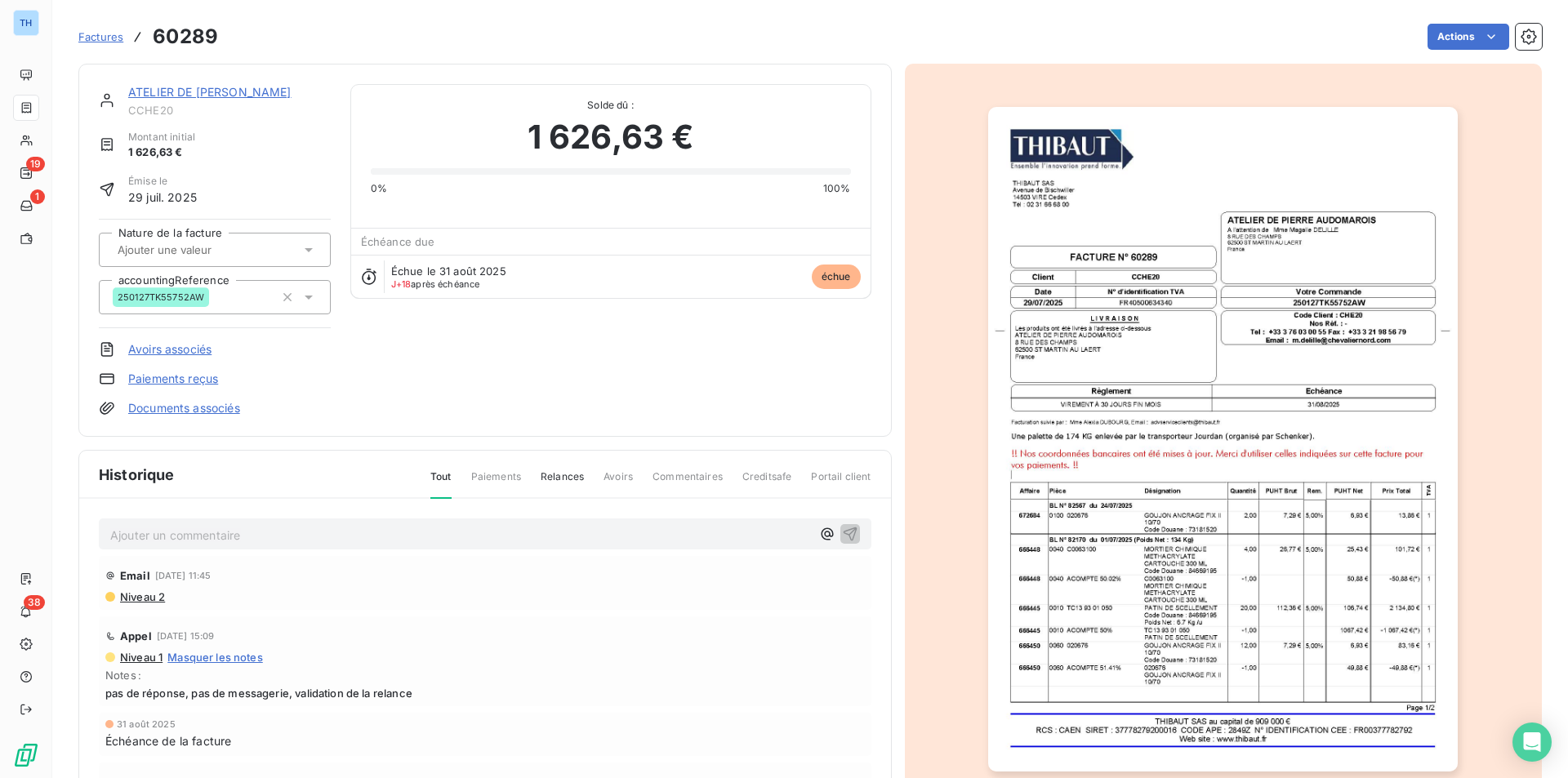
click at [217, 93] on link "ATELIER DE [PERSON_NAME]" at bounding box center [210, 92] width 164 height 14
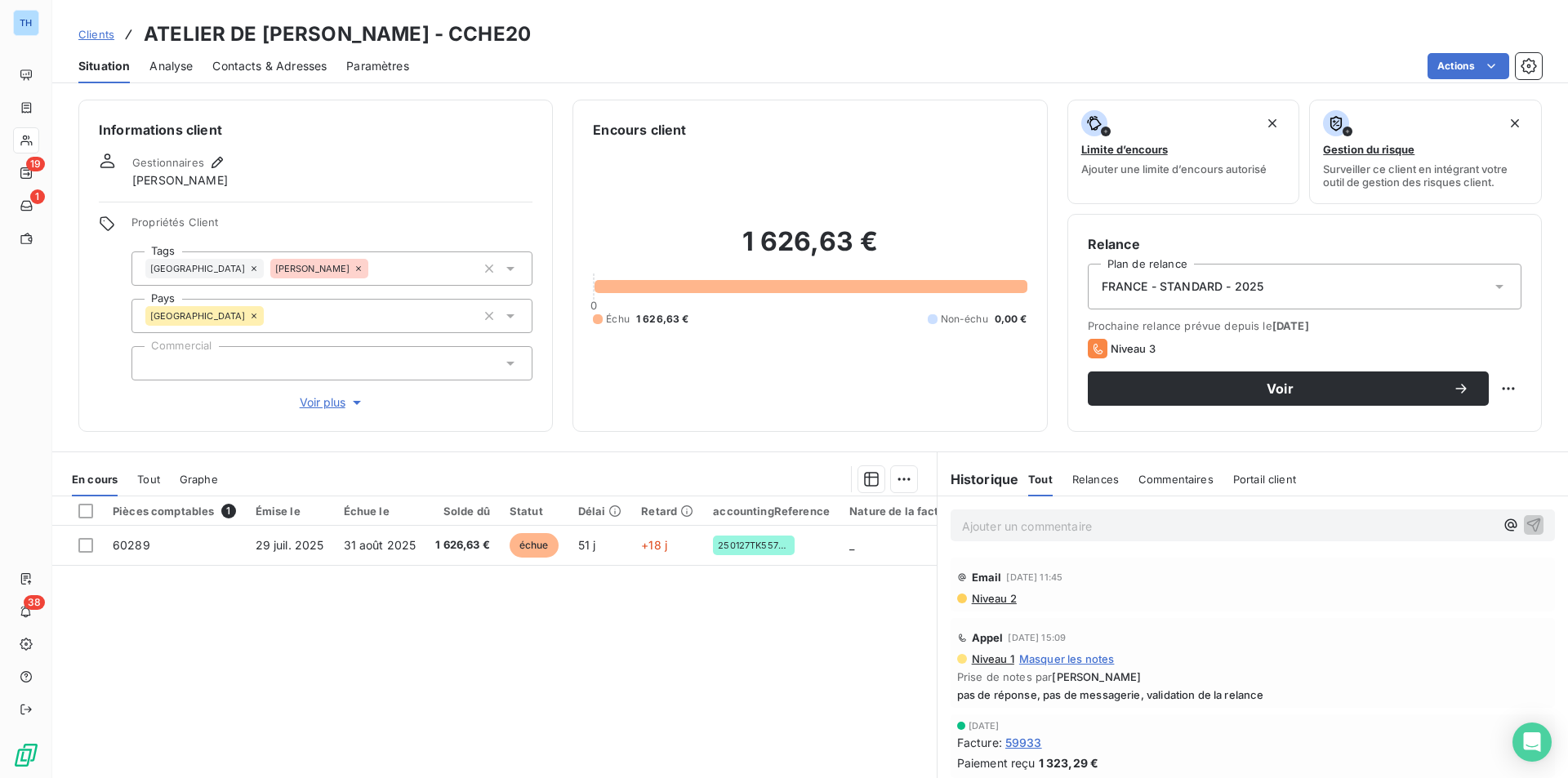
click at [160, 479] on span "Tout" at bounding box center [149, 479] width 22 height 13
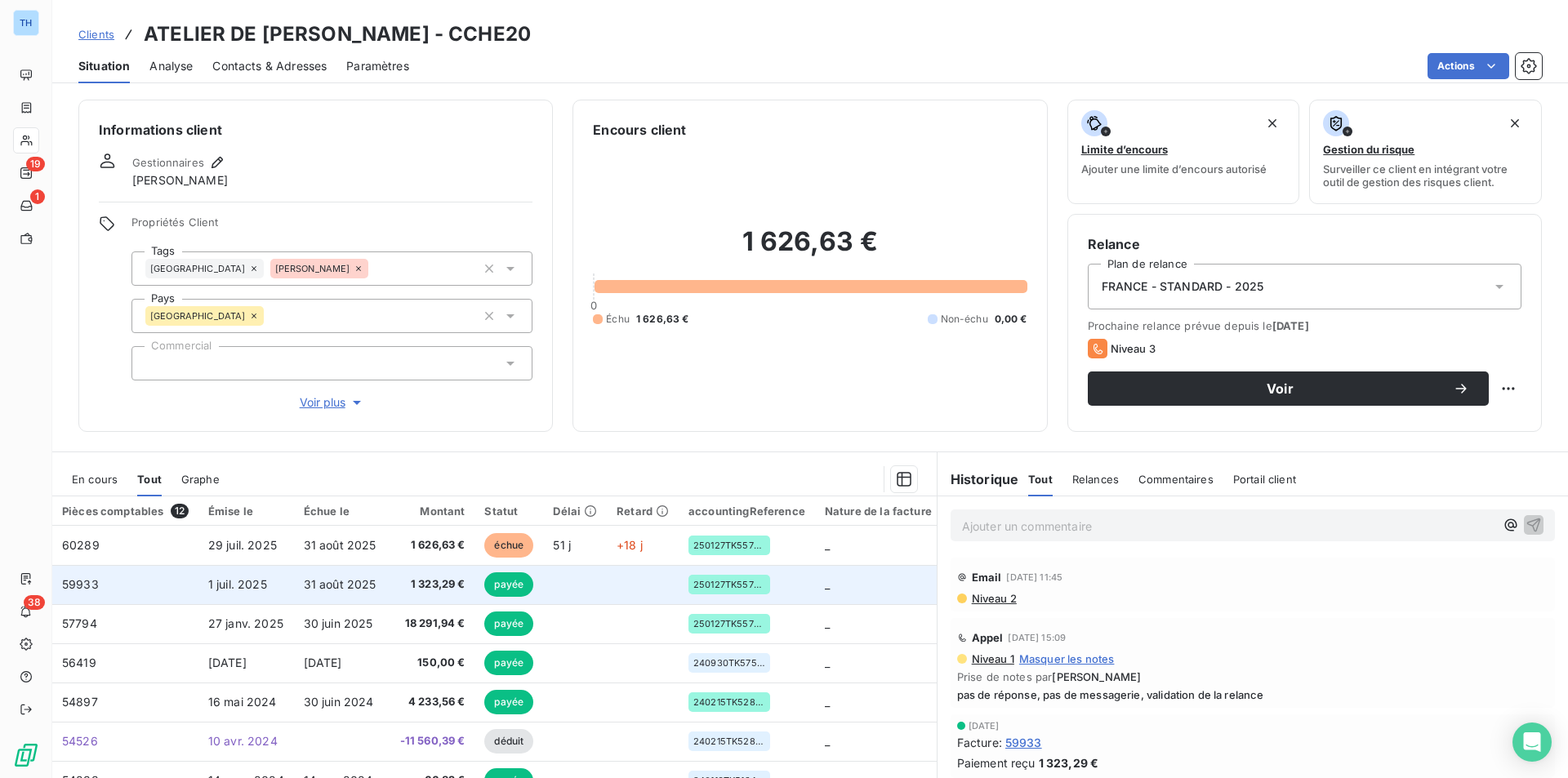
click at [381, 580] on td "31 août 2025" at bounding box center [341, 584] width 96 height 39
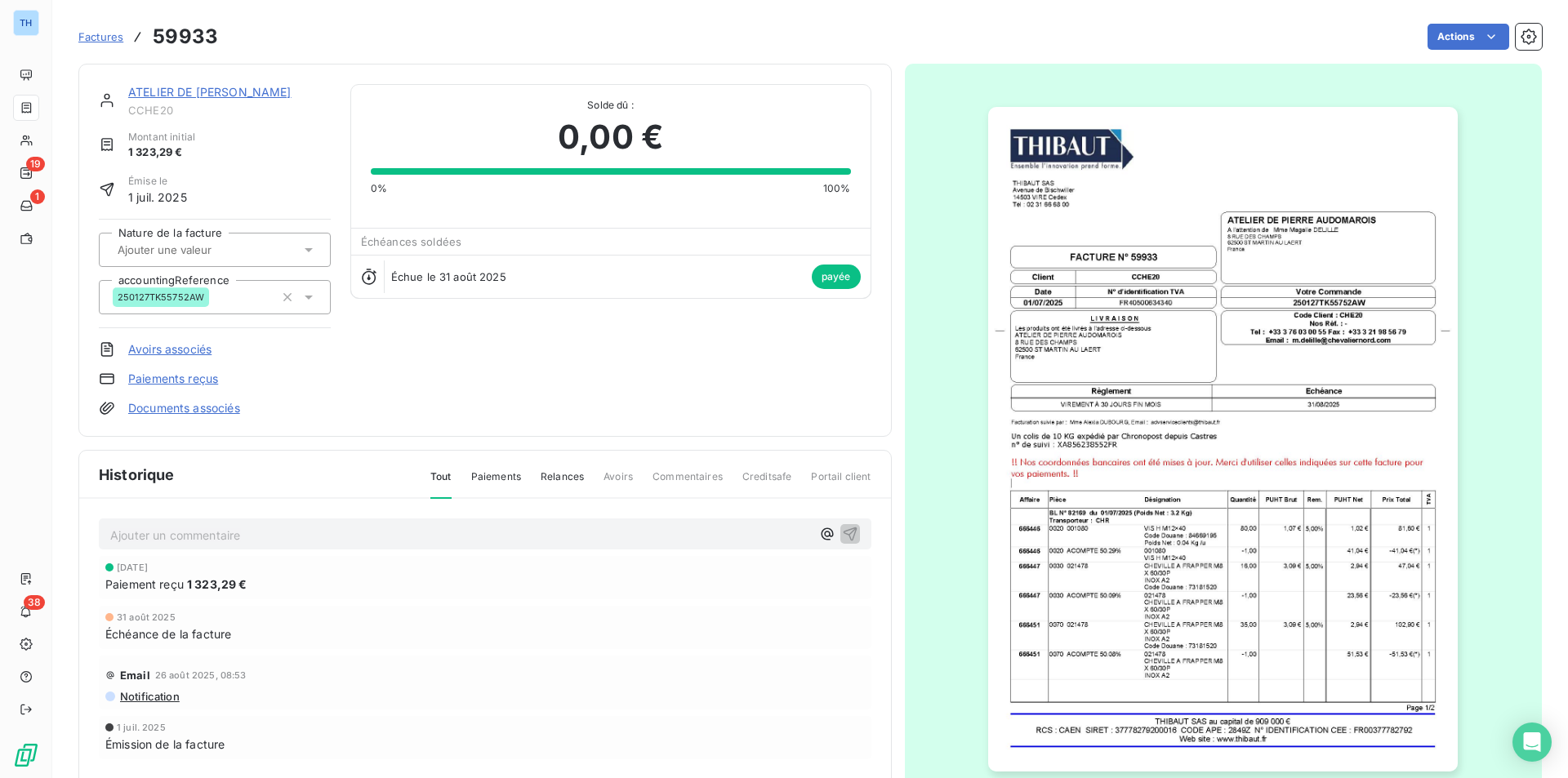
click at [136, 94] on link "ATELIER DE [PERSON_NAME]" at bounding box center [210, 92] width 164 height 14
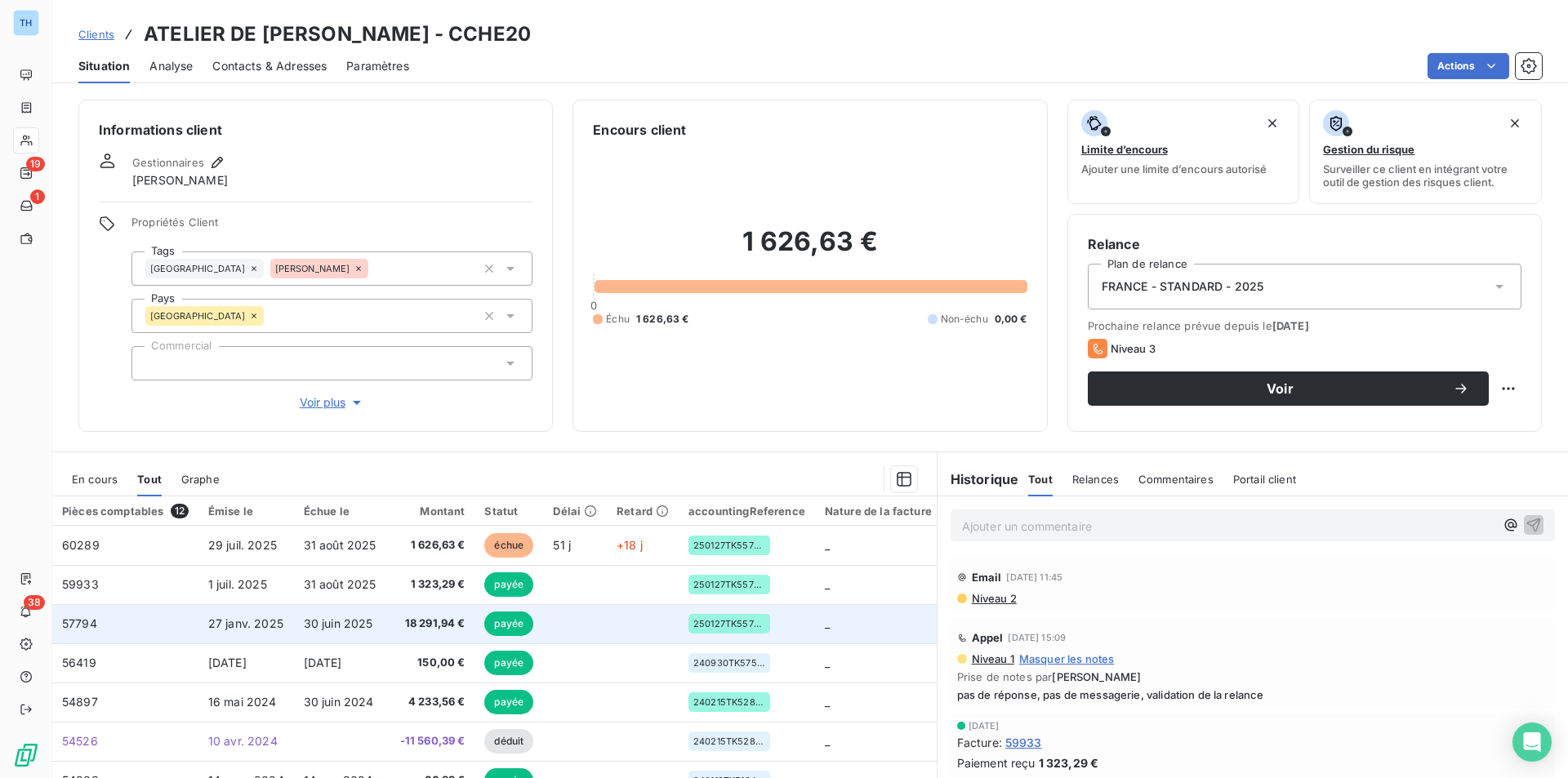
click at [302, 618] on td "30 juin 2025" at bounding box center [341, 624] width 96 height 39
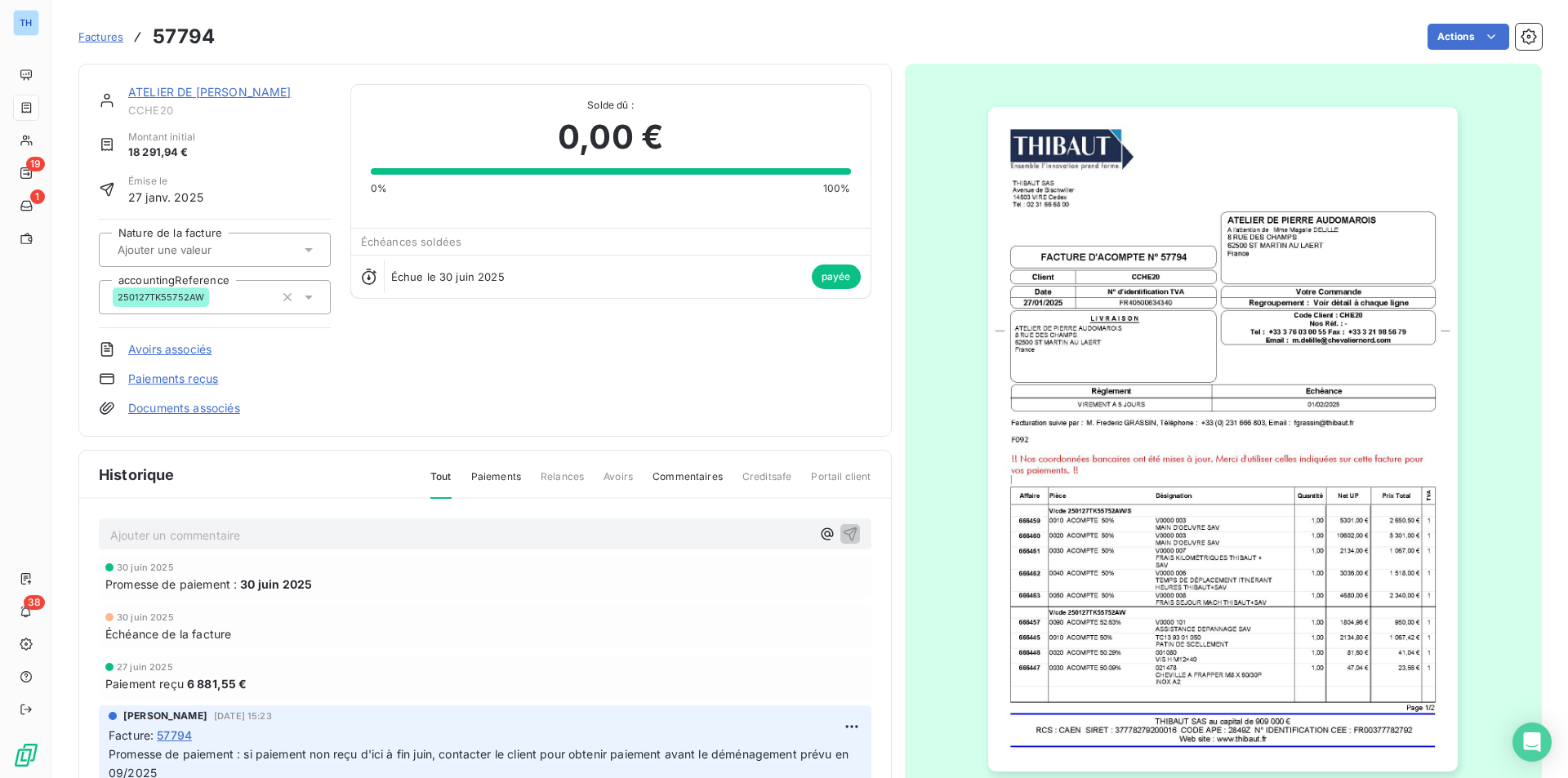
click at [1123, 410] on img "button" at bounding box center [1223, 439] width 470 height 665
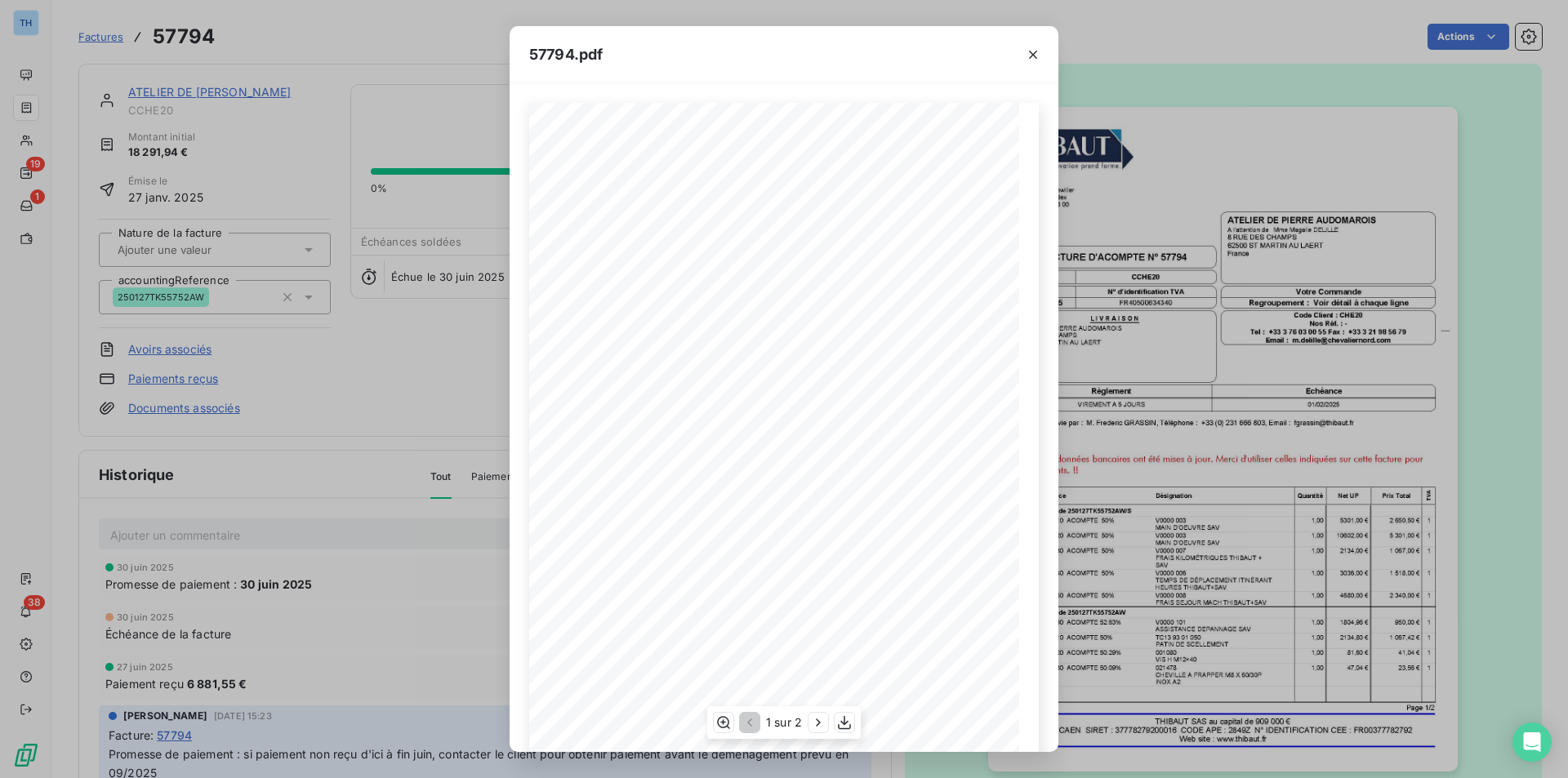
scroll to position [63, 0]
click at [820, 727] on icon "button" at bounding box center [818, 722] width 16 height 16
click at [1032, 51] on icon "button" at bounding box center [1033, 54] width 16 height 16
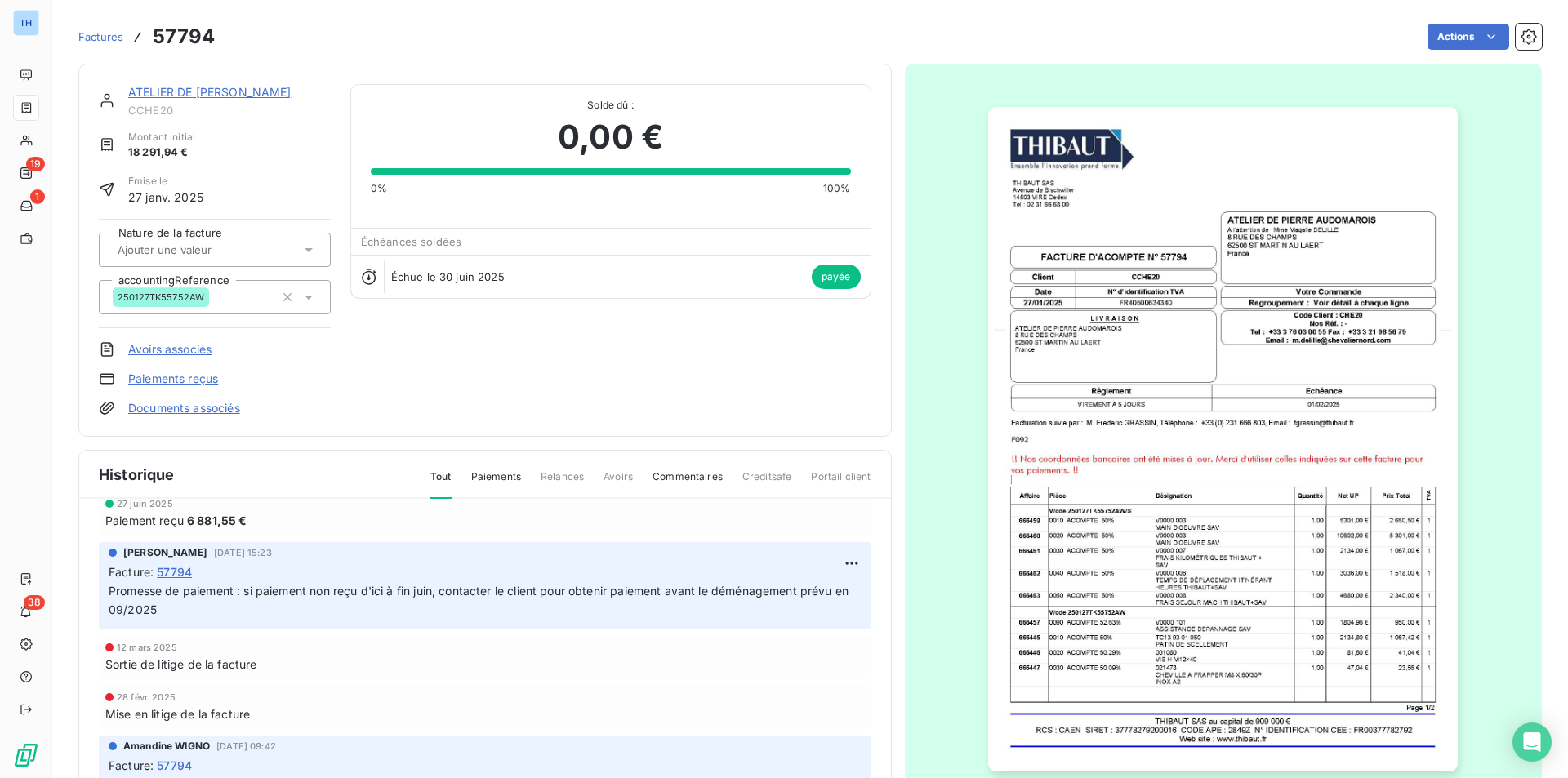
scroll to position [0, 0]
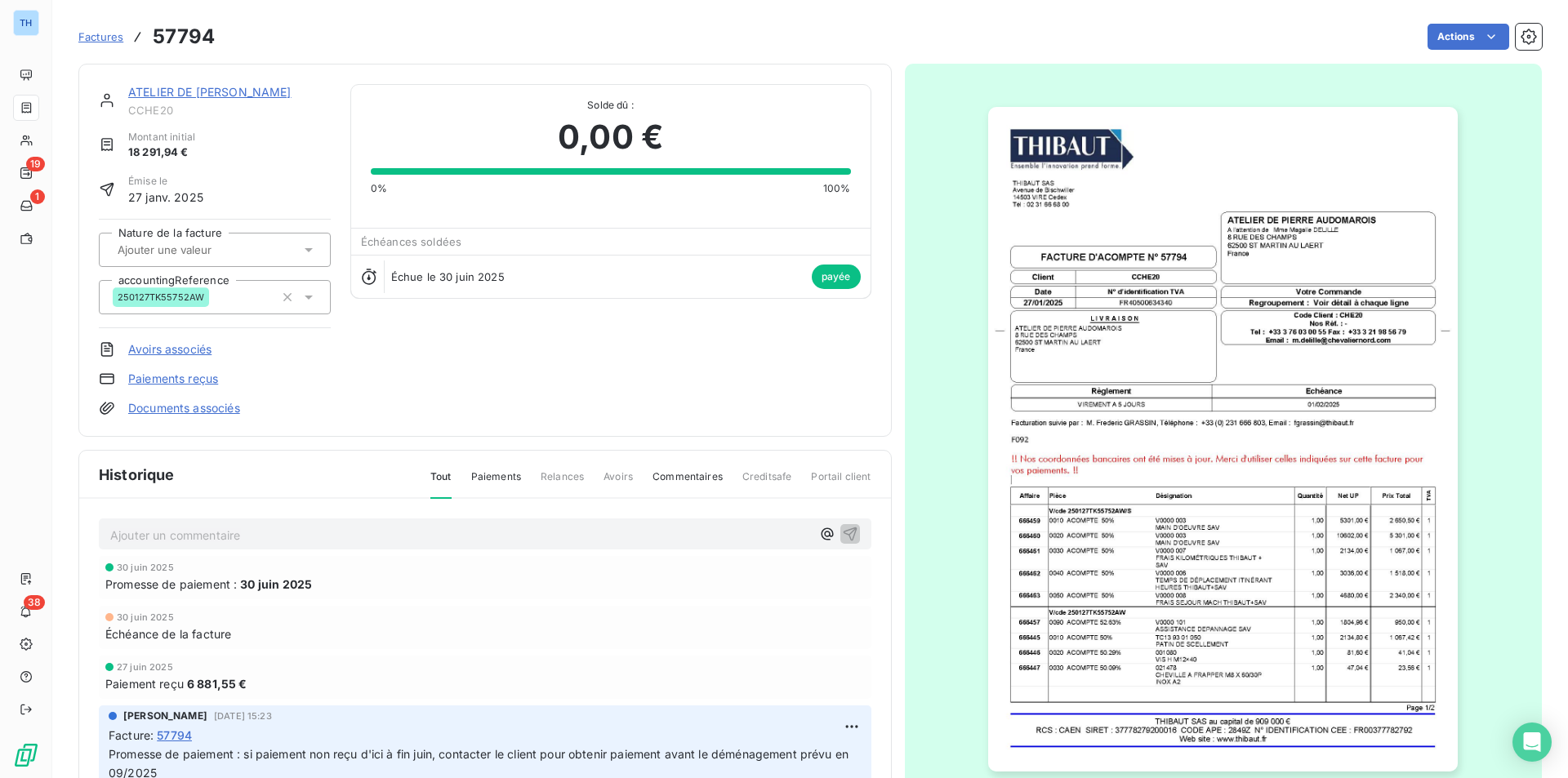
click at [183, 98] on link "ATELIER DE [PERSON_NAME]" at bounding box center [210, 92] width 164 height 14
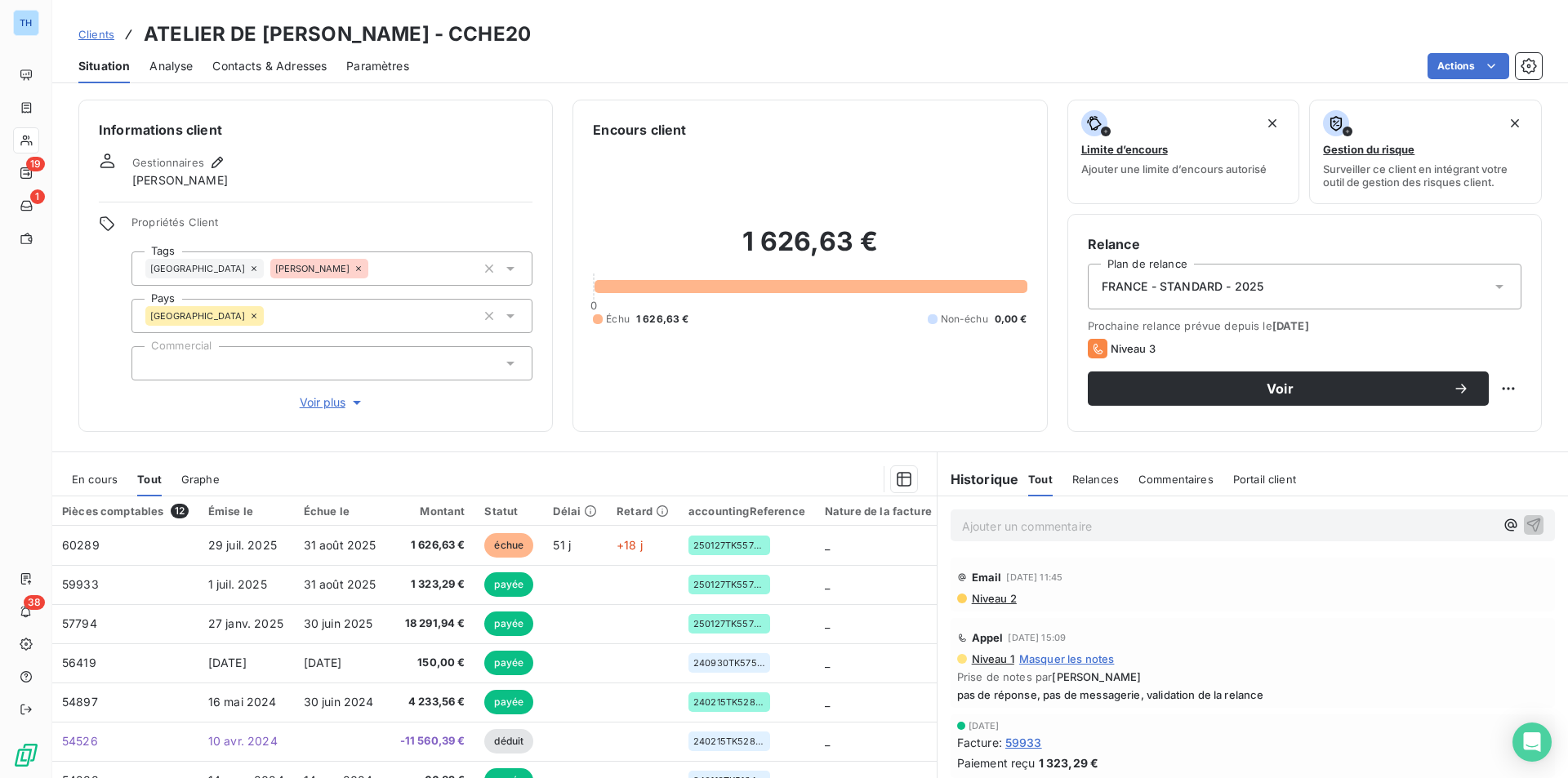
click at [94, 479] on span "En cours" at bounding box center [94, 479] width 46 height 13
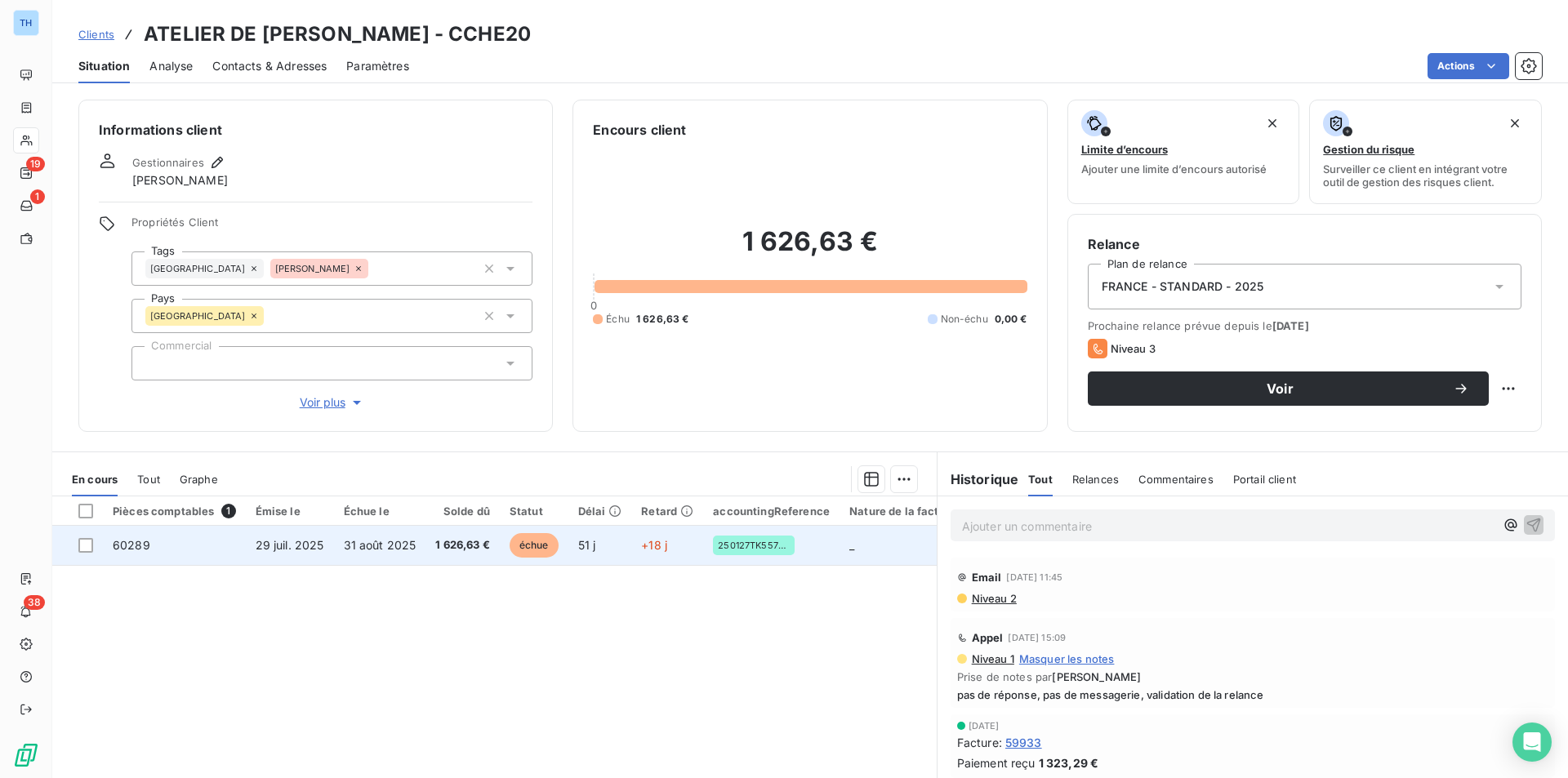
click at [217, 547] on td "60289" at bounding box center [174, 545] width 143 height 39
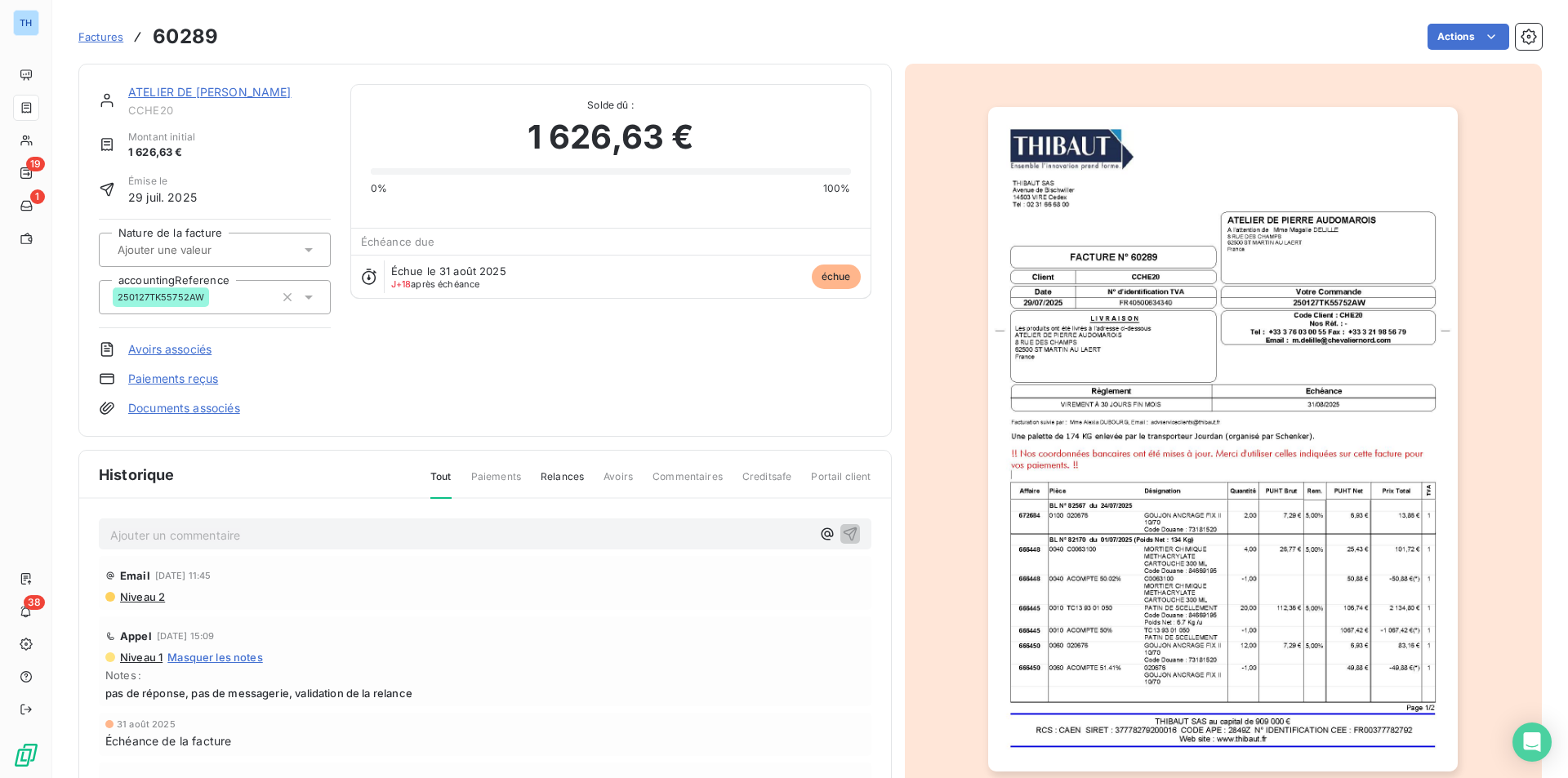
click at [197, 89] on link "ATELIER DE [PERSON_NAME]" at bounding box center [210, 92] width 164 height 14
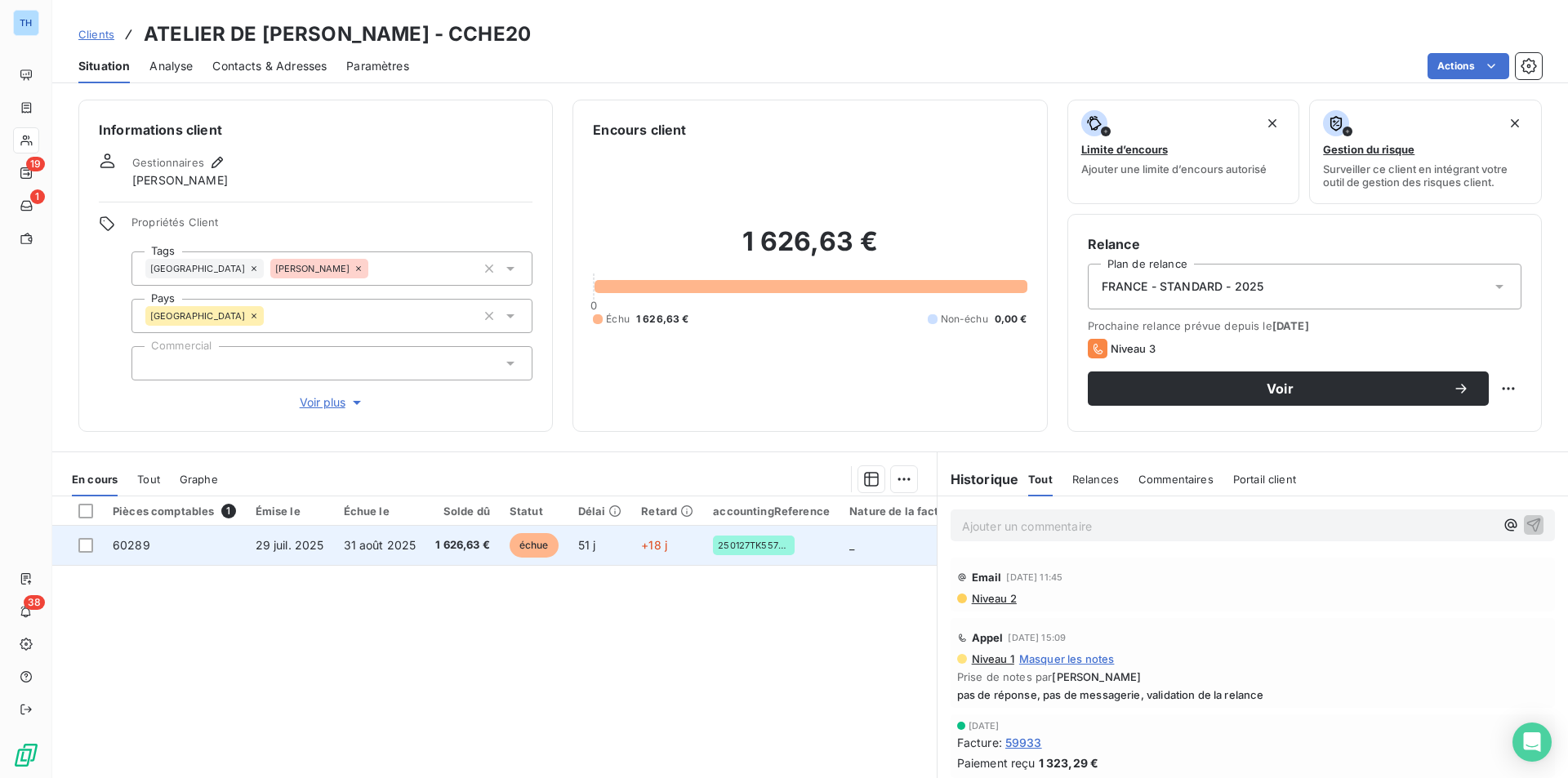
click at [327, 549] on td "29 juil. 2025" at bounding box center [290, 545] width 88 height 39
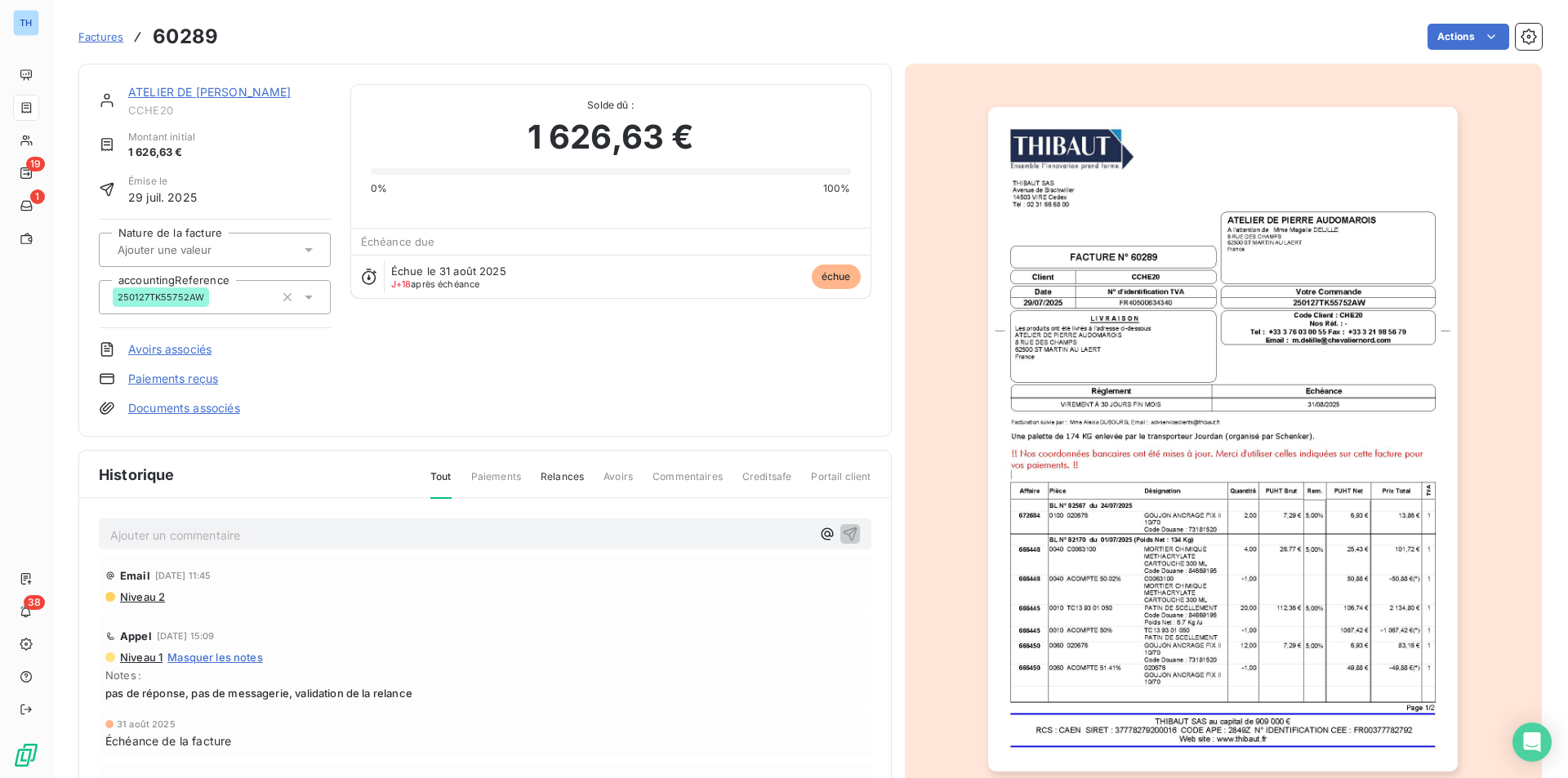
click at [1130, 561] on img "button" at bounding box center [1223, 439] width 470 height 665
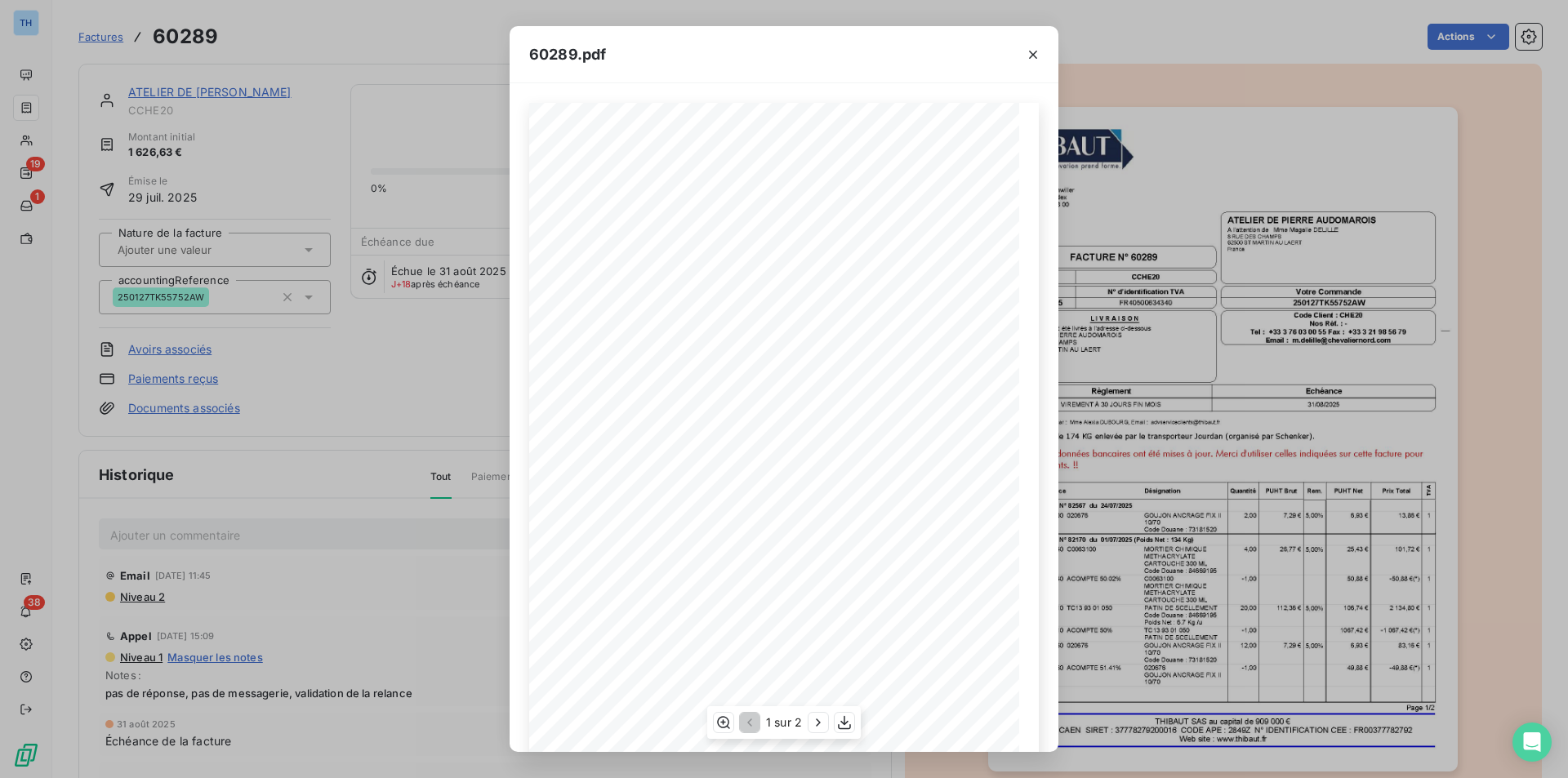
scroll to position [63, 0]
click at [1039, 52] on icon "button" at bounding box center [1033, 54] width 16 height 16
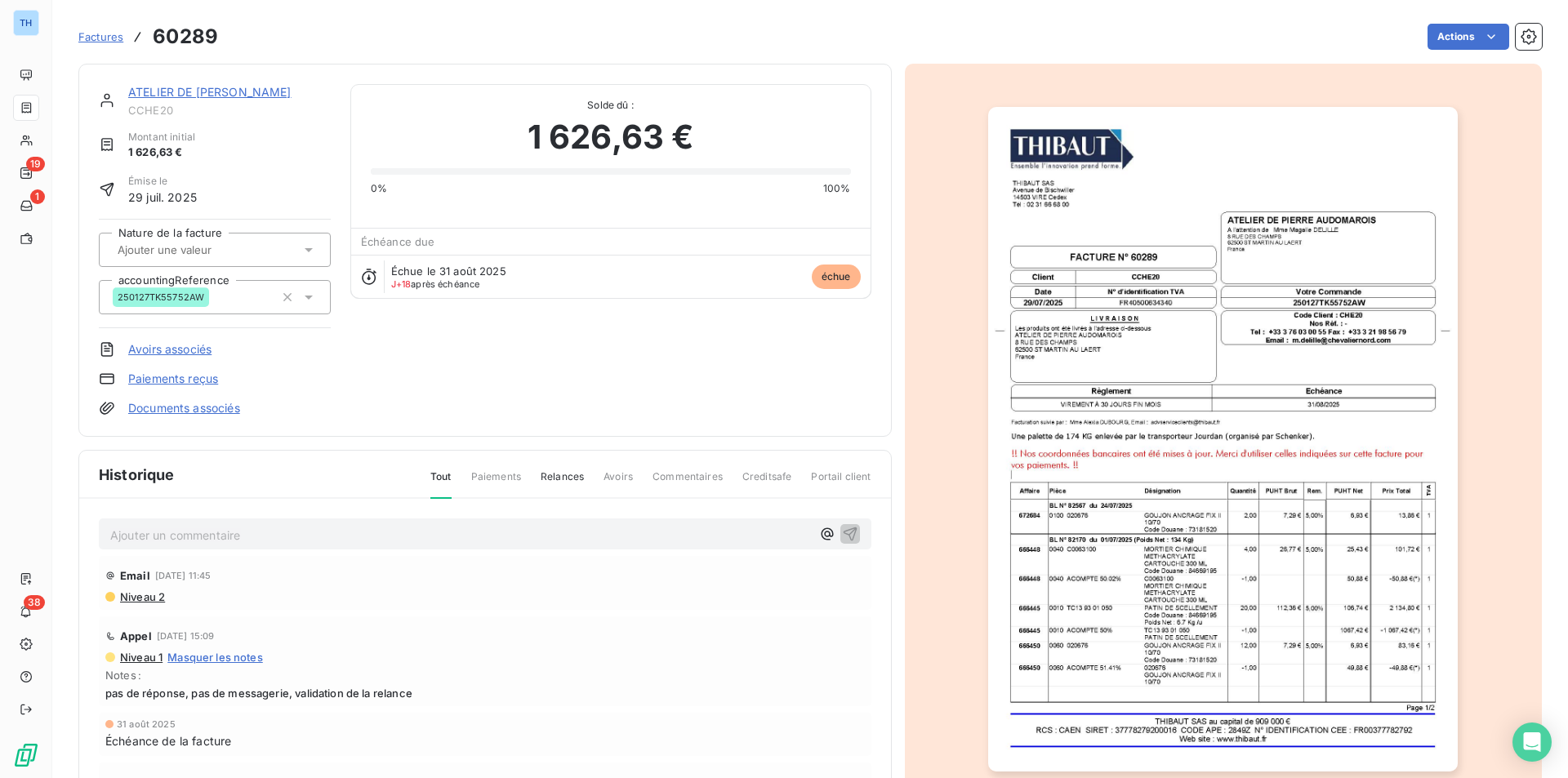
click at [190, 87] on link "ATELIER DE [PERSON_NAME]" at bounding box center [210, 92] width 164 height 14
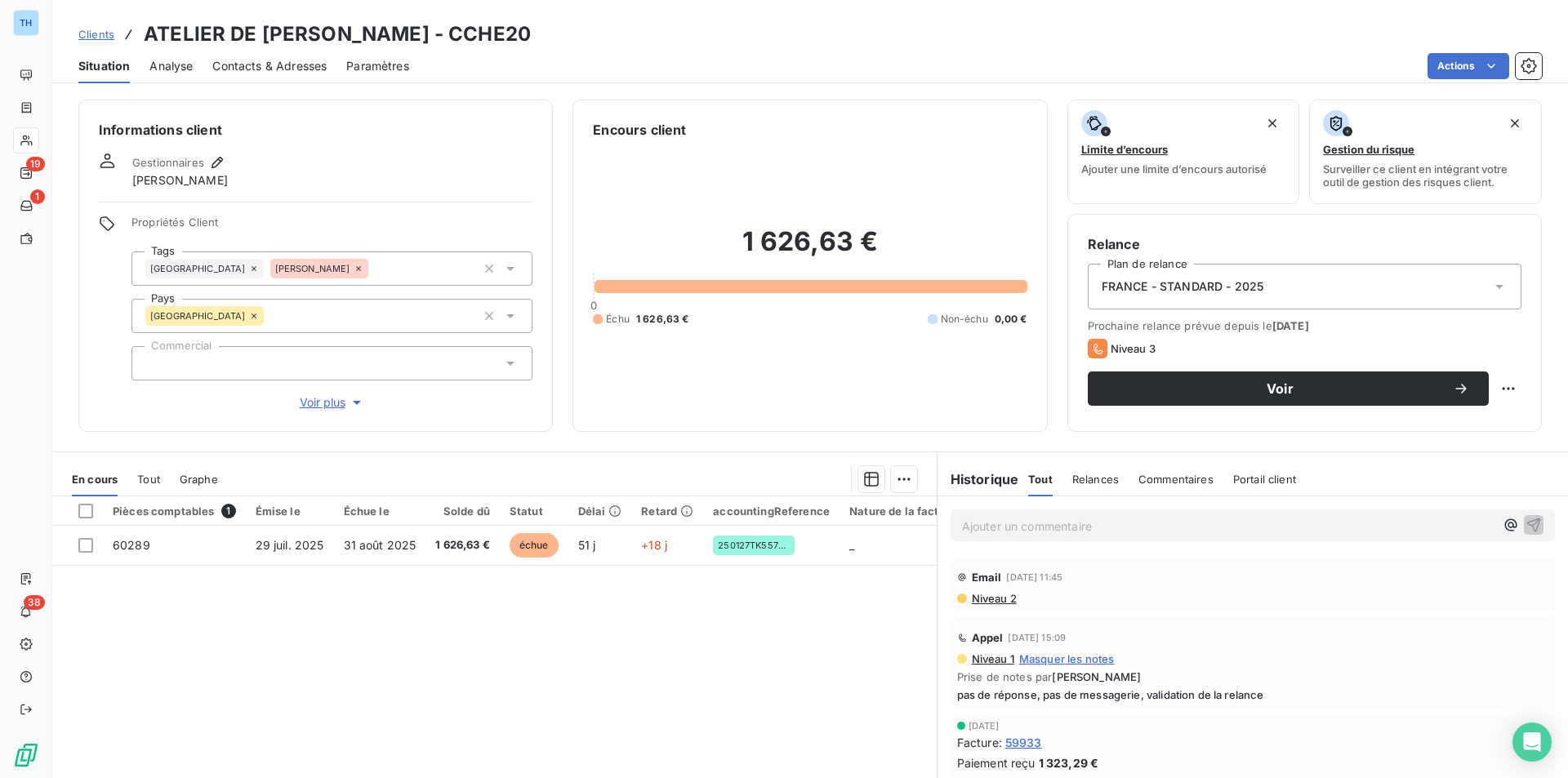
click at [144, 480] on span "Tout" at bounding box center [149, 479] width 22 height 13
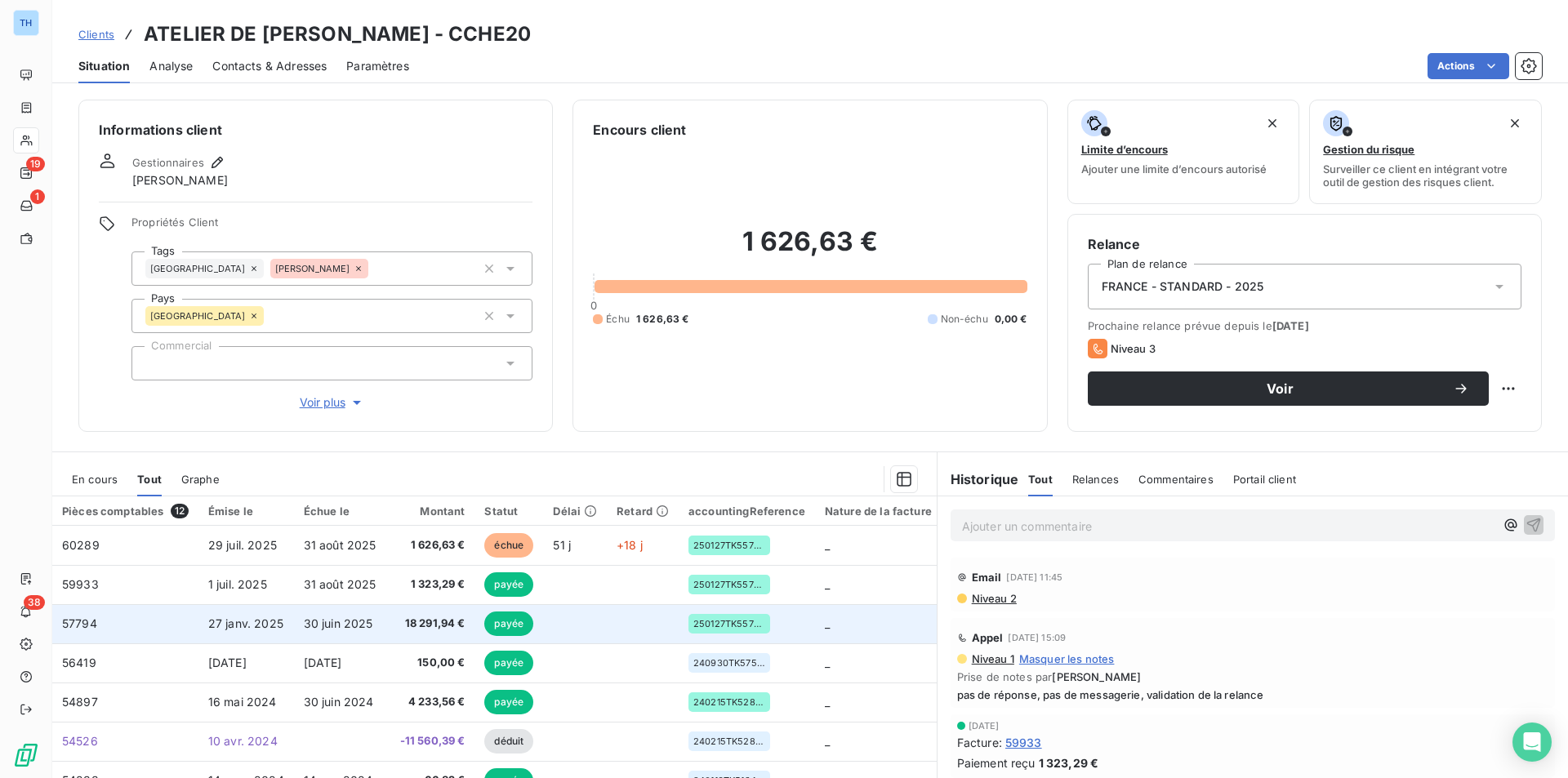
click at [337, 613] on td "30 juin 2025" at bounding box center [341, 624] width 96 height 39
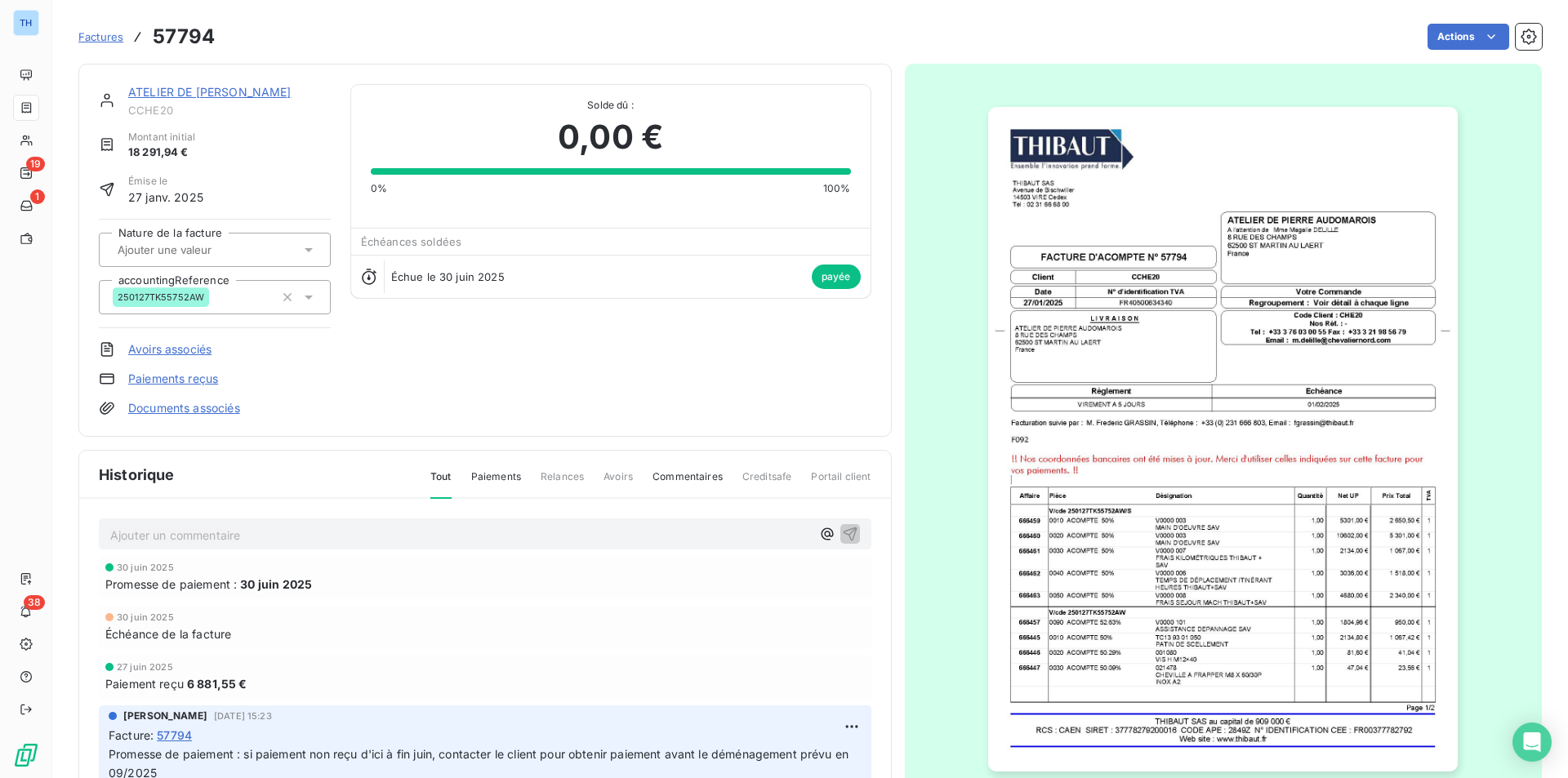
click at [1137, 520] on img "button" at bounding box center [1223, 439] width 470 height 665
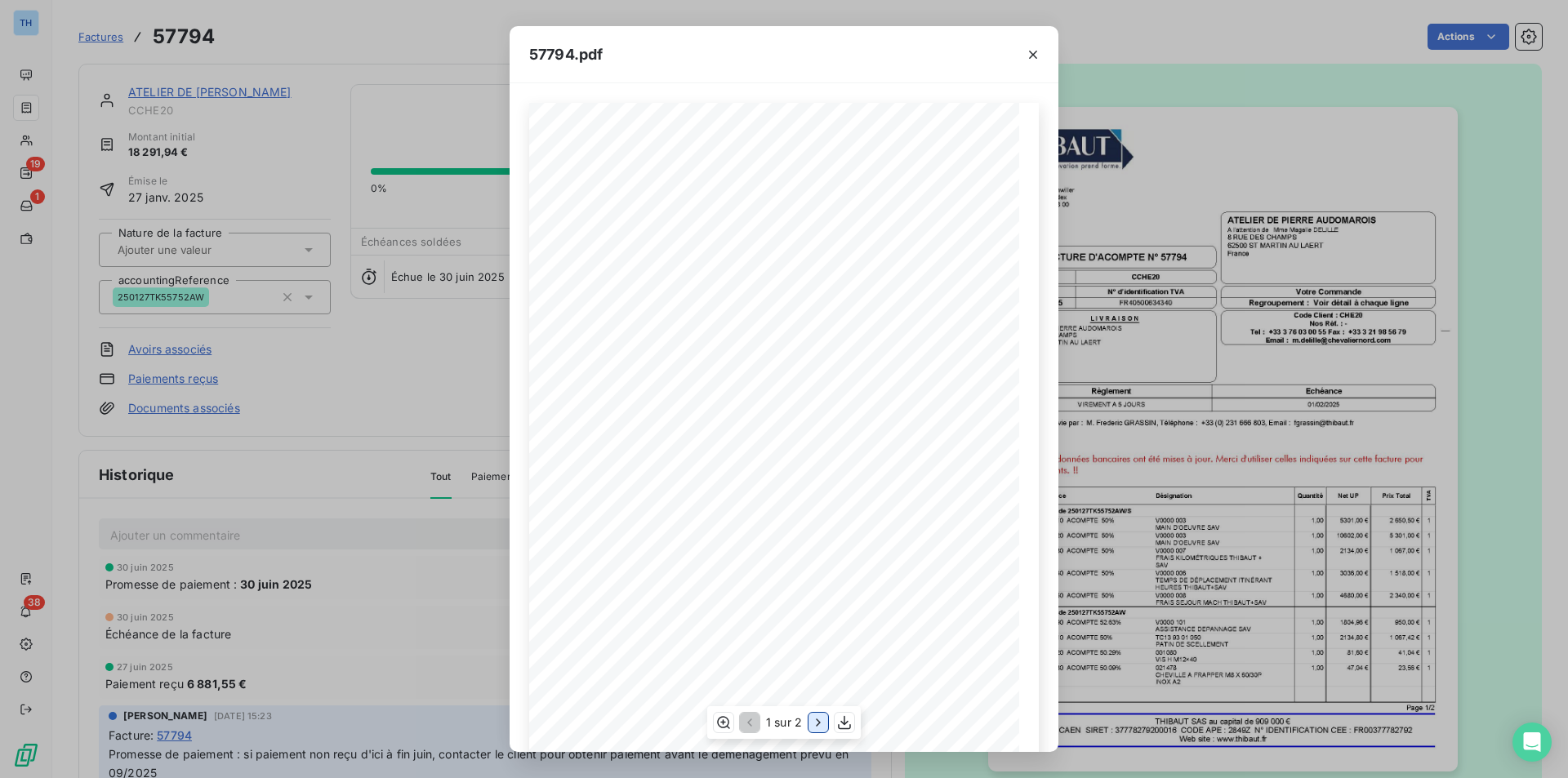
click at [811, 721] on icon "button" at bounding box center [818, 722] width 16 height 16
click at [1030, 60] on icon "button" at bounding box center [1033, 54] width 16 height 16
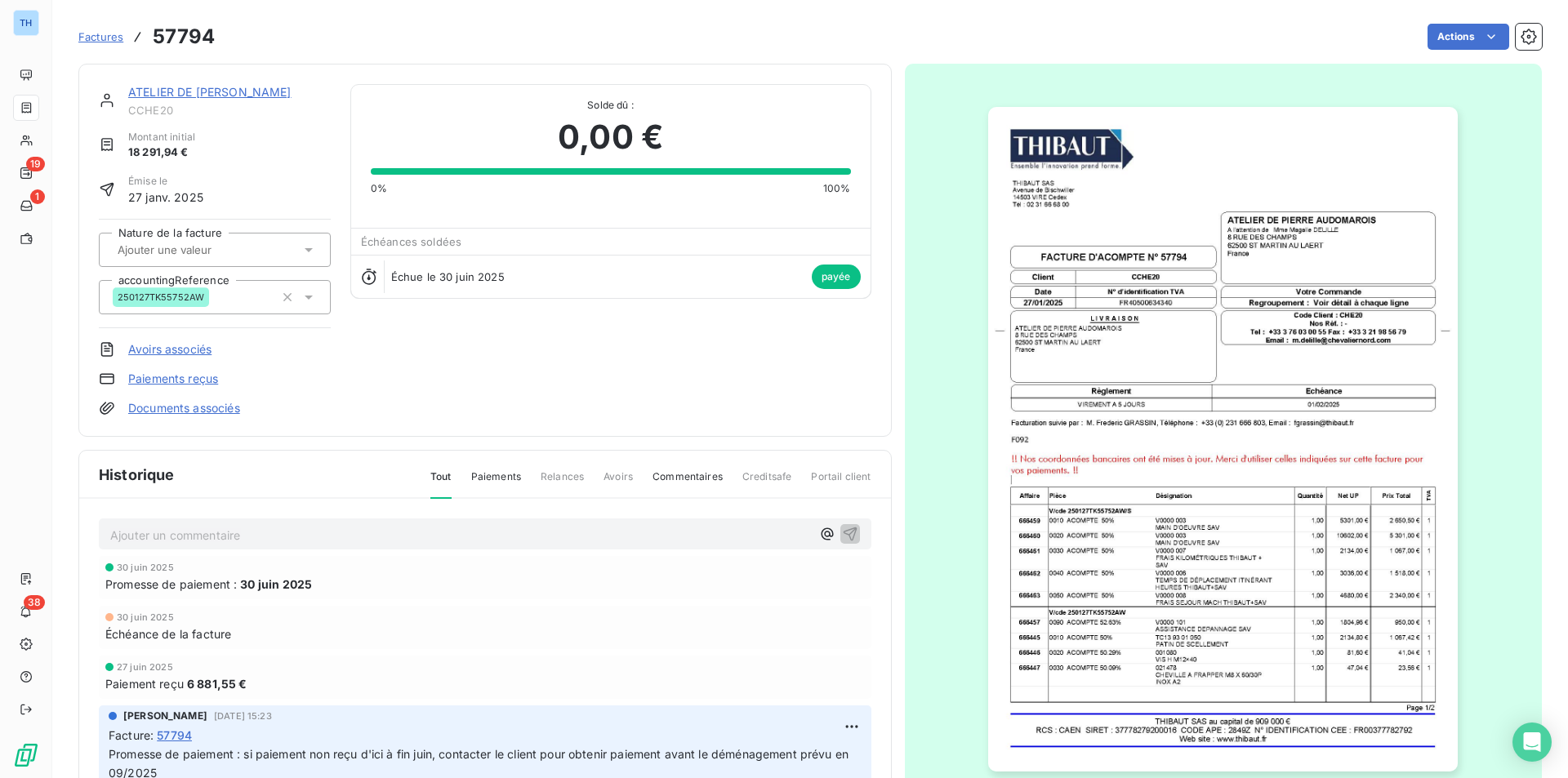
click at [226, 94] on link "ATELIER DE [PERSON_NAME]" at bounding box center [210, 92] width 164 height 14
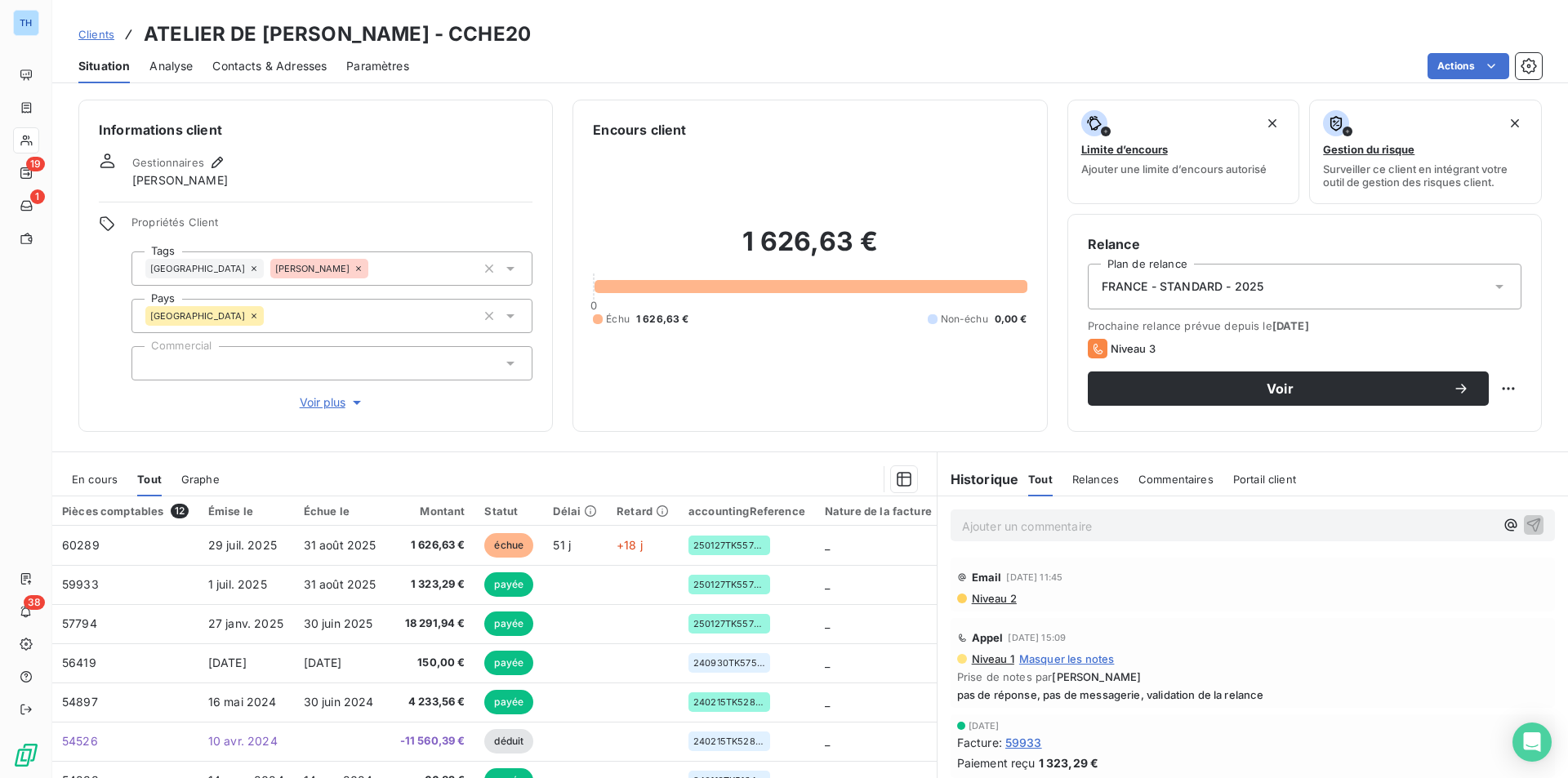
click at [95, 482] on span "En cours" at bounding box center [94, 479] width 46 height 13
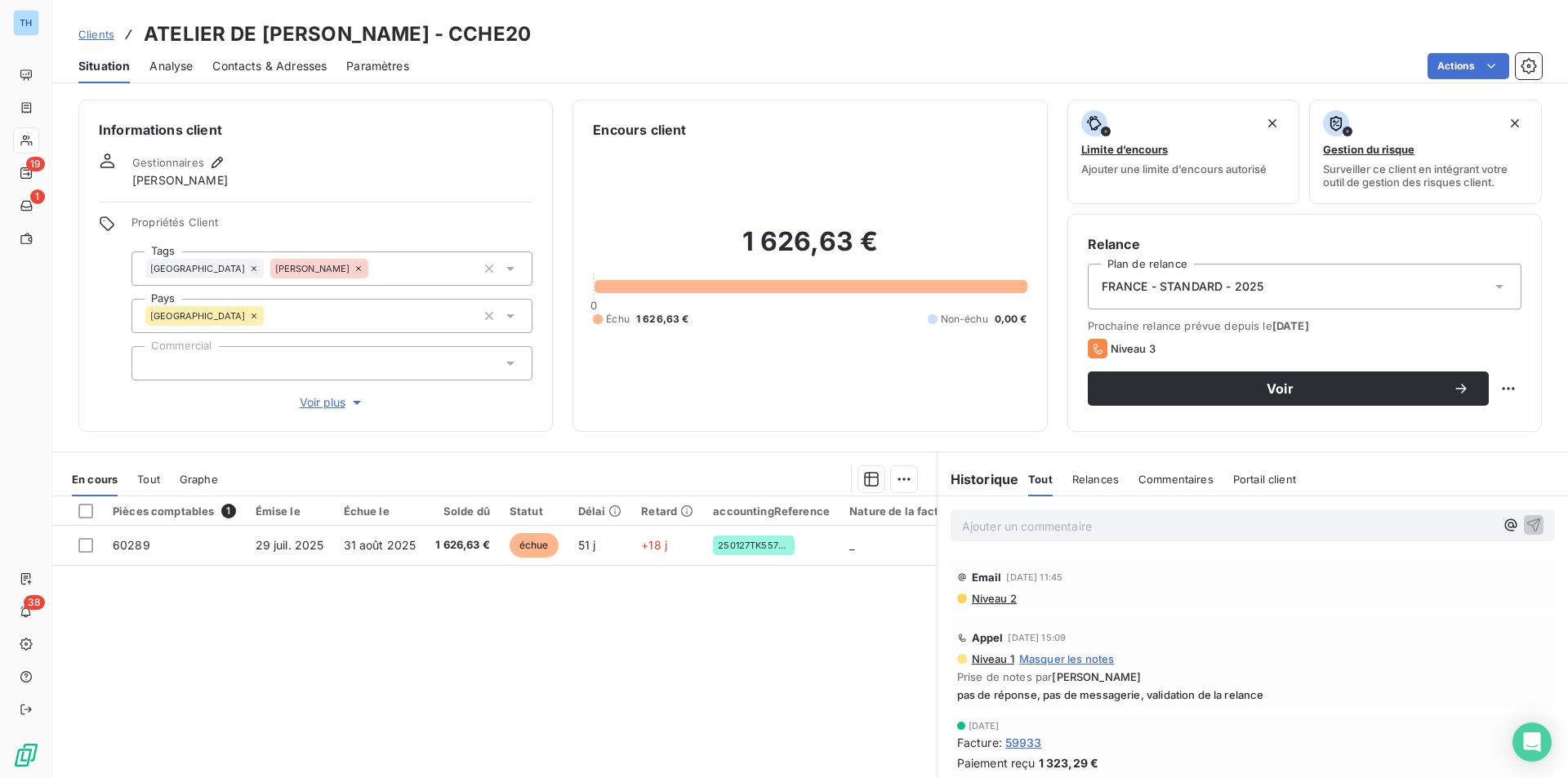
click at [147, 480] on span "Tout" at bounding box center [149, 479] width 22 height 13
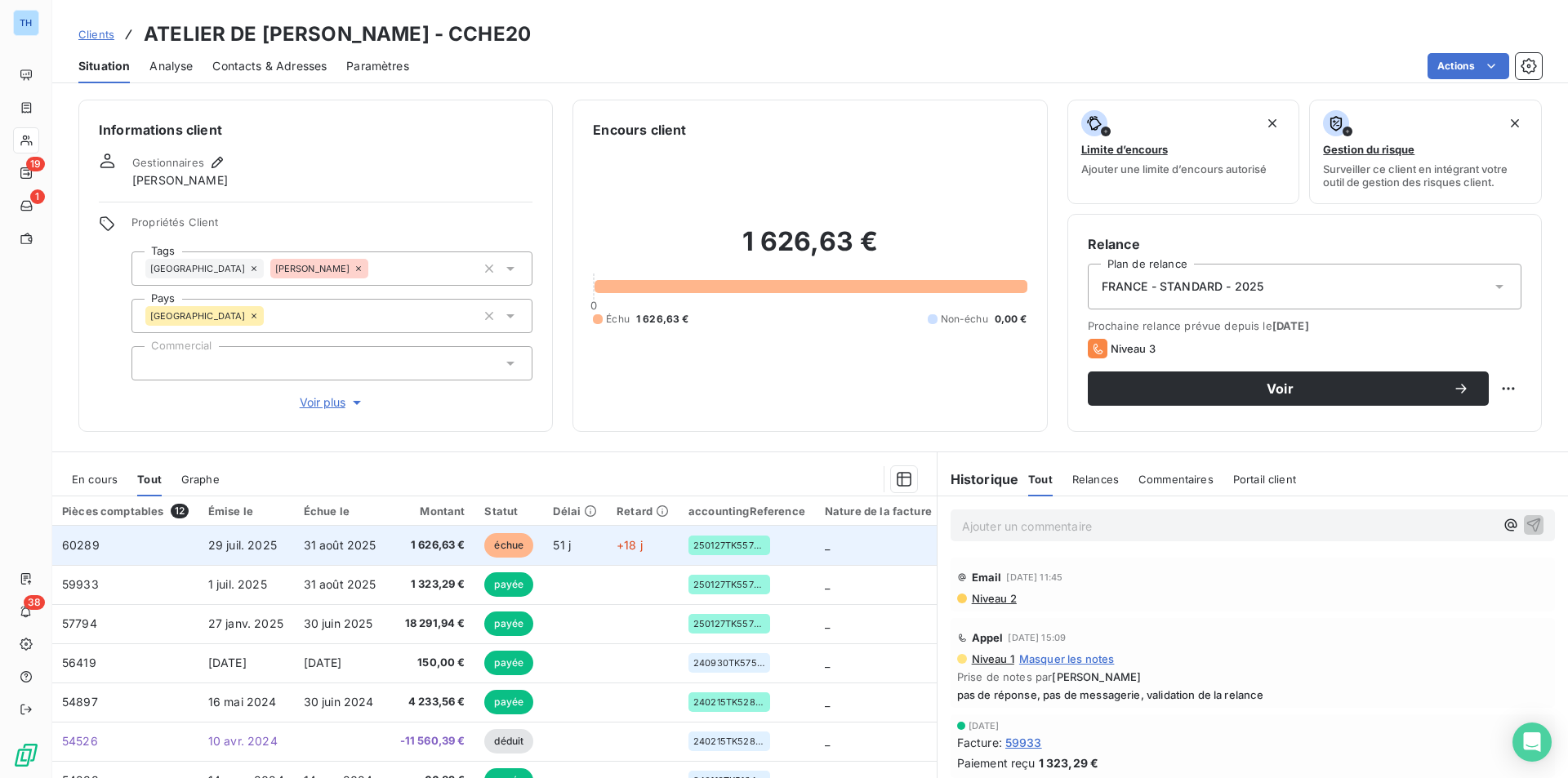
click at [289, 550] on td "29 juil. 2025" at bounding box center [246, 545] width 95 height 39
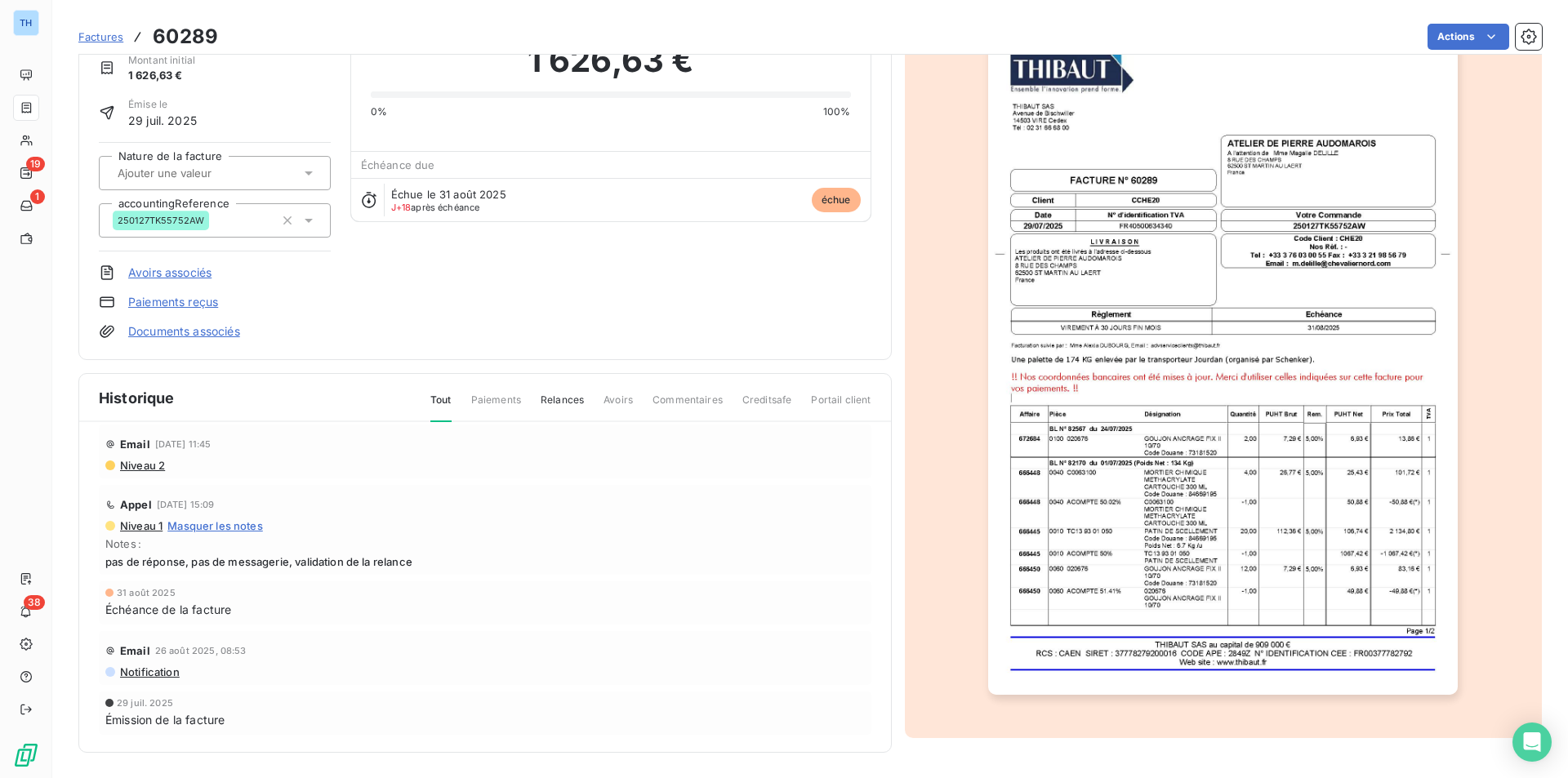
scroll to position [79, 0]
click at [144, 461] on span "Niveau 2" at bounding box center [142, 465] width 47 height 13
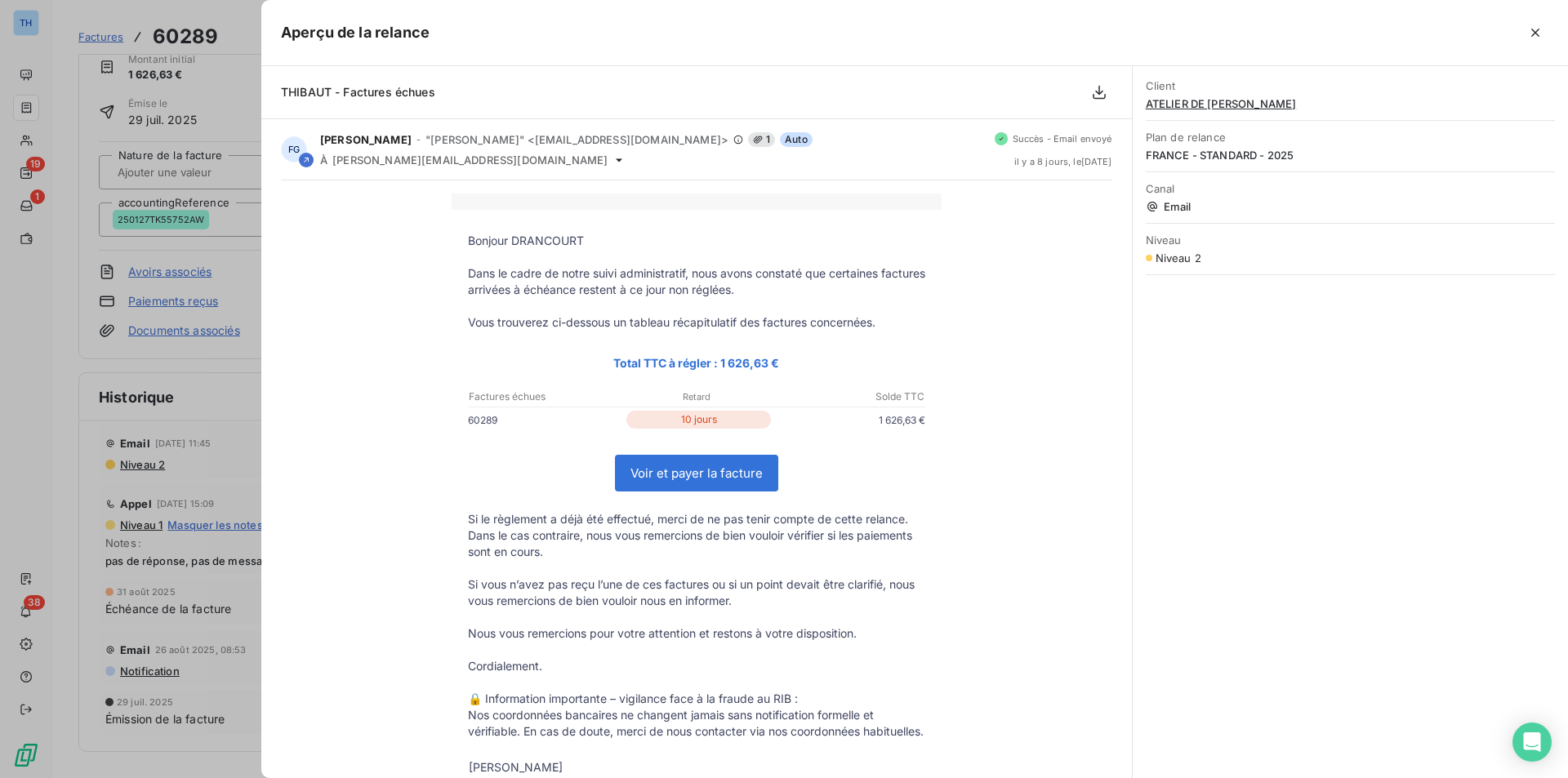
drag, startPoint x: 1539, startPoint y: 35, endPoint x: 1455, endPoint y: 4, distance: 89.5
click at [1539, 35] on icon "button" at bounding box center [1535, 32] width 16 height 16
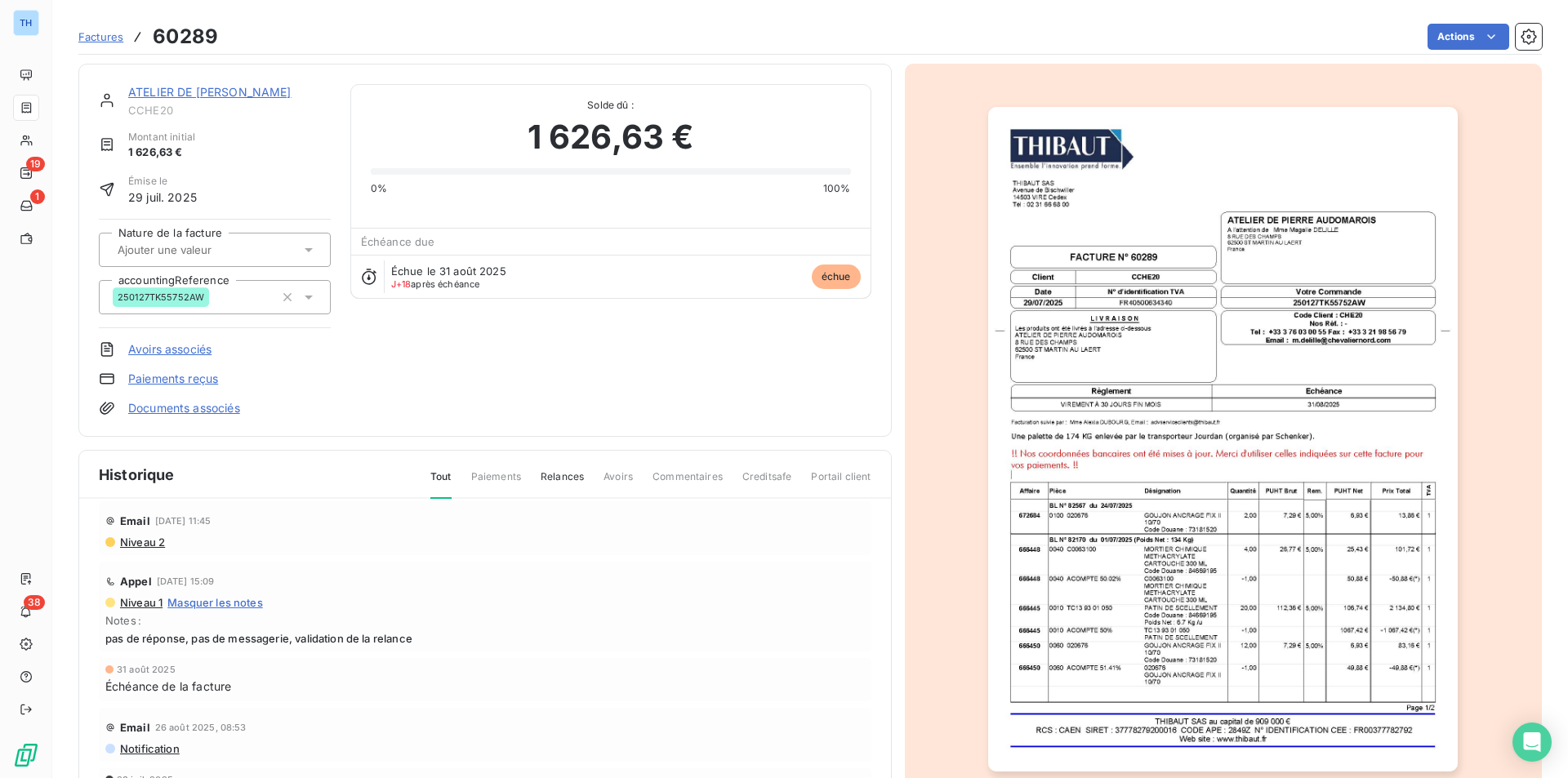
scroll to position [0, 0]
click at [199, 93] on link "ATELIER DE [PERSON_NAME]" at bounding box center [210, 92] width 164 height 14
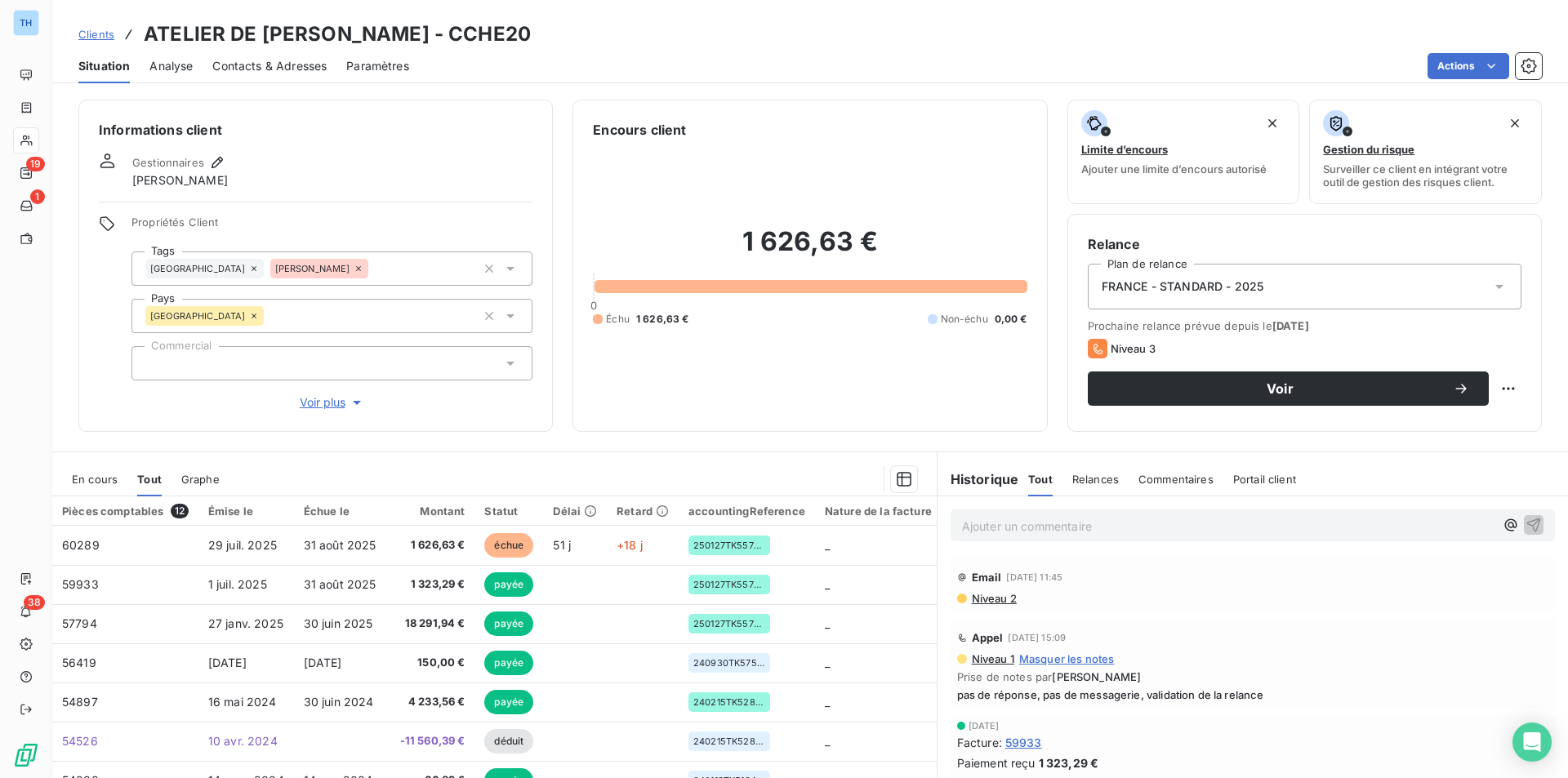
click at [257, 58] on span "Contacts & Adresses" at bounding box center [269, 65] width 114 height 16
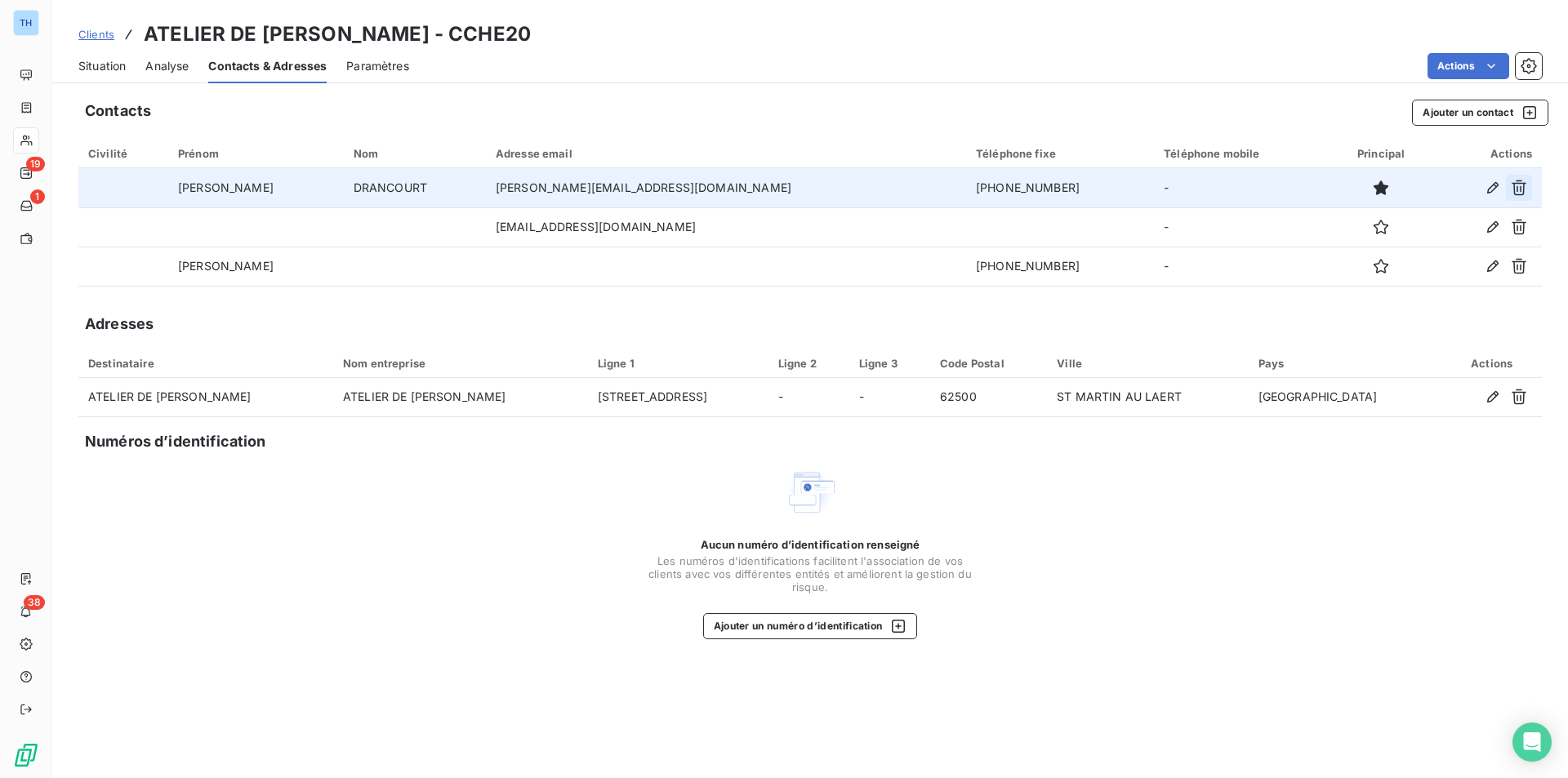
click at [1520, 190] on icon "button" at bounding box center [1518, 187] width 16 height 16
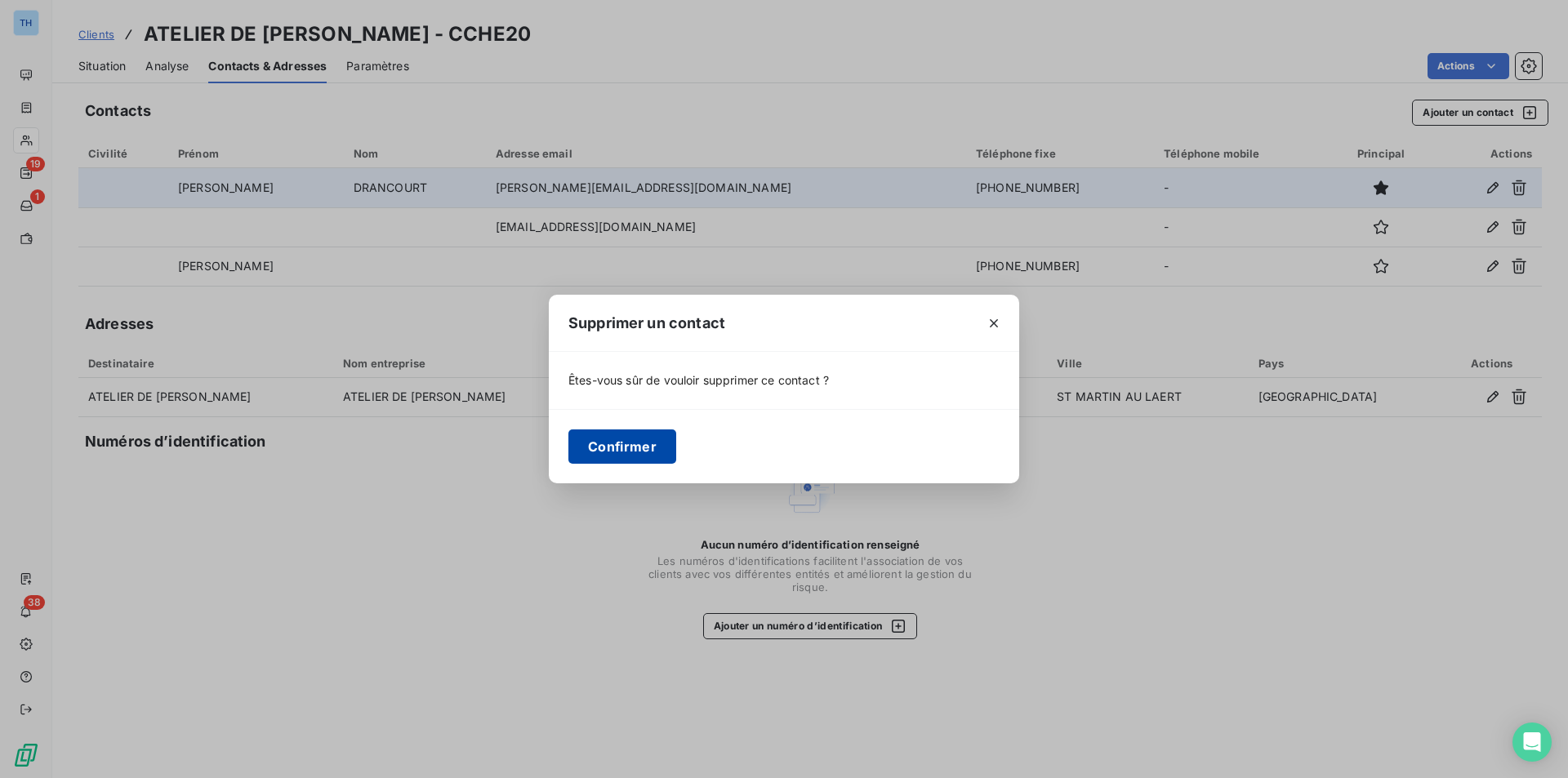
click at [608, 444] on button "Confirmer" at bounding box center [622, 446] width 108 height 35
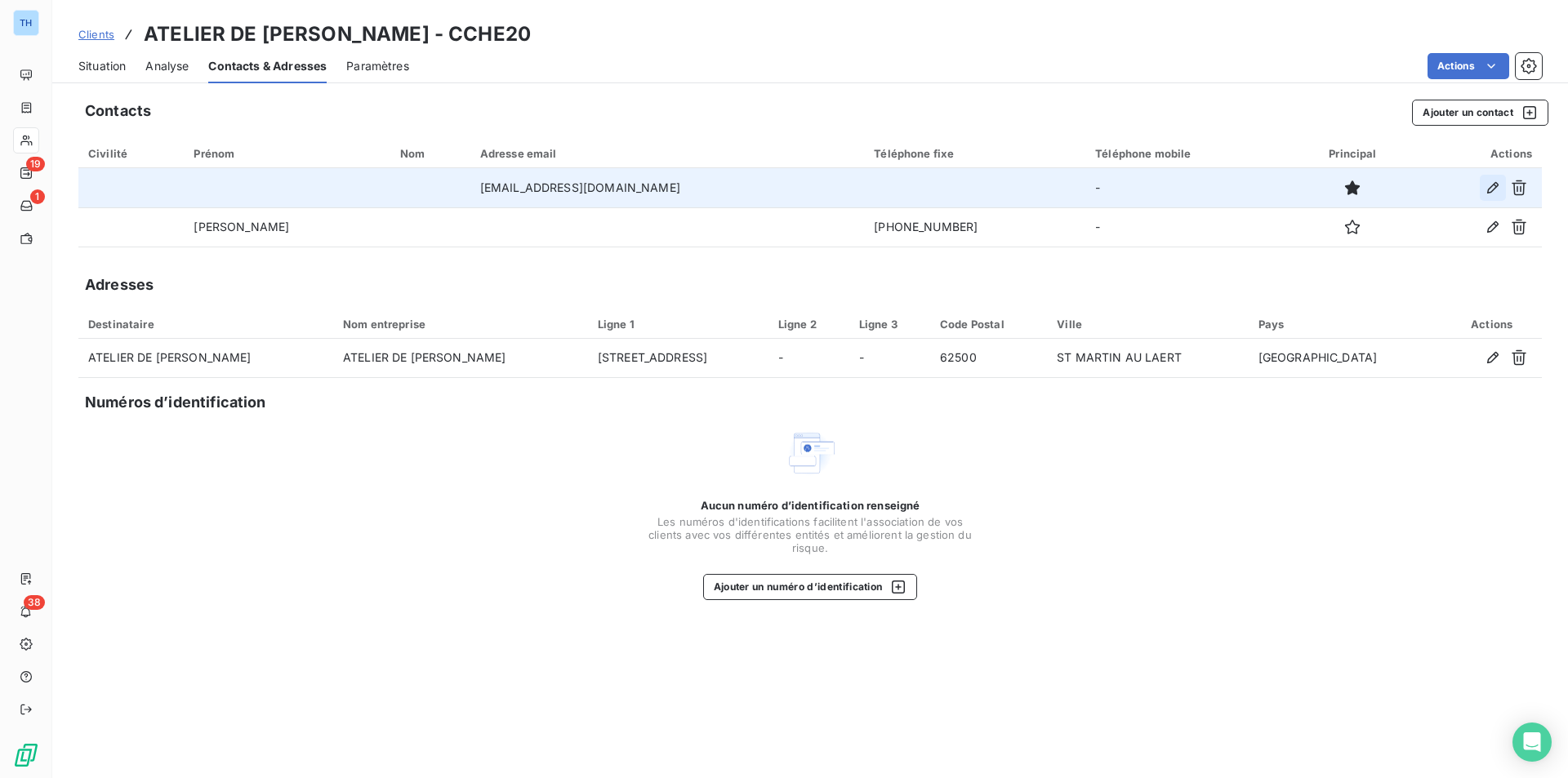
click at [1489, 190] on icon "button" at bounding box center [1492, 187] width 16 height 16
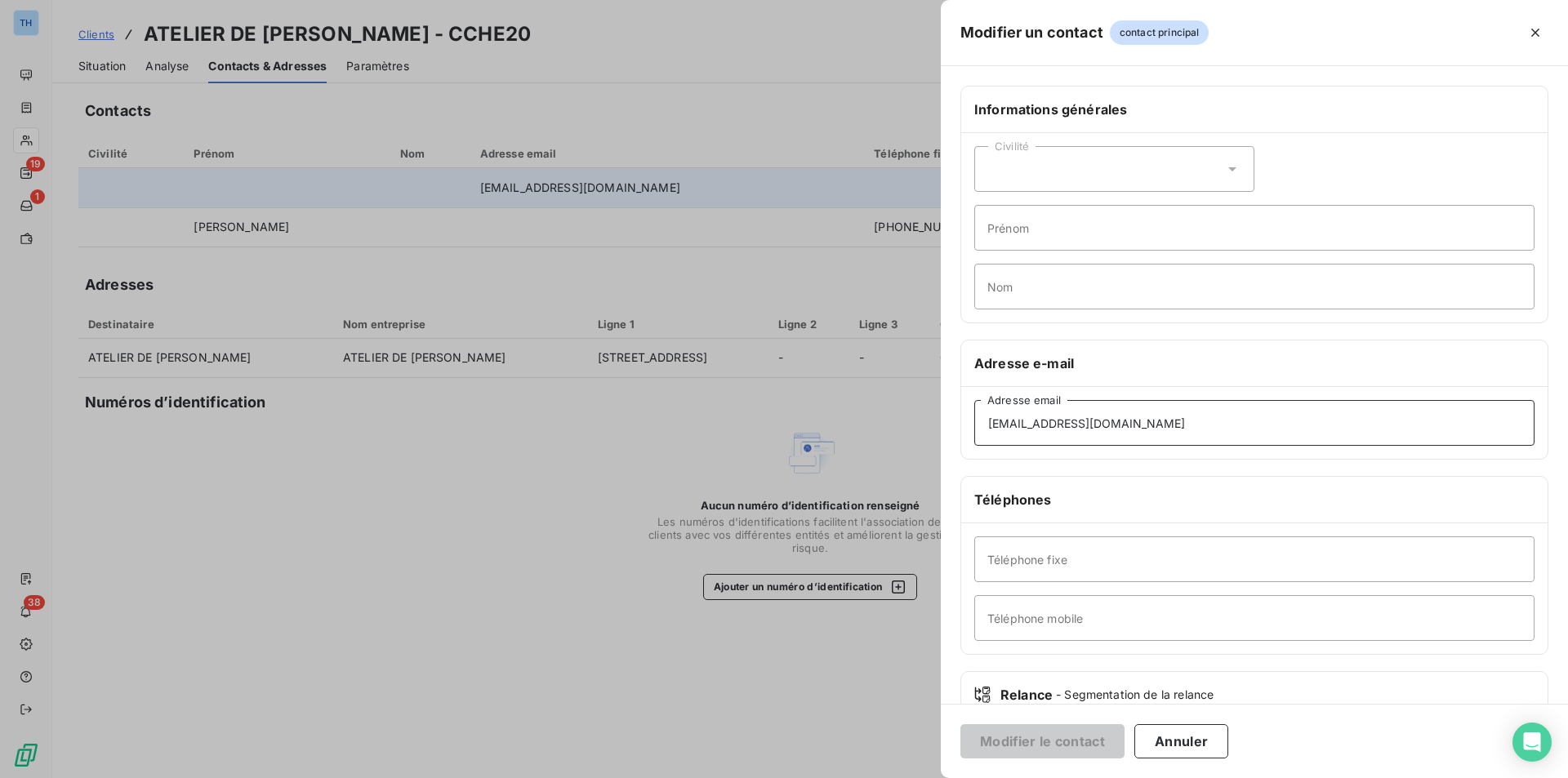
drag, startPoint x: 1184, startPoint y: 426, endPoint x: 888, endPoint y: 409, distance: 296.5
click at [878, 777] on div "Modifier un contact contact principal Informations générales Civilité Prénom No…" at bounding box center [784, 778] width 1568 height 0
click at [1204, 421] on input "[EMAIL_ADDRESS][DOMAIN_NAME]" at bounding box center [1255, 423] width 560 height 46
click at [1105, 485] on div "Téléphones" at bounding box center [1255, 500] width 587 height 47
drag, startPoint x: 1056, startPoint y: 447, endPoint x: 1042, endPoint y: 479, distance: 34.9
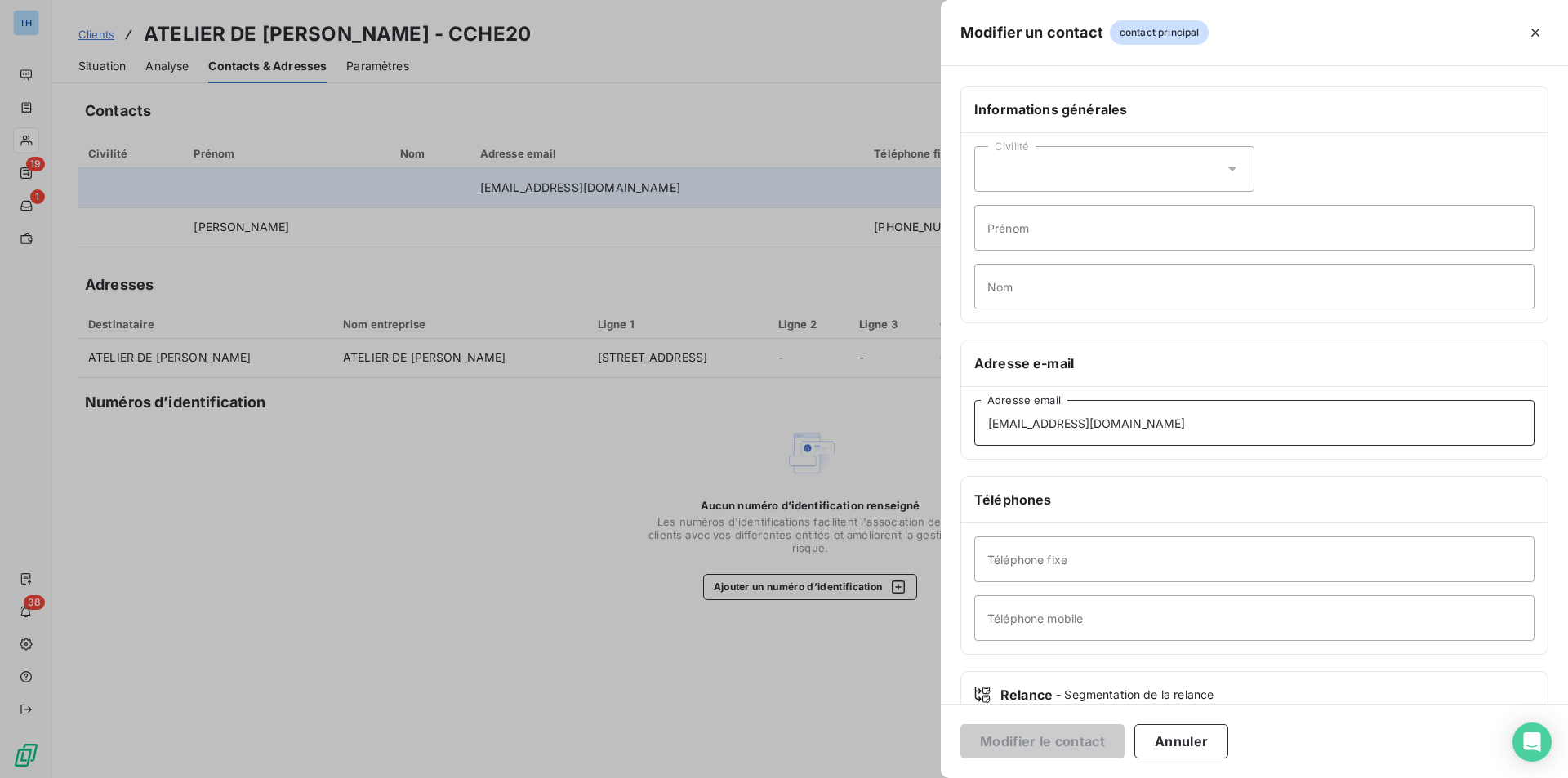
click at [1056, 447] on div "[EMAIL_ADDRESS][DOMAIN_NAME] Adresse email" at bounding box center [1255, 423] width 587 height 72
click at [1017, 552] on input "Téléphone fixe" at bounding box center [1255, 559] width 560 height 46
type input "0376030055"
click at [1090, 735] on button "Modifier le contact" at bounding box center [1042, 741] width 164 height 35
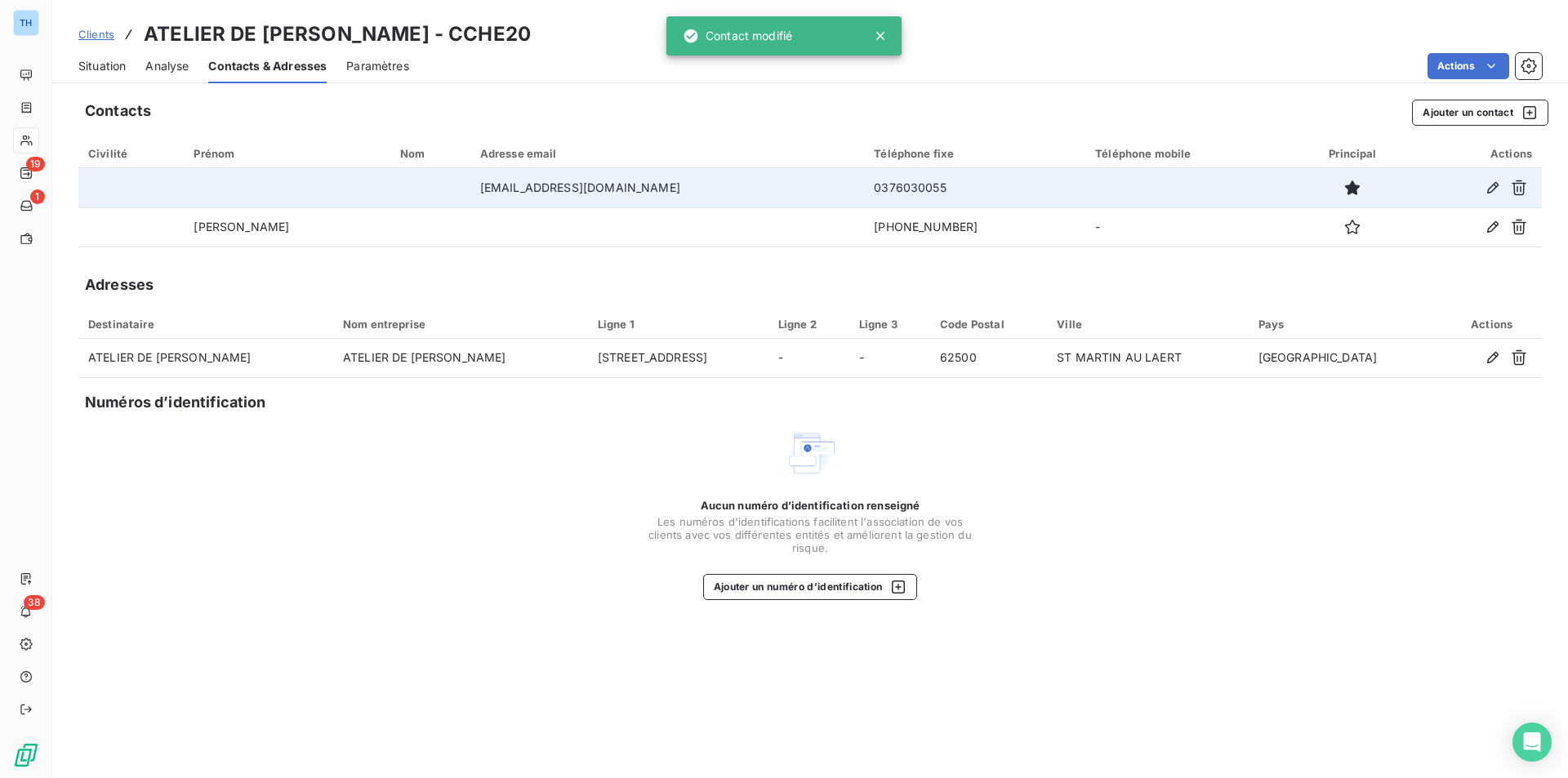
click at [80, 58] on span "Situation" at bounding box center [102, 65] width 48 height 16
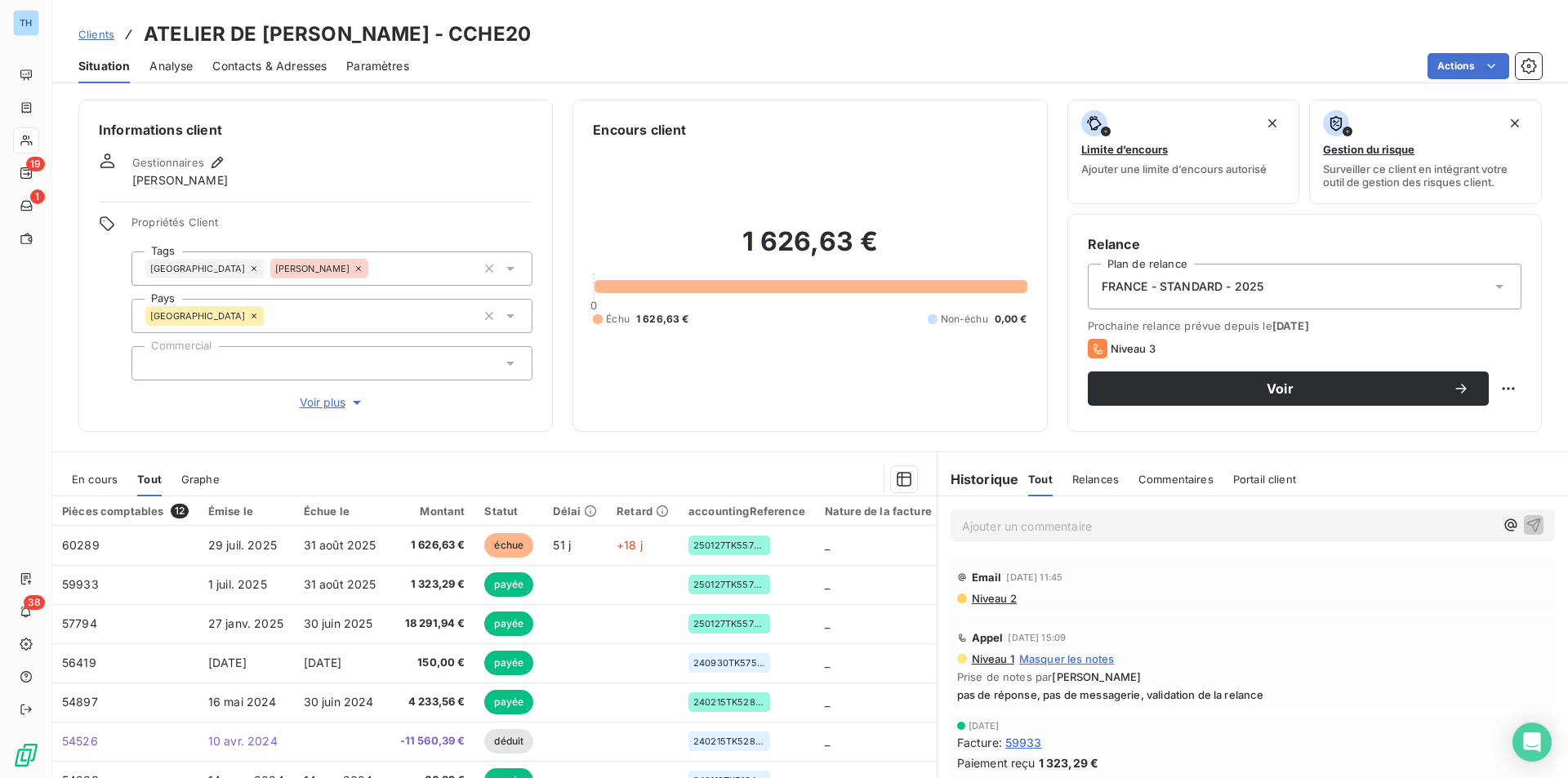
click at [84, 480] on span "En cours" at bounding box center [94, 479] width 46 height 13
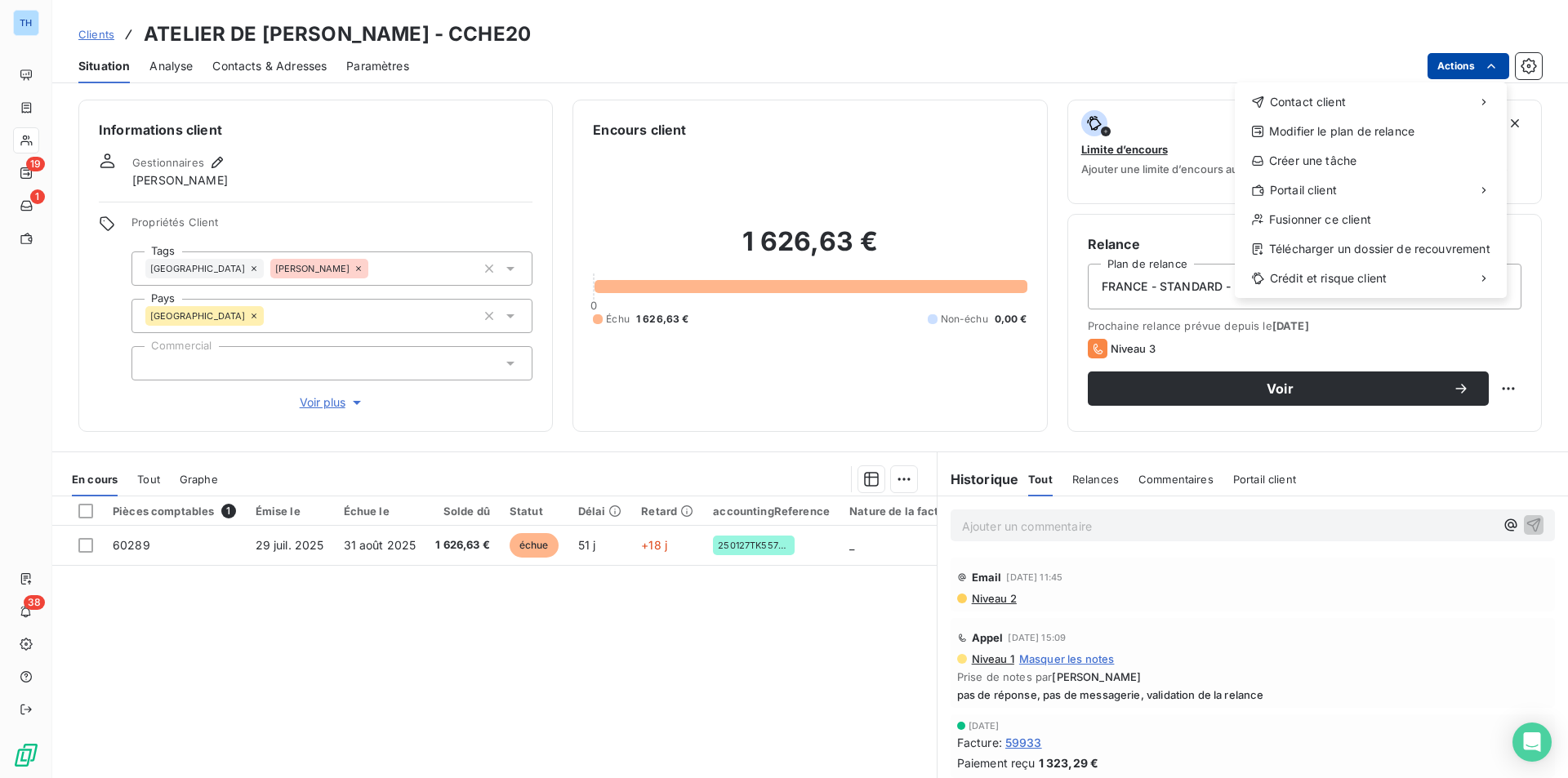
click at [1476, 66] on html "TH 19 1 38 Clients ATELIER DE [PERSON_NAME] - CCHE20 Situation Analyse Contacts…" at bounding box center [784, 389] width 1568 height 778
click at [150, 484] on html "TH 19 1 38 Clients ATELIER DE [PERSON_NAME] - CCHE20 Situation Analyse Contacts…" at bounding box center [784, 389] width 1568 height 778
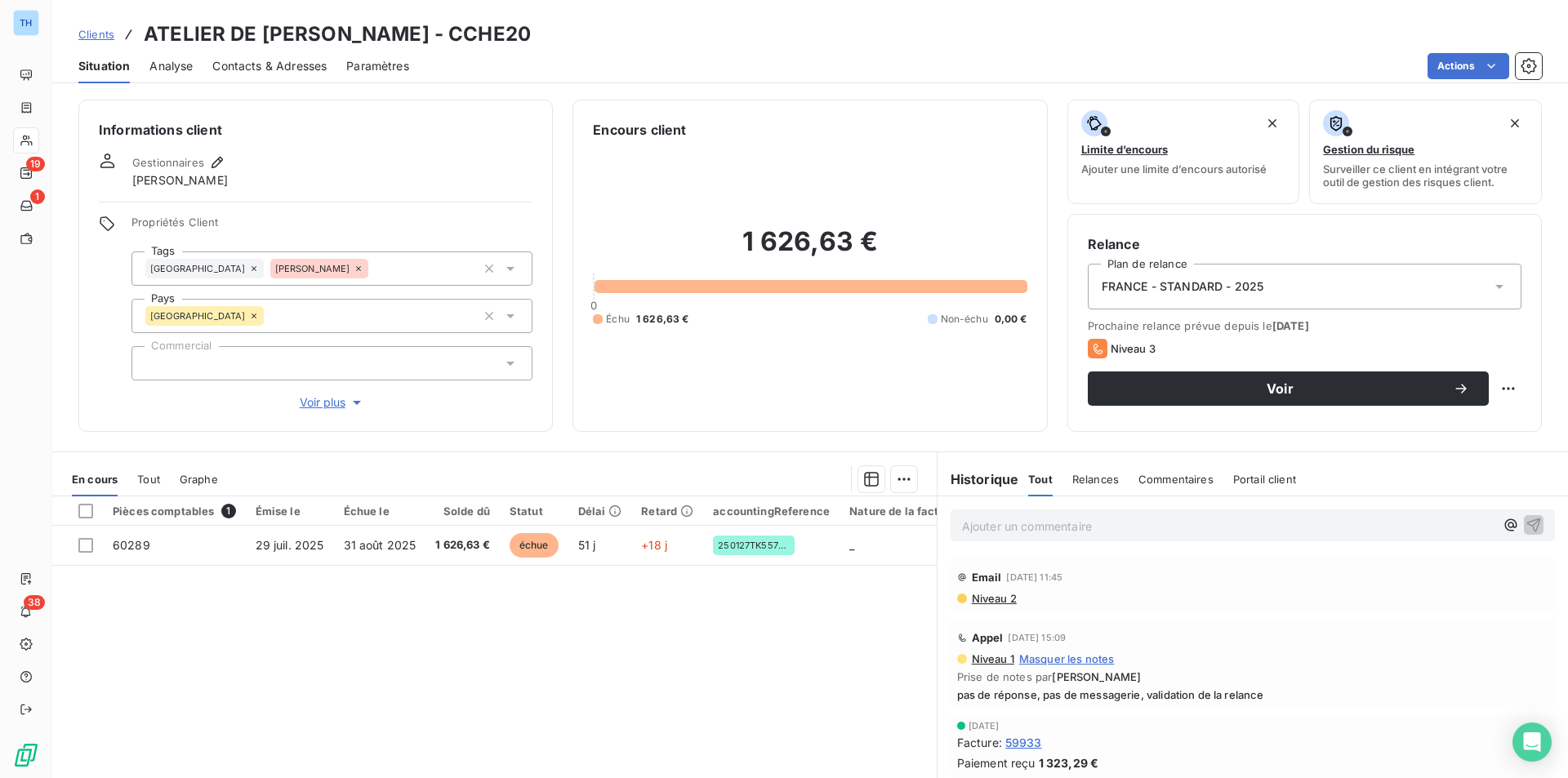
click at [150, 484] on span "Tout" at bounding box center [149, 479] width 22 height 13
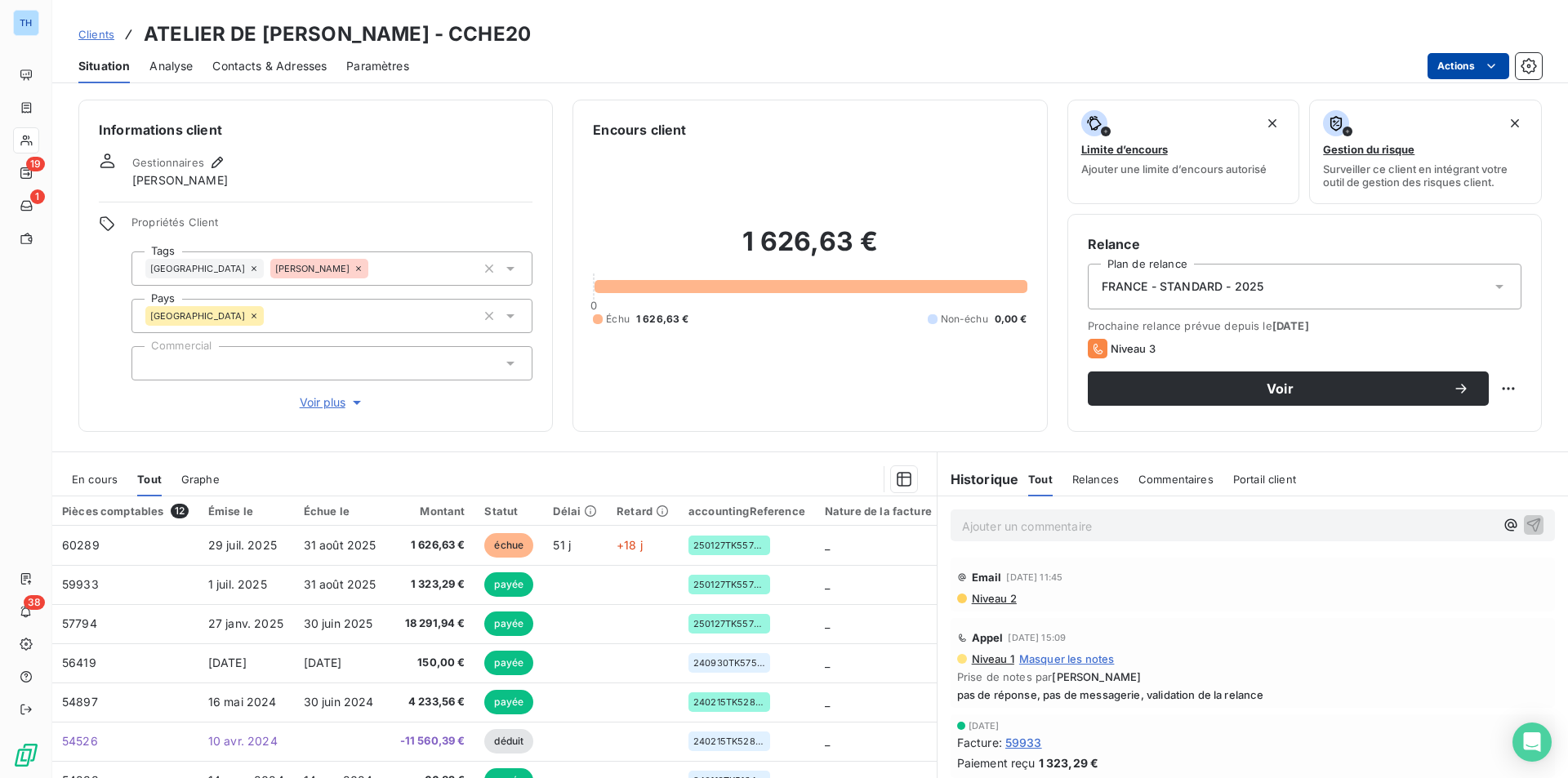
click at [1463, 67] on html "TH 19 1 38 Clients ATELIER DE [PERSON_NAME] - CCHE20 Situation Analyse Contacts…" at bounding box center [784, 389] width 1568 height 778
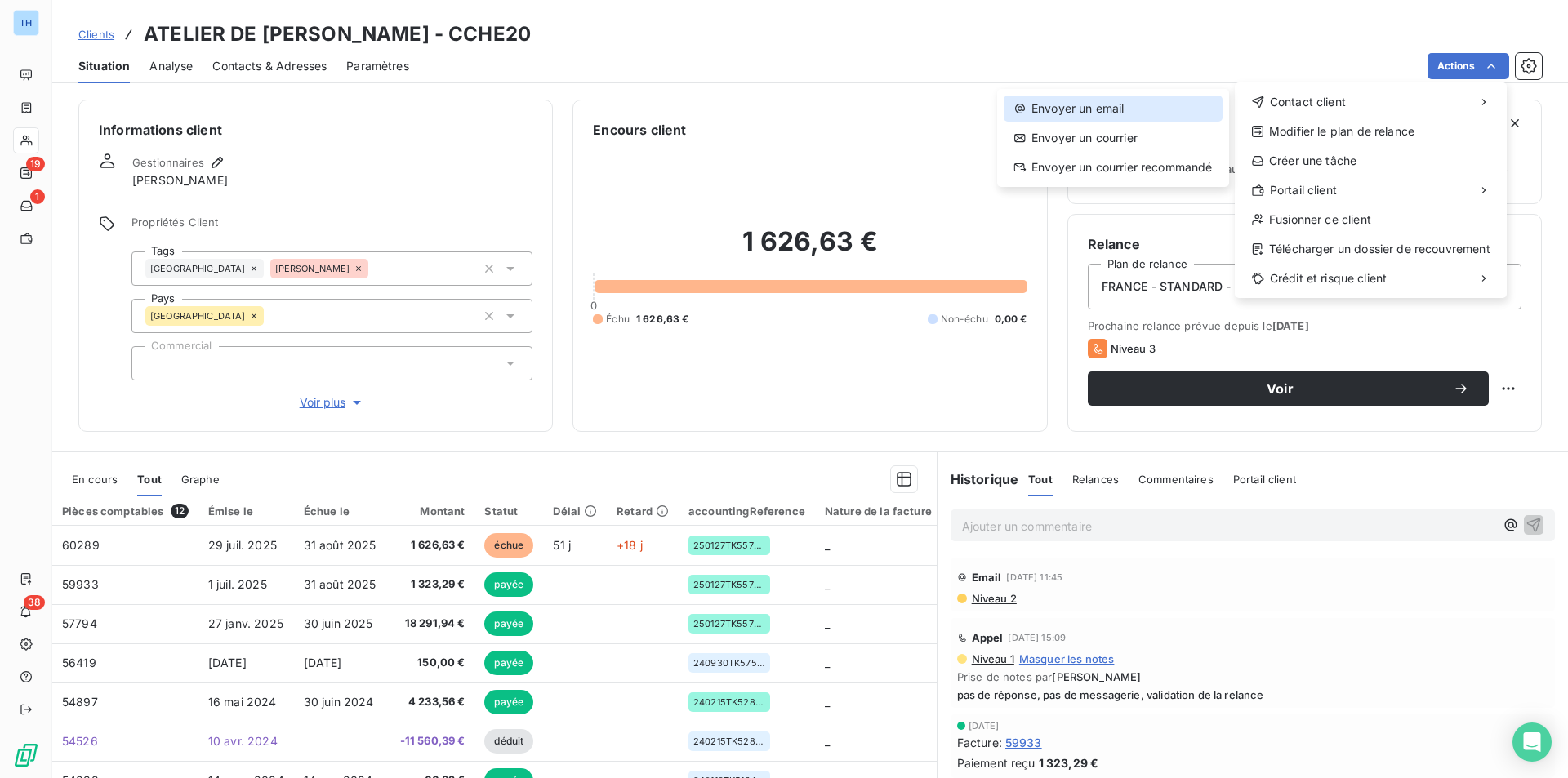
click at [1113, 106] on div "Envoyer un email" at bounding box center [1113, 108] width 219 height 26
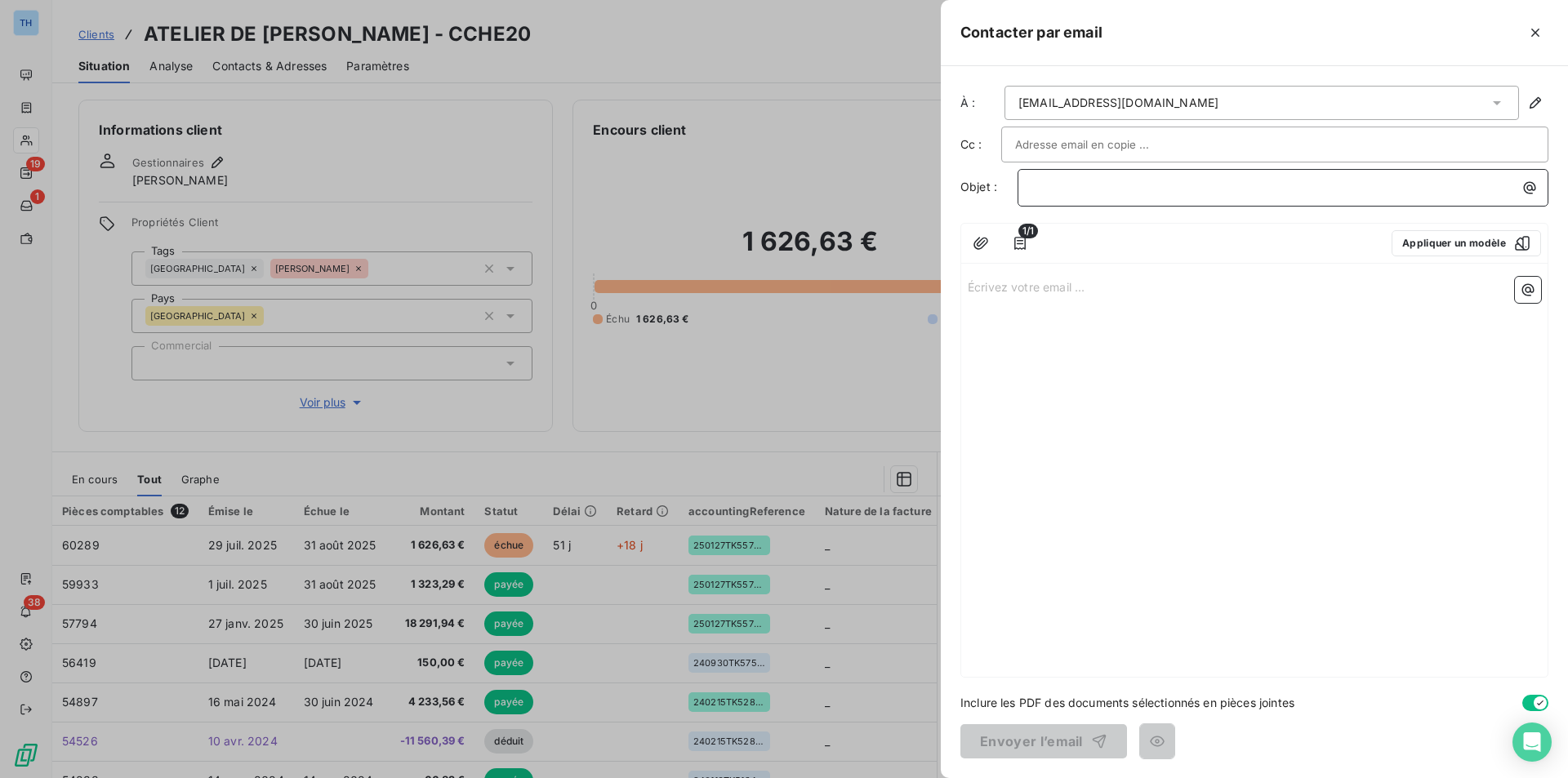
click at [1094, 194] on p "﻿" at bounding box center [1287, 187] width 512 height 19
drag, startPoint x: 1058, startPoint y: 289, endPoint x: 1076, endPoint y: 295, distance: 19.0
click at [1058, 289] on p "Écrivez votre email ... ﻿" at bounding box center [1255, 286] width 573 height 19
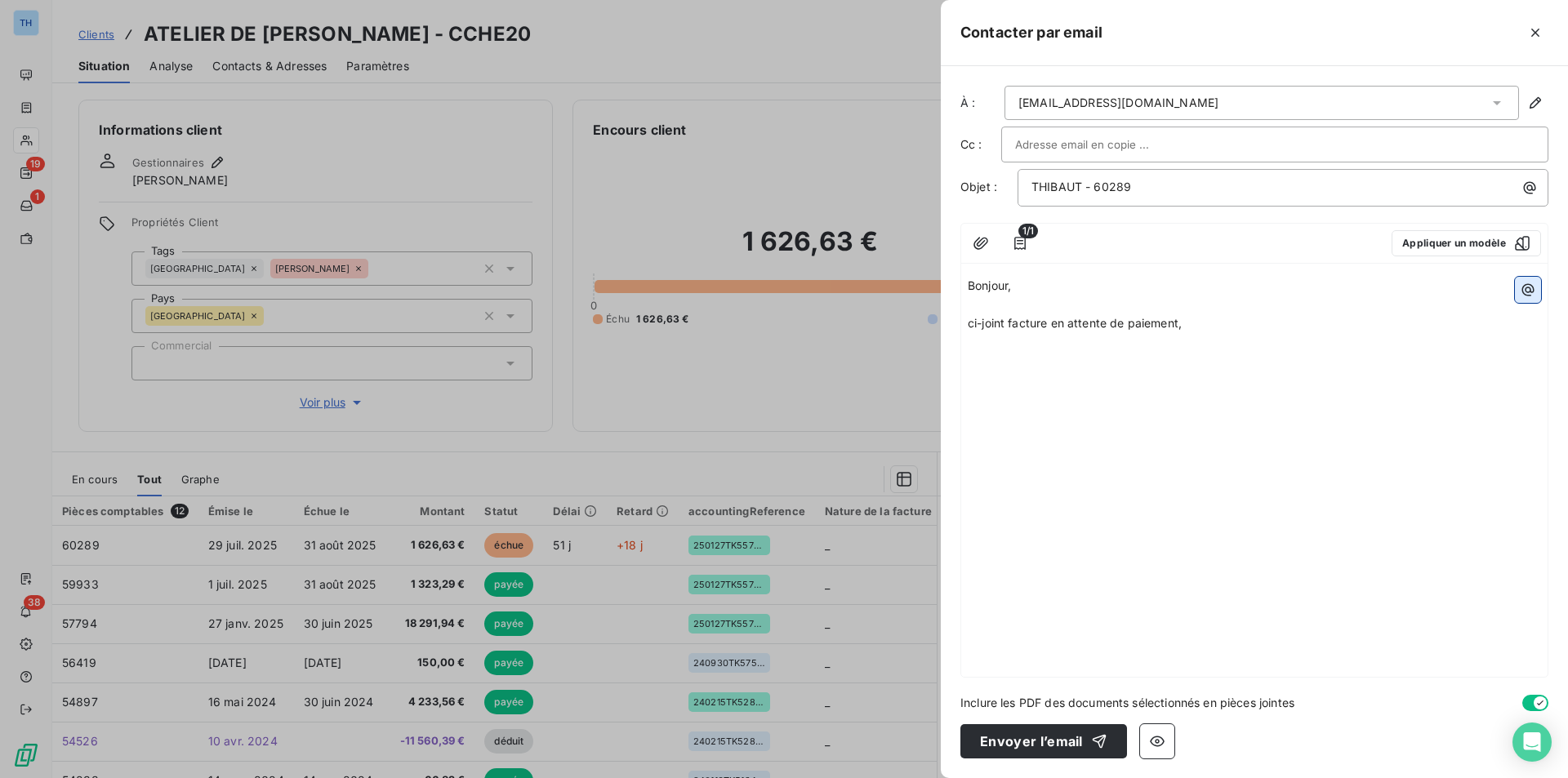
click at [1528, 286] on icon "button" at bounding box center [1528, 289] width 16 height 16
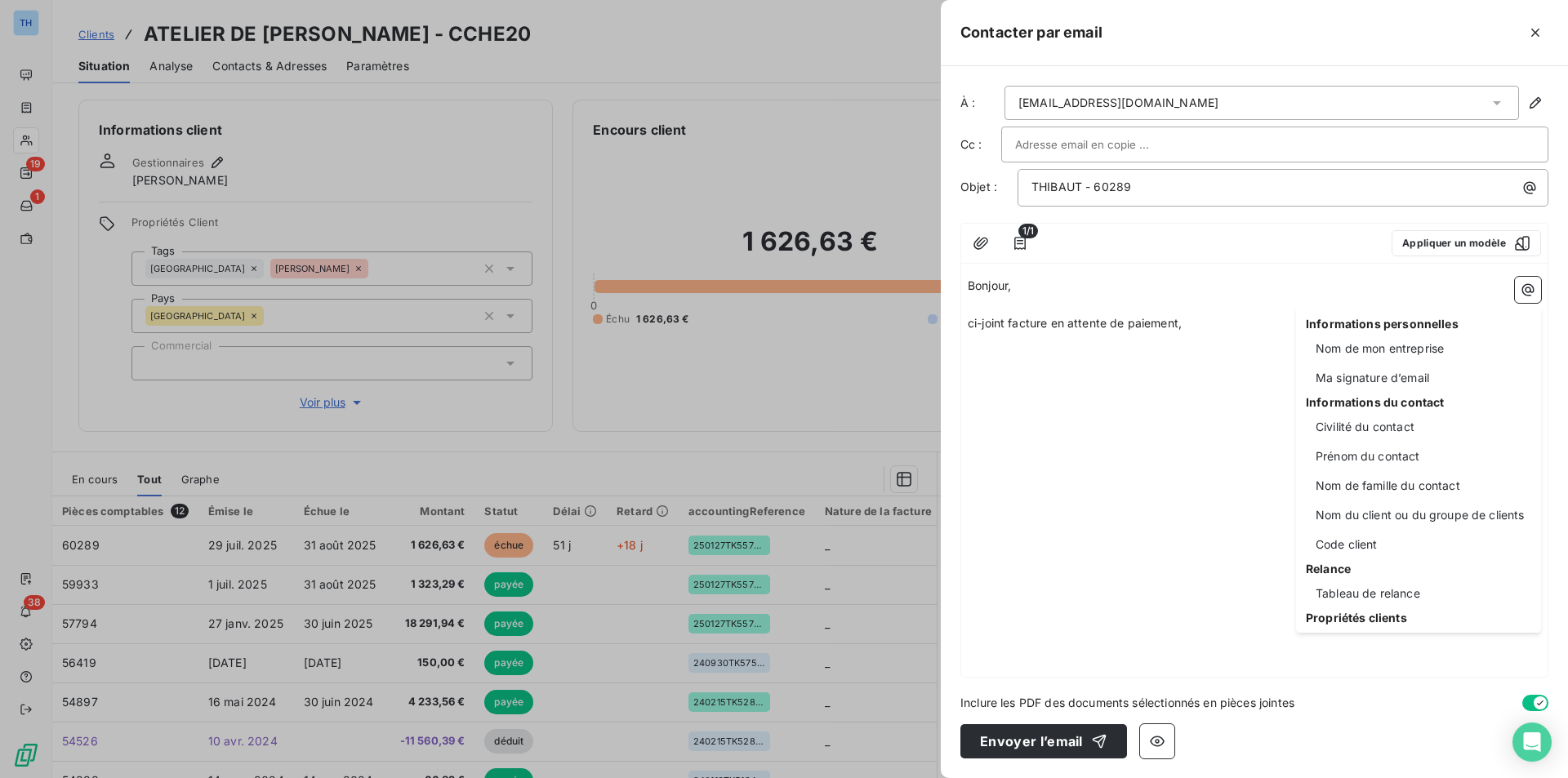
drag, startPoint x: 1052, startPoint y: 409, endPoint x: 1459, endPoint y: 312, distance: 418.4
click at [1078, 405] on html "TH 19 1 38 Clients ATELIER DE [PERSON_NAME] - CCHE20 Situation Analyse Contacts…" at bounding box center [784, 389] width 1568 height 778
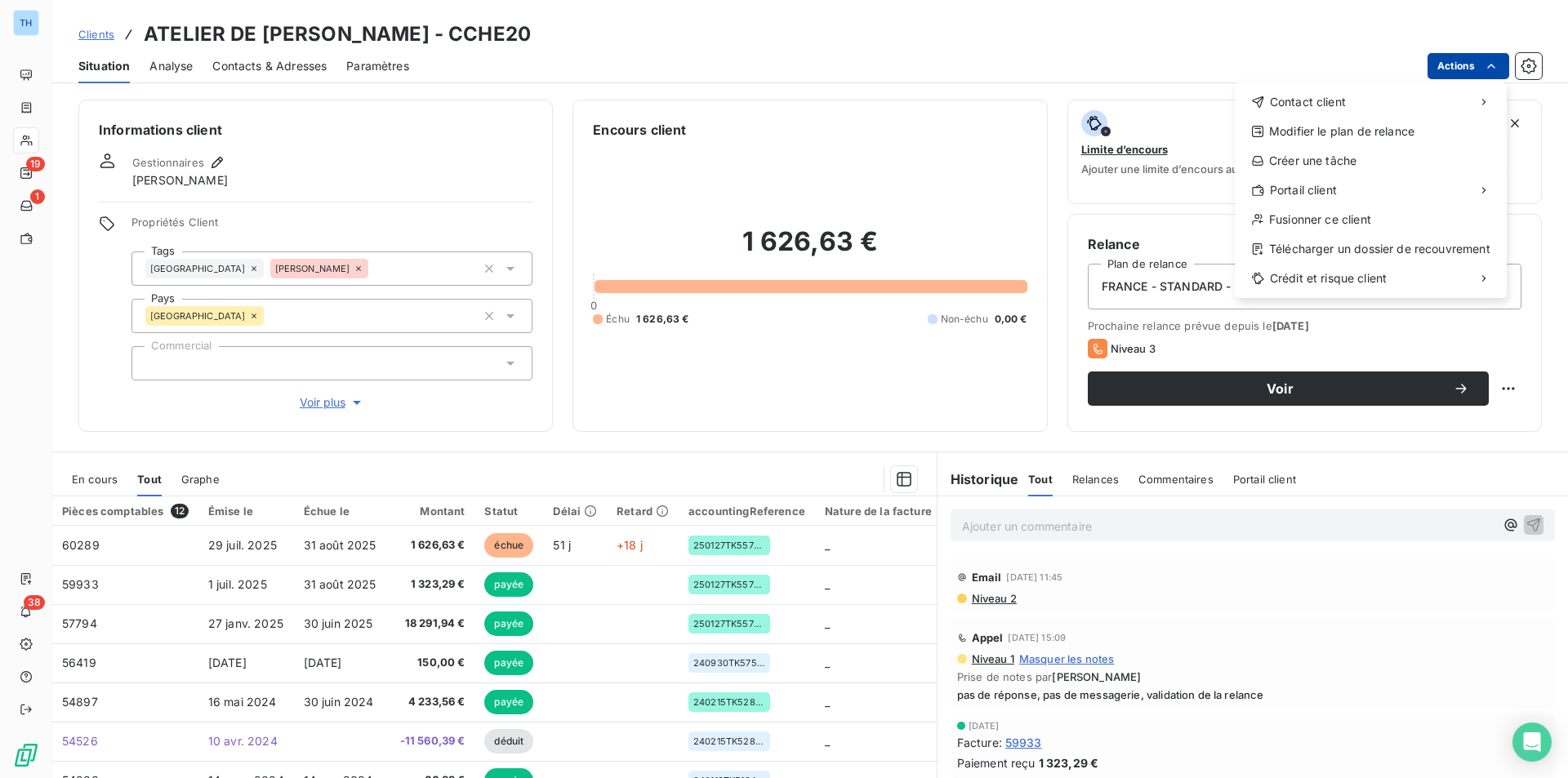
click at [1444, 61] on html "TH 19 1 38 Clients ATELIER DE [PERSON_NAME] - CCHE20 Situation Analyse Contacts…" at bounding box center [784, 389] width 1568 height 778
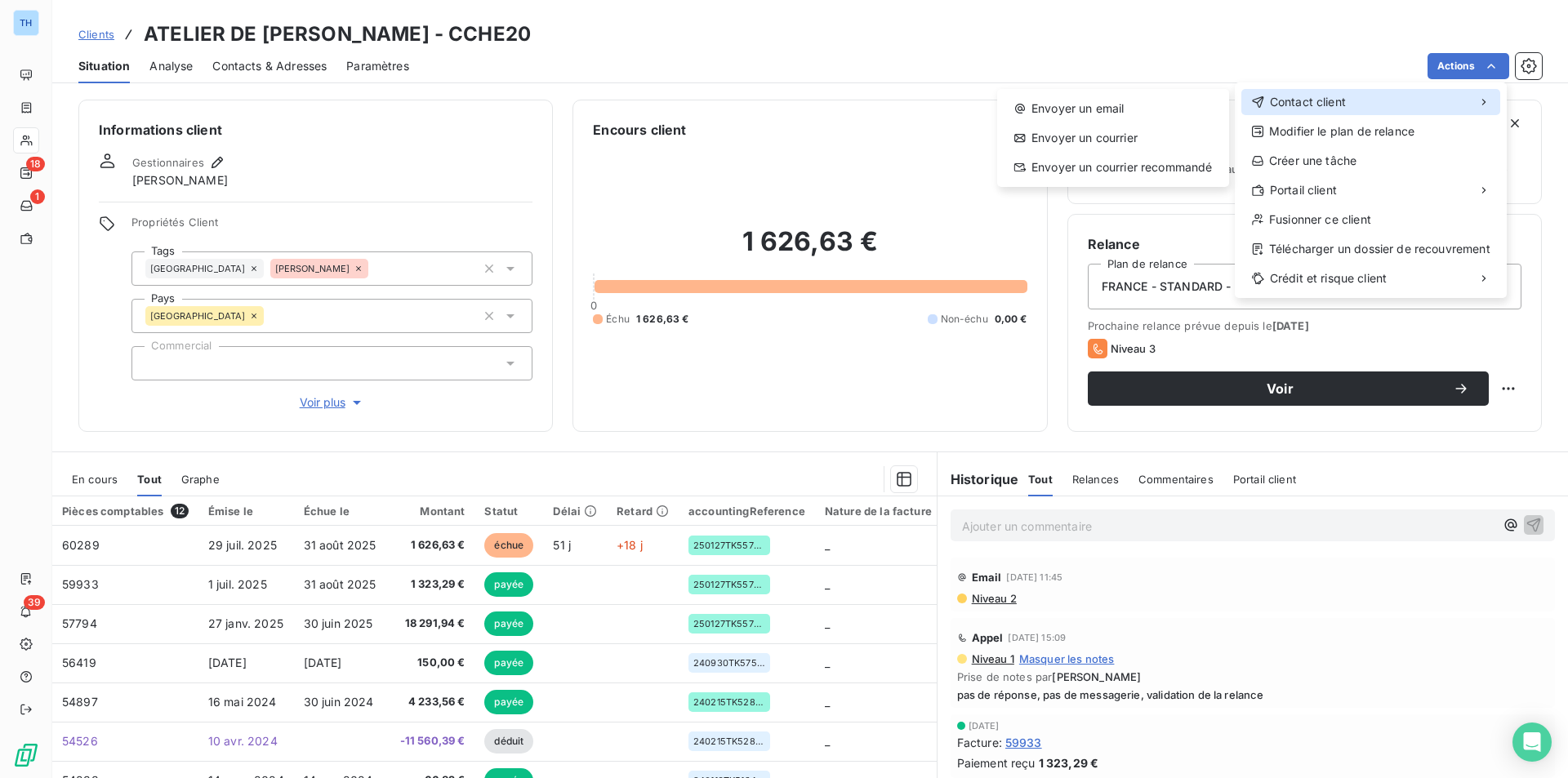
drag, startPoint x: 1302, startPoint y: 106, endPoint x: 1266, endPoint y: 100, distance: 36.5
click at [1302, 106] on span "Contact client" at bounding box center [1308, 101] width 76 height 16
click at [1109, 117] on div "Envoyer un email" at bounding box center [1113, 108] width 219 height 26
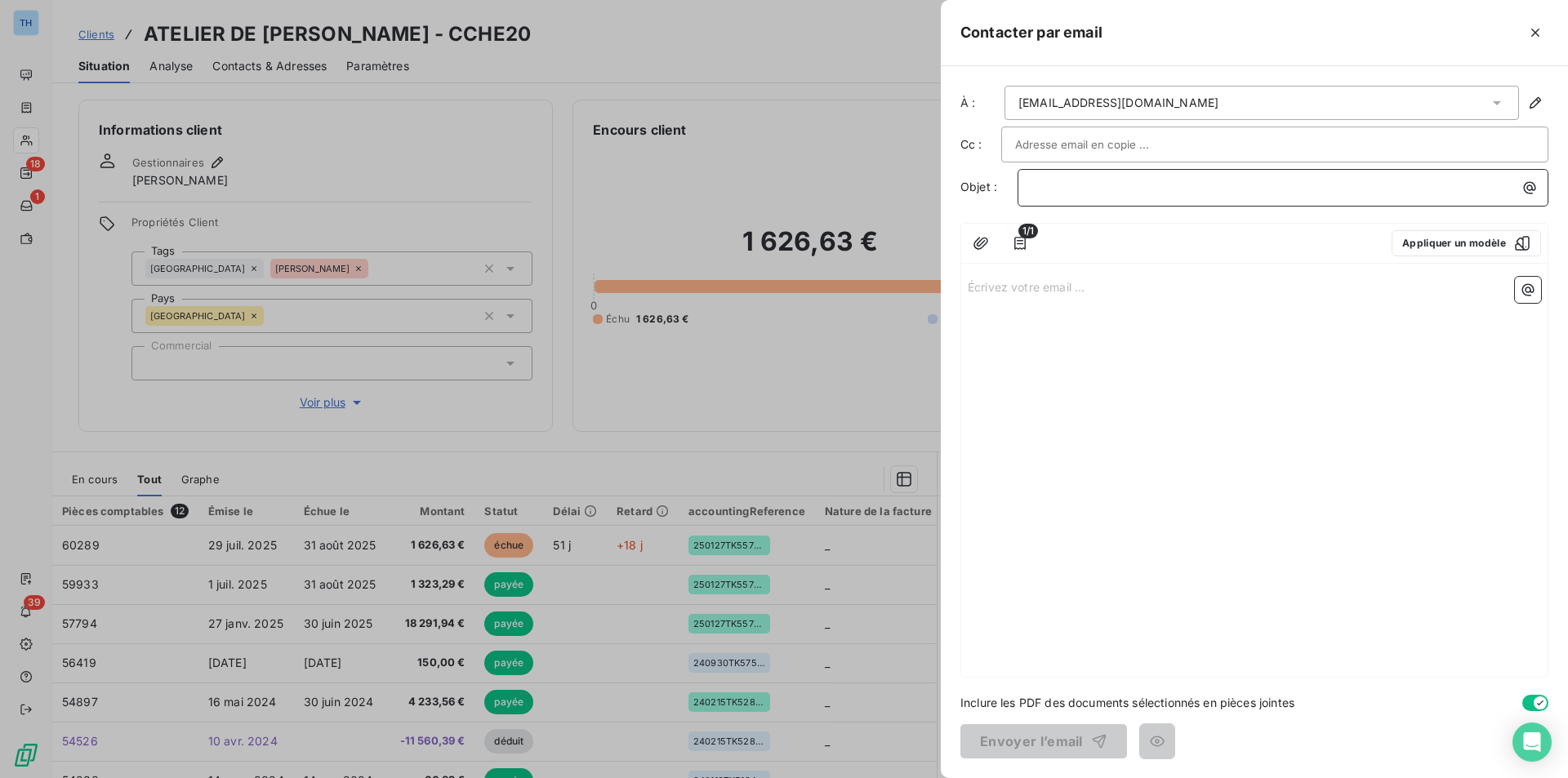
click at [1048, 182] on p "﻿" at bounding box center [1287, 187] width 512 height 19
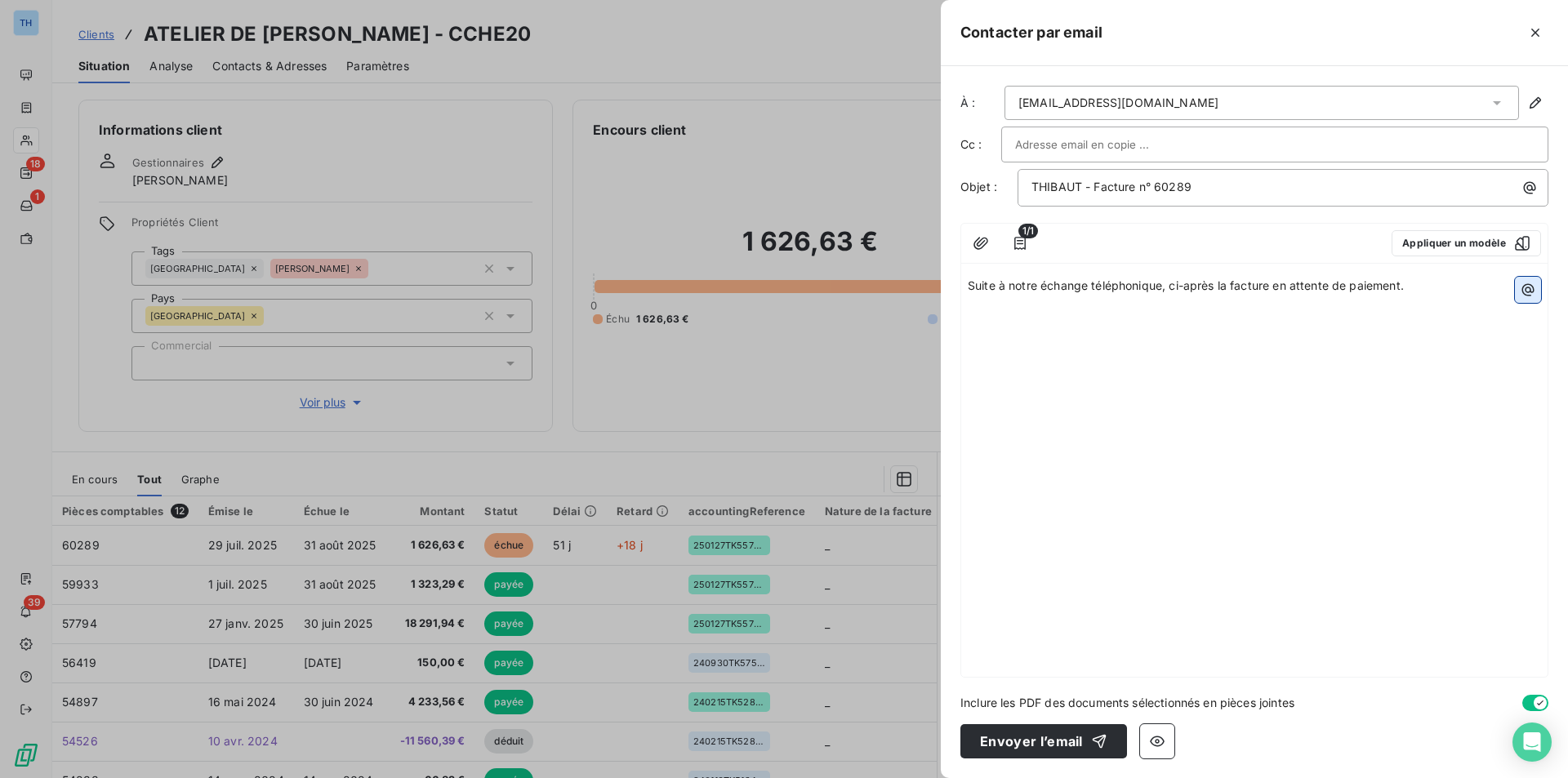
click at [1532, 286] on icon "button" at bounding box center [1528, 290] width 12 height 12
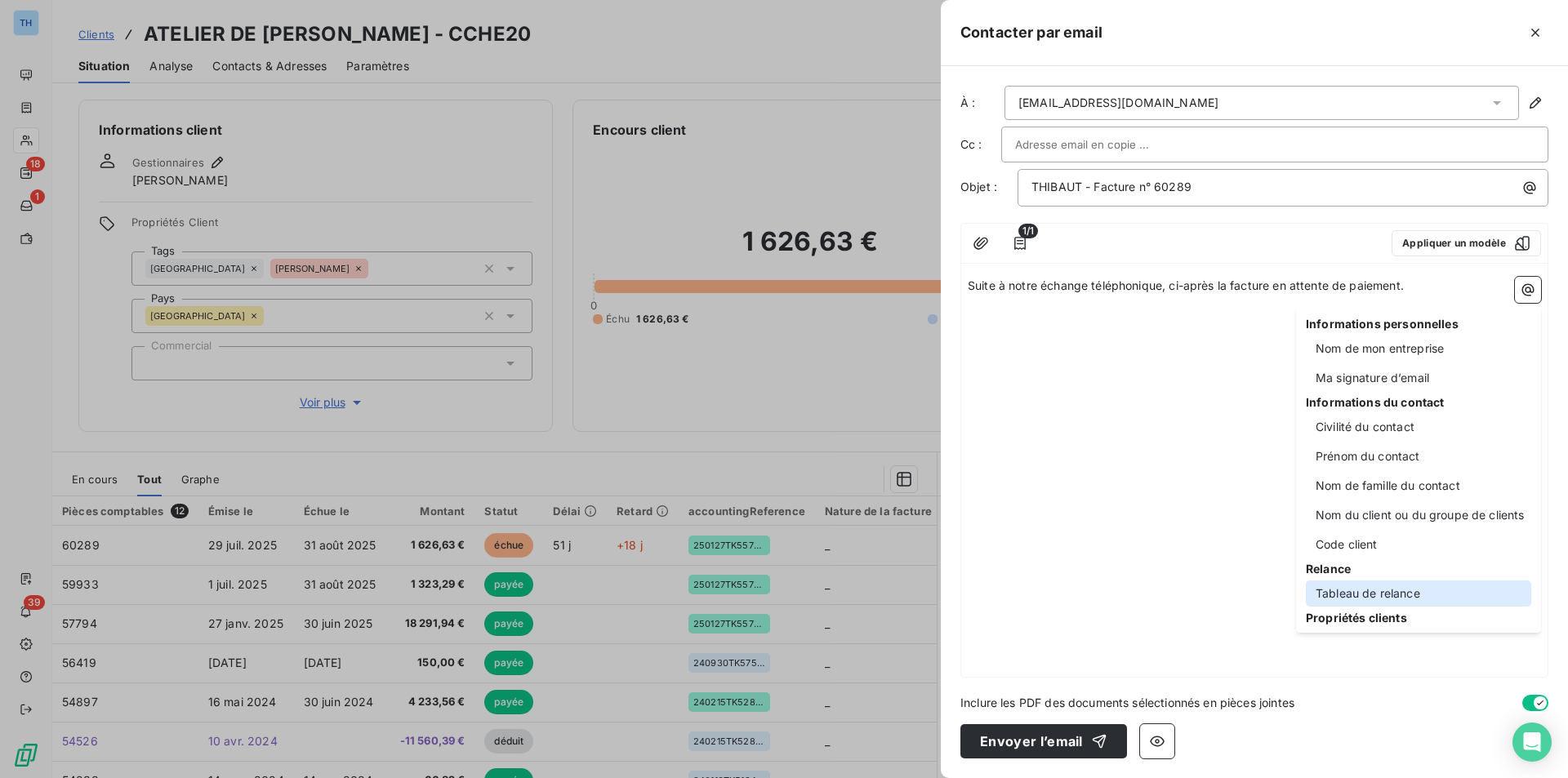
click at [1472, 603] on div "Tableau de relance" at bounding box center [1418, 594] width 225 height 26
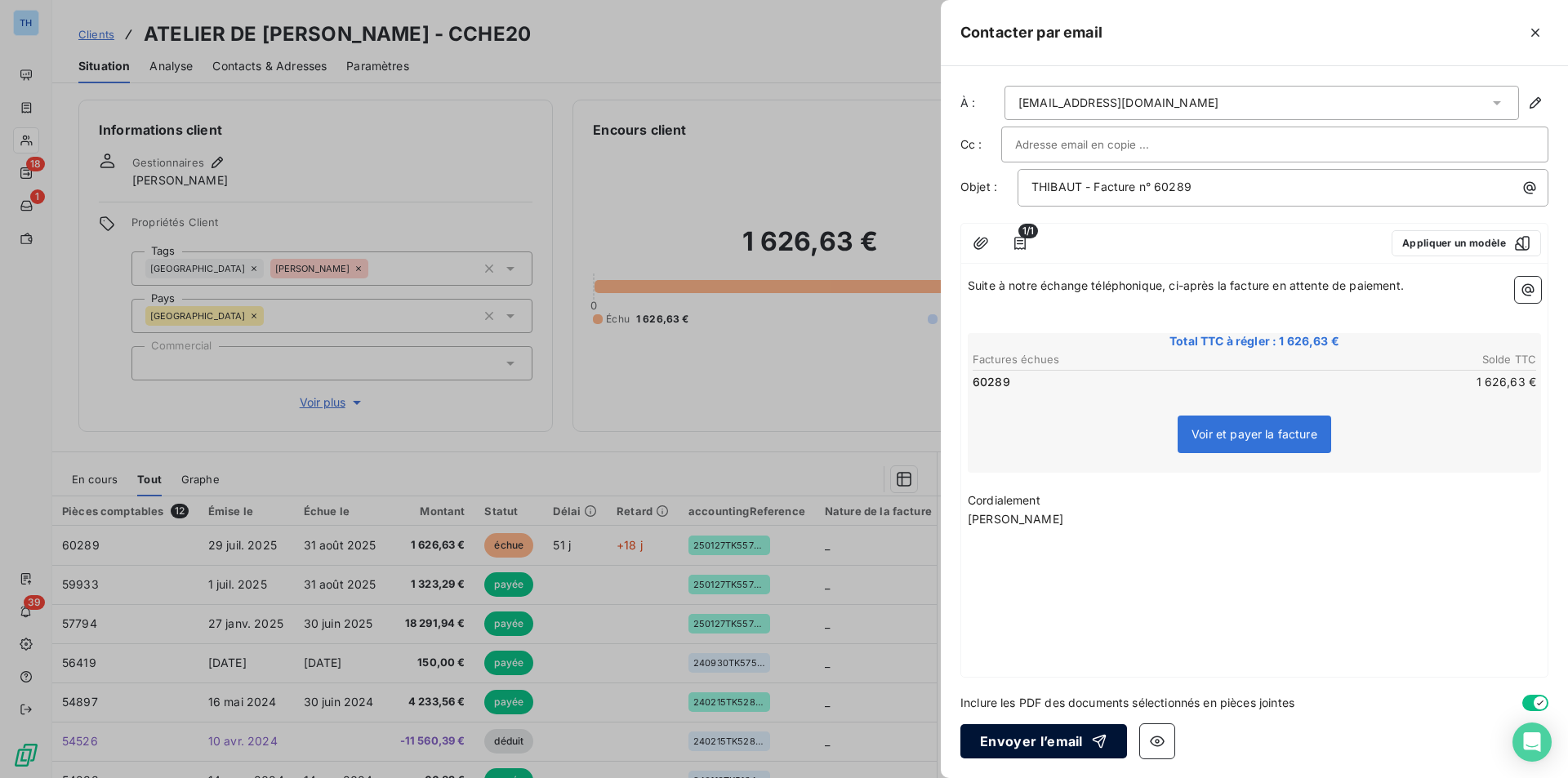
click at [1009, 734] on button "Envoyer l’email" at bounding box center [1044, 741] width 167 height 35
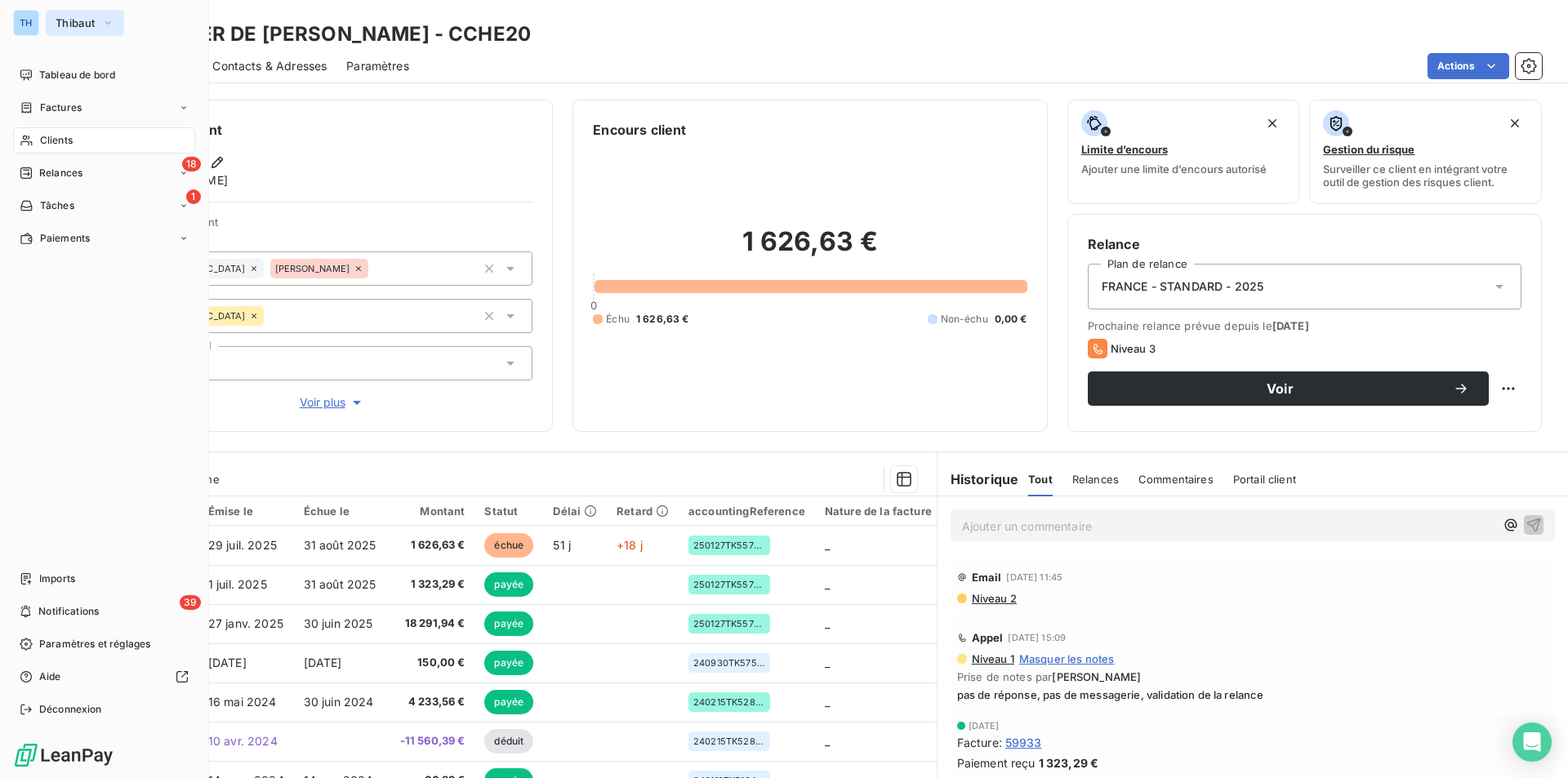
click at [99, 26] on button "Thibaut" at bounding box center [85, 22] width 79 height 26
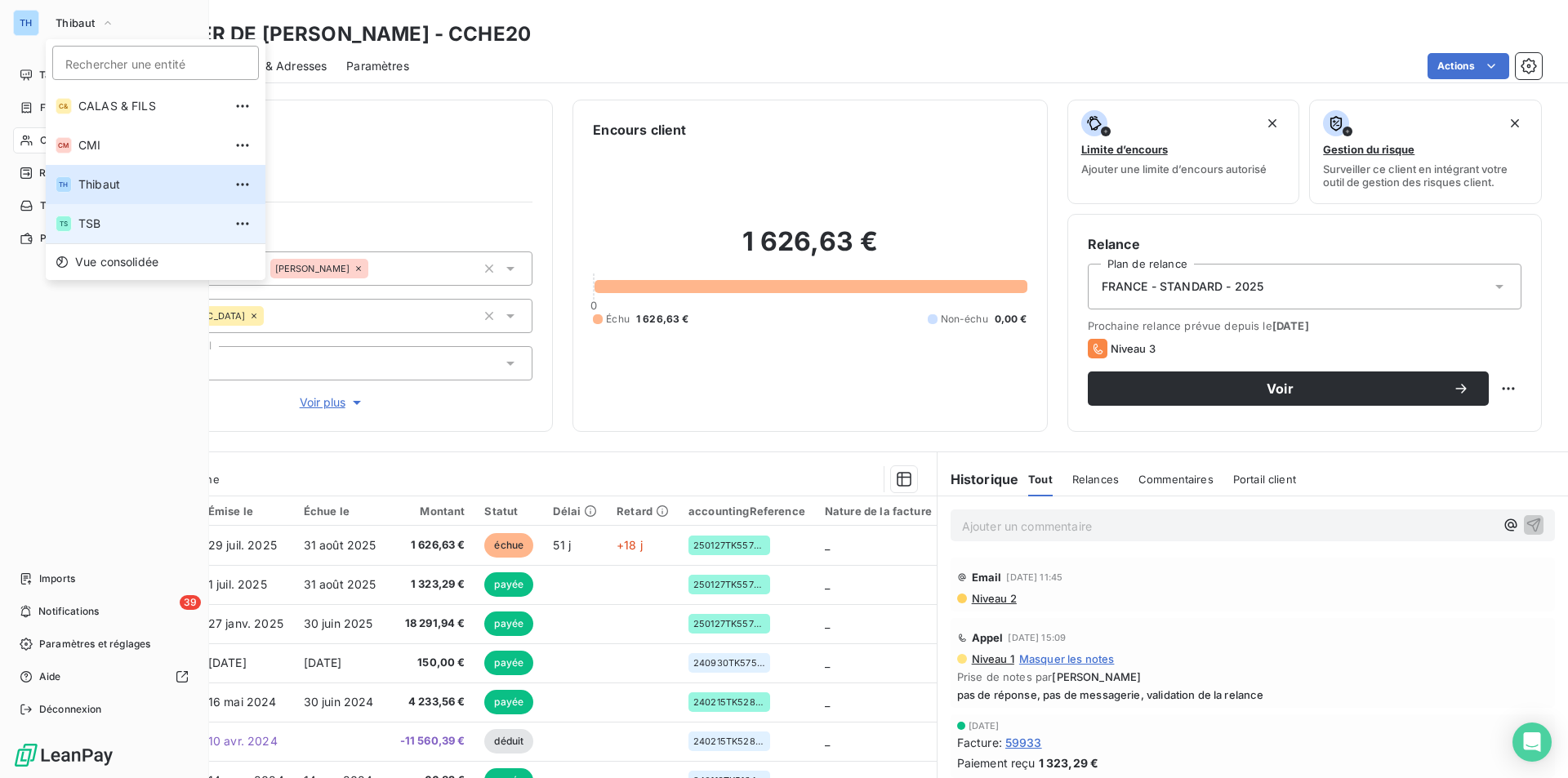
click at [106, 222] on span "TSB" at bounding box center [151, 223] width 145 height 16
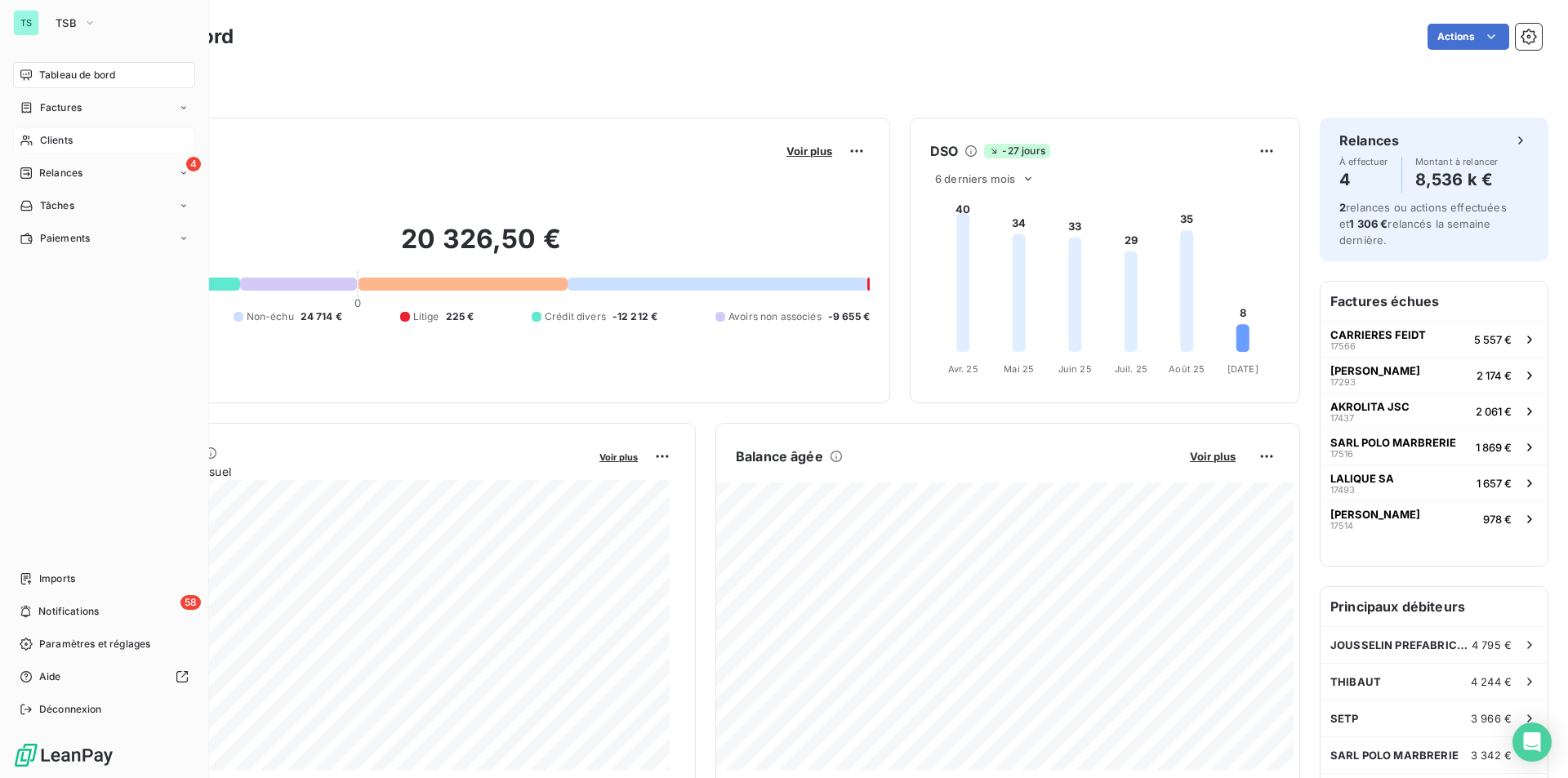
click at [60, 137] on span "Clients" at bounding box center [56, 140] width 33 height 15
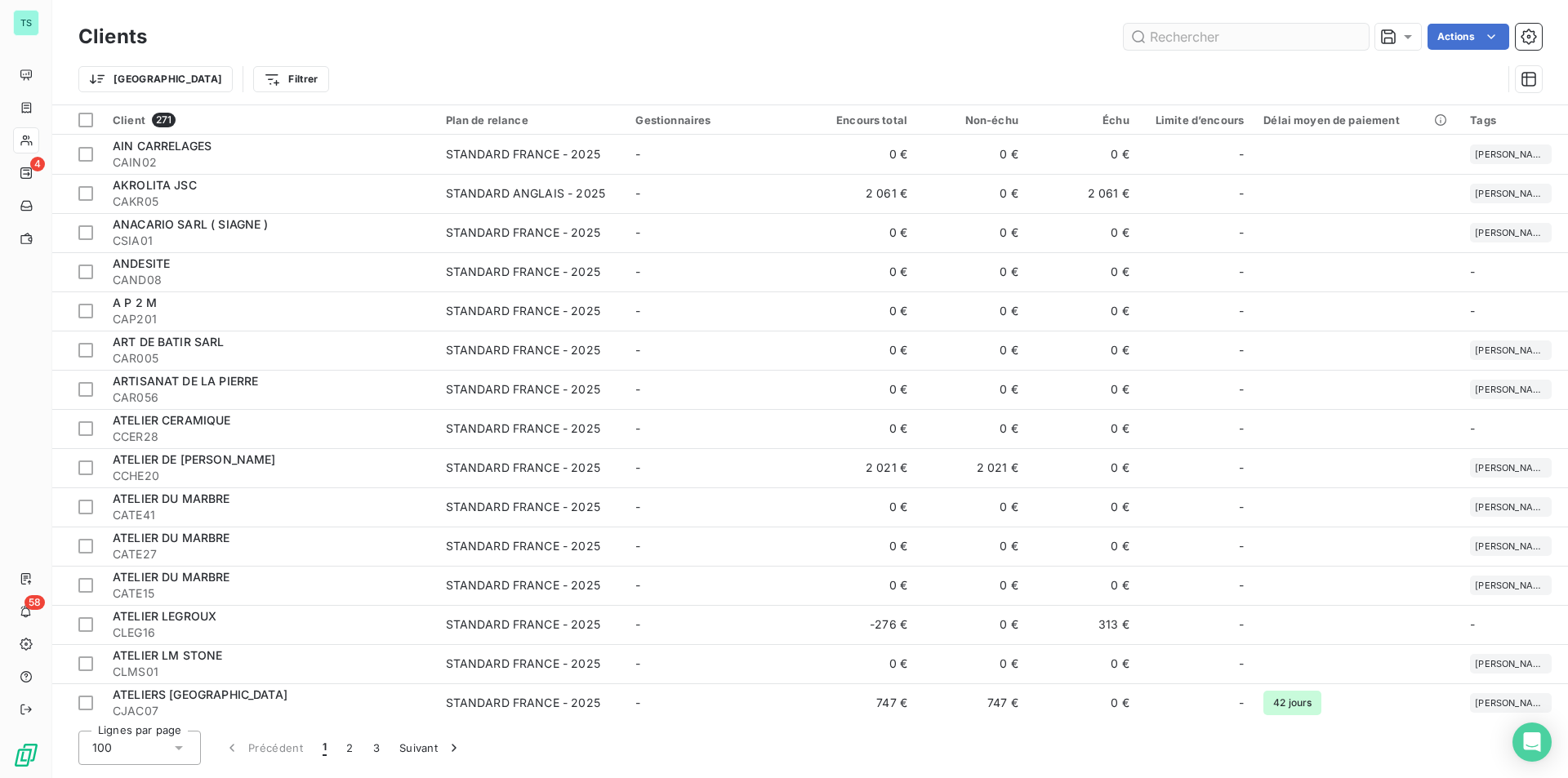
click at [1174, 31] on input "text" at bounding box center [1246, 36] width 245 height 26
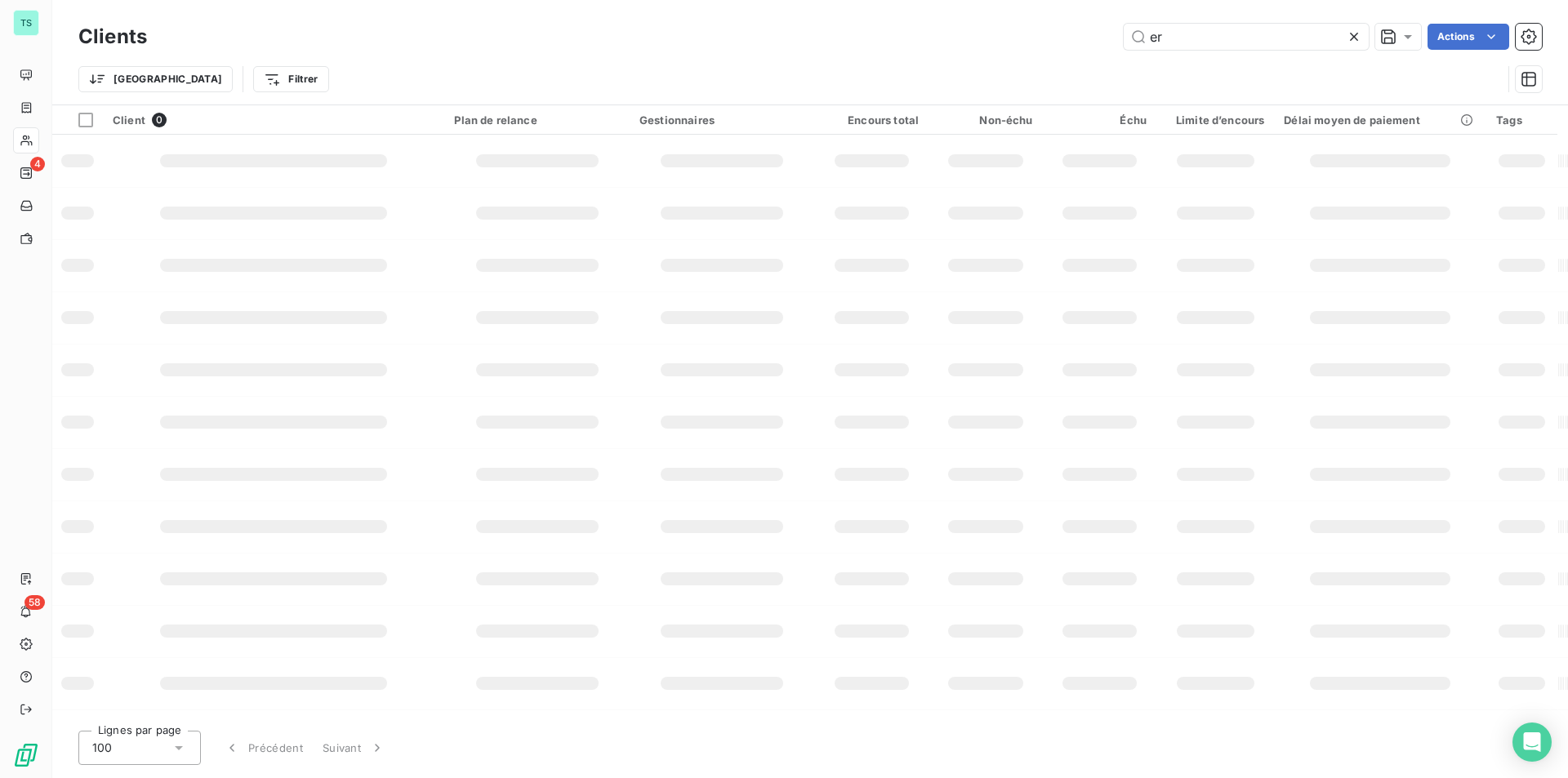
type input "e"
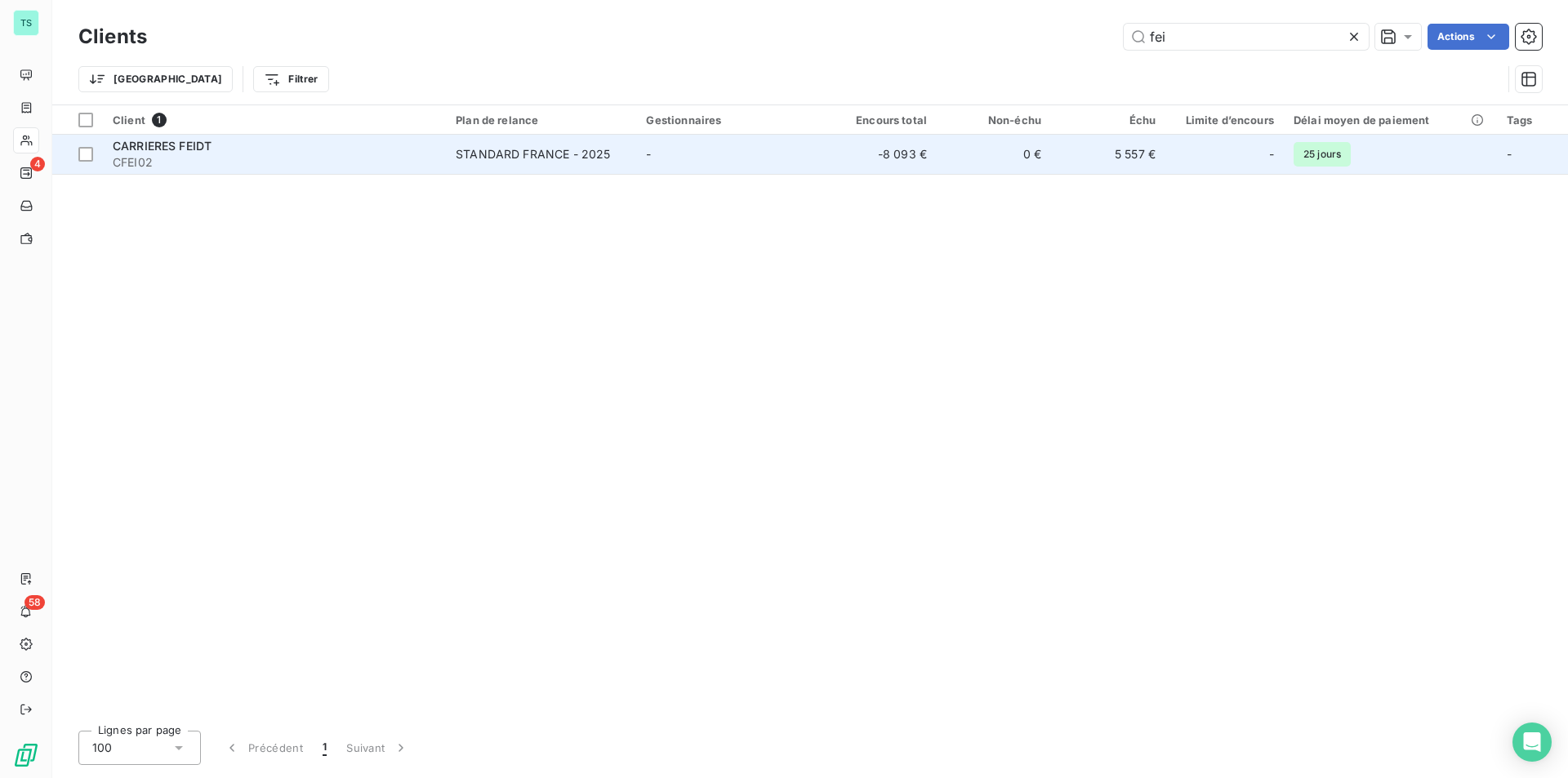
type input "fei"
click at [693, 166] on td "-" at bounding box center [729, 154] width 186 height 39
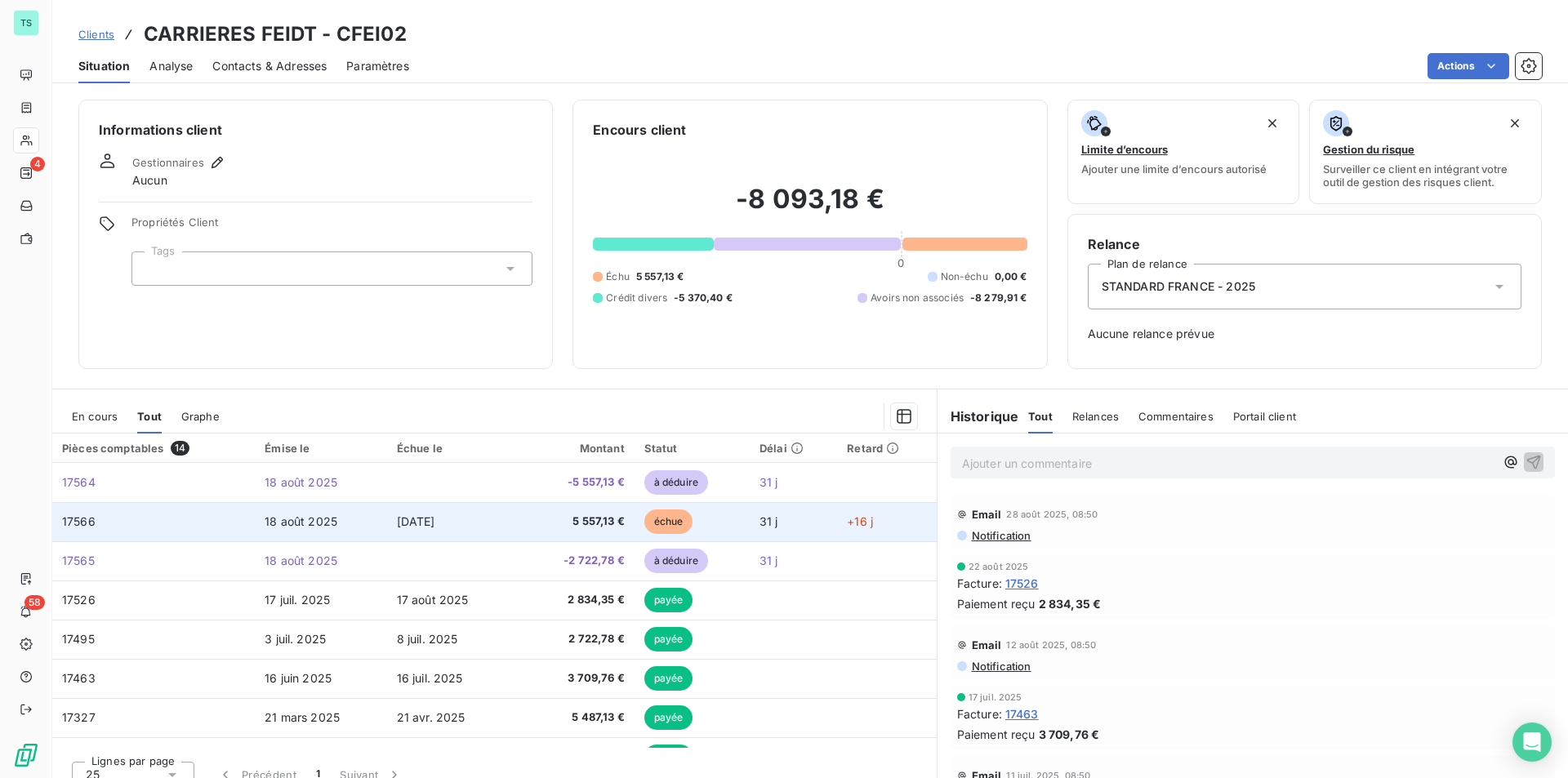
click at [356, 511] on td "18 août 2025" at bounding box center [320, 522] width 132 height 39
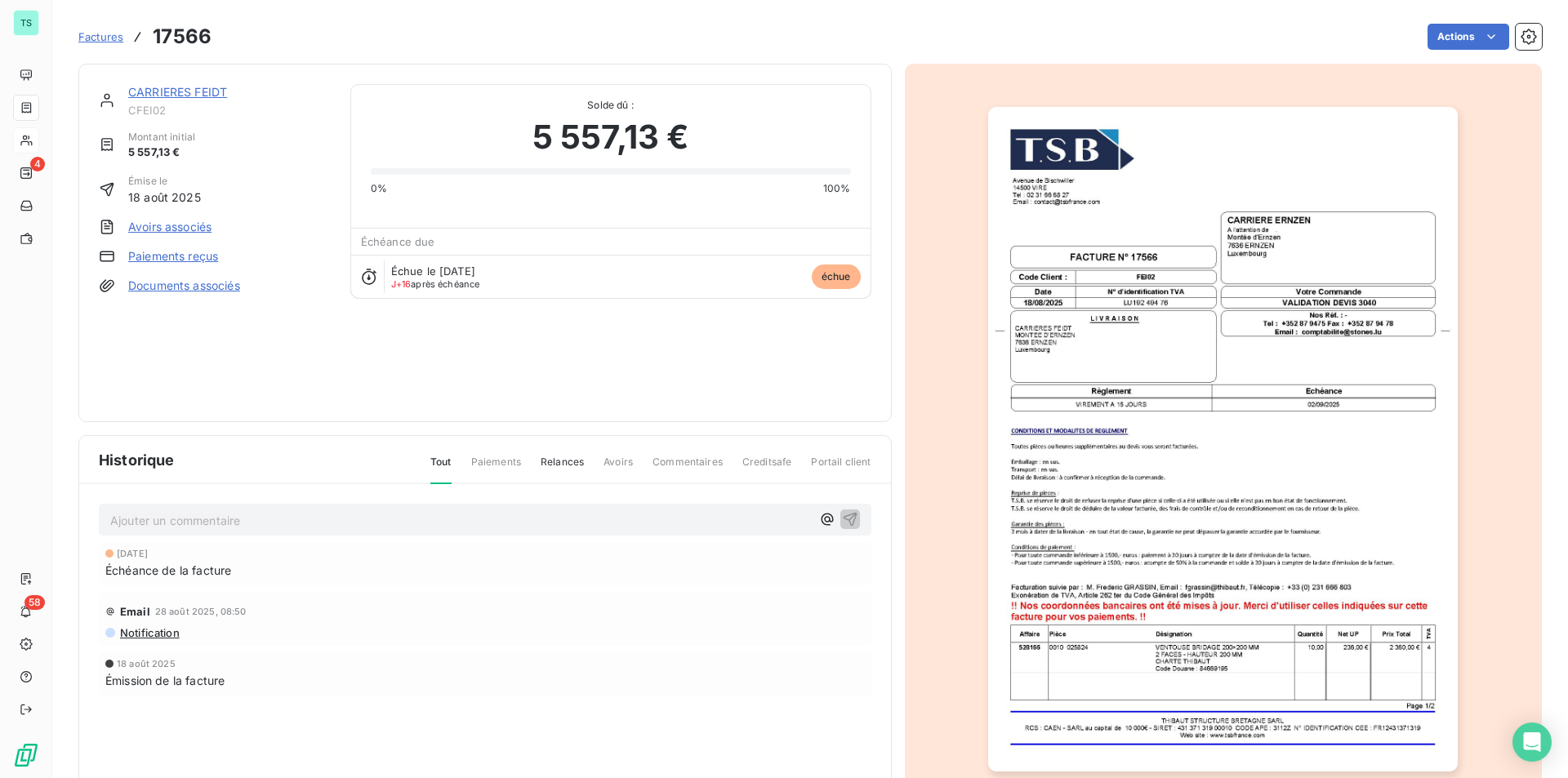
click at [1097, 511] on img "button" at bounding box center [1223, 439] width 470 height 665
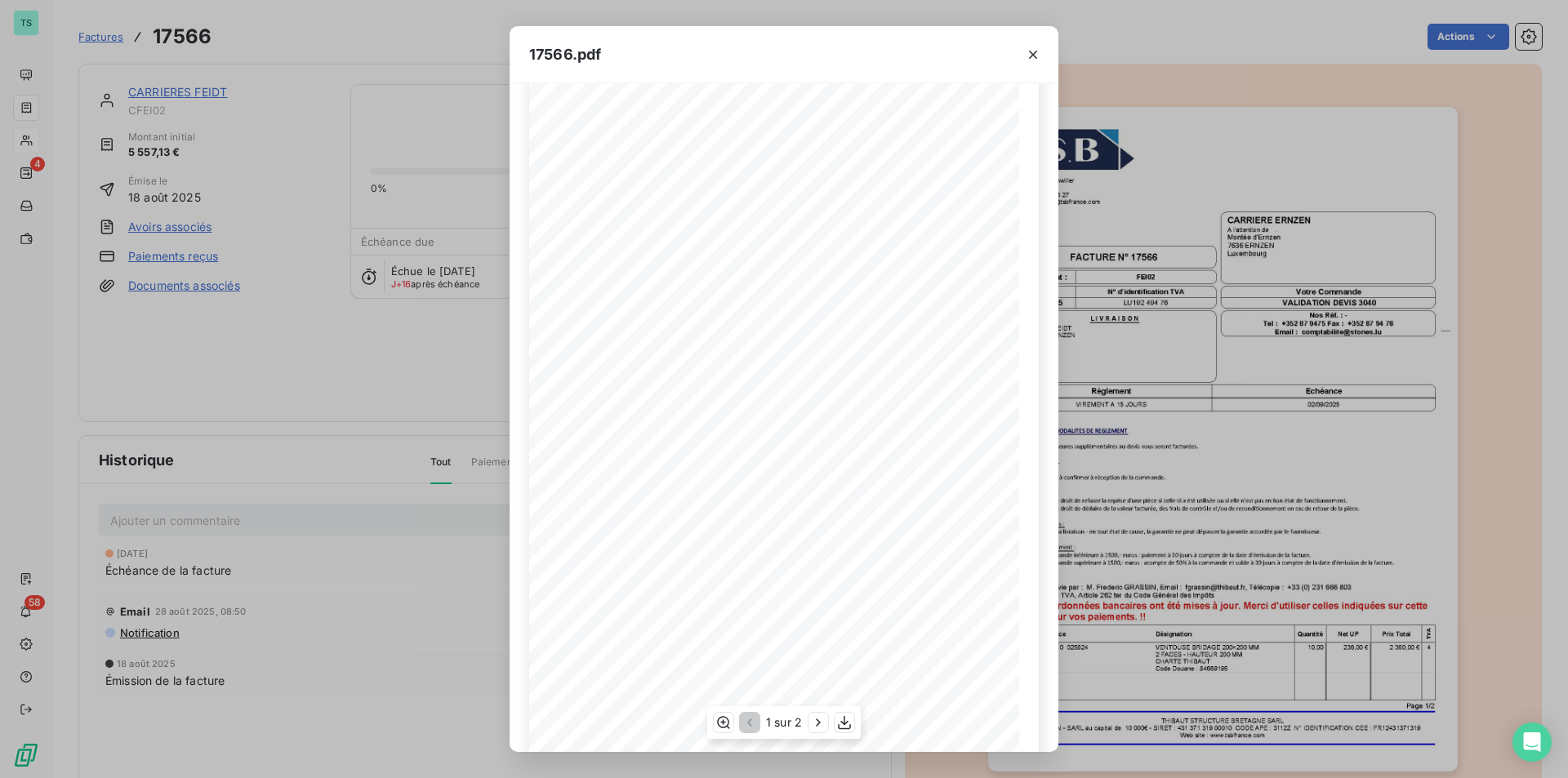
scroll to position [63, 0]
click at [1038, 52] on icon "button" at bounding box center [1033, 54] width 16 height 16
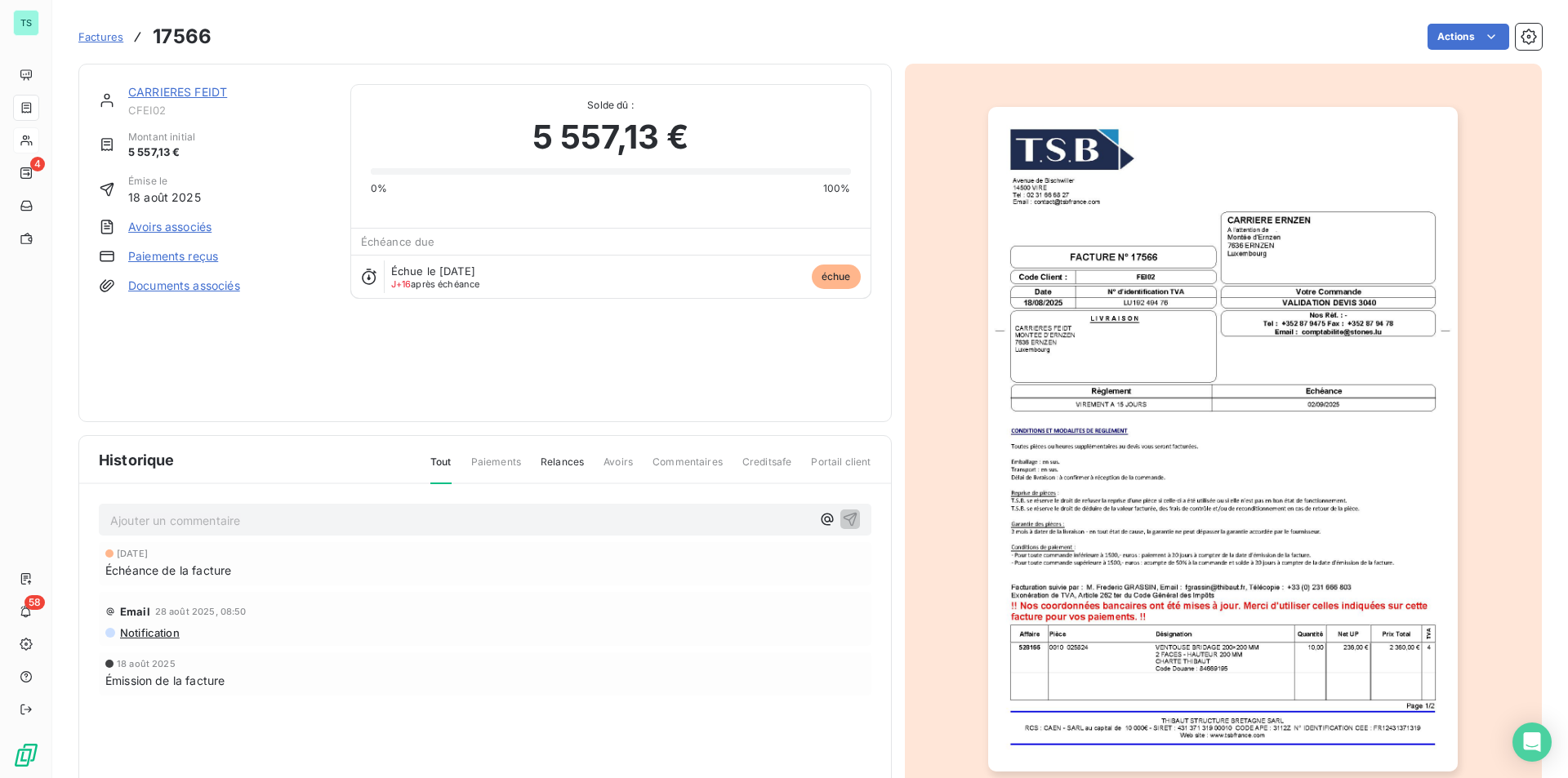
click at [214, 92] on link "CARRIERES FEIDT" at bounding box center [178, 92] width 99 height 14
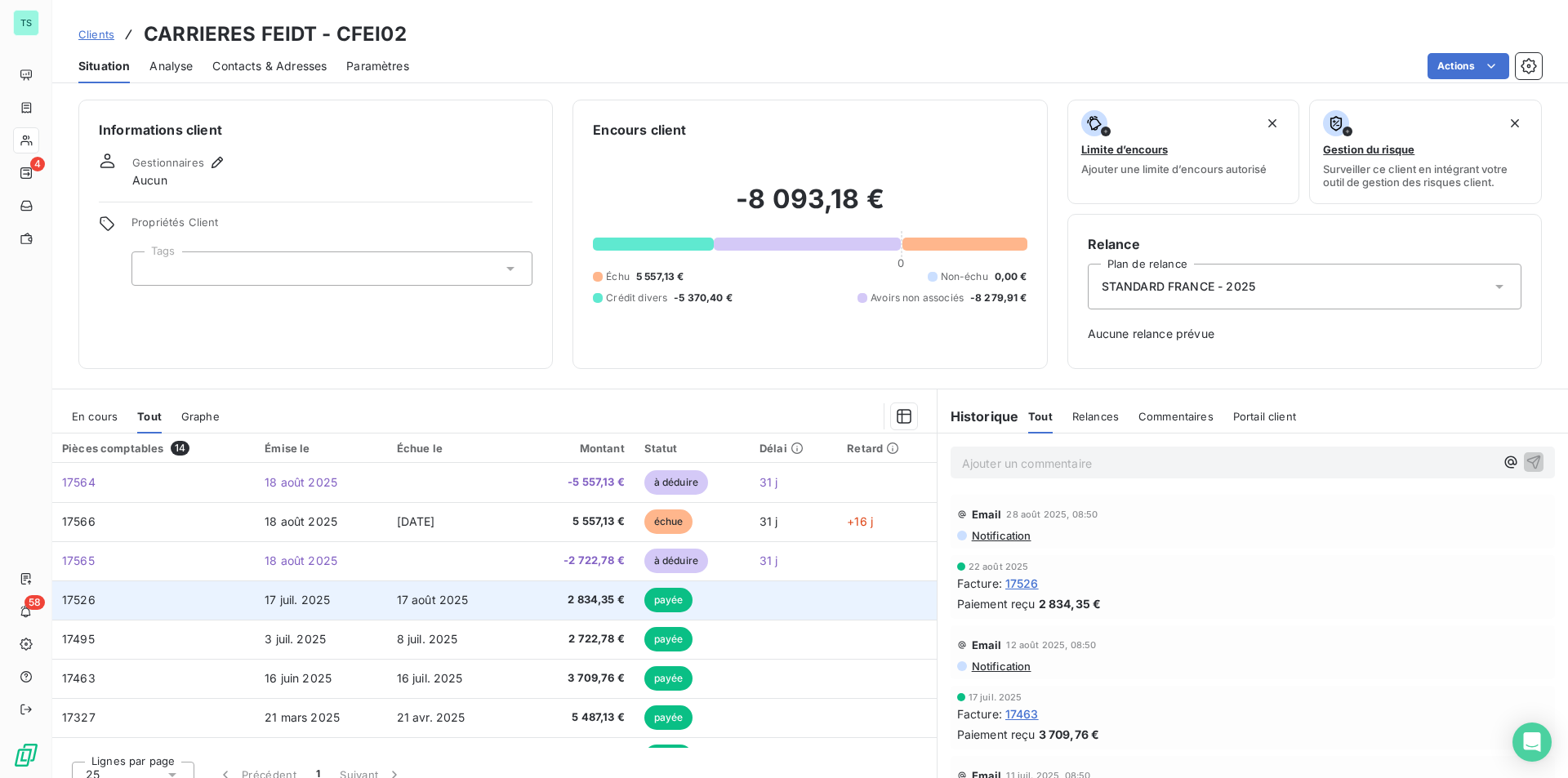
click at [508, 615] on td "17 août 2025" at bounding box center [453, 600] width 131 height 39
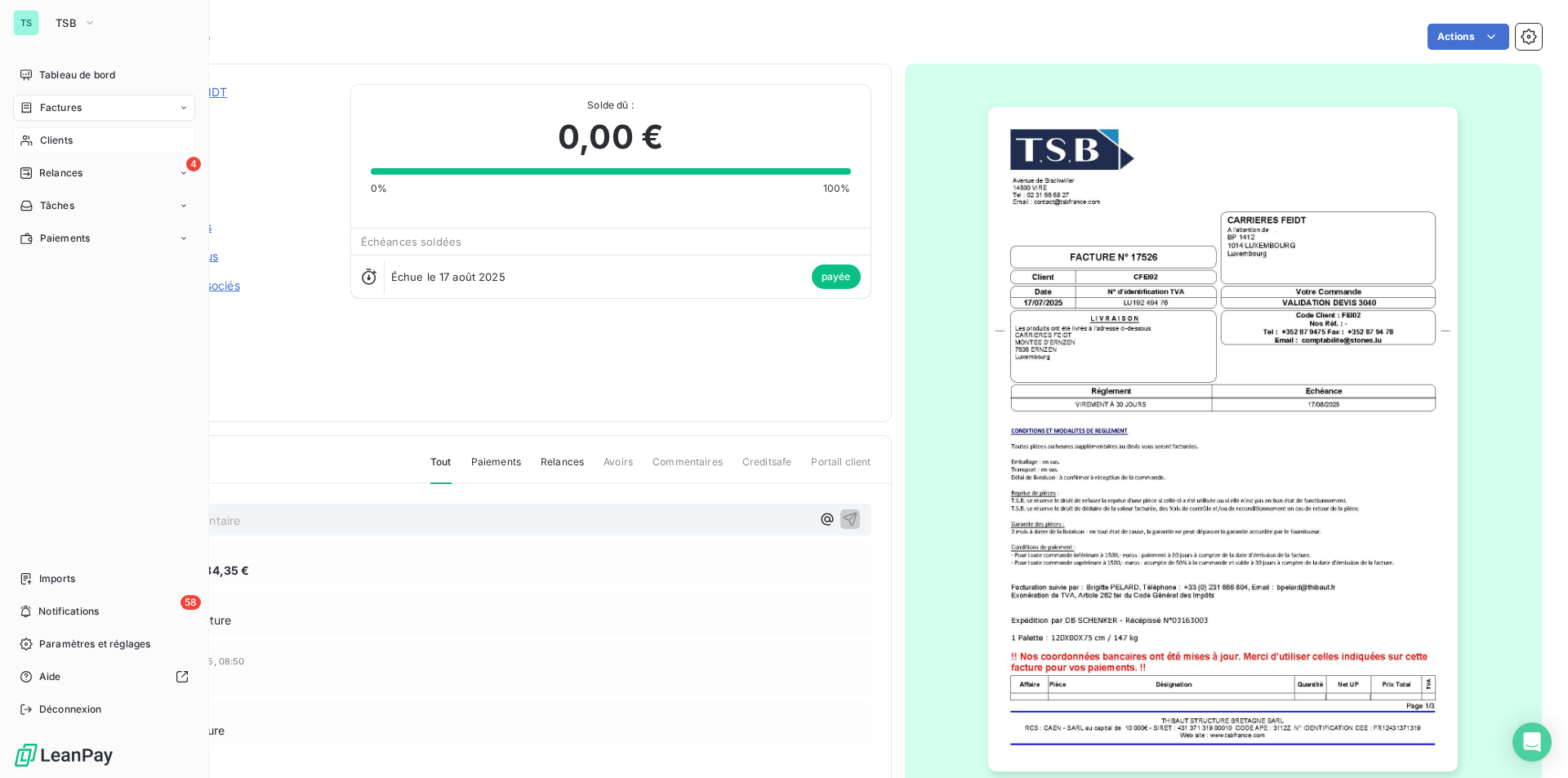
click at [52, 108] on span "Factures" at bounding box center [61, 108] width 42 height 15
click at [59, 143] on span "Clients" at bounding box center [56, 140] width 33 height 15
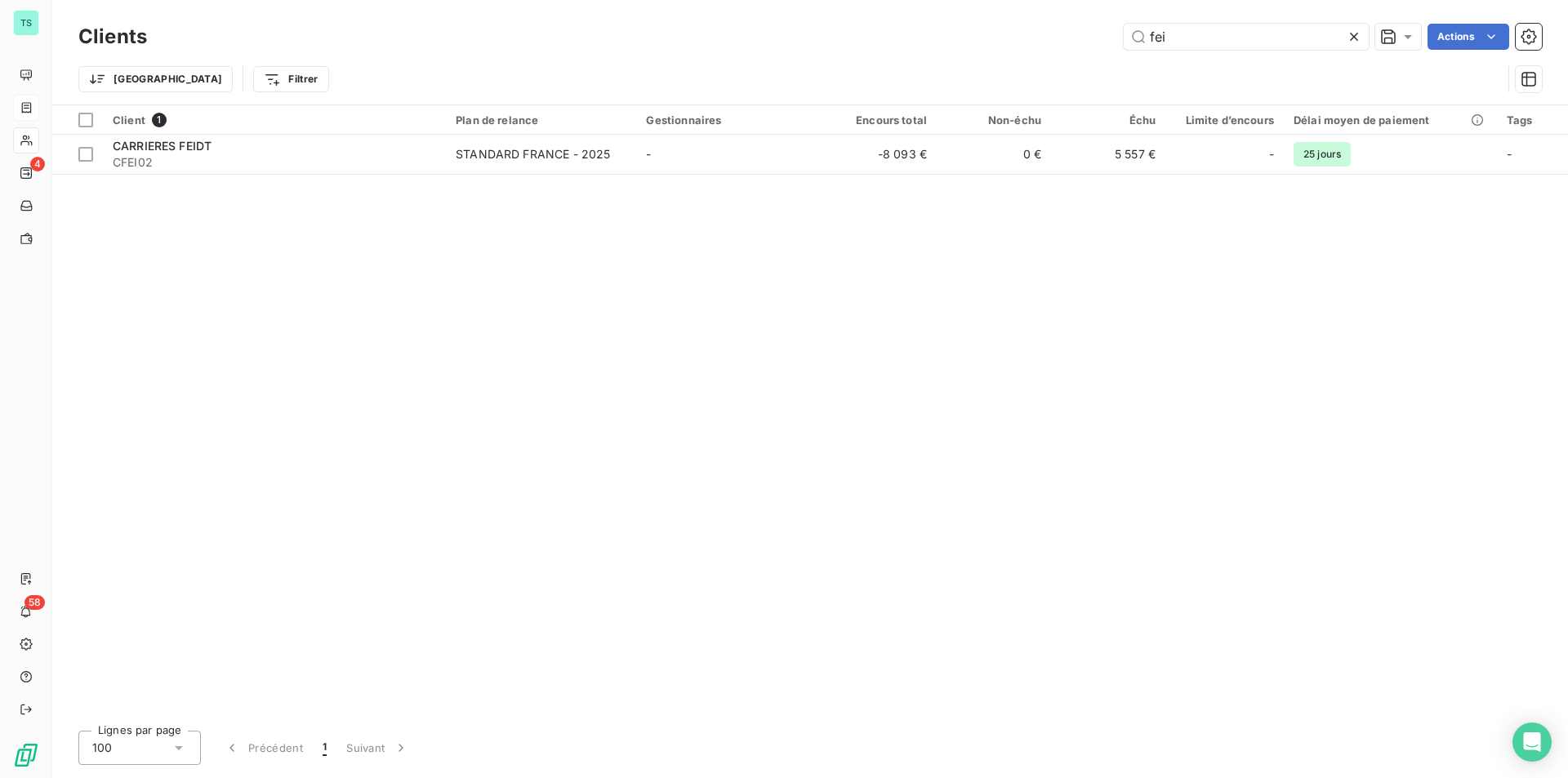
drag, startPoint x: 1181, startPoint y: 36, endPoint x: 1022, endPoint y: 36, distance: 159.0
click at [1030, 36] on div "fei Actions" at bounding box center [854, 36] width 1375 height 26
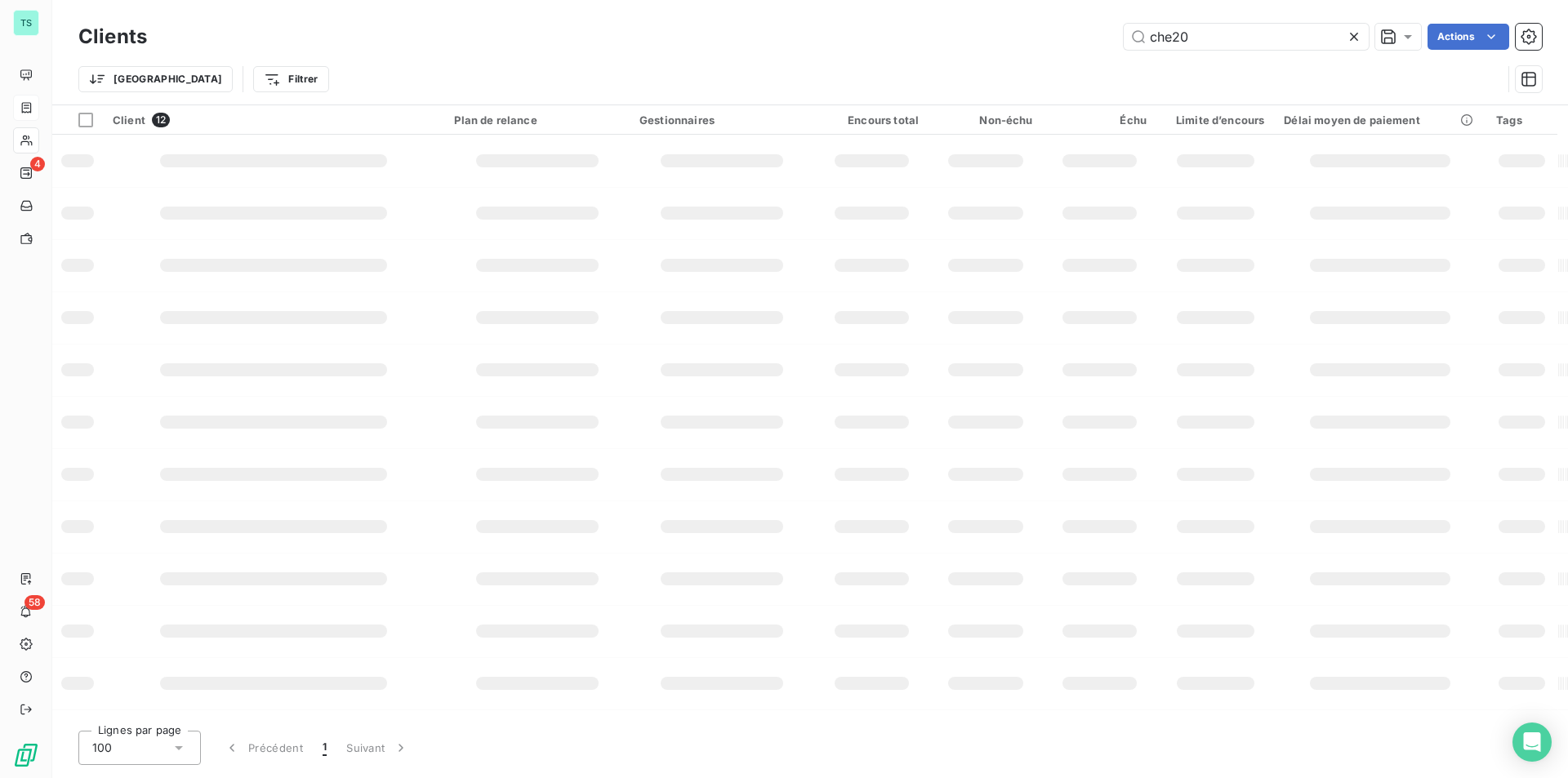
type input "che20"
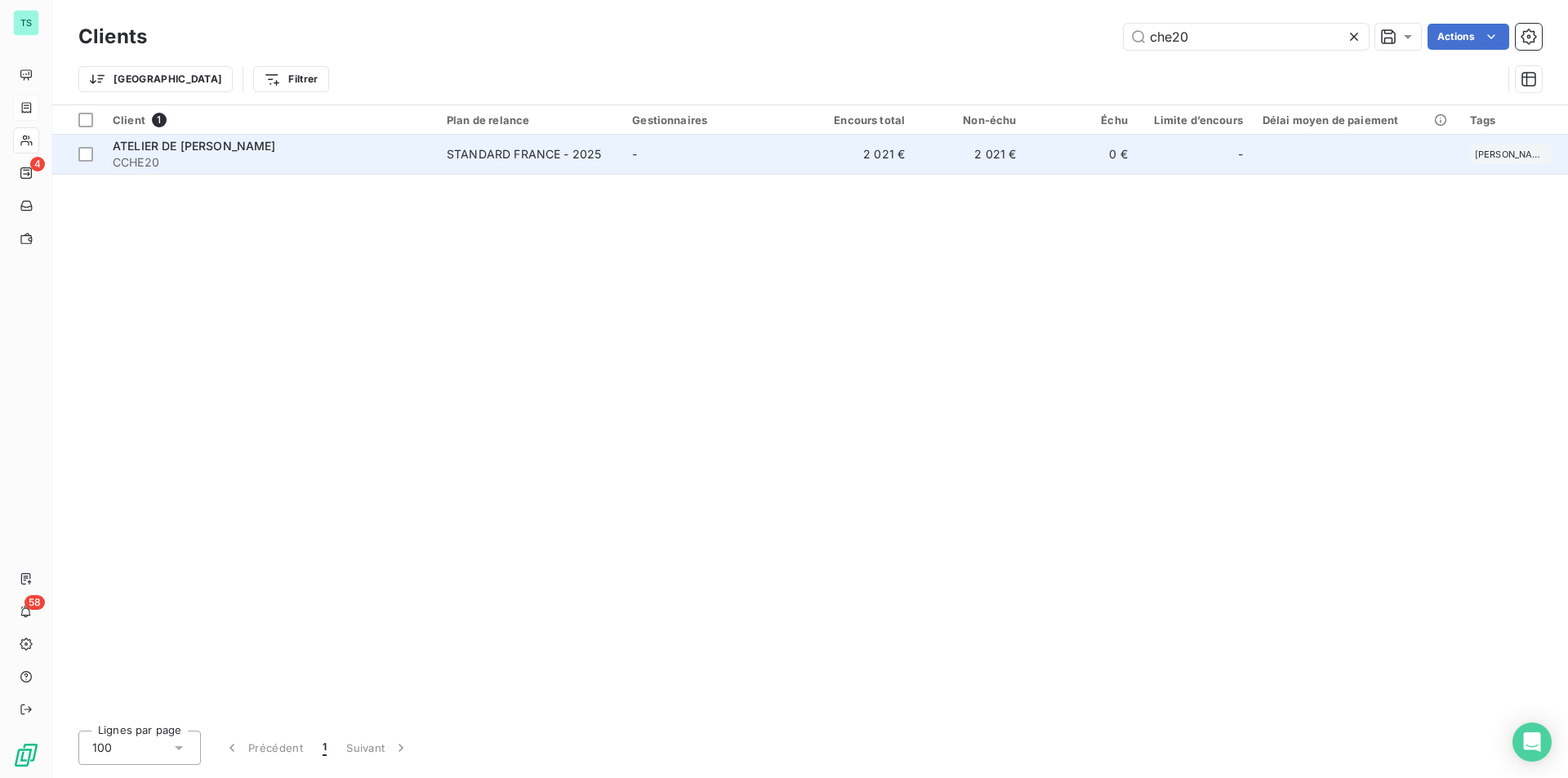
click at [650, 138] on td "-" at bounding box center [713, 154] width 181 height 39
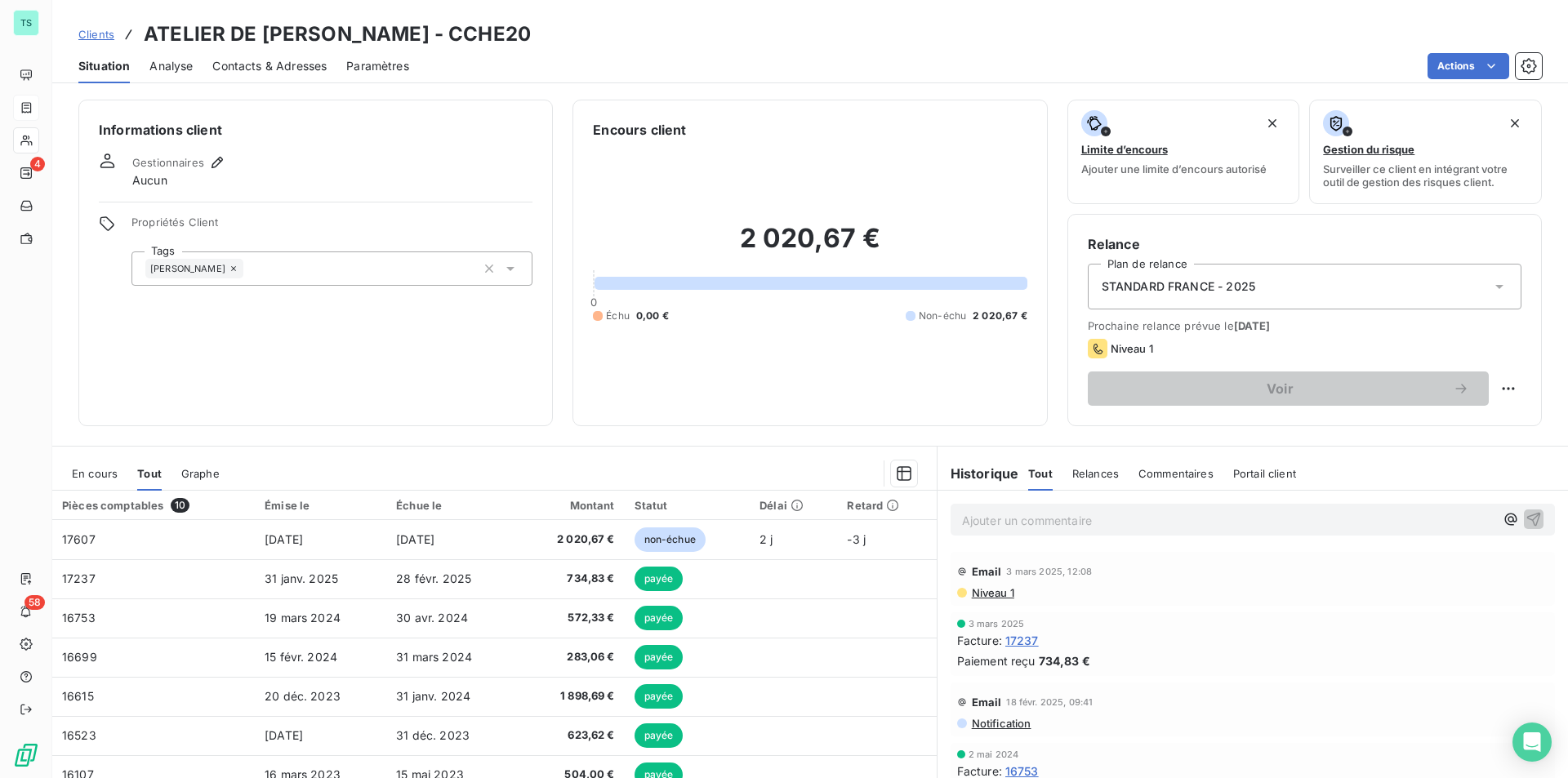
click at [86, 467] on span "En cours" at bounding box center [94, 473] width 46 height 13
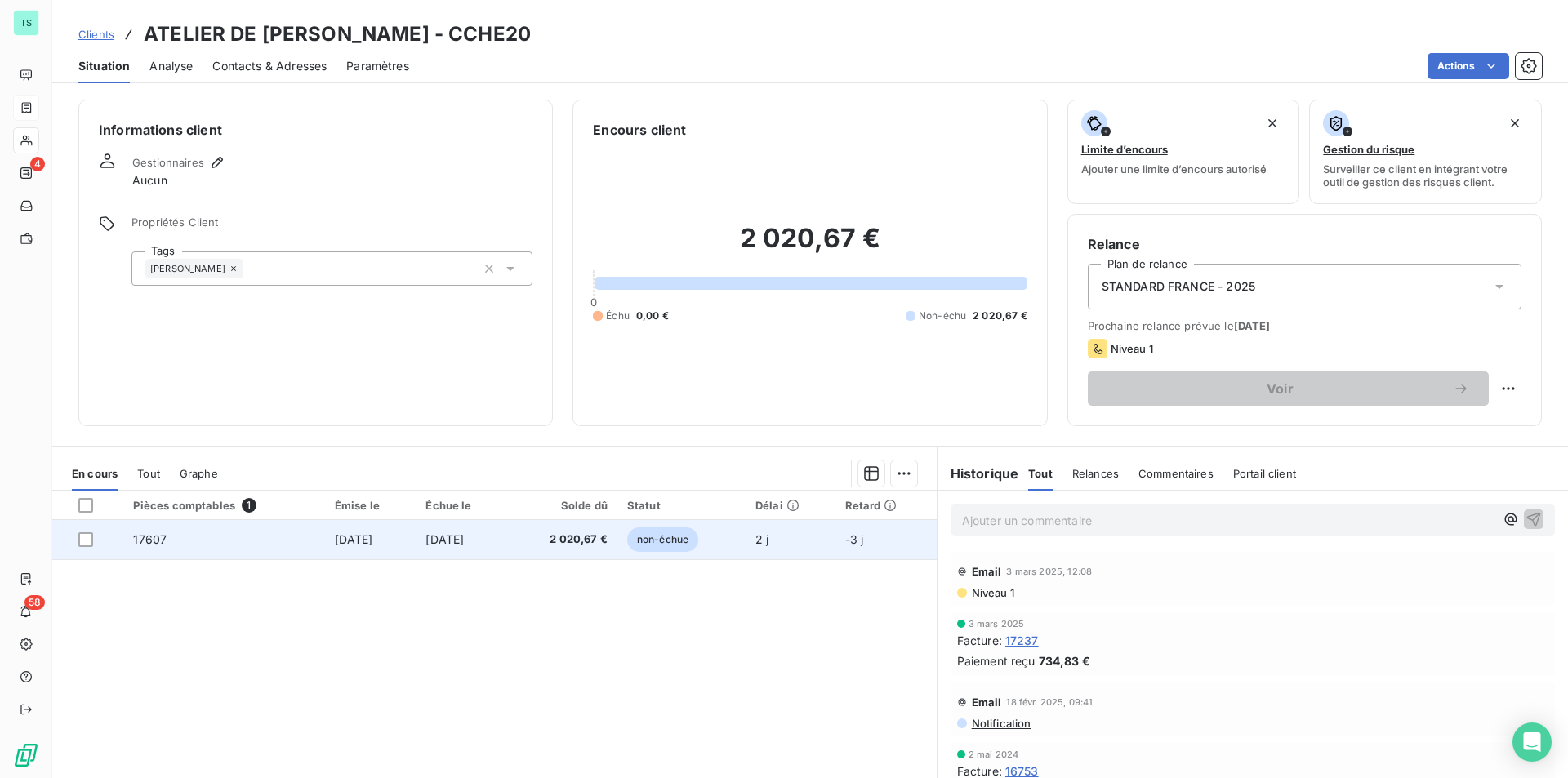
click at [247, 543] on td "17607" at bounding box center [224, 540] width 201 height 39
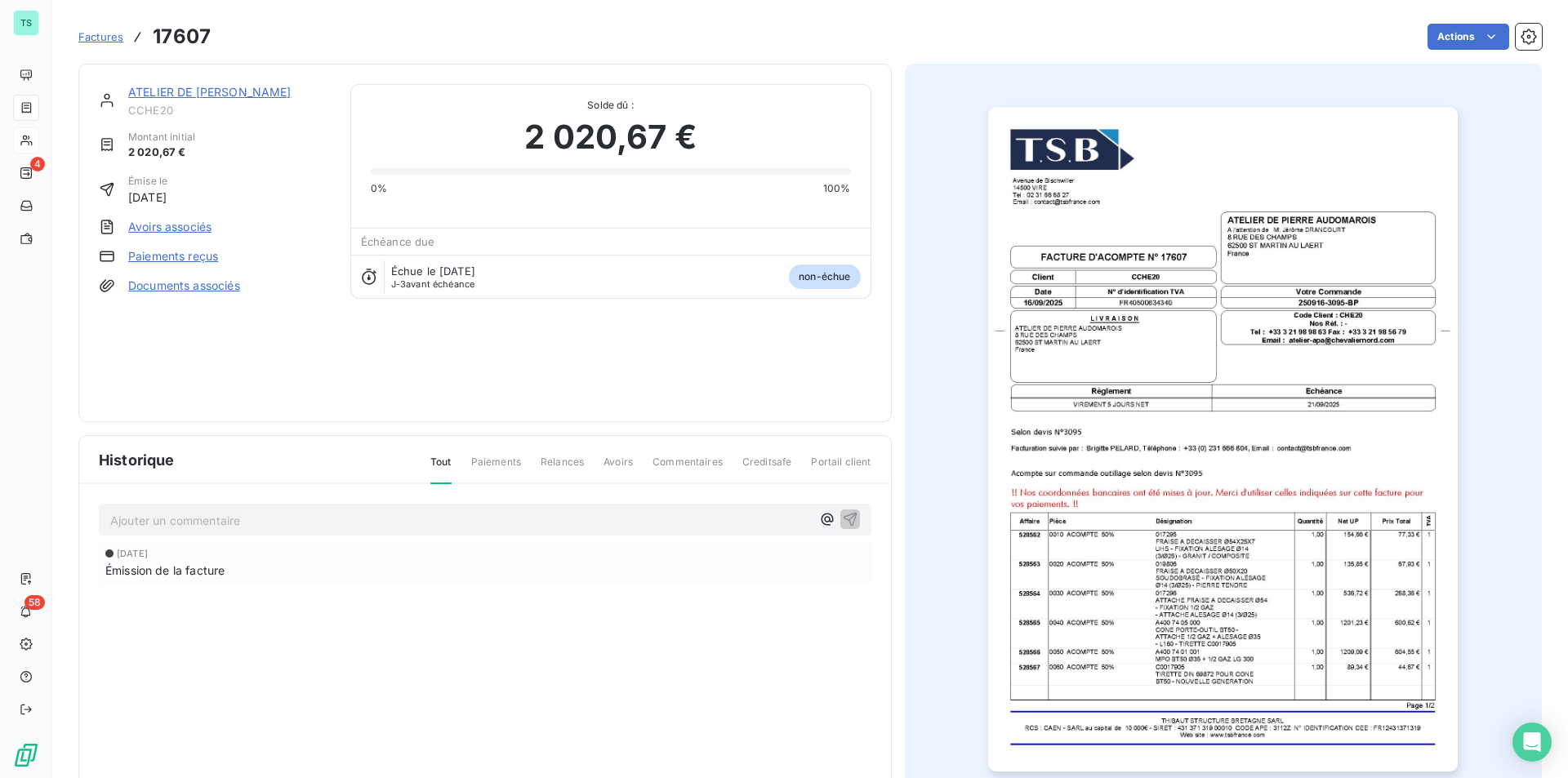
click at [197, 93] on link "ATELIER DE [PERSON_NAME]" at bounding box center [210, 92] width 164 height 14
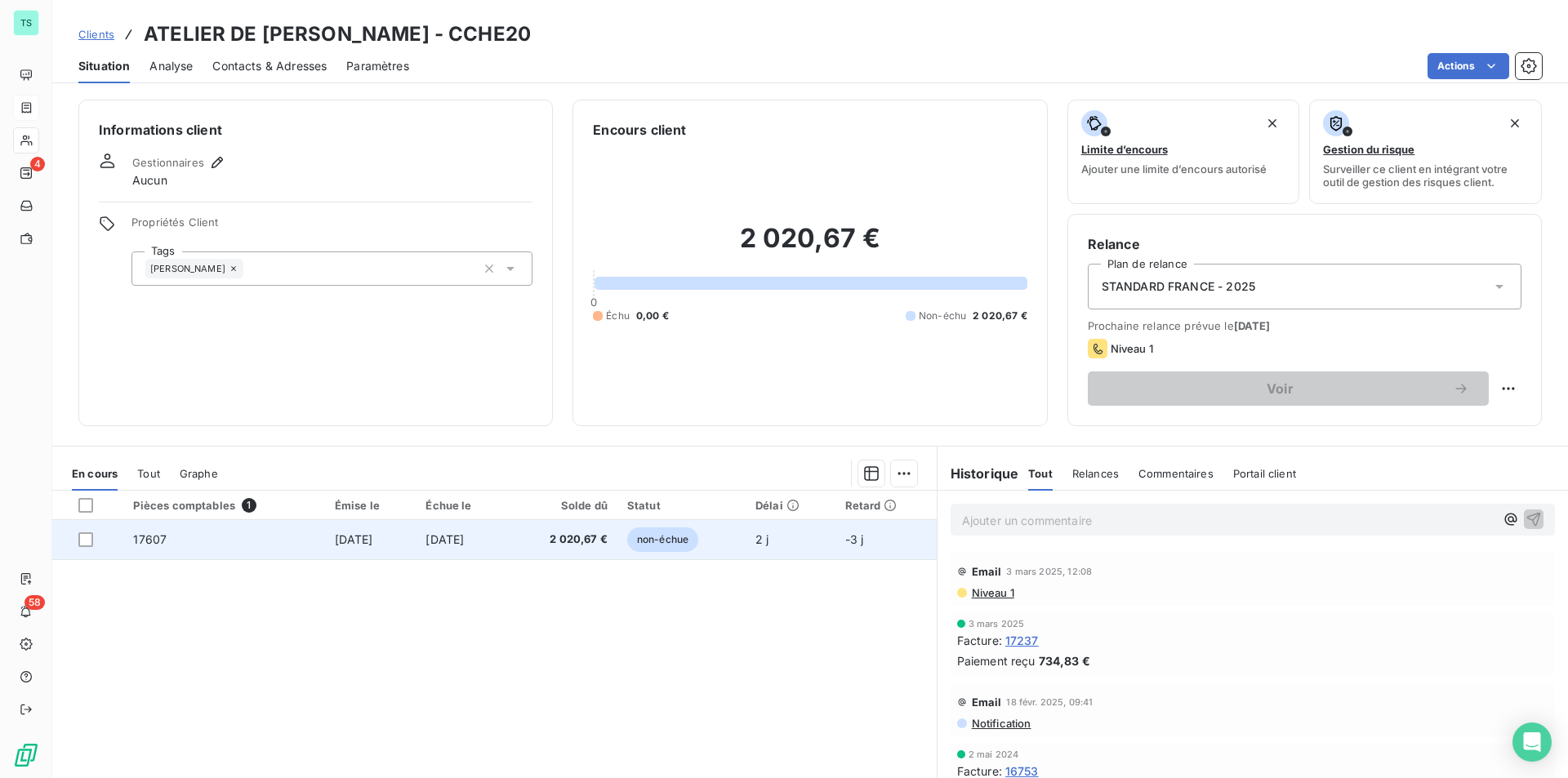
click at [248, 544] on td "17607" at bounding box center [224, 540] width 201 height 39
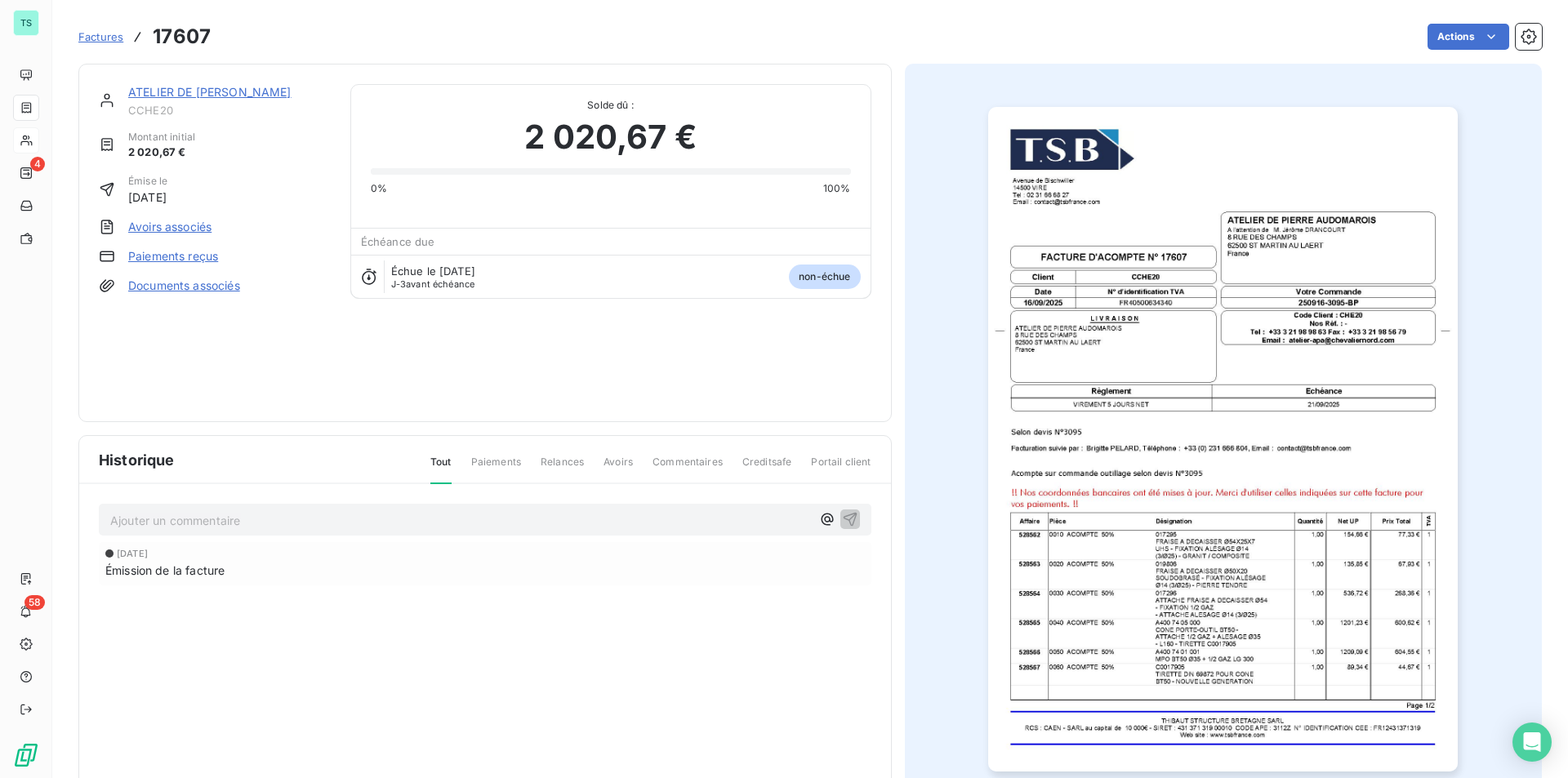
click at [524, 523] on p "Ajouter un commentaire ﻿" at bounding box center [460, 521] width 701 height 21
